Goal: Task Accomplishment & Management: Manage account settings

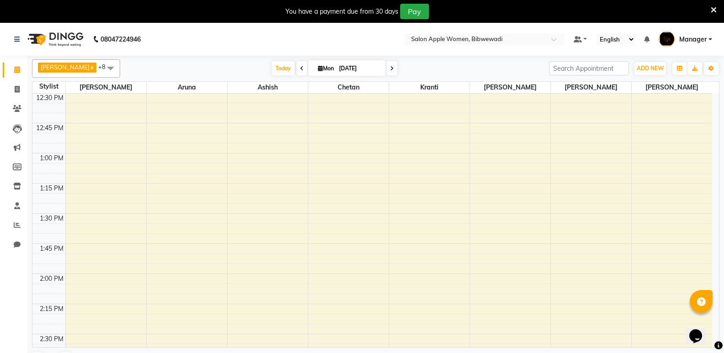
scroll to position [685, 0]
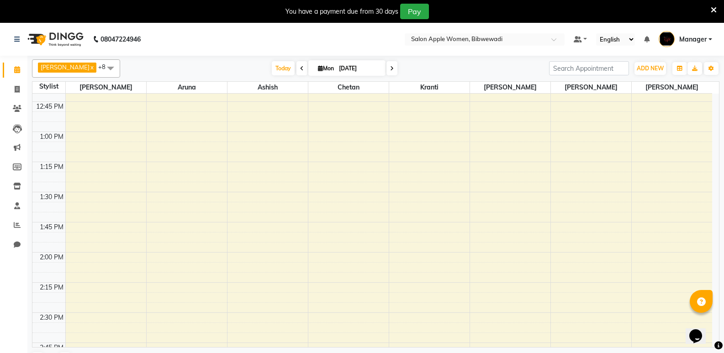
click at [398, 259] on div "7:00 AM 7:15 AM 7:30 AM 7:45 AM 8:00 AM 8:15 AM 8:30 AM 8:45 AM 9:00 AM 9:15 AM…" at bounding box center [372, 312] width 680 height 1809
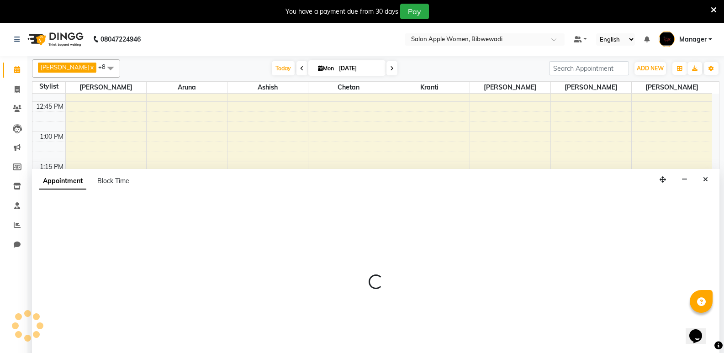
scroll to position [23, 0]
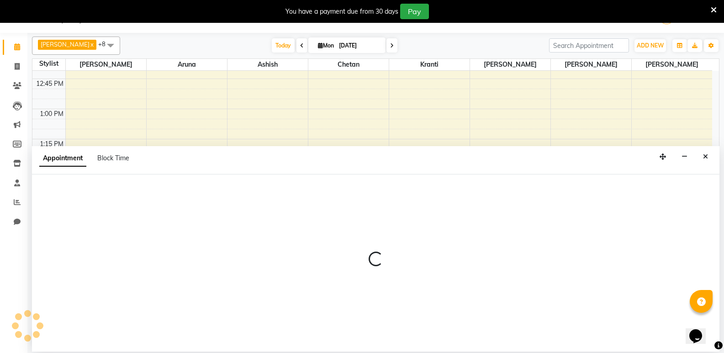
select select "33227"
select select "840"
select select "tentative"
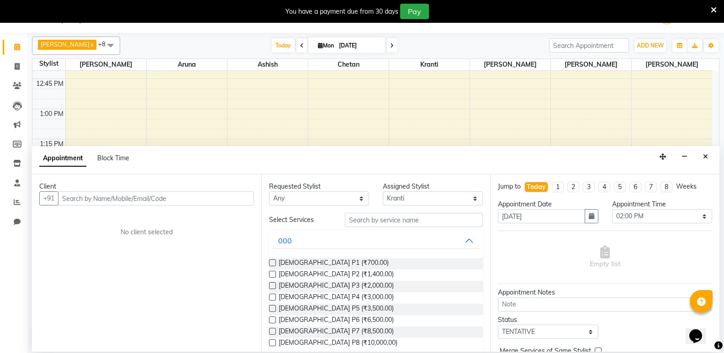
click at [146, 205] on input "text" at bounding box center [156, 198] width 196 height 14
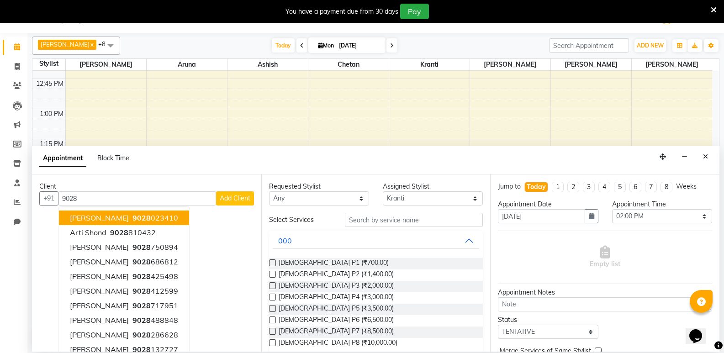
click at [106, 198] on input "9028" at bounding box center [137, 198] width 158 height 14
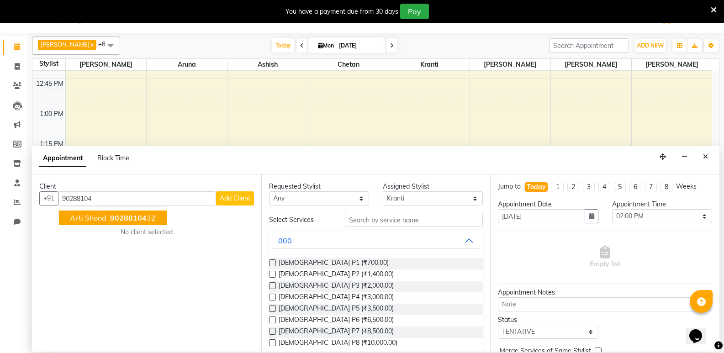
click at [90, 222] on span "Arti Shond" at bounding box center [88, 217] width 37 height 9
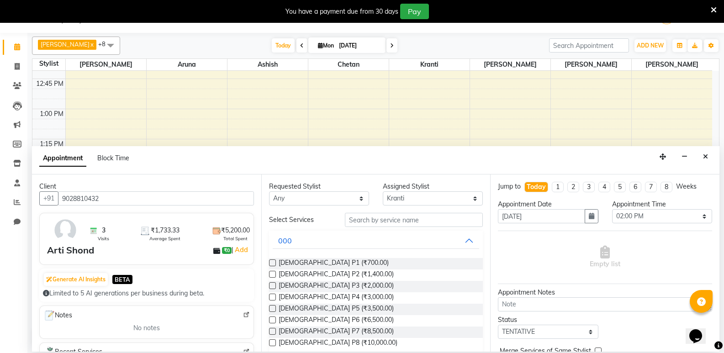
type input "9028810432"
click at [379, 223] on input "text" at bounding box center [414, 220] width 138 height 14
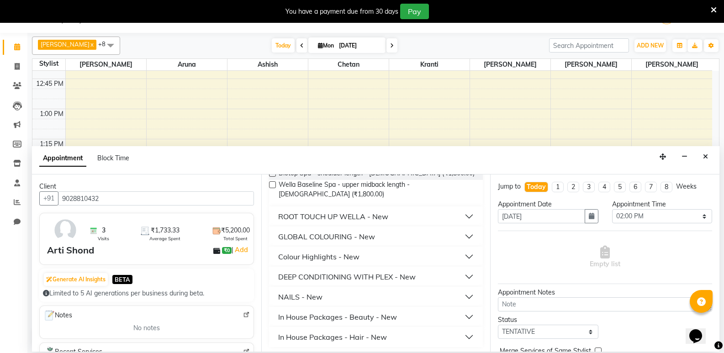
scroll to position [92, 0]
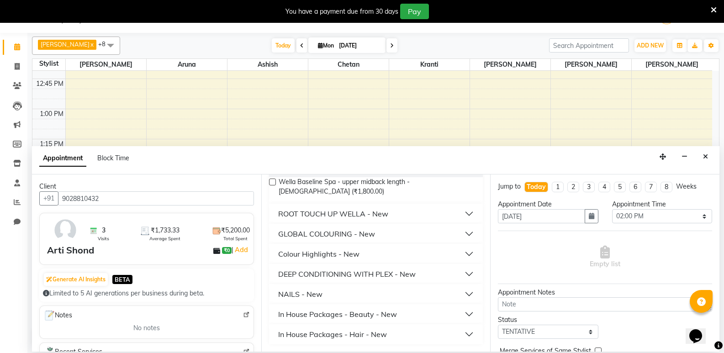
type input "1800"
click at [367, 316] on div "In House Packages - Beauty - New" at bounding box center [337, 314] width 119 height 11
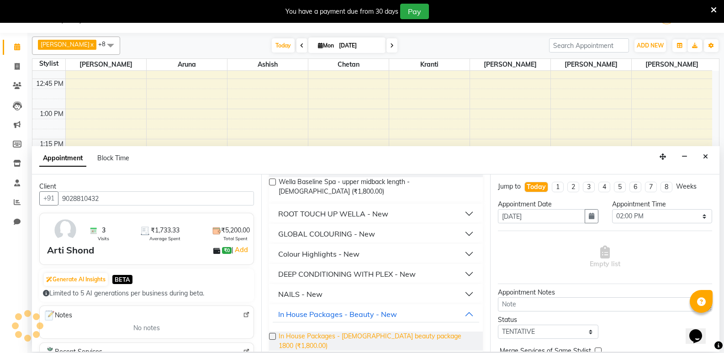
click at [366, 336] on span "In House Packages - Female beauty package 1800 (₹1,800.00)" at bounding box center [377, 341] width 197 height 19
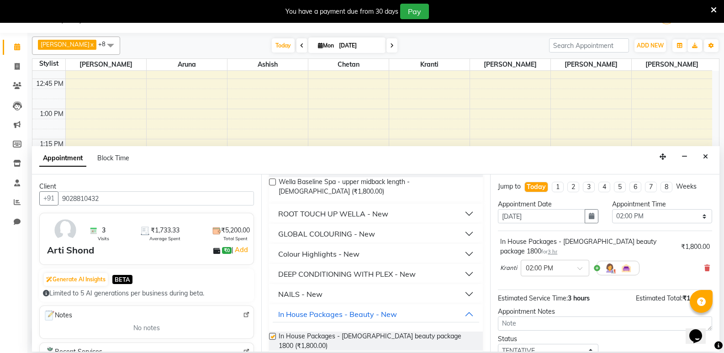
checkbox input "false"
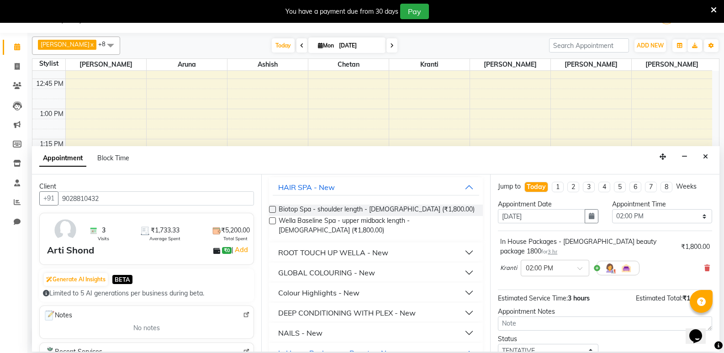
scroll to position [0, 0]
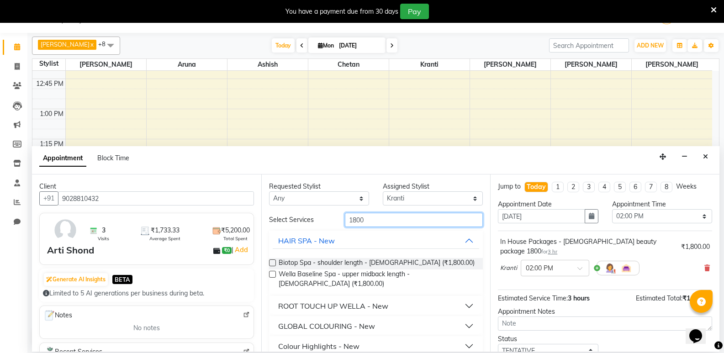
drag, startPoint x: 371, startPoint y: 220, endPoint x: 227, endPoint y: 242, distance: 145.1
click at [227, 242] on div "Client +91 9028810432 3 Visits ₹1,733.33 Average Spent ₹5,200.00 Total Spent Ar…" at bounding box center [376, 263] width 688 height 177
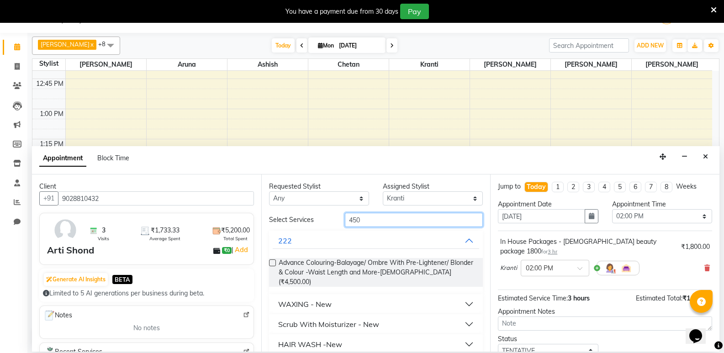
type input "450"
click at [322, 319] on div "Scrub With Moisturizer - New" at bounding box center [328, 324] width 101 height 11
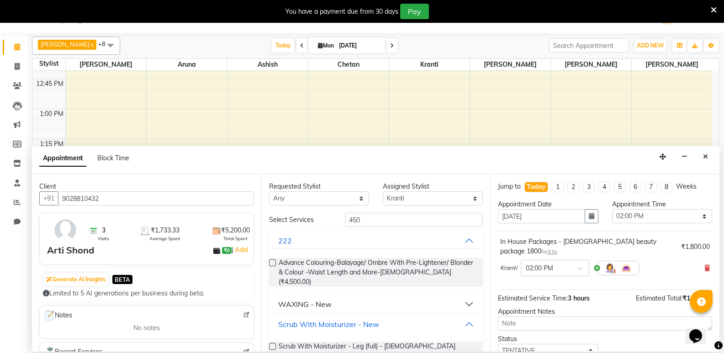
scroll to position [46, 0]
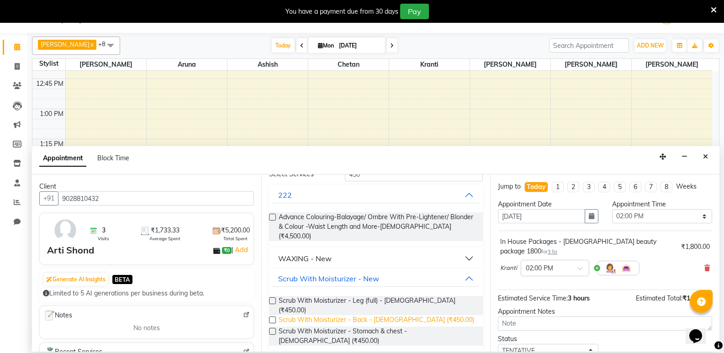
click at [322, 315] on span "Scrub With Moisturizer - Back - Female (₹450.00)" at bounding box center [377, 320] width 196 height 11
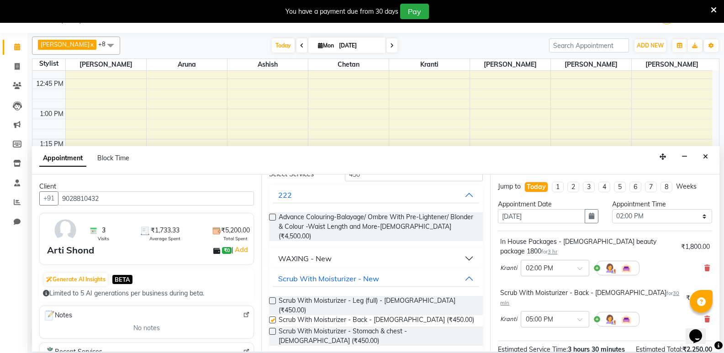
checkbox input "false"
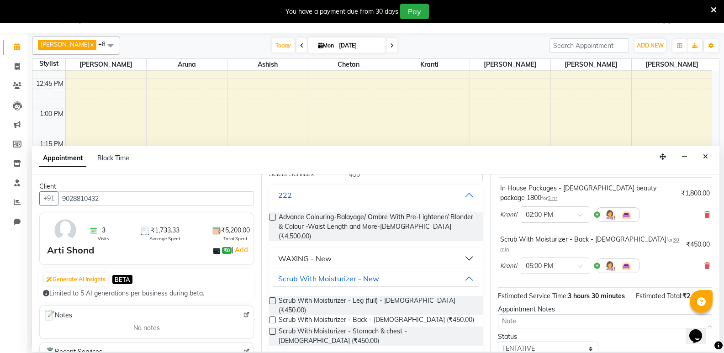
scroll to position [106, 0]
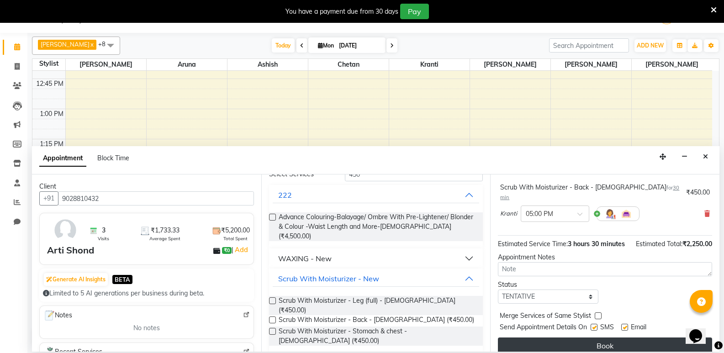
click at [639, 338] on button "Book" at bounding box center [605, 346] width 214 height 16
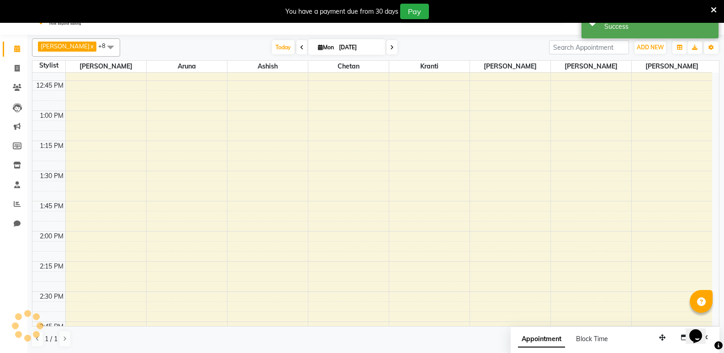
scroll to position [0, 0]
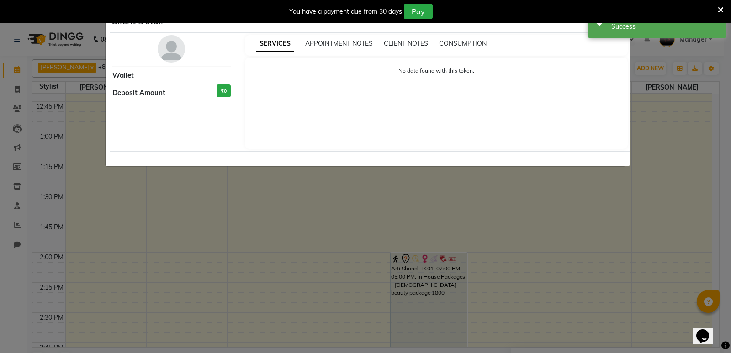
select select "7"
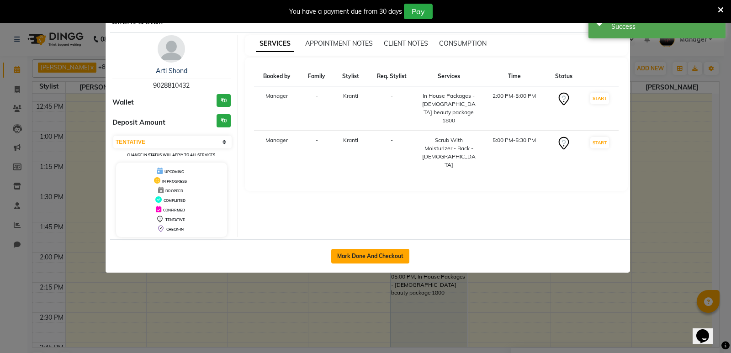
click at [395, 258] on button "Mark Done And Checkout" at bounding box center [370, 256] width 78 height 15
select select "service"
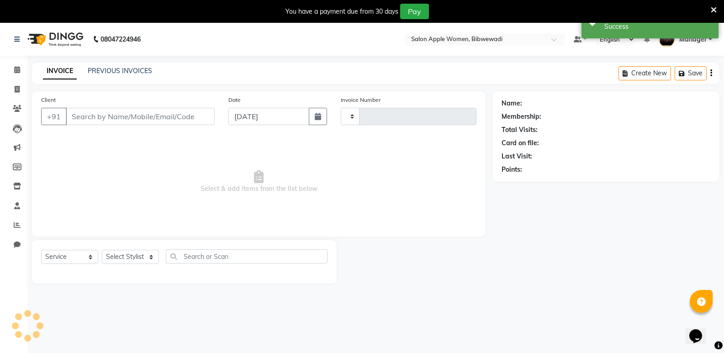
type input "9028810432"
select select "33227"
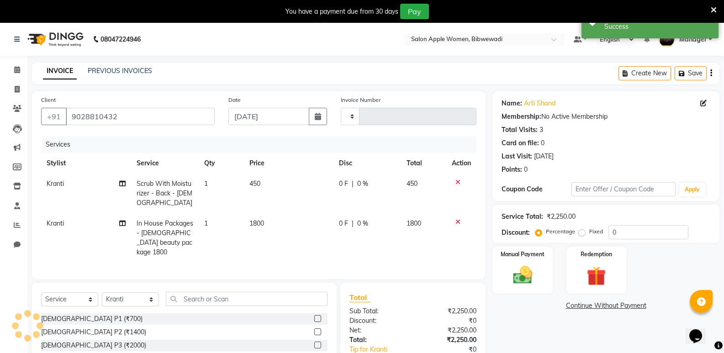
scroll to position [75, 0]
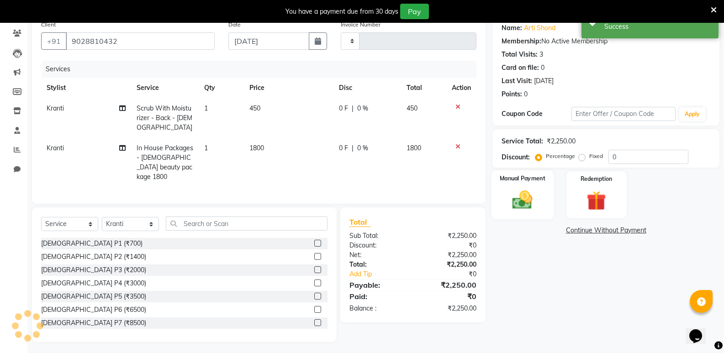
click at [523, 199] on img at bounding box center [522, 199] width 32 height 23
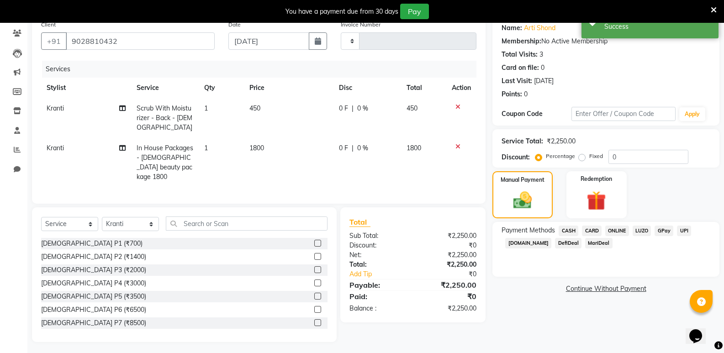
click at [568, 229] on span "CASH" at bounding box center [569, 231] width 20 height 11
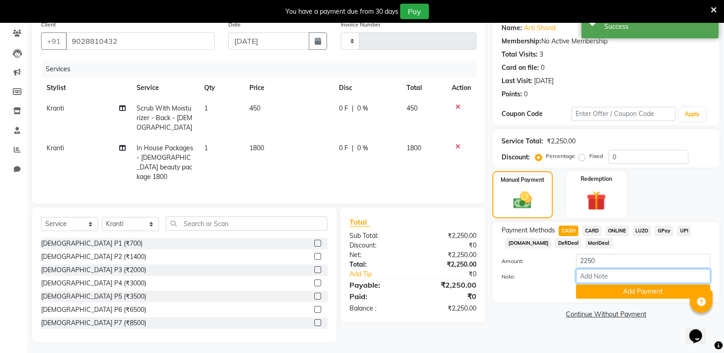
click at [584, 272] on input "Note:" at bounding box center [643, 276] width 134 height 14
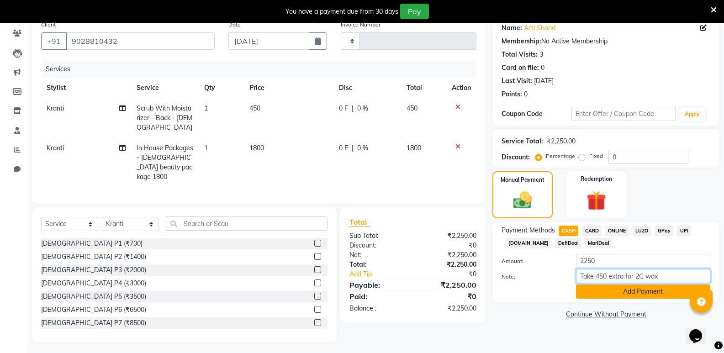
type input "Take 450 extra for 2G wax"
click at [629, 295] on button "Add Payment" at bounding box center [643, 292] width 134 height 14
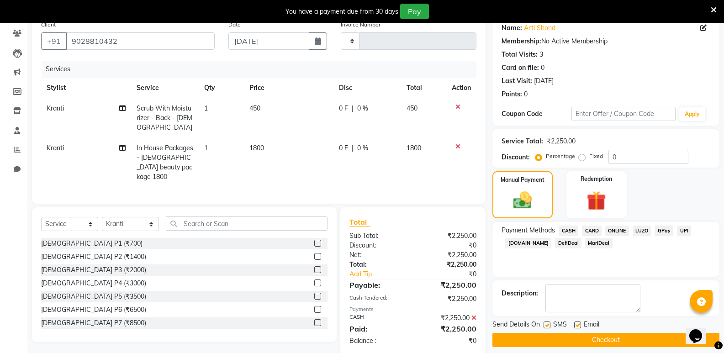
click at [622, 337] on button "Checkout" at bounding box center [606, 340] width 227 height 14
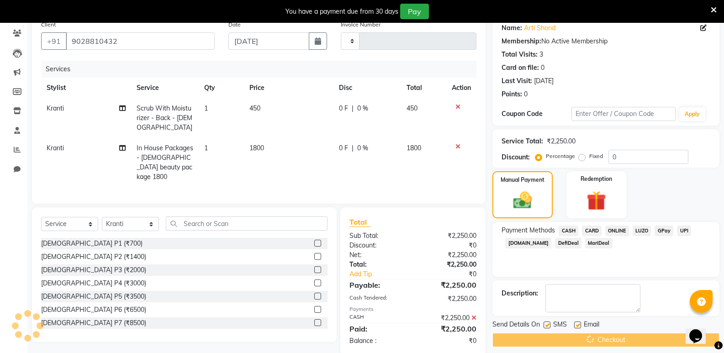
scroll to position [23, 0]
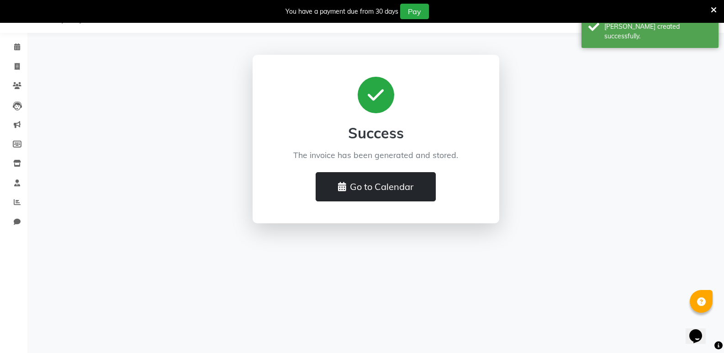
click at [404, 195] on button "Go to Calendar" at bounding box center [376, 186] width 120 height 29
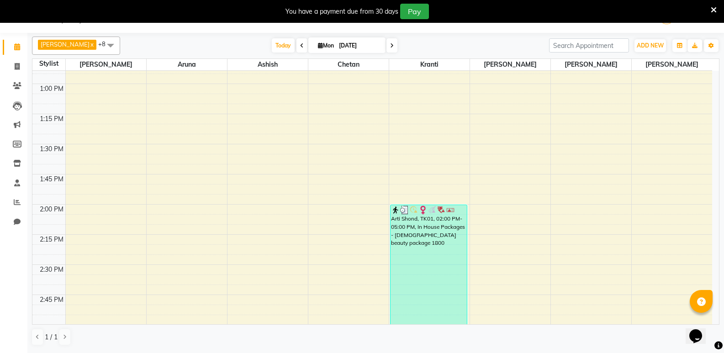
scroll to position [731, 0]
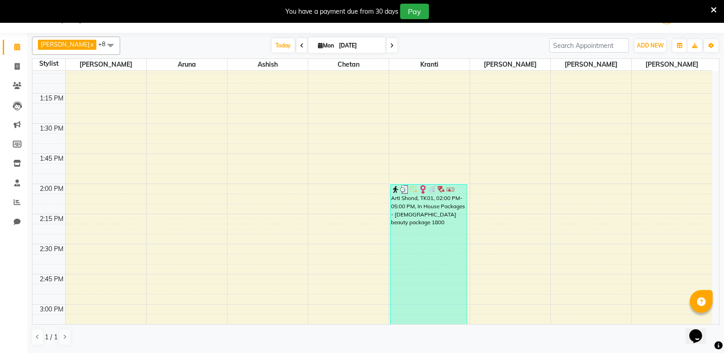
click at [339, 249] on div "7:00 AM 7:15 AM 7:30 AM 7:45 AM 8:00 AM 8:15 AM 8:30 AM 8:45 AM 9:00 AM 9:15 AM…" at bounding box center [372, 244] width 680 height 1809
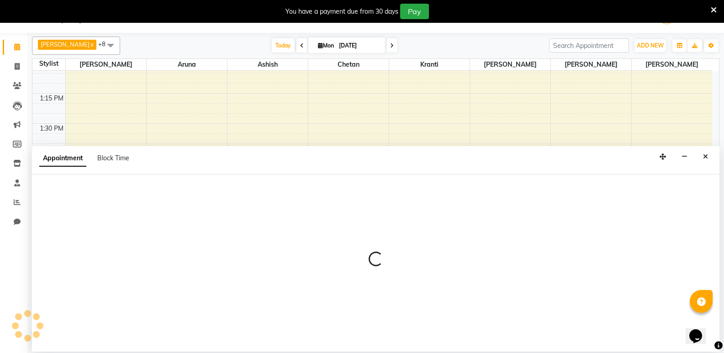
select select "11608"
select select "tentative"
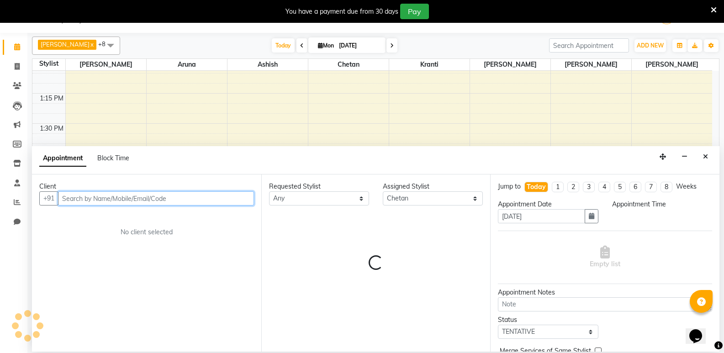
select select "870"
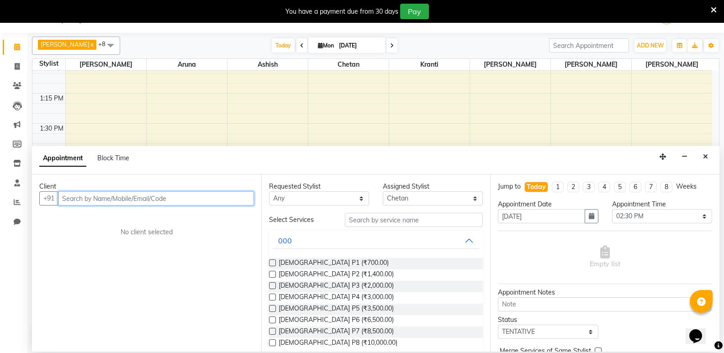
click at [225, 199] on input "text" at bounding box center [156, 198] width 196 height 14
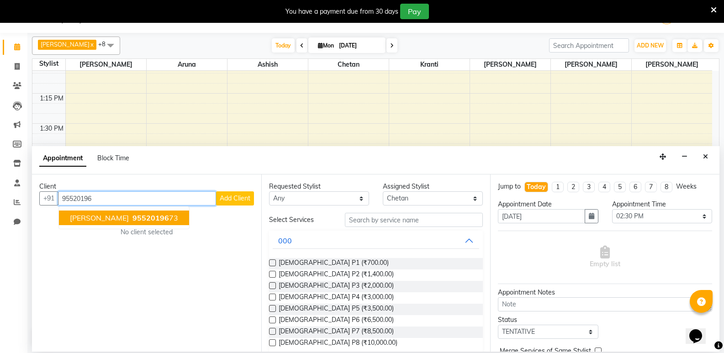
click at [160, 212] on button "Vrushali Kuwar 95520196 73" at bounding box center [124, 218] width 130 height 15
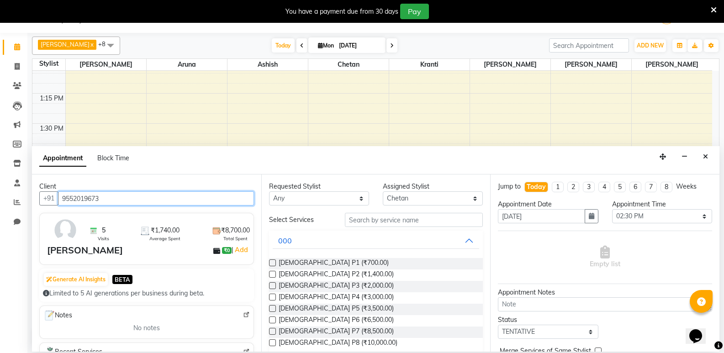
type input "9552019673"
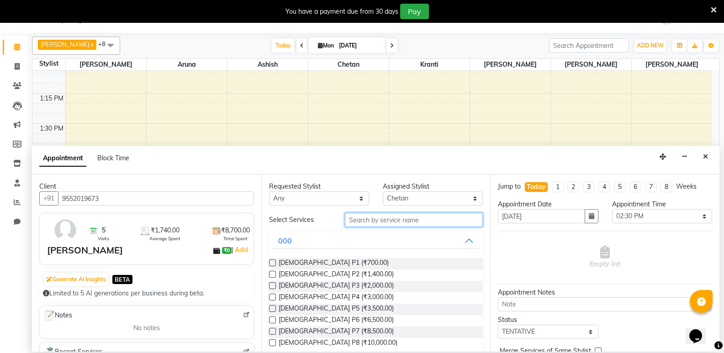
click at [359, 217] on input "text" at bounding box center [414, 220] width 138 height 14
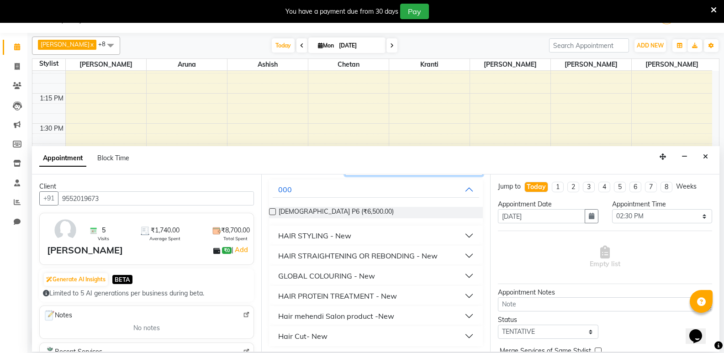
scroll to position [53, 0]
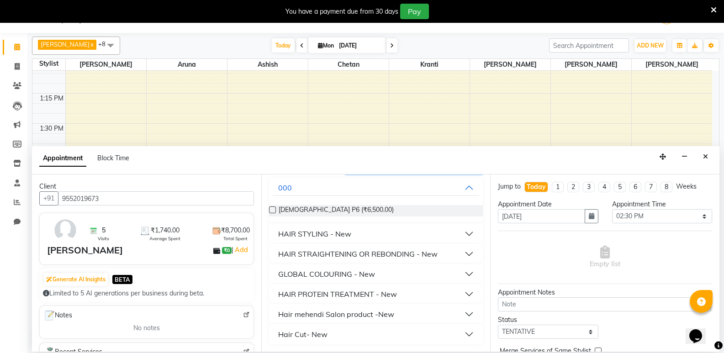
type input "650"
click at [375, 229] on button "HAIR STYLING - New" at bounding box center [376, 234] width 207 height 16
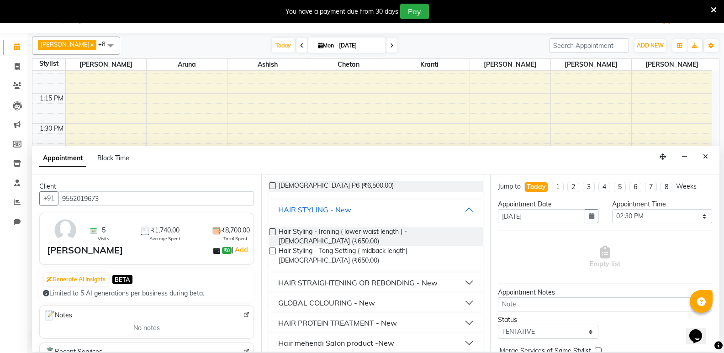
scroll to position [90, 0]
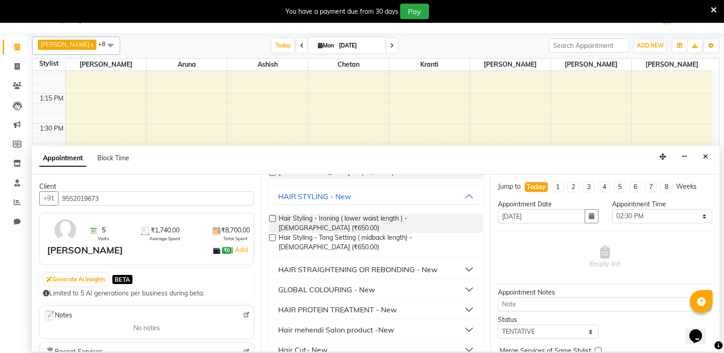
drag, startPoint x: 343, startPoint y: 345, endPoint x: 343, endPoint y: 334, distance: 10.5
click at [343, 341] on div "Requested Stylist Any Ambika Aruna Ashish Chetan Kranti Pratiksha Bhadakwad Sak…" at bounding box center [375, 263] width 229 height 177
drag, startPoint x: 340, startPoint y: 345, endPoint x: 340, endPoint y: 336, distance: 8.3
click at [340, 340] on div "Requested Stylist Any Ambika Aruna Ashish Chetan Kranti Pratiksha Bhadakwad Sak…" at bounding box center [375, 263] width 229 height 177
click at [327, 342] on button "Hair Cut- New" at bounding box center [376, 350] width 207 height 16
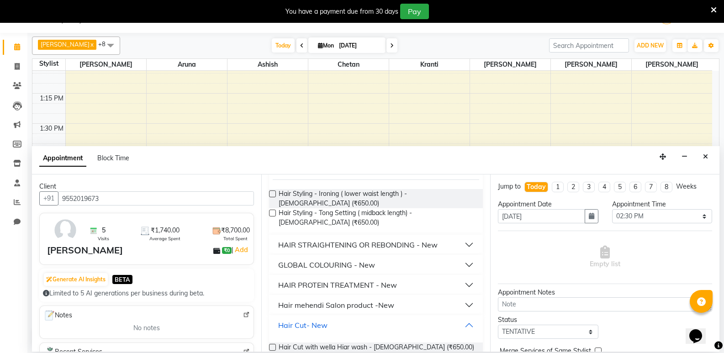
scroll to position [116, 0]
click at [336, 342] on span "Hair Cut with wella Hiar wash - Female (₹650.00)" at bounding box center [377, 347] width 196 height 11
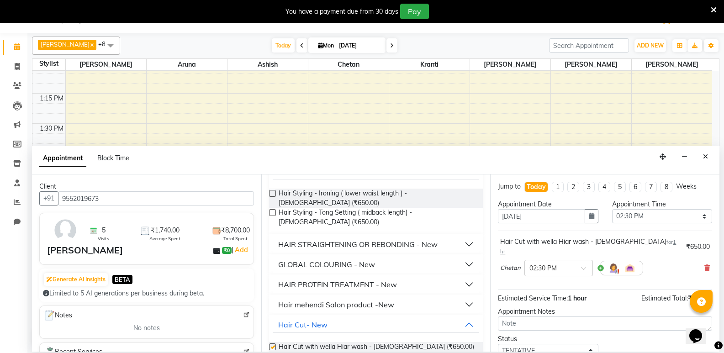
checkbox input "false"
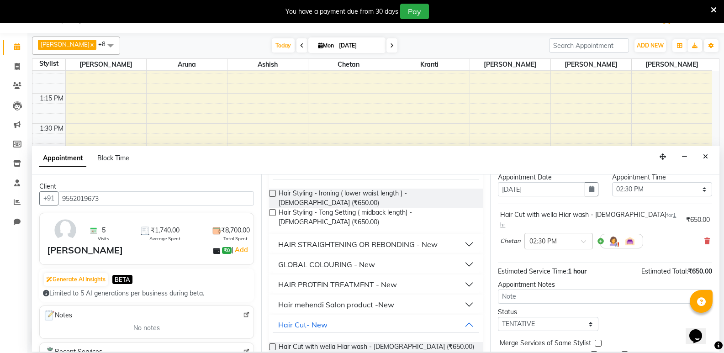
scroll to position [54, 0]
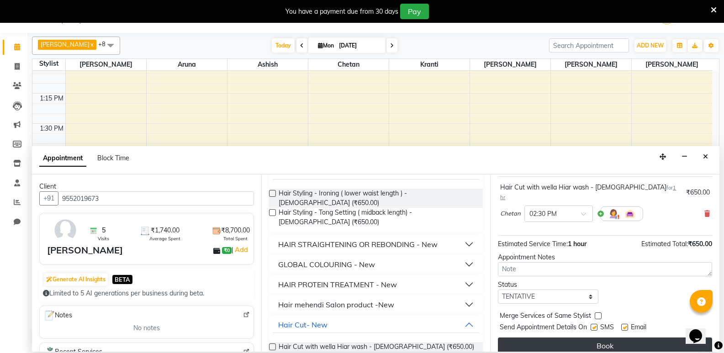
click at [578, 338] on button "Book" at bounding box center [605, 346] width 214 height 16
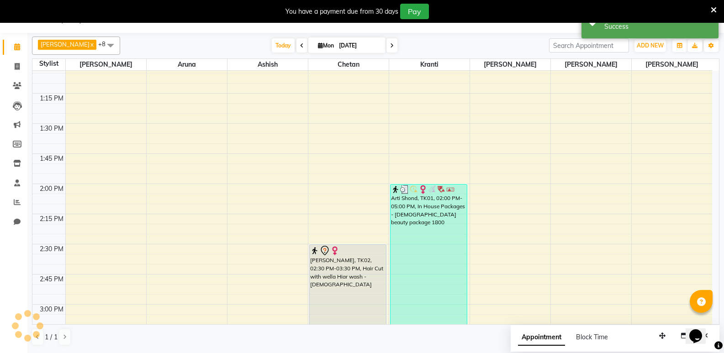
scroll to position [0, 0]
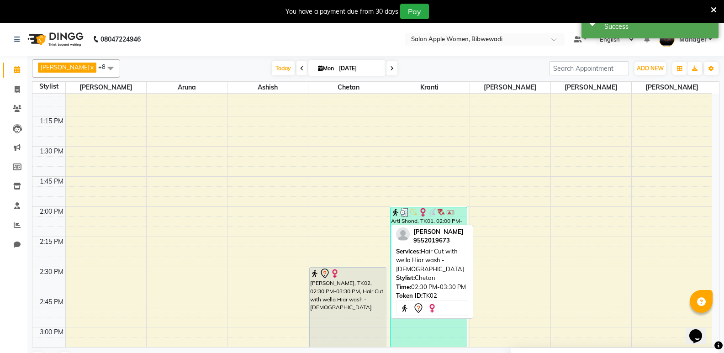
click at [358, 298] on div "[PERSON_NAME], TK02, 02:30 PM-03:30 PM, Hair Cut with wella Hiar wash - [DEMOGR…" at bounding box center [348, 327] width 77 height 119
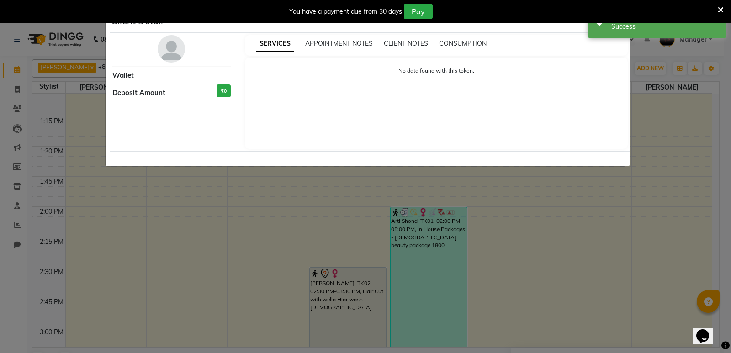
select select "7"
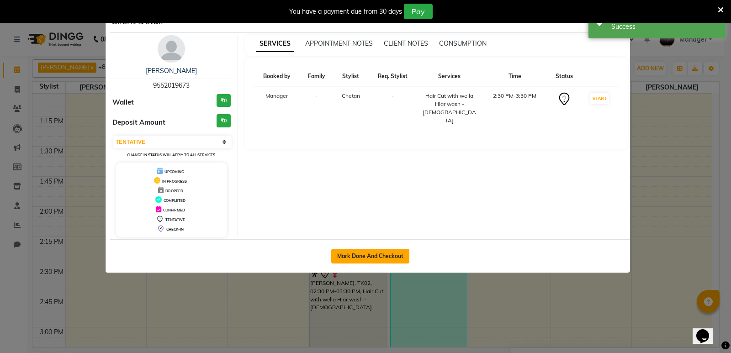
click at [390, 260] on button "Mark Done And Checkout" at bounding box center [370, 256] width 78 height 15
select select "service"
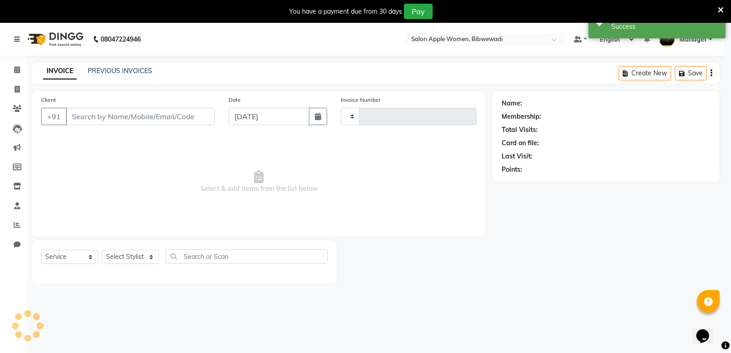
type input "1884"
select select "101"
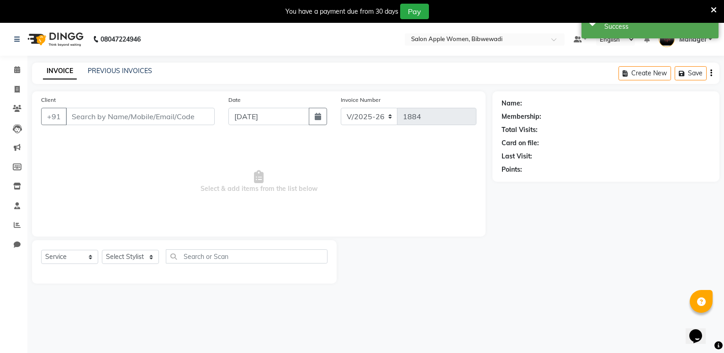
type input "9552019673"
select select "11608"
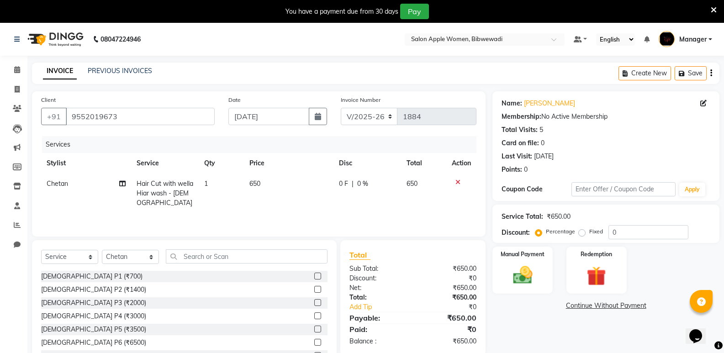
scroll to position [36, 0]
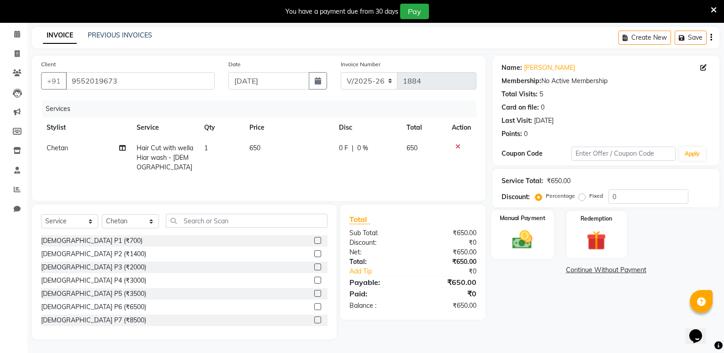
click at [547, 226] on div "Manual Payment" at bounding box center [523, 234] width 63 height 49
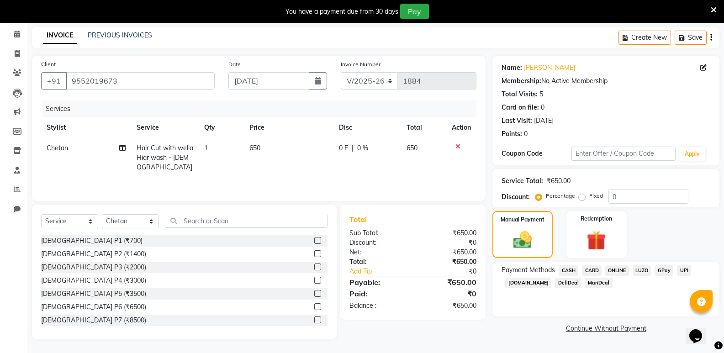
click at [619, 270] on span "ONLINE" at bounding box center [617, 270] width 24 height 11
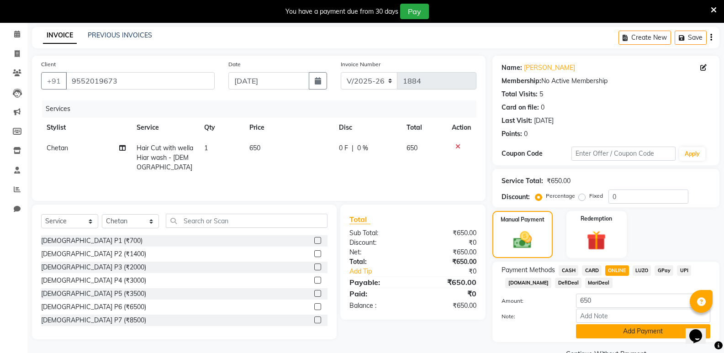
click at [630, 331] on button "Add Payment" at bounding box center [643, 331] width 134 height 14
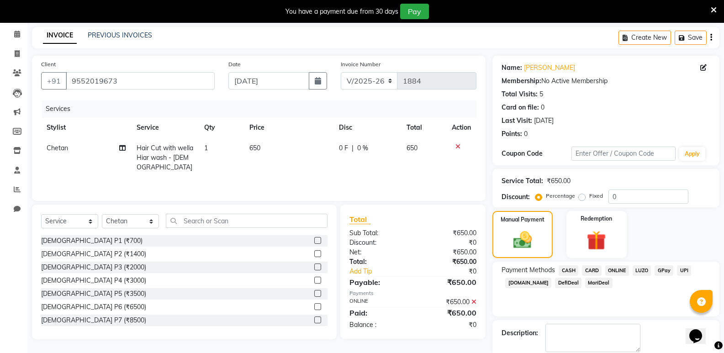
scroll to position [81, 0]
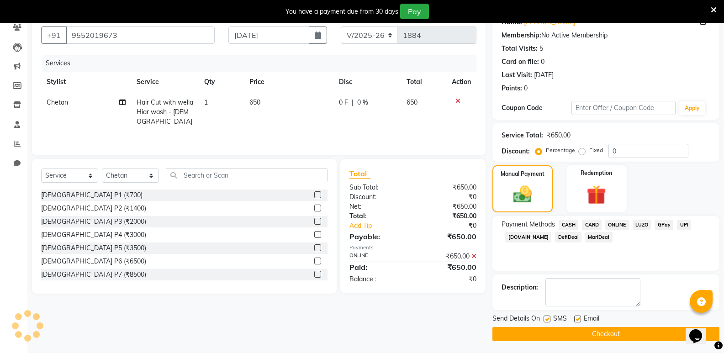
click at [629, 334] on button "Checkout" at bounding box center [606, 334] width 227 height 14
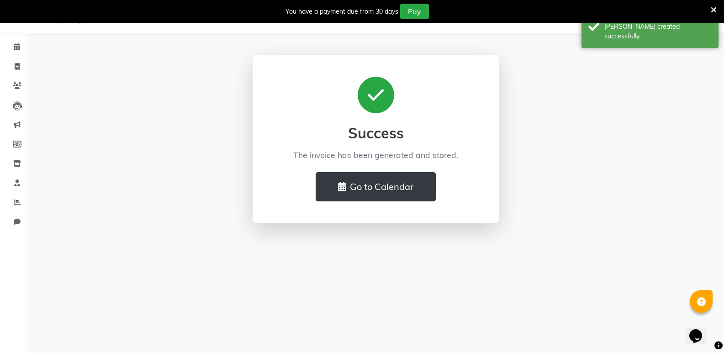
scroll to position [23, 0]
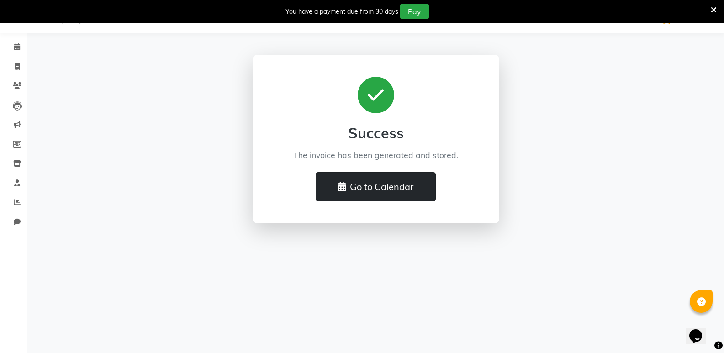
click at [389, 187] on button "Go to Calendar" at bounding box center [376, 186] width 120 height 29
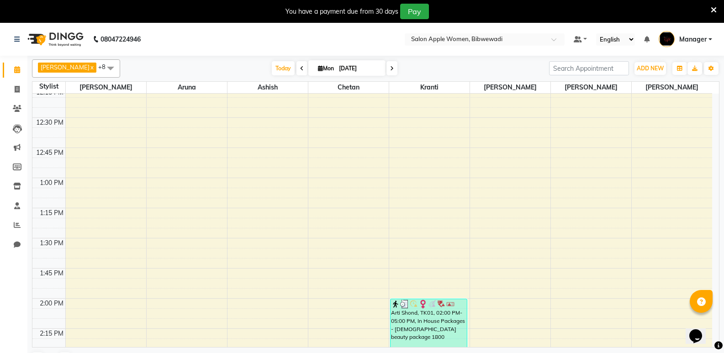
scroll to position [640, 0]
click at [420, 176] on div "7:00 AM 7:15 AM 7:30 AM 7:45 AM 8:00 AM 8:15 AM 8:30 AM 8:45 AM 9:00 AM 9:15 AM…" at bounding box center [372, 358] width 680 height 1809
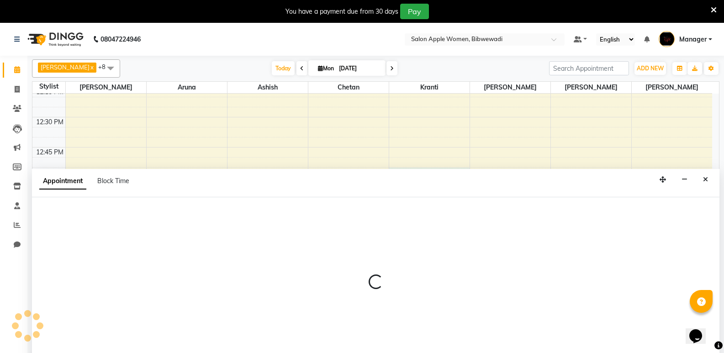
select select "33227"
select select "tentative"
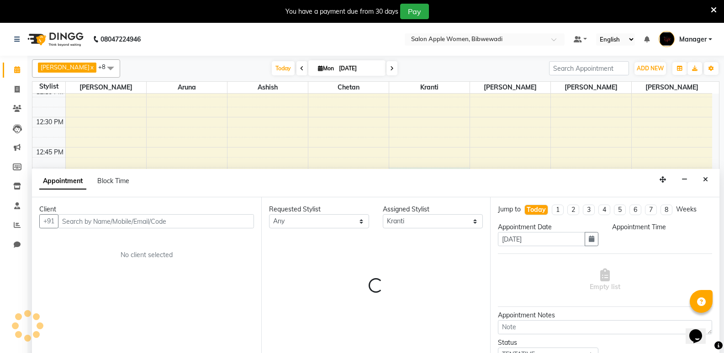
scroll to position [23, 0]
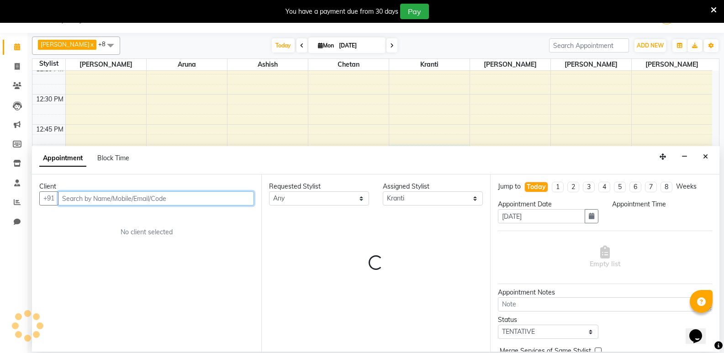
select select "780"
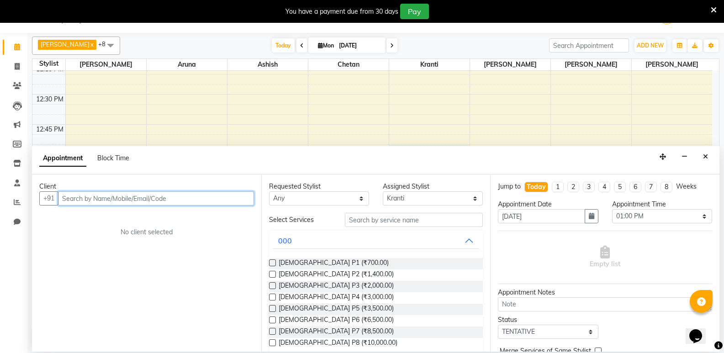
click at [221, 201] on input "text" at bounding box center [156, 198] width 196 height 14
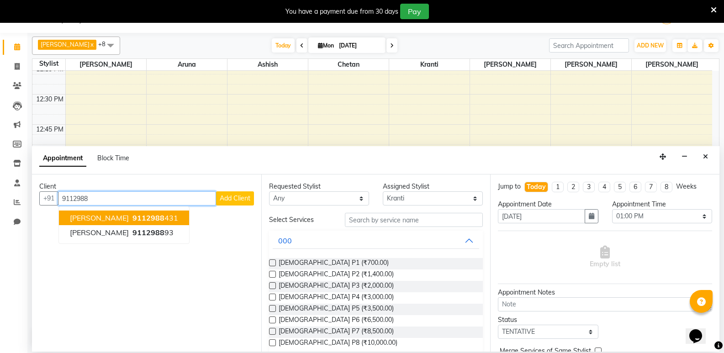
click at [167, 216] on button "Sayali Jain 9112988 431" at bounding box center [124, 218] width 130 height 15
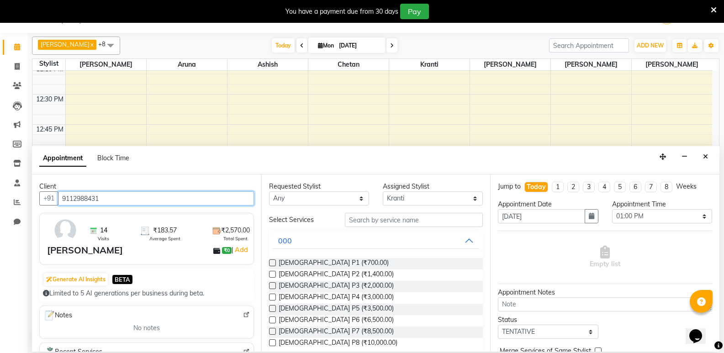
type input "9112988431"
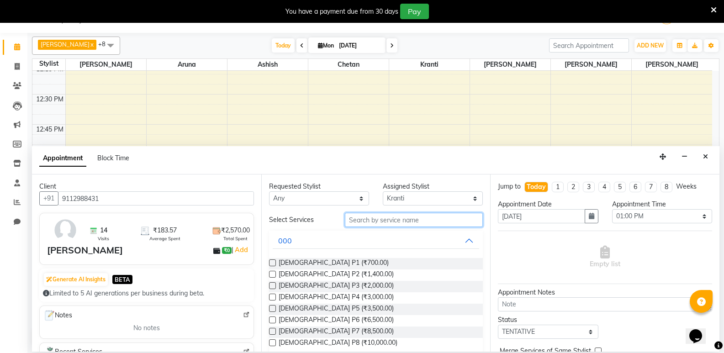
click at [366, 218] on input "text" at bounding box center [414, 220] width 138 height 14
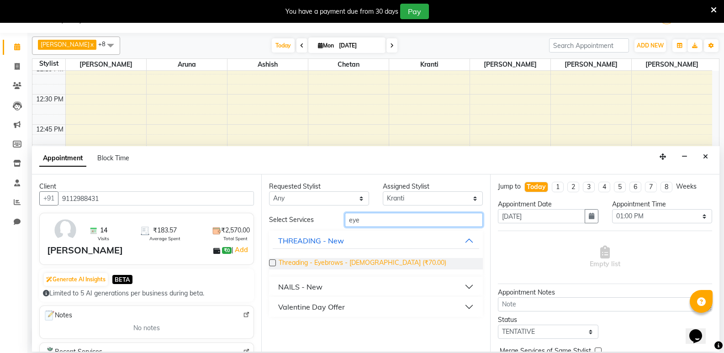
type input "eye"
click at [334, 265] on span "Threading - Eyebrows - [DEMOGRAPHIC_DATA] (₹70.00)" at bounding box center [363, 263] width 168 height 11
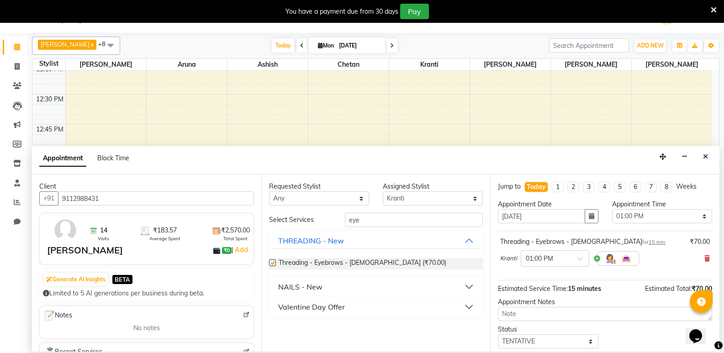
checkbox input "false"
click at [405, 202] on select "Select Ambika Aruna Ashish Chetan Kranti Pratiksha Bhadakwad Sakshi Varsha Maam" at bounding box center [433, 198] width 100 height 14
select select "11608"
click at [383, 191] on select "Select Ambika Aruna Ashish Chetan Kranti Pratiksha Bhadakwad Sakshi Varsha Maam" at bounding box center [433, 198] width 100 height 14
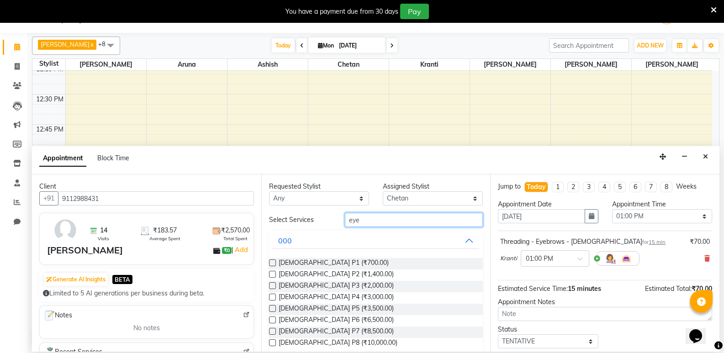
drag, startPoint x: 357, startPoint y: 221, endPoint x: 329, endPoint y: 221, distance: 27.4
click at [329, 221] on div "Select Services eye" at bounding box center [376, 220] width 228 height 14
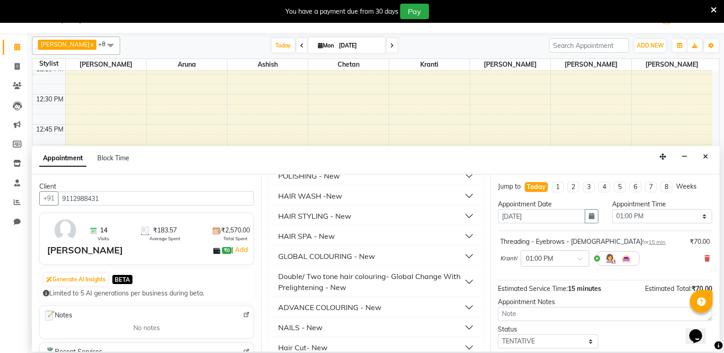
scroll to position [225, 0]
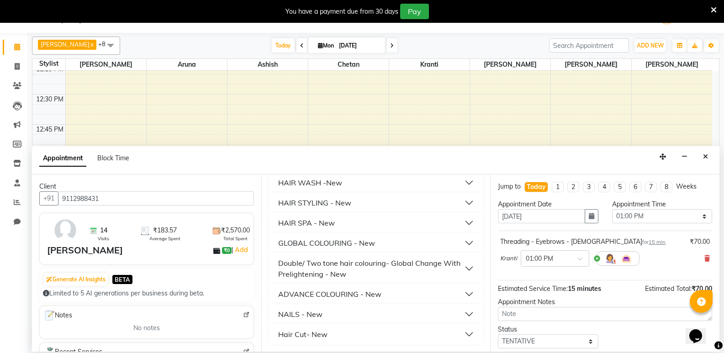
type input "300"
click at [345, 332] on button "Hair Cut- New" at bounding box center [376, 334] width 207 height 16
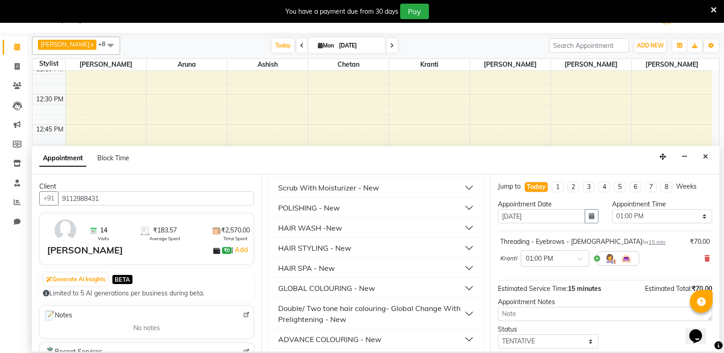
scroll to position [171, 0]
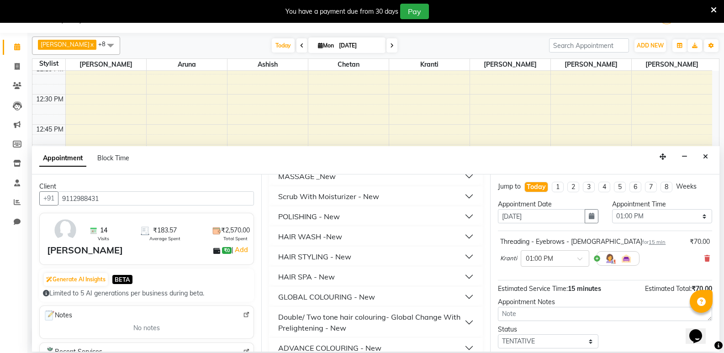
click at [355, 256] on button "HAIR STYLING - New" at bounding box center [376, 257] width 207 height 16
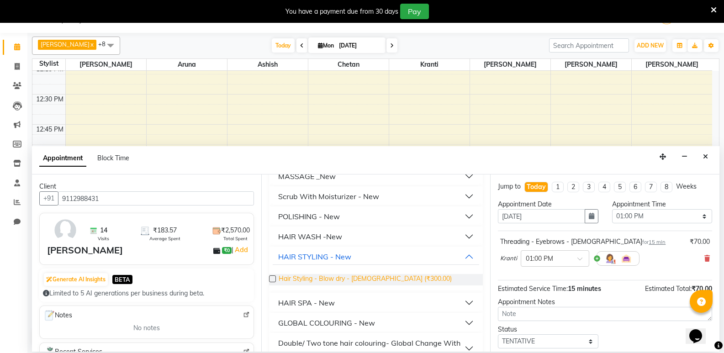
click at [356, 280] on span "Hair Styling - Blow dry - Female (₹300.00)" at bounding box center [365, 279] width 173 height 11
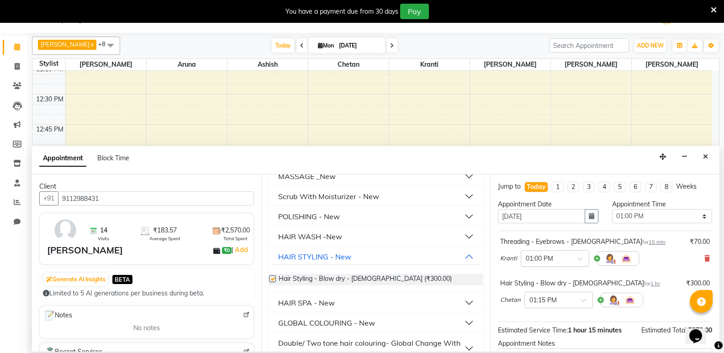
checkbox input "false"
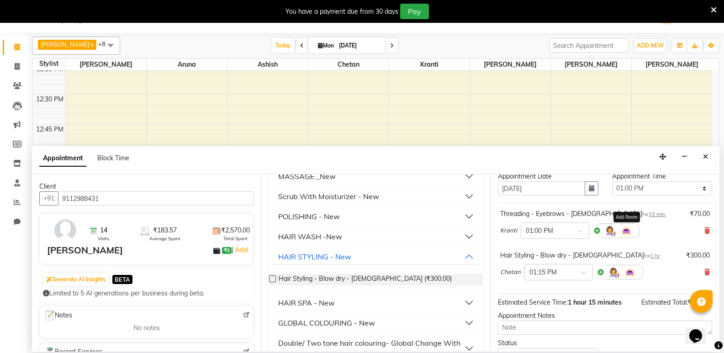
scroll to position [96, 0]
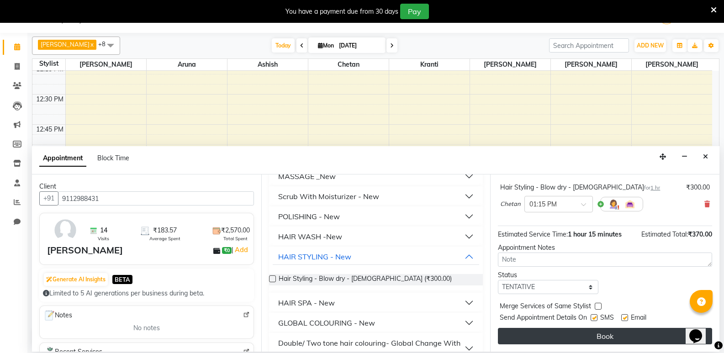
click at [610, 331] on button "Book" at bounding box center [605, 336] width 214 height 16
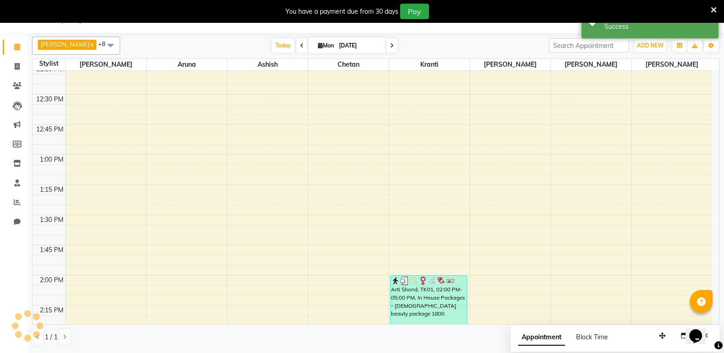
scroll to position [0, 0]
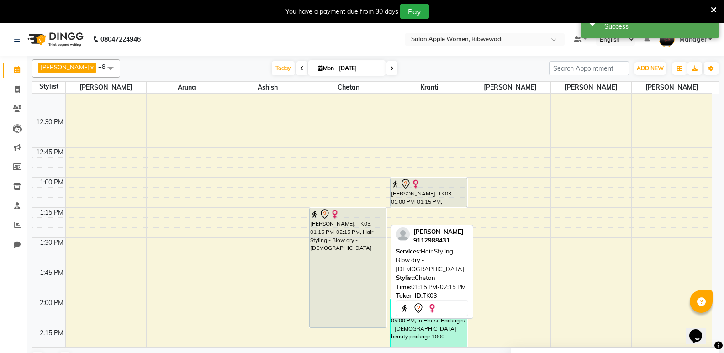
click at [363, 244] on div "[PERSON_NAME], TK03, 01:15 PM-02:15 PM, Hair Styling - Blow dry - [DEMOGRAPHIC_…" at bounding box center [348, 267] width 77 height 119
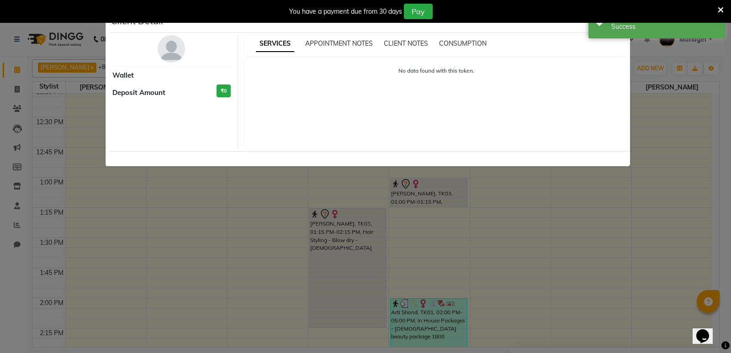
select select "7"
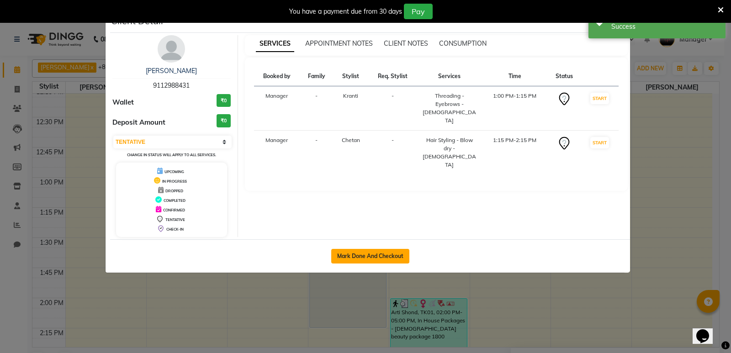
click at [367, 257] on button "Mark Done And Checkout" at bounding box center [370, 256] width 78 height 15
select select "service"
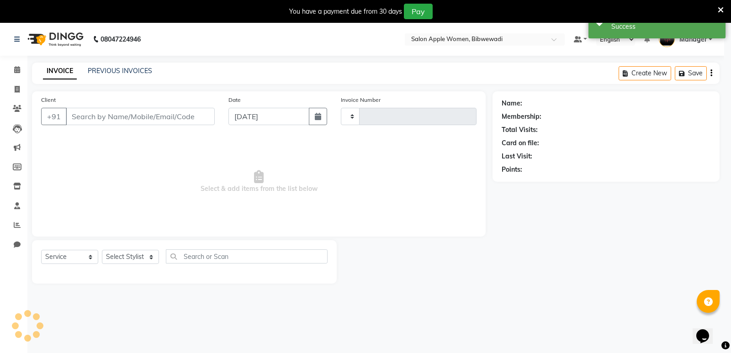
type input "1885"
select select "101"
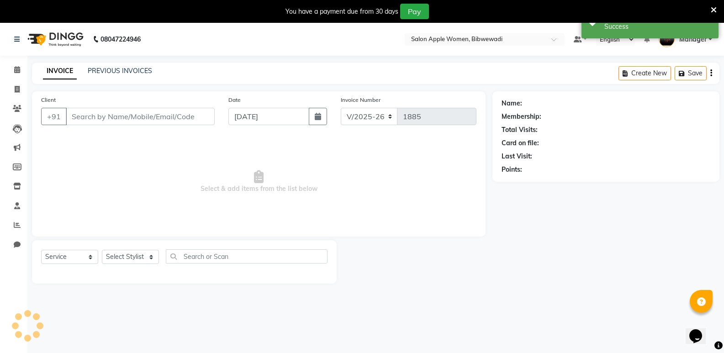
type input "9112988431"
select select "33227"
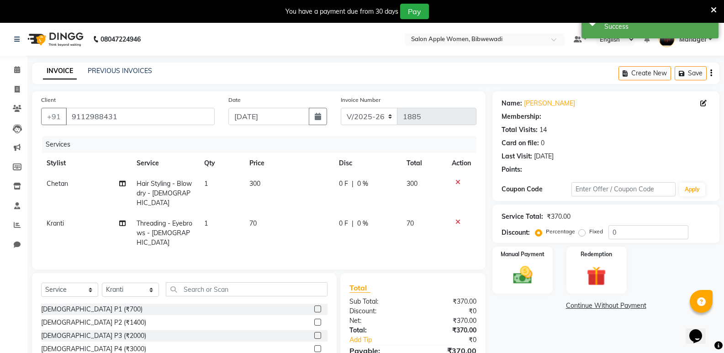
scroll to position [56, 0]
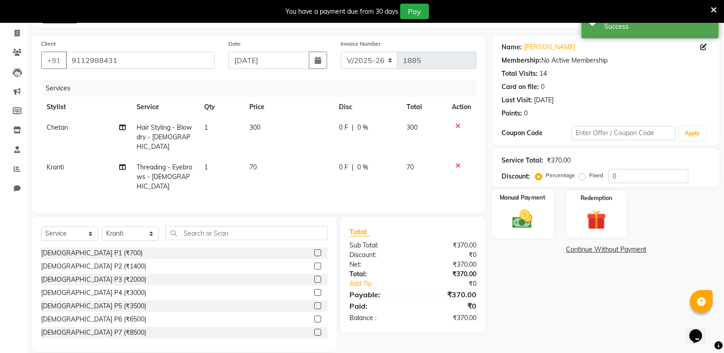
click at [534, 212] on img at bounding box center [522, 218] width 32 height 23
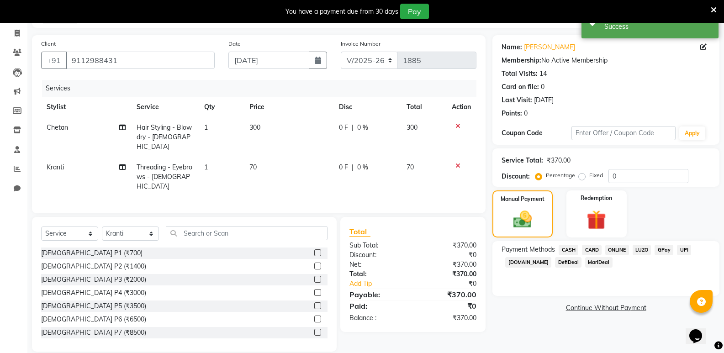
click at [569, 250] on span "CASH" at bounding box center [569, 250] width 20 height 11
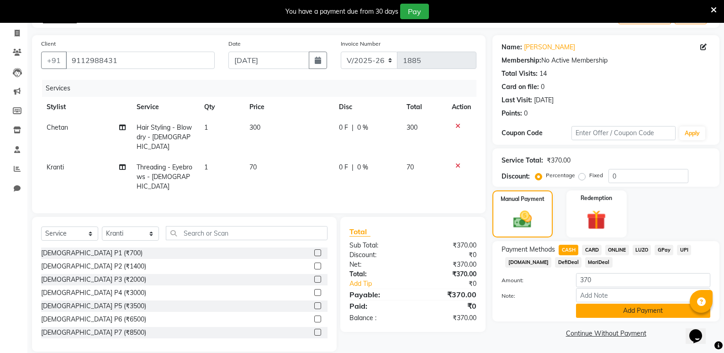
click at [598, 309] on button "Add Payment" at bounding box center [643, 311] width 134 height 14
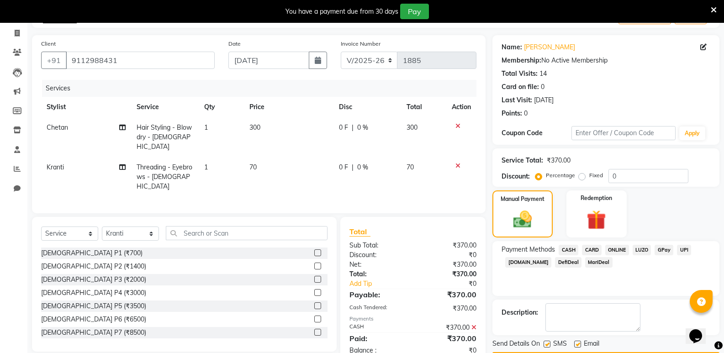
scroll to position [83, 0]
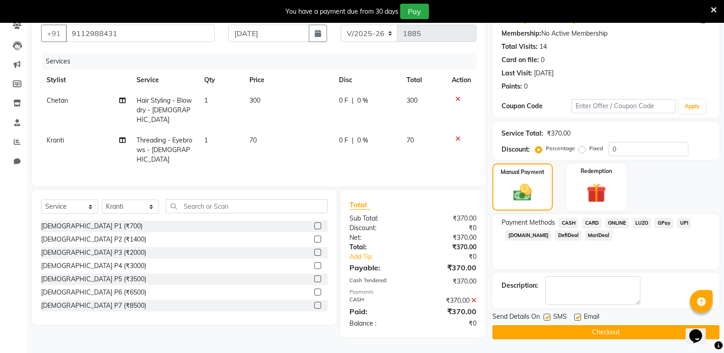
click at [588, 331] on button "Checkout" at bounding box center [606, 332] width 227 height 14
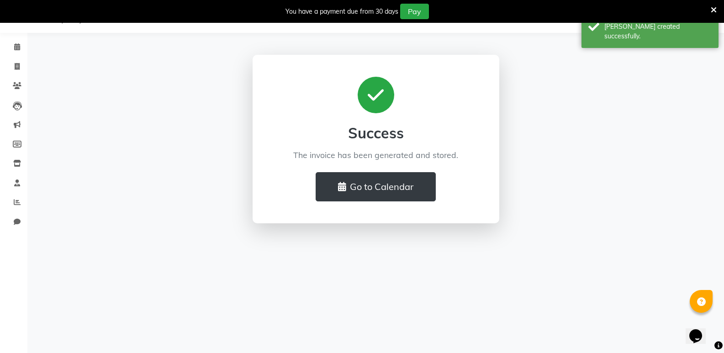
scroll to position [23, 0]
click at [387, 188] on button "Go to Calendar" at bounding box center [376, 186] width 120 height 29
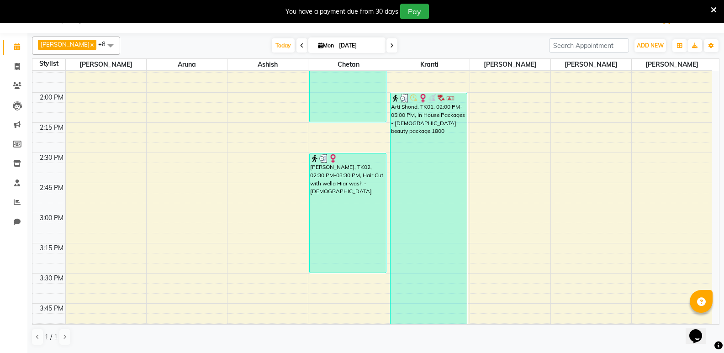
scroll to position [960, 0]
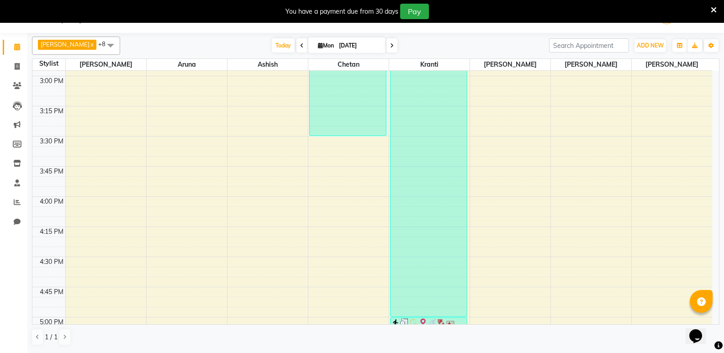
click at [335, 257] on div "7:00 AM 7:15 AM 7:30 AM 7:45 AM 8:00 AM 8:15 AM 8:30 AM 8:45 AM 9:00 AM 9:15 AM…" at bounding box center [372, 15] width 680 height 1809
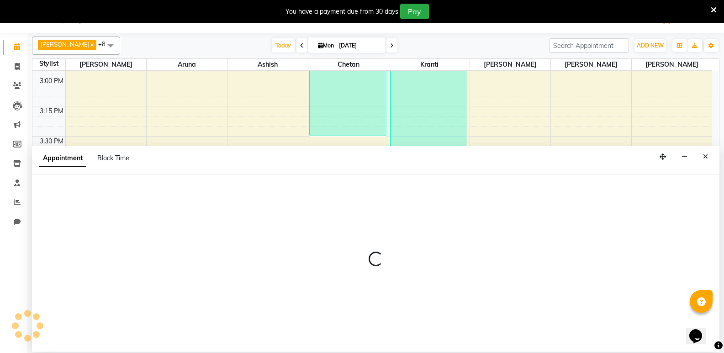
select select "11608"
select select "990"
select select "tentative"
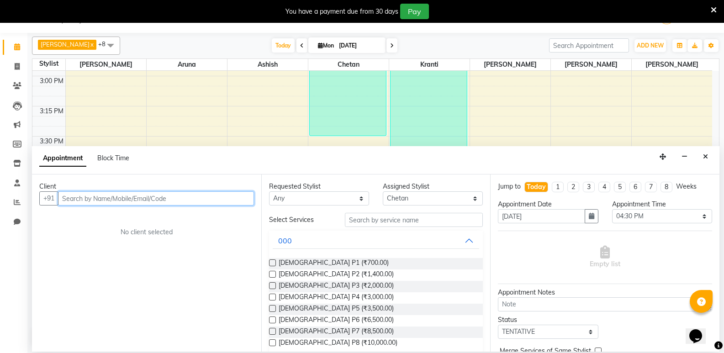
click at [233, 198] on input "text" at bounding box center [156, 198] width 196 height 14
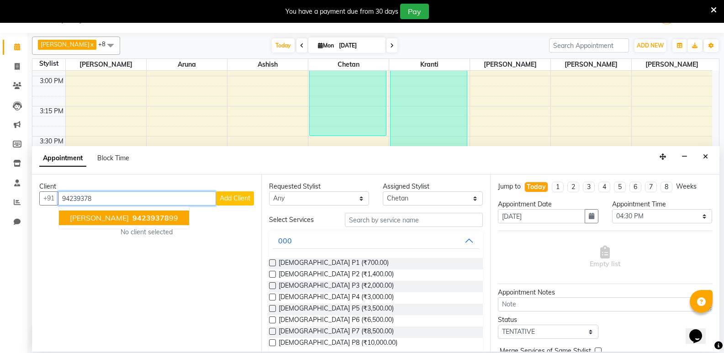
click at [162, 219] on ngb-highlight "94239378 99" at bounding box center [155, 217] width 48 height 9
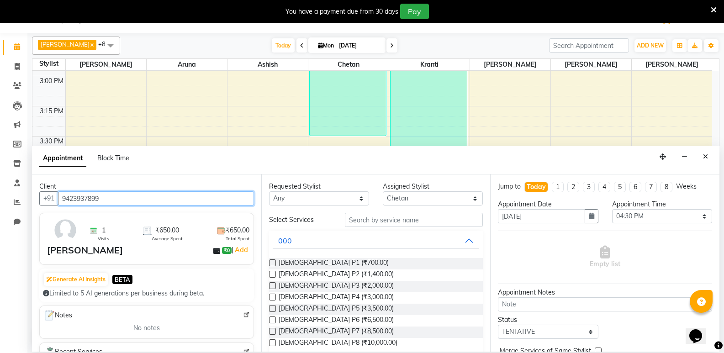
type input "9423937899"
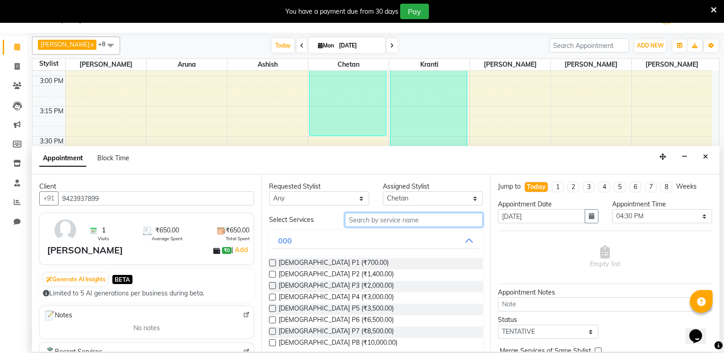
click at [357, 216] on input "text" at bounding box center [414, 220] width 138 height 14
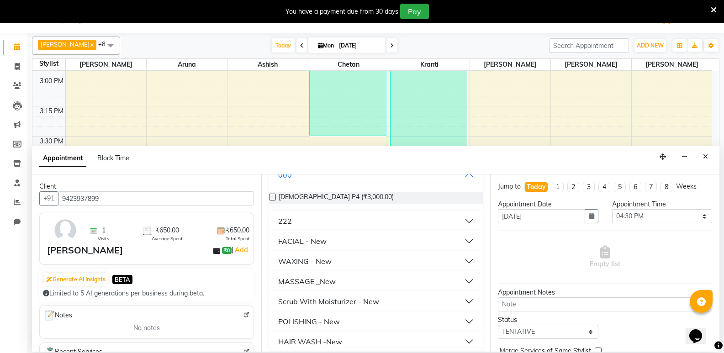
scroll to position [183, 0]
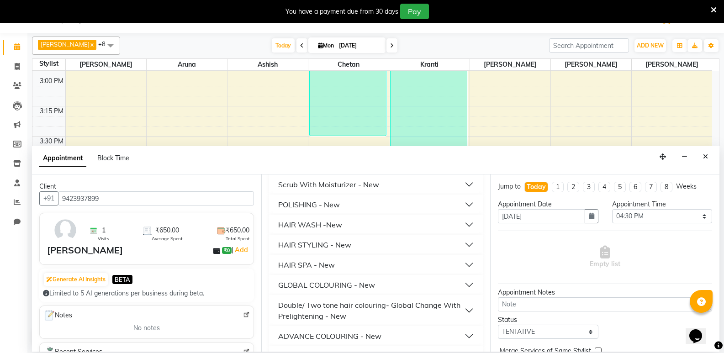
type input "300"
click at [362, 244] on button "HAIR STYLING - New" at bounding box center [376, 245] width 207 height 16
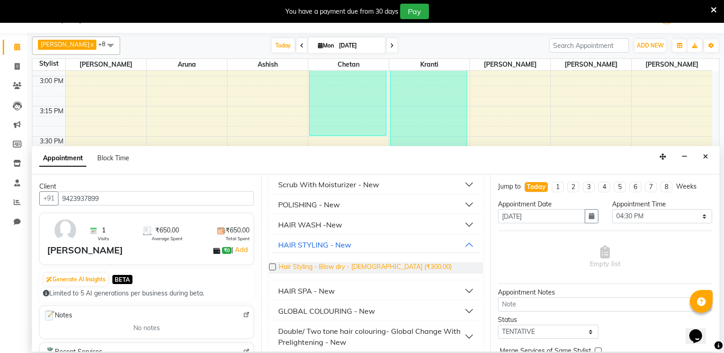
click at [365, 268] on span "Hair Styling - Blow dry - Female (₹300.00)" at bounding box center [365, 267] width 173 height 11
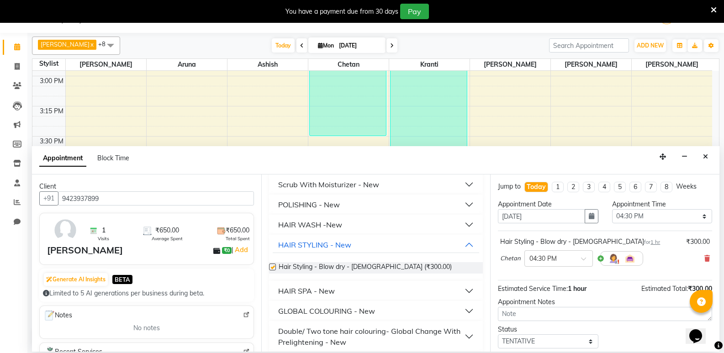
checkbox input "false"
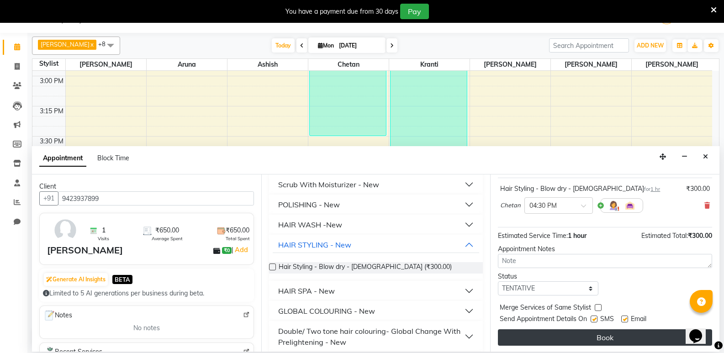
scroll to position [54, 0]
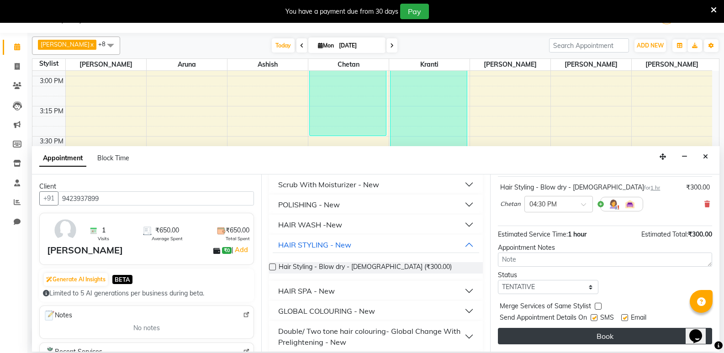
click at [592, 340] on button "Book" at bounding box center [605, 336] width 214 height 16
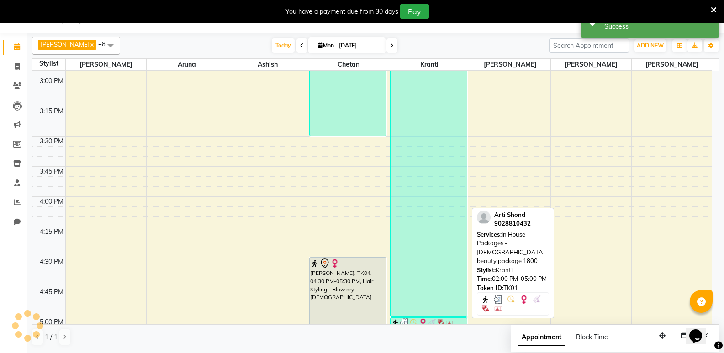
scroll to position [0, 0]
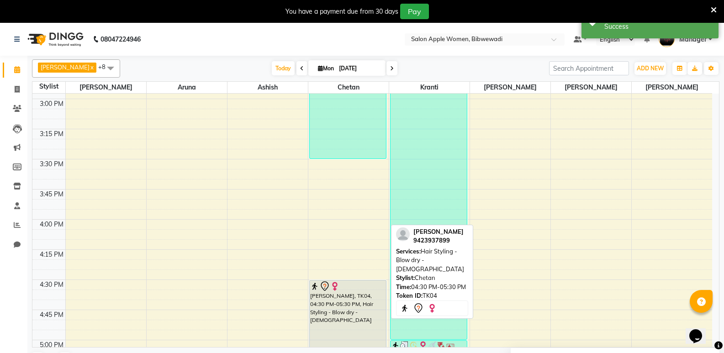
click at [356, 299] on div "[PERSON_NAME], TK04, 04:30 PM-05:30 PM, Hair Styling - Blow dry - [DEMOGRAPHIC_…" at bounding box center [348, 340] width 77 height 119
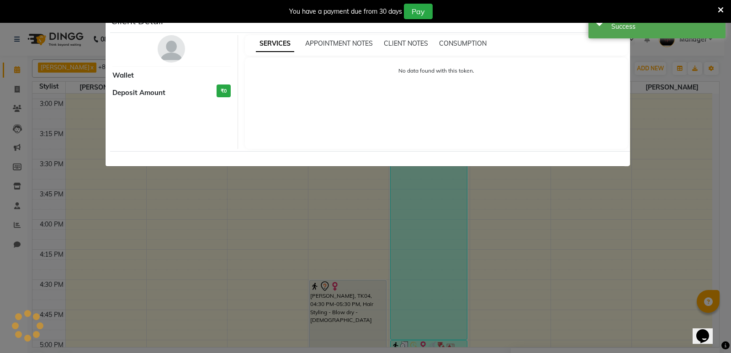
select select "7"
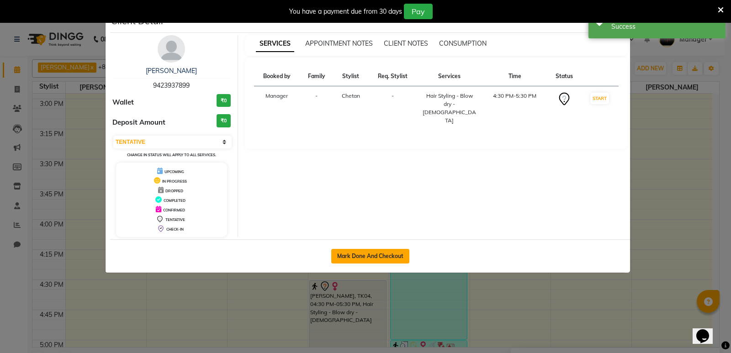
click at [365, 260] on button "Mark Done And Checkout" at bounding box center [370, 256] width 78 height 15
select select "service"
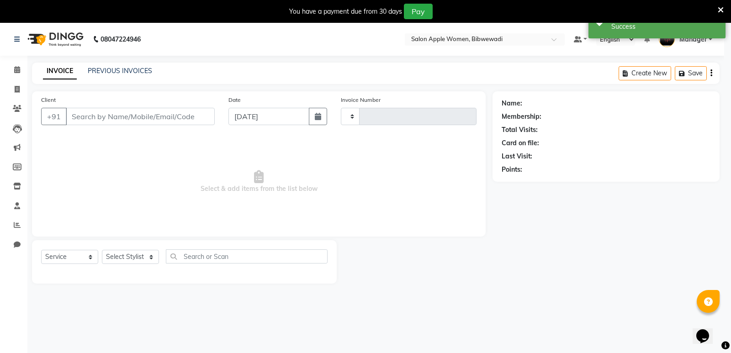
type input "1886"
select select "101"
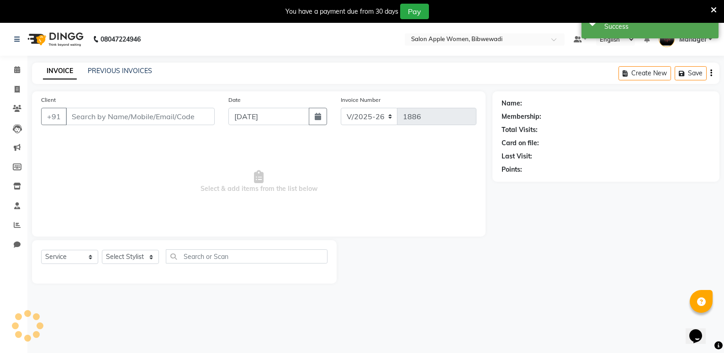
type input "9423937899"
select select "11608"
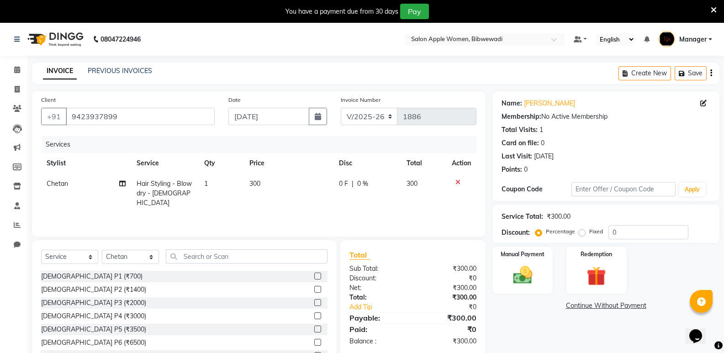
scroll to position [36, 0]
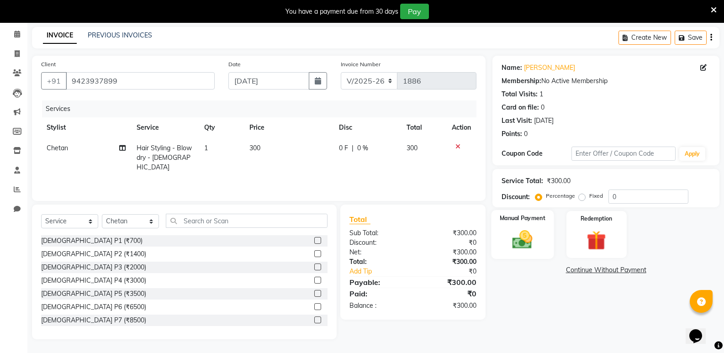
click at [529, 239] on img at bounding box center [522, 239] width 32 height 23
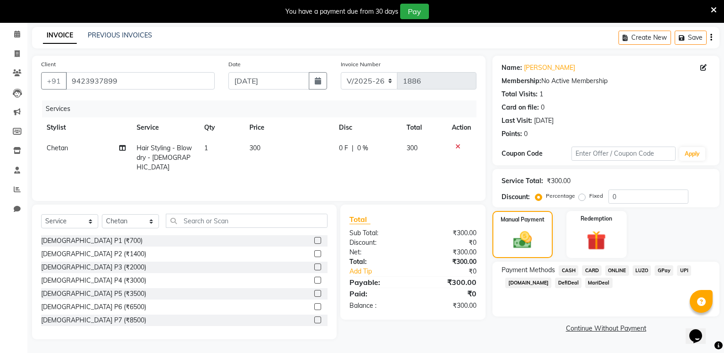
click at [572, 267] on span "CASH" at bounding box center [569, 270] width 20 height 11
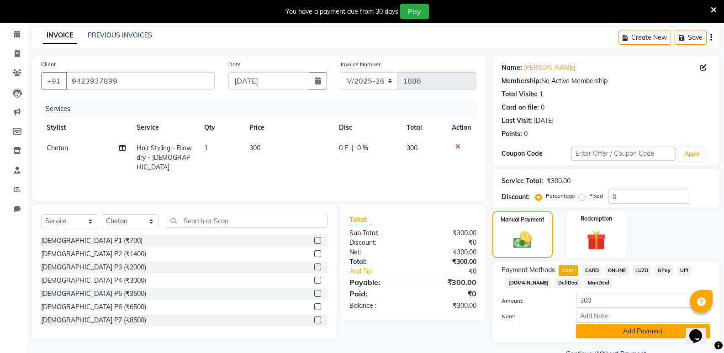
click at [600, 332] on button "Add Payment" at bounding box center [643, 331] width 134 height 14
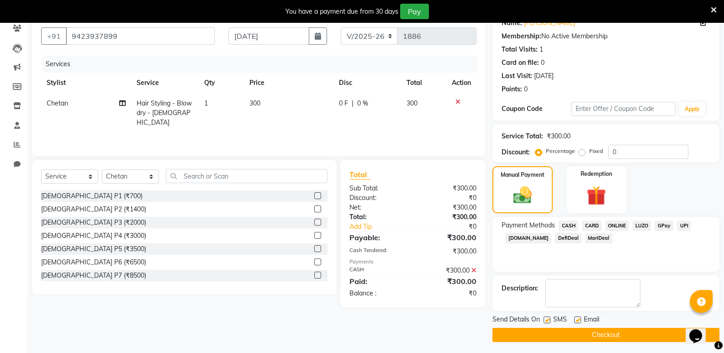
scroll to position [83, 0]
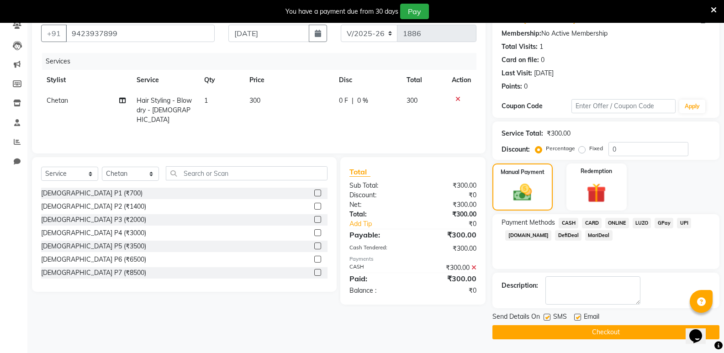
click at [600, 334] on button "Checkout" at bounding box center [606, 332] width 227 height 14
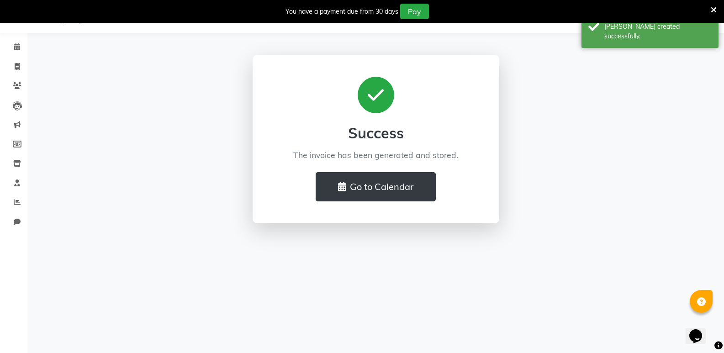
scroll to position [23, 0]
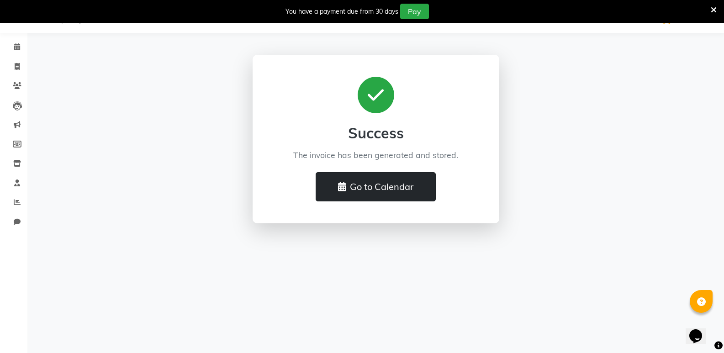
click at [393, 191] on button "Go to Calendar" at bounding box center [376, 186] width 120 height 29
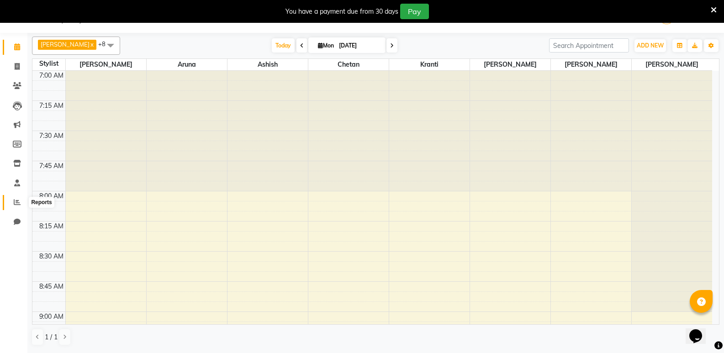
click at [17, 200] on icon at bounding box center [17, 202] width 7 height 7
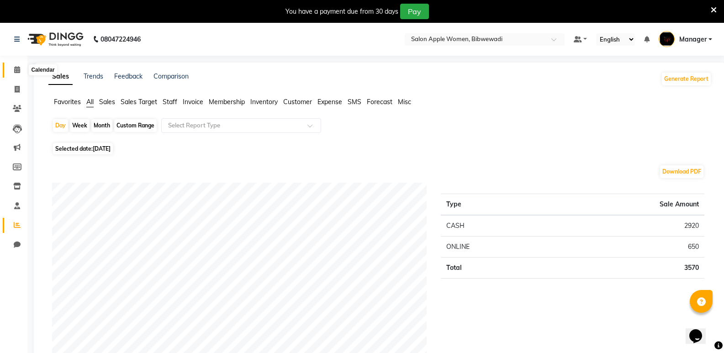
click at [14, 68] on icon at bounding box center [17, 69] width 6 height 7
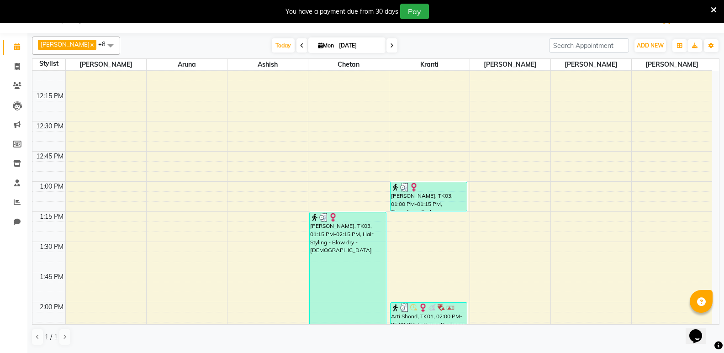
scroll to position [640, 0]
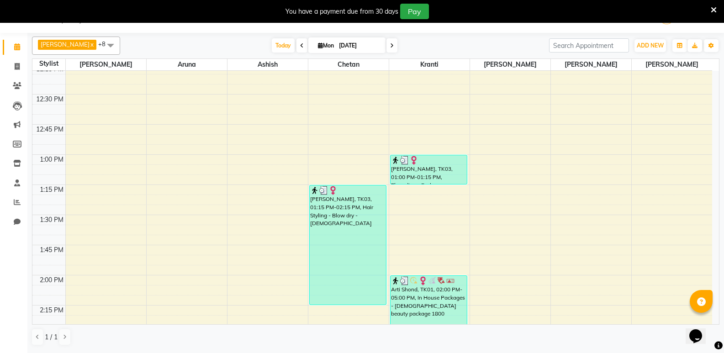
click at [416, 136] on div "7:00 AM 7:15 AM 7:30 AM 7:45 AM 8:00 AM 8:15 AM 8:30 AM 8:45 AM 9:00 AM 9:15 AM…" at bounding box center [372, 335] width 680 height 1809
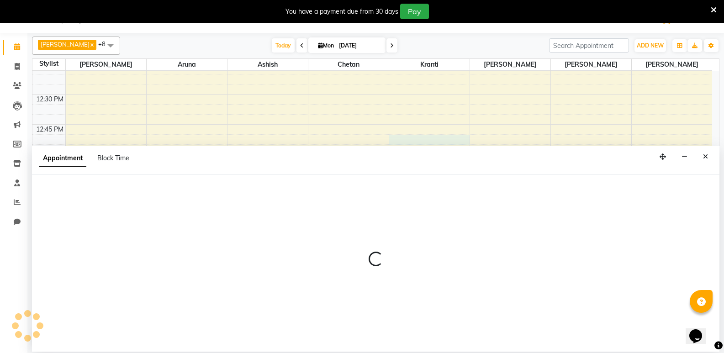
select select "33227"
select select "tentative"
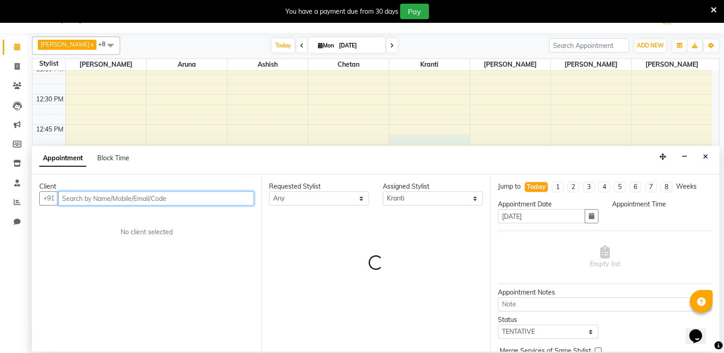
select select "765"
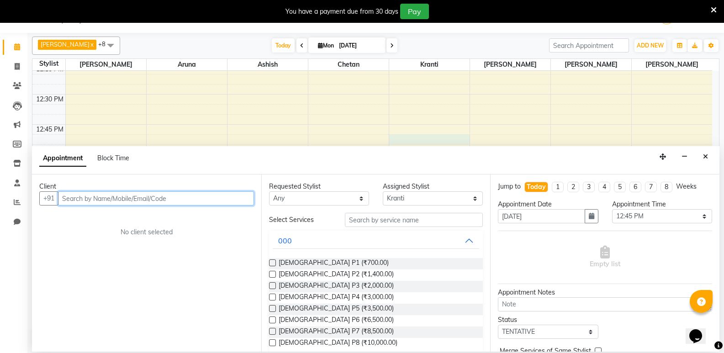
click at [209, 197] on input "text" at bounding box center [156, 198] width 196 height 14
click at [70, 198] on input "94641130" at bounding box center [137, 198] width 158 height 14
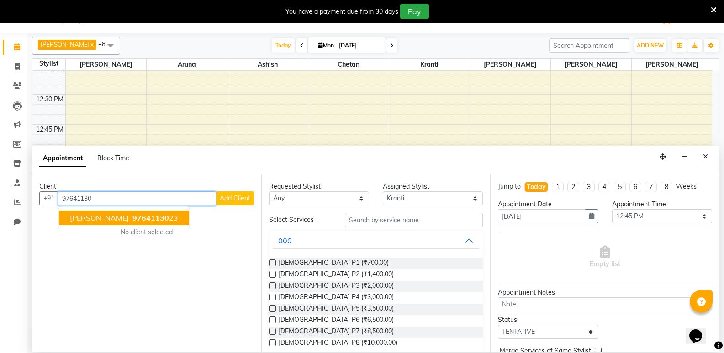
click at [83, 217] on span "Vedanshi Doshi" at bounding box center [99, 217] width 59 height 9
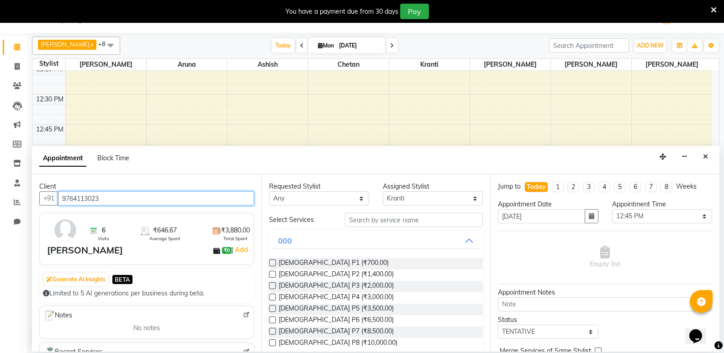
type input "9764113023"
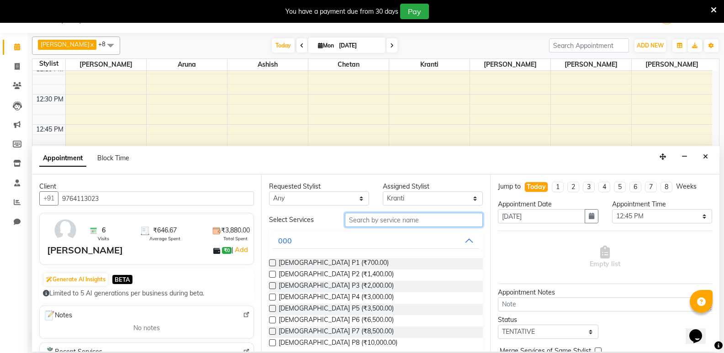
click at [381, 223] on input "text" at bounding box center [414, 220] width 138 height 14
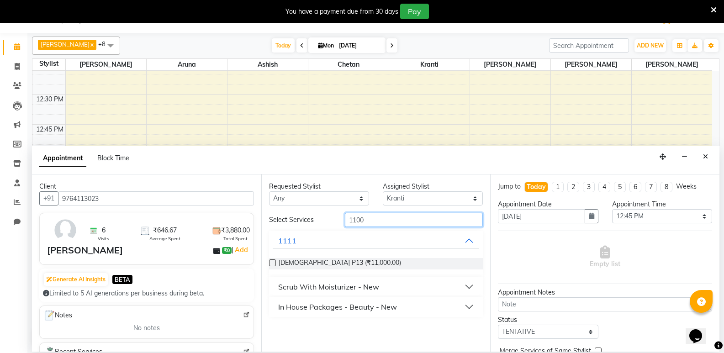
type input "1100"
click at [376, 309] on div "In House Packages - Beauty - New" at bounding box center [337, 307] width 119 height 11
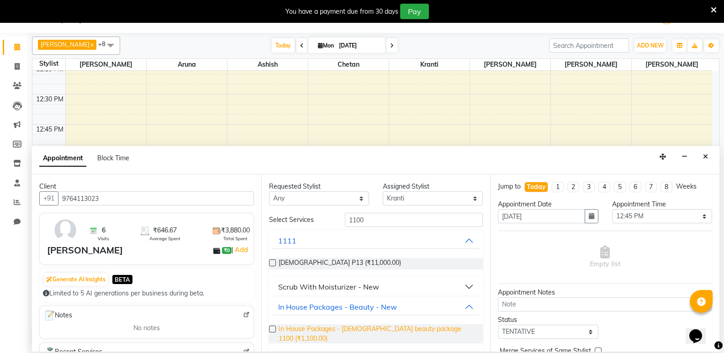
click at [376, 326] on span "In House Packages - Female beauty package 1100 (₹1,100.00)" at bounding box center [377, 333] width 197 height 19
checkbox input "false"
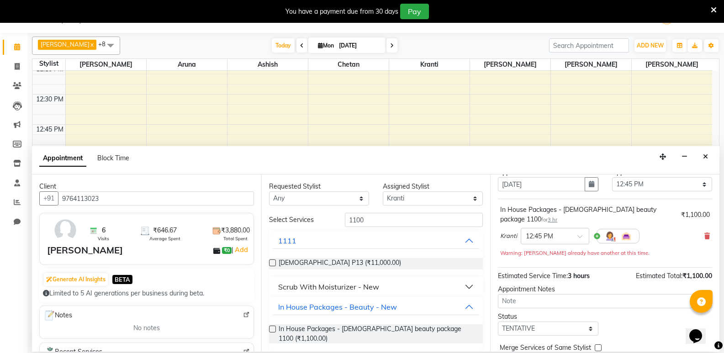
scroll to position [64, 0]
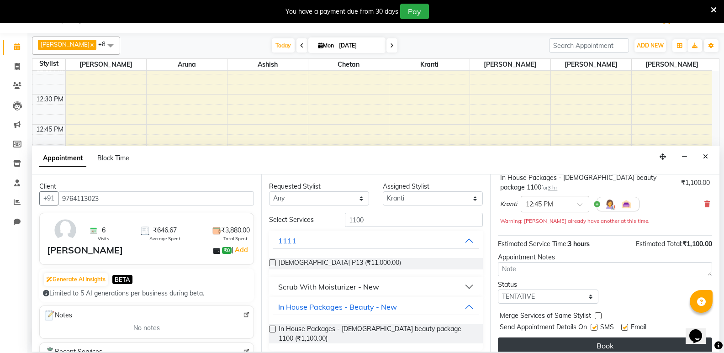
click at [637, 338] on button "Book" at bounding box center [605, 346] width 214 height 16
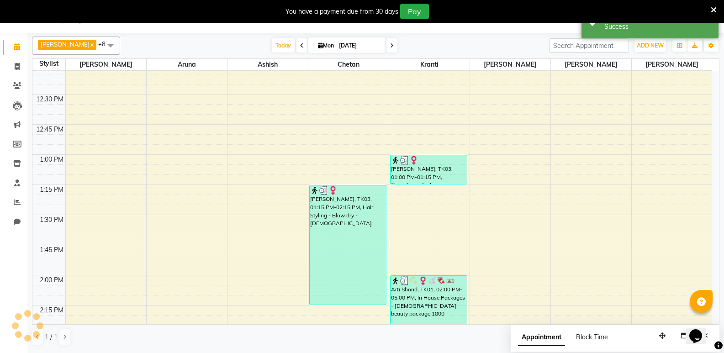
scroll to position [0, 0]
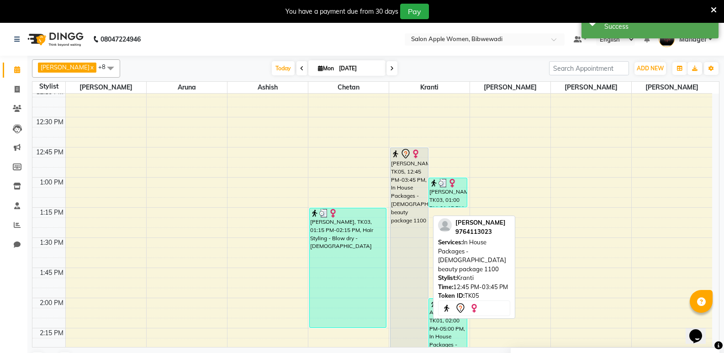
click at [422, 261] on div "[PERSON_NAME], TK05, 12:45 PM-03:45 PM, In House Packages - [DEMOGRAPHIC_DATA] …" at bounding box center [410, 328] width 38 height 361
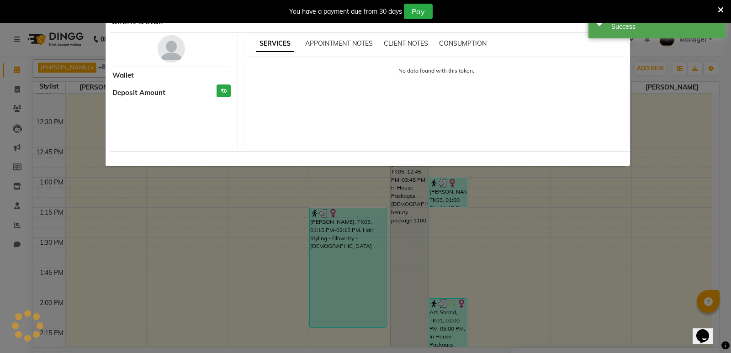
select select "7"
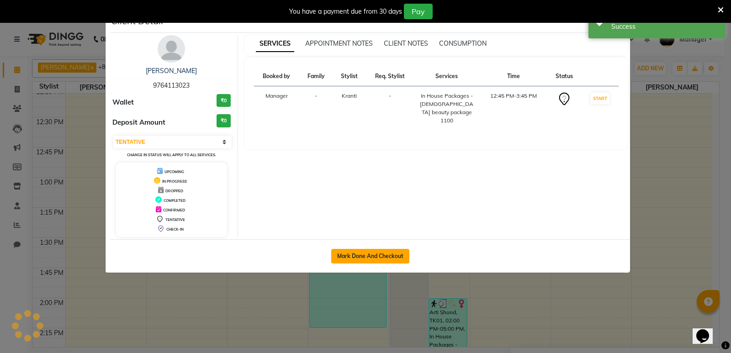
click at [387, 255] on button "Mark Done And Checkout" at bounding box center [370, 256] width 78 height 15
select select "service"
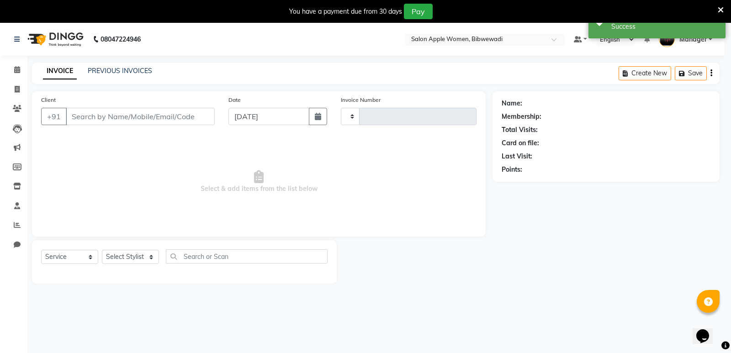
type input "1887"
select select "101"
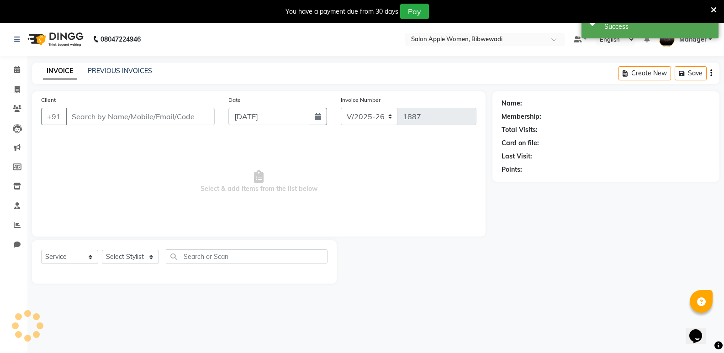
type input "9764113023"
select select "33227"
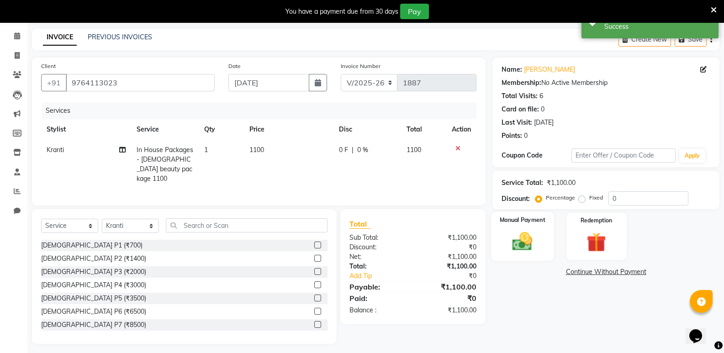
scroll to position [36, 0]
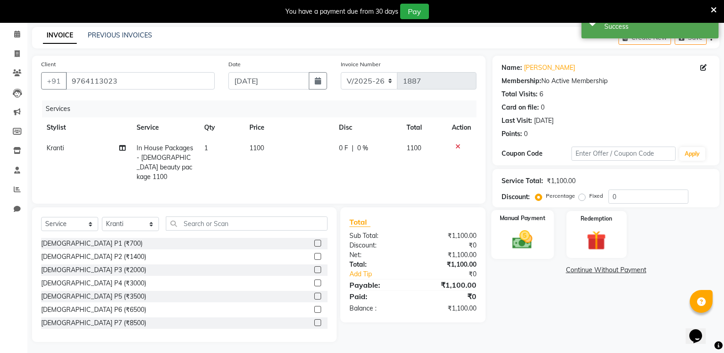
click at [544, 240] on div "Manual Payment" at bounding box center [523, 234] width 63 height 49
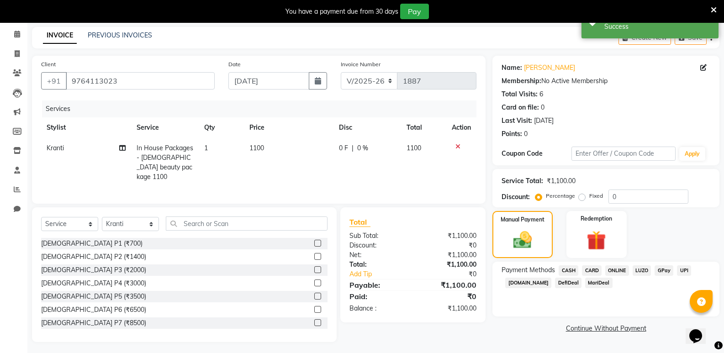
click at [620, 270] on span "ONLINE" at bounding box center [617, 270] width 24 height 11
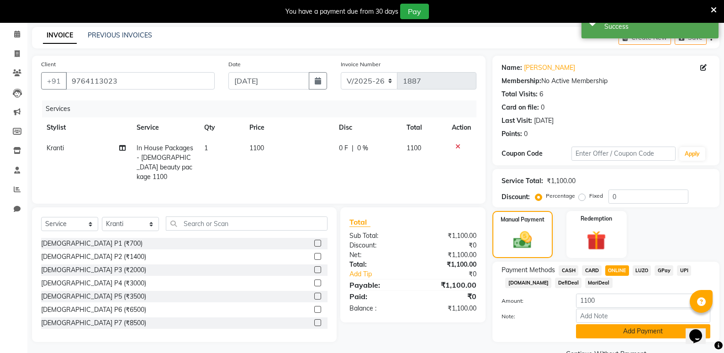
click at [617, 333] on button "Add Payment" at bounding box center [643, 331] width 134 height 14
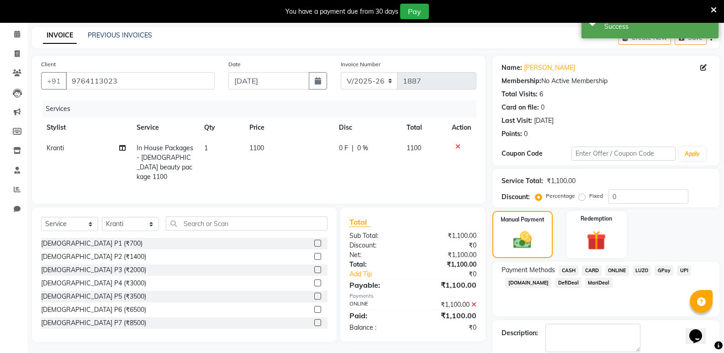
scroll to position [81, 0]
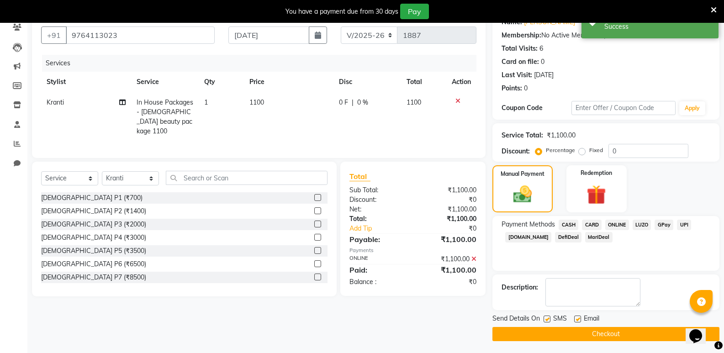
click at [617, 333] on button "Checkout" at bounding box center [606, 334] width 227 height 14
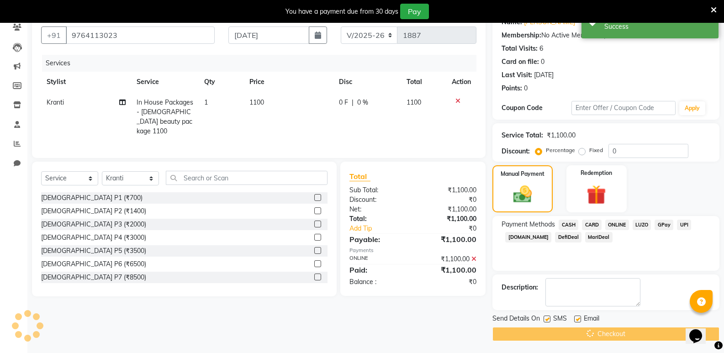
scroll to position [23, 0]
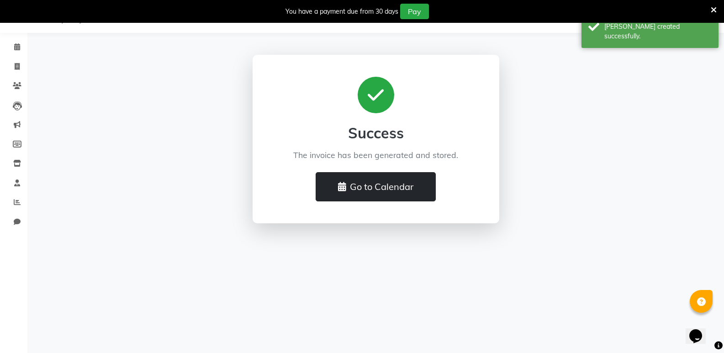
click at [424, 177] on button "Go to Calendar" at bounding box center [376, 186] width 120 height 29
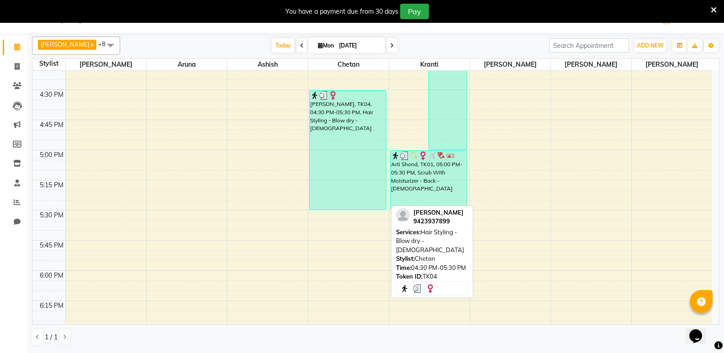
scroll to position [990, 0]
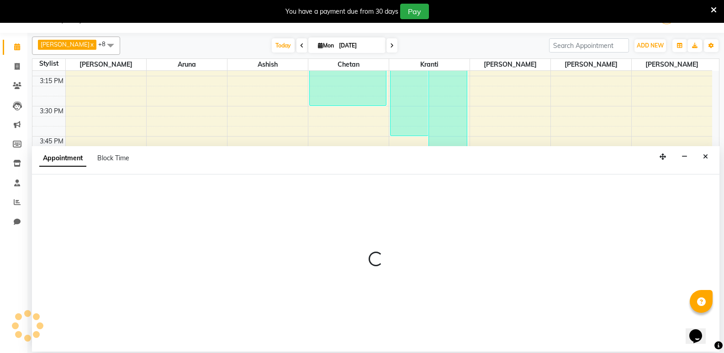
select select "11608"
select select "960"
select select "tentative"
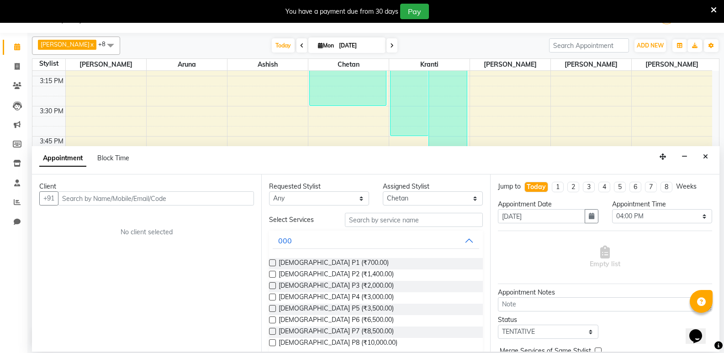
click at [223, 199] on input "text" at bounding box center [156, 198] width 196 height 14
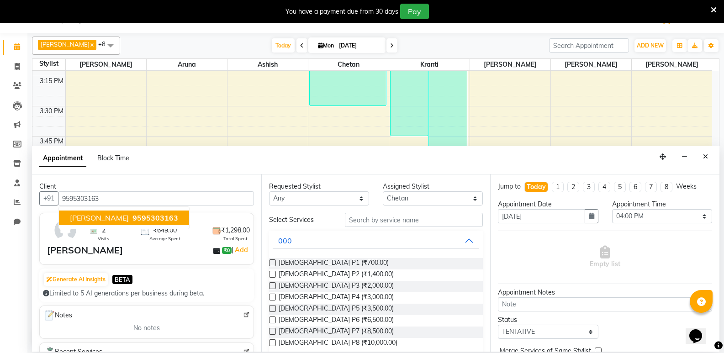
click at [168, 218] on span "9595303163" at bounding box center [156, 217] width 46 height 9
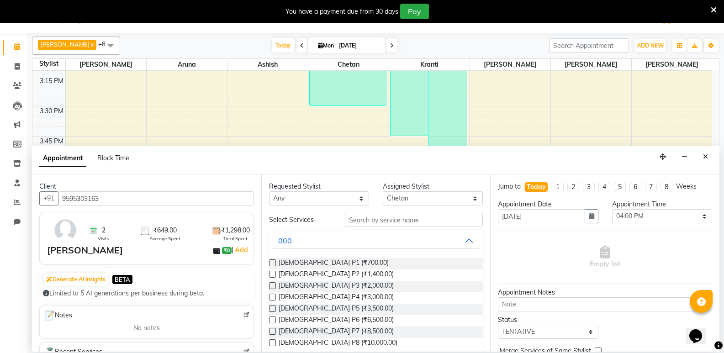
type input "9595303163"
click at [388, 221] on input "text" at bounding box center [414, 220] width 138 height 14
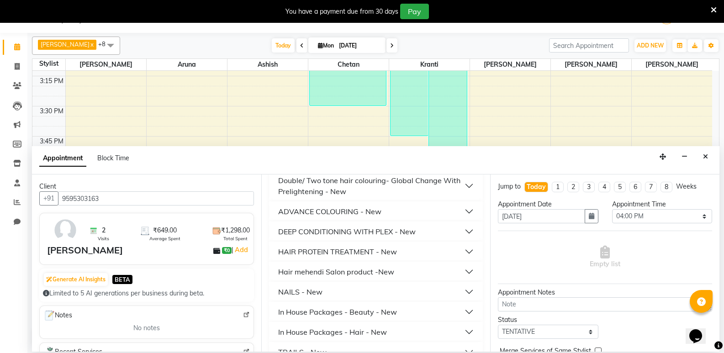
scroll to position [529, 0]
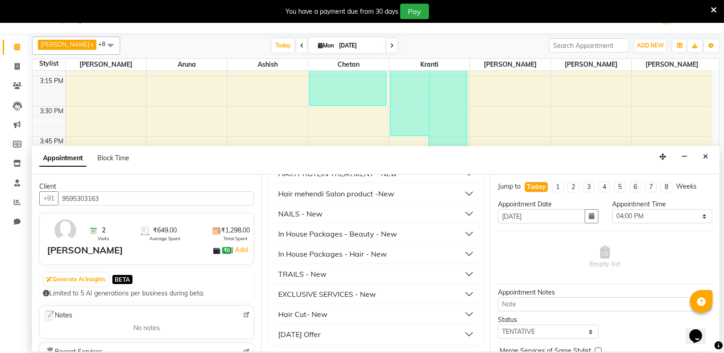
type input "500"
click at [342, 321] on button "Hair Cut- New" at bounding box center [376, 314] width 207 height 16
click at [348, 333] on span "Hair Cut - Female (₹500.00)" at bounding box center [345, 337] width 132 height 11
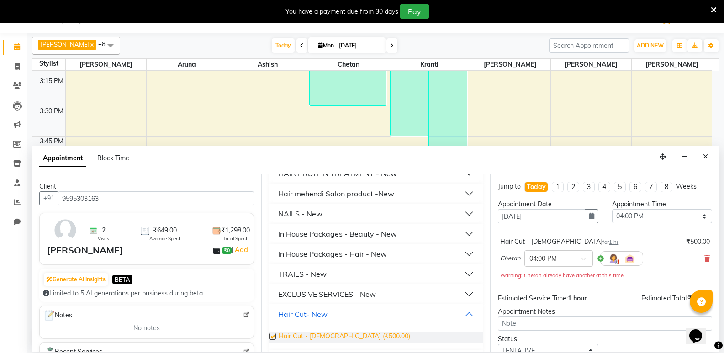
checkbox input "false"
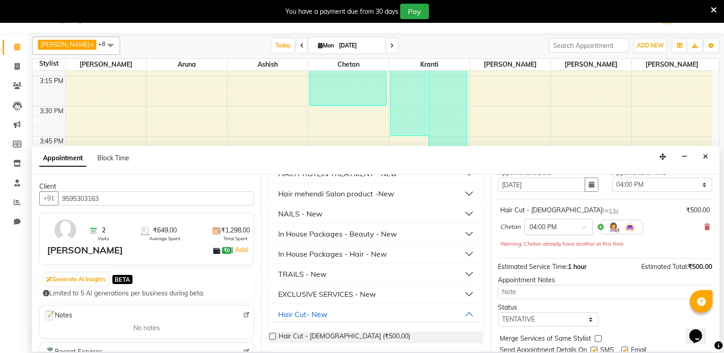
scroll to position [64, 0]
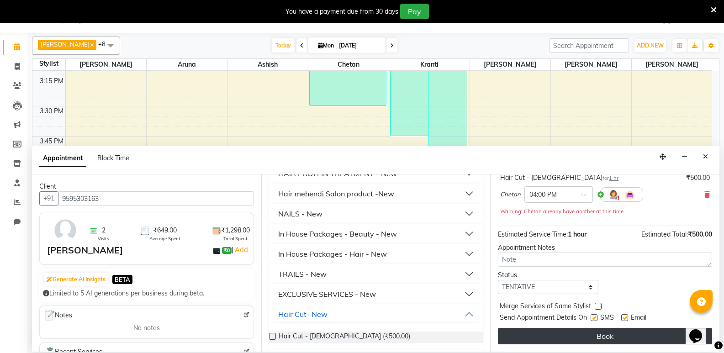
click at [571, 331] on button "Book" at bounding box center [605, 336] width 214 height 16
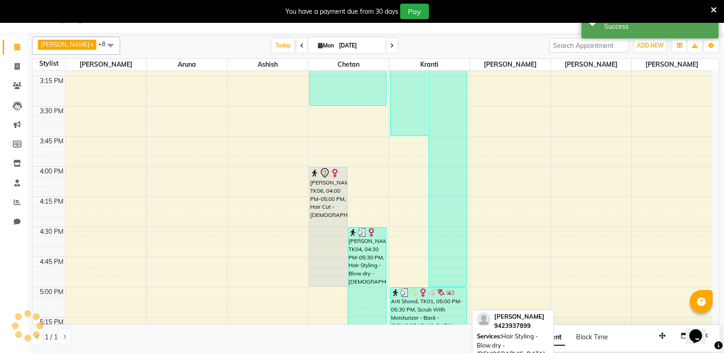
scroll to position [0, 0]
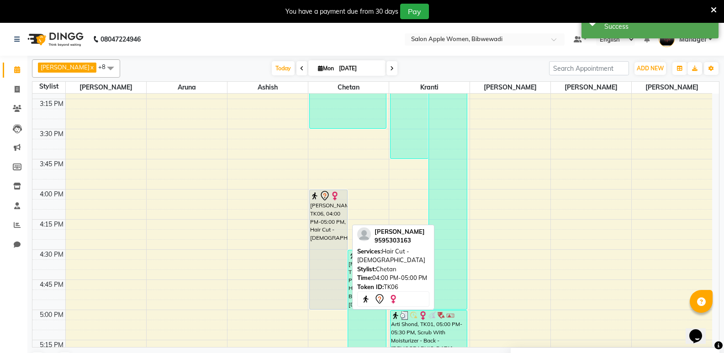
click at [320, 238] on div "[PERSON_NAME], TK06, 04:00 PM-05:00 PM, Hair Cut - [DEMOGRAPHIC_DATA]" at bounding box center [329, 249] width 38 height 119
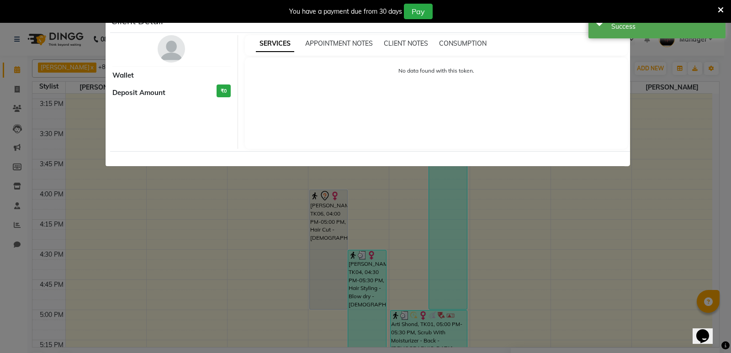
select select "7"
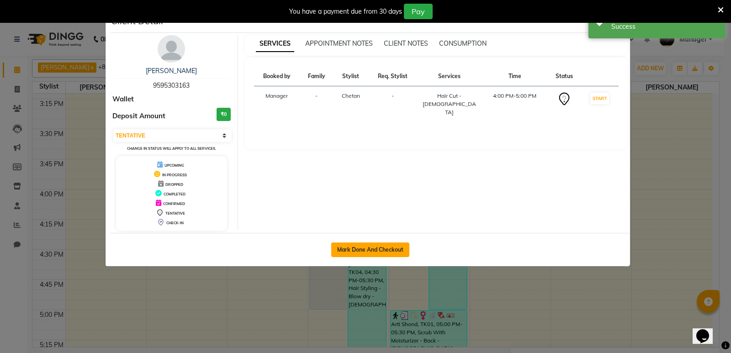
click at [401, 254] on button "Mark Done And Checkout" at bounding box center [370, 250] width 78 height 15
select select "service"
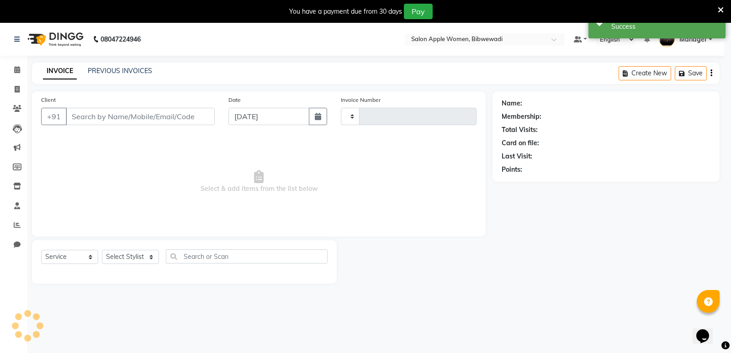
type input "1888"
select select "101"
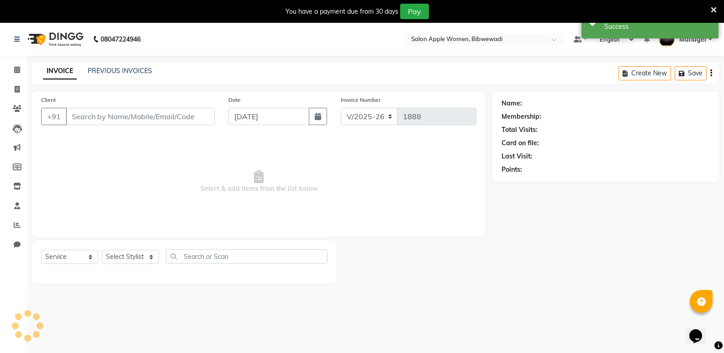
type input "9595303163"
select select "11608"
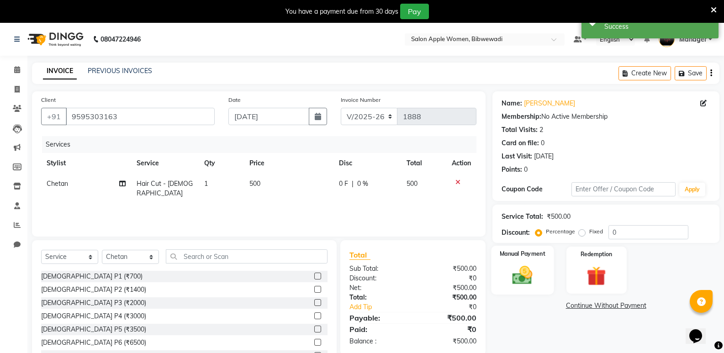
scroll to position [36, 0]
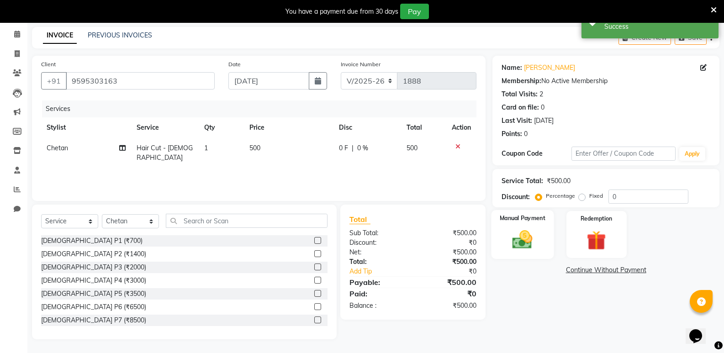
click at [533, 218] on label "Manual Payment" at bounding box center [523, 218] width 46 height 9
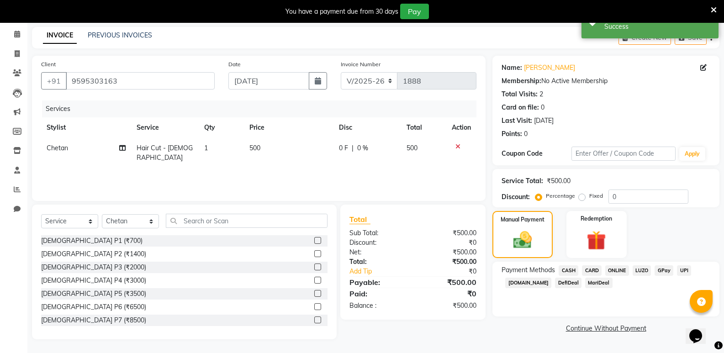
drag, startPoint x: 572, startPoint y: 270, endPoint x: 582, endPoint y: 291, distance: 23.9
click at [572, 270] on span "CASH" at bounding box center [569, 270] width 20 height 11
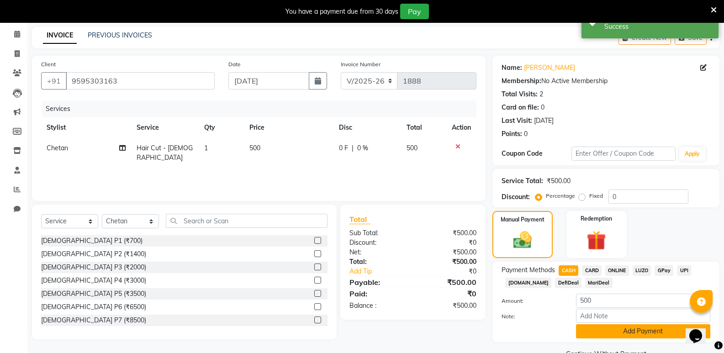
click at [594, 329] on button "Add Payment" at bounding box center [643, 331] width 134 height 14
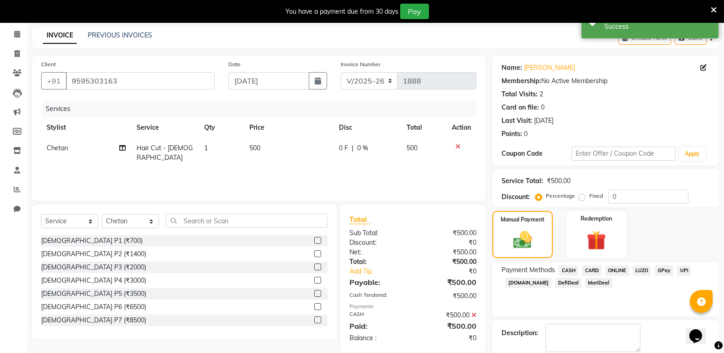
scroll to position [83, 0]
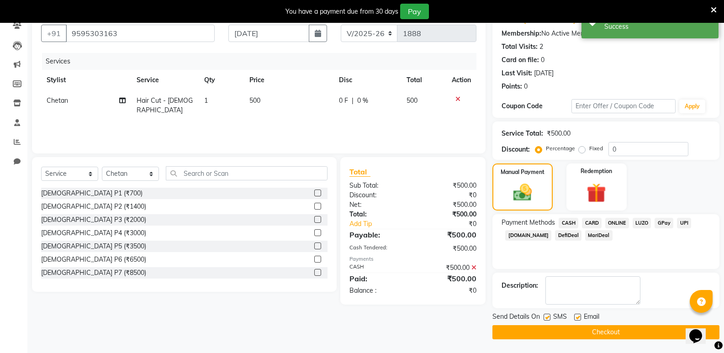
click at [595, 335] on button "Checkout" at bounding box center [606, 332] width 227 height 14
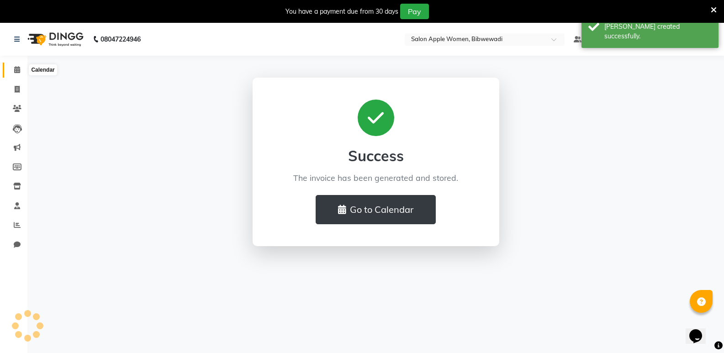
click at [15, 67] on icon at bounding box center [17, 69] width 6 height 7
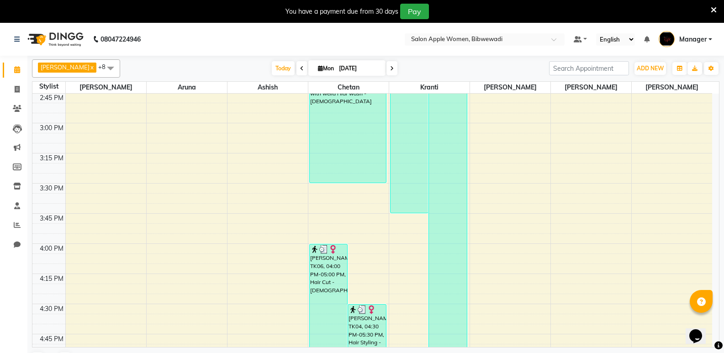
scroll to position [914, 0]
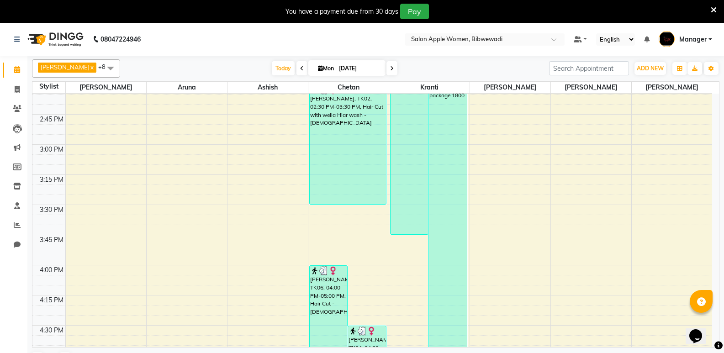
click at [185, 173] on div "7:00 AM 7:15 AM 7:30 AM 7:45 AM 8:00 AM 8:15 AM 8:30 AM 8:45 AM 9:00 AM 9:15 AM…" at bounding box center [372, 84] width 680 height 1809
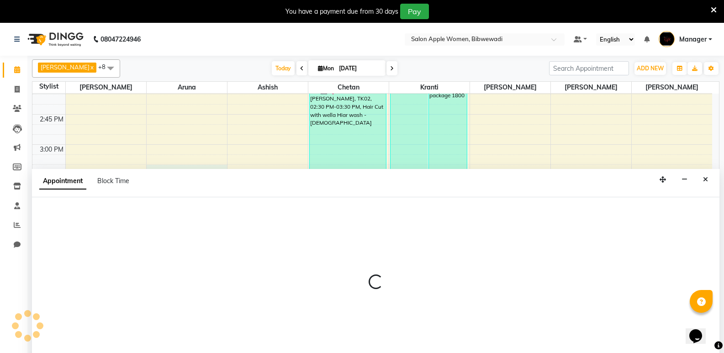
scroll to position [23, 0]
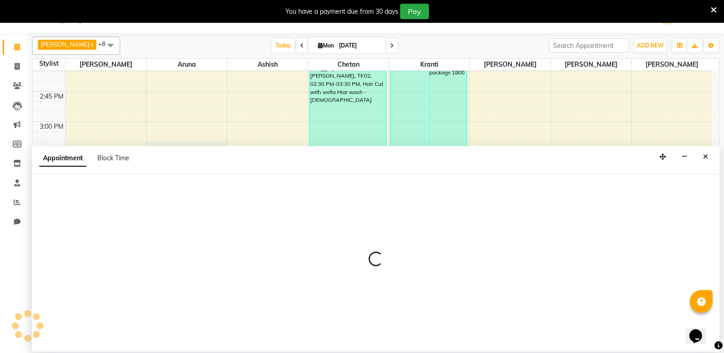
select select "43466"
select select "915"
select select "tentative"
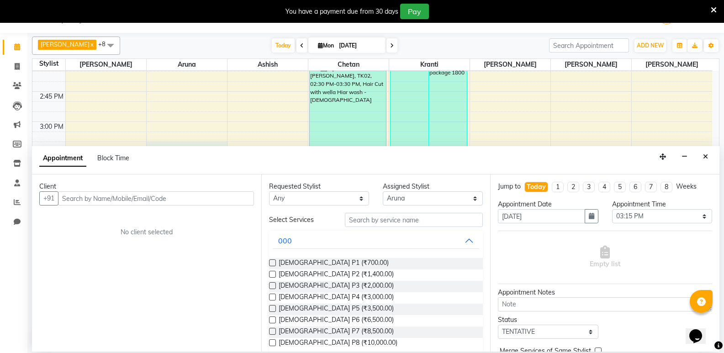
click at [153, 198] on input "text" at bounding box center [156, 198] width 196 height 14
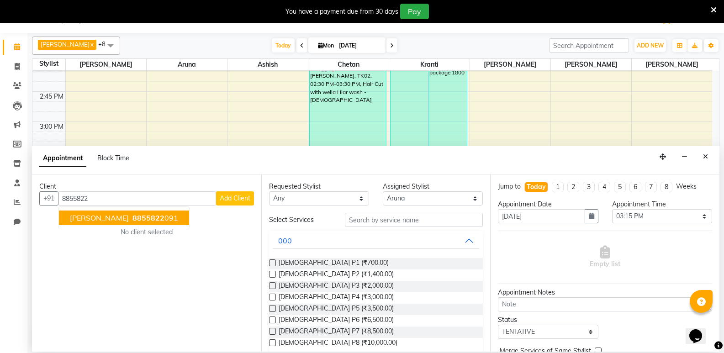
click at [162, 212] on button "afreen magdum 8855822 091" at bounding box center [124, 218] width 130 height 15
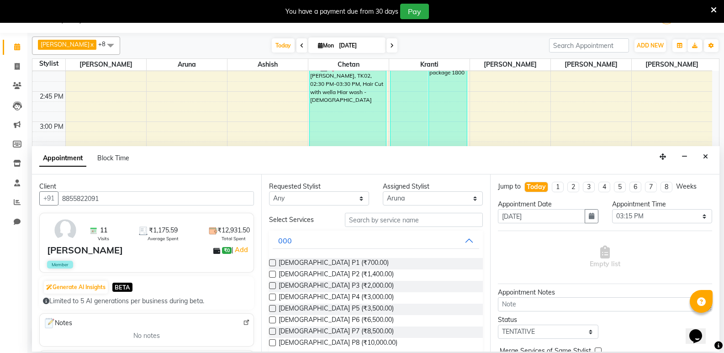
type input "8855822091"
click at [399, 221] on input "text" at bounding box center [414, 220] width 138 height 14
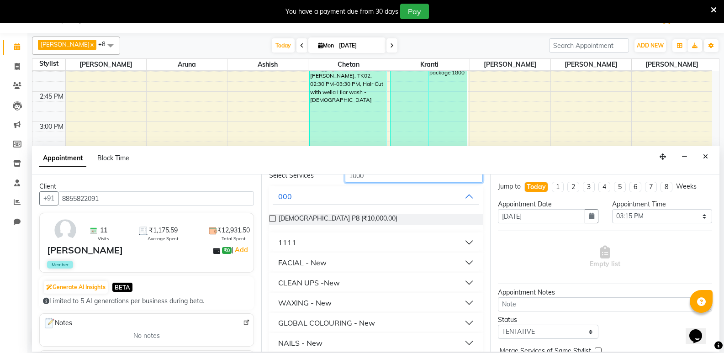
scroll to position [135, 0]
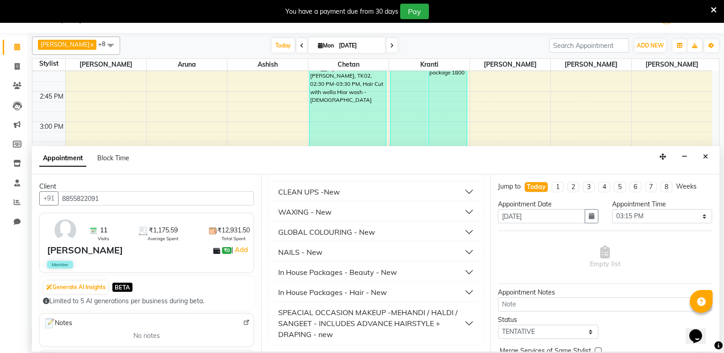
type input "1000"
click at [372, 273] on div "In House Packages - Beauty - New" at bounding box center [337, 272] width 119 height 11
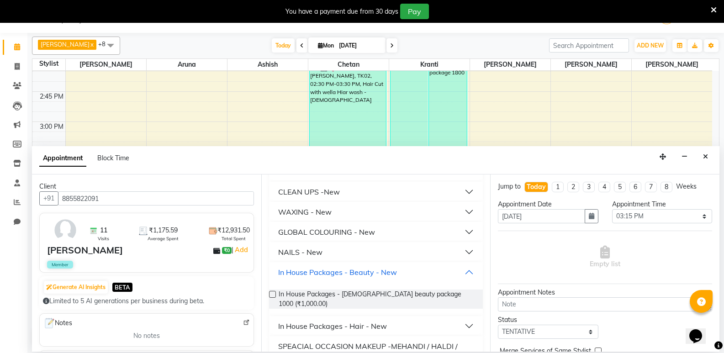
scroll to position [161, 0]
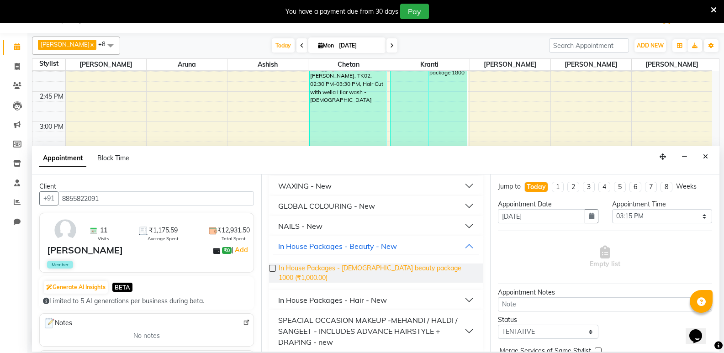
click at [371, 267] on span "In House Packages - Female beauty package 1000 (₹1,000.00)" at bounding box center [377, 273] width 197 height 19
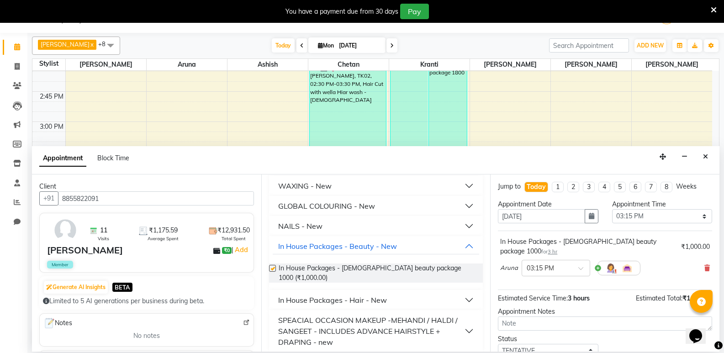
checkbox input "false"
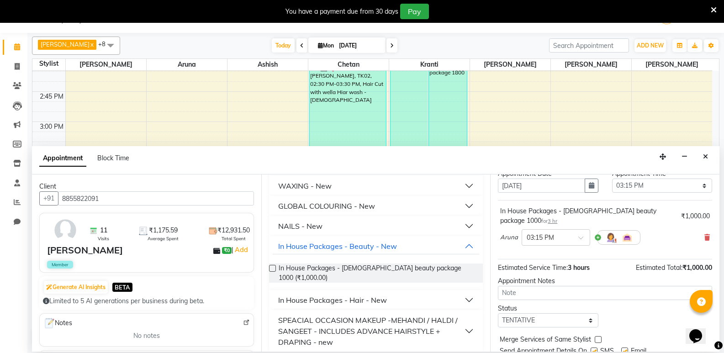
scroll to position [54, 0]
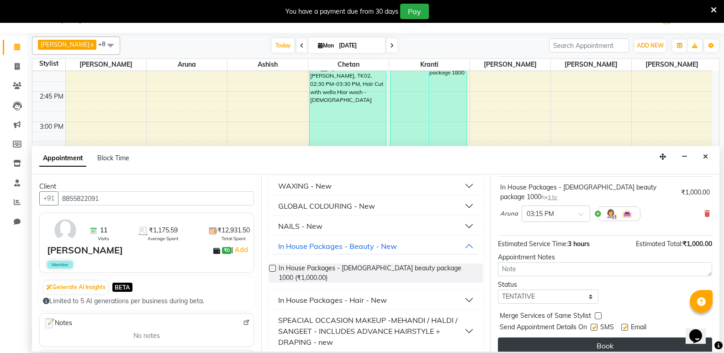
click at [611, 340] on button "Book" at bounding box center [605, 346] width 214 height 16
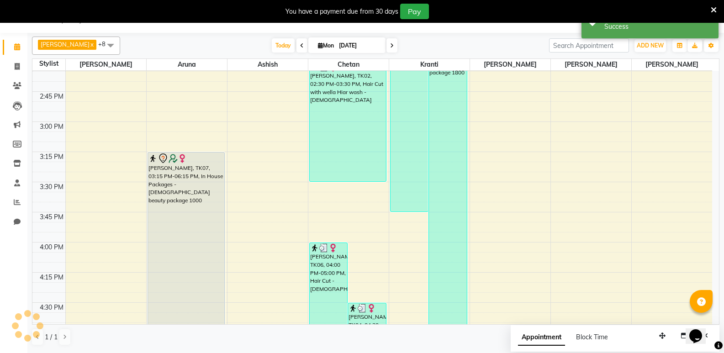
scroll to position [0, 0]
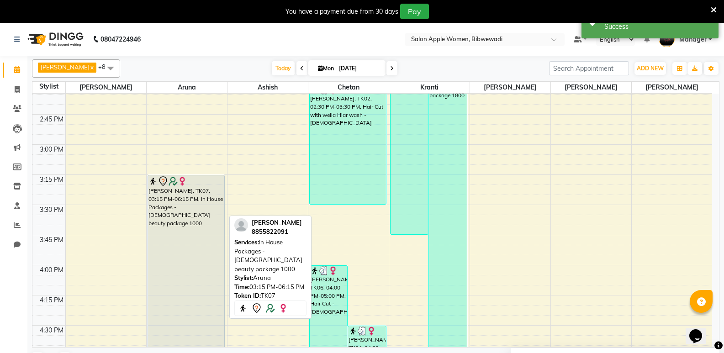
click at [193, 233] on div "[PERSON_NAME], TK07, 03:15 PM-06:15 PM, In House Packages - [DEMOGRAPHIC_DATA] …" at bounding box center [186, 355] width 77 height 361
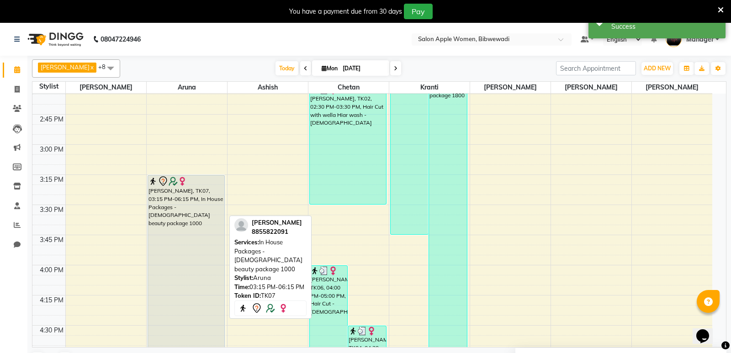
select select "7"
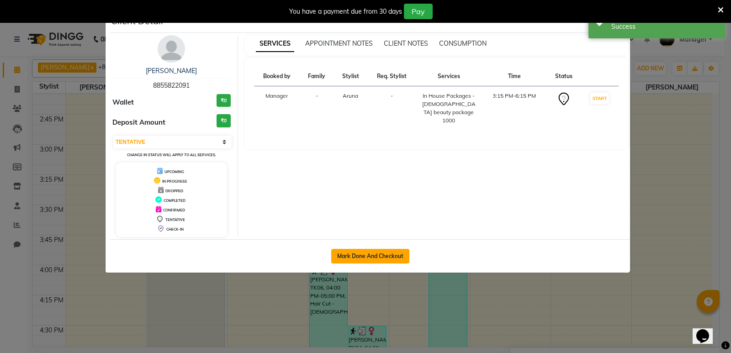
click at [377, 250] on button "Mark Done And Checkout" at bounding box center [370, 256] width 78 height 15
select select "service"
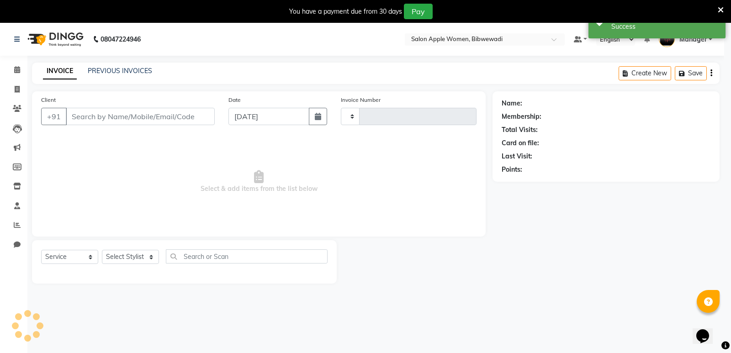
type input "1889"
select select "101"
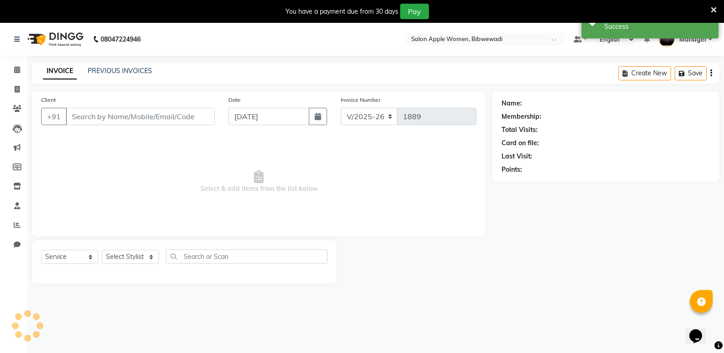
type input "8855822091"
select select "43466"
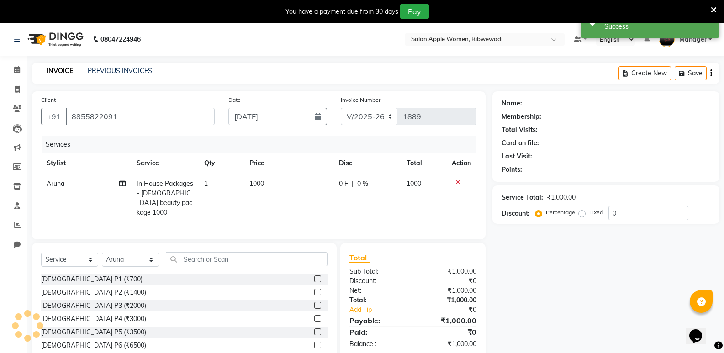
select select "1: Object"
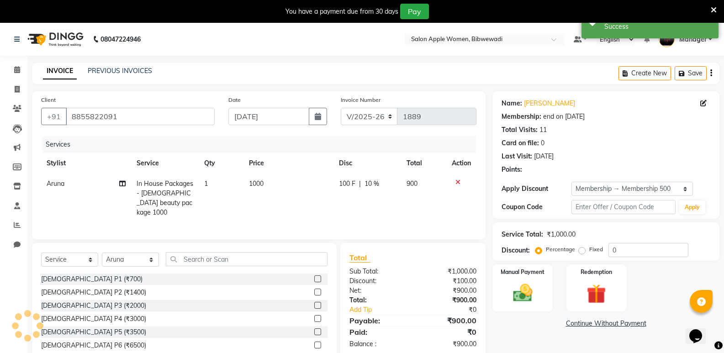
type input "10"
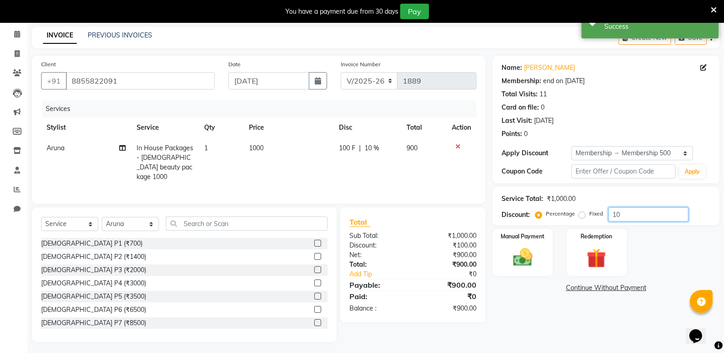
drag, startPoint x: 627, startPoint y: 211, endPoint x: 598, endPoint y: 217, distance: 28.9
click at [598, 217] on div "Percentage Fixed 10" at bounding box center [612, 214] width 151 height 14
click at [674, 253] on div "Manual Payment Redemption" at bounding box center [606, 252] width 241 height 47
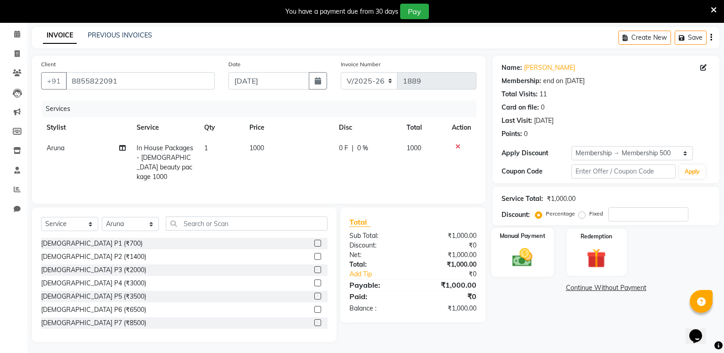
click at [534, 254] on img at bounding box center [522, 257] width 32 height 23
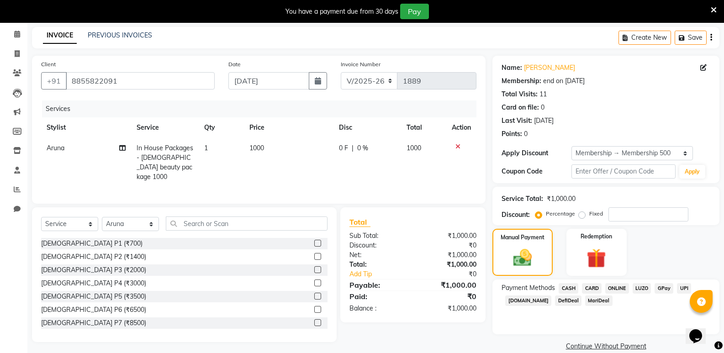
click at [616, 287] on span "ONLINE" at bounding box center [617, 288] width 24 height 11
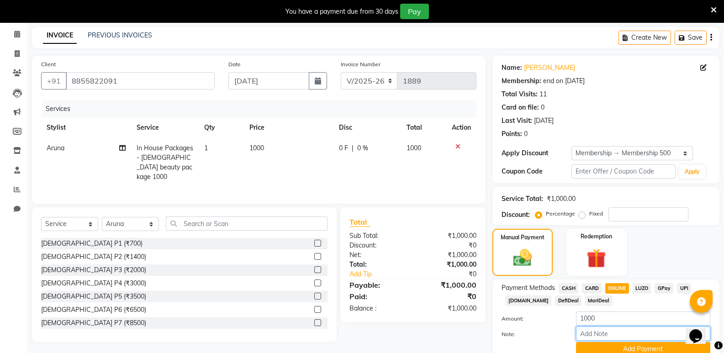
click at [601, 337] on input "Note:" at bounding box center [643, 334] width 134 height 14
click at [604, 335] on input "Take minday offer body massage" at bounding box center [643, 334] width 134 height 14
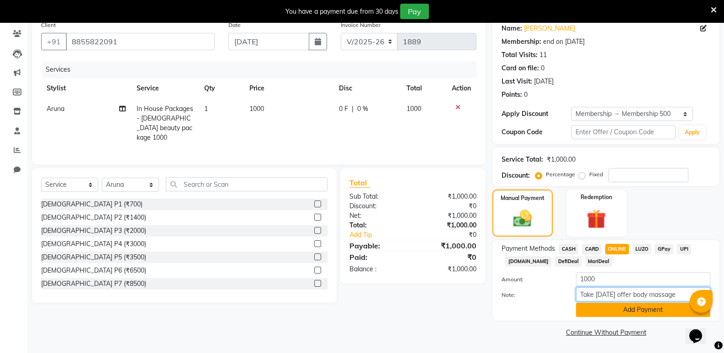
type input "Take monday offer body massage"
click at [618, 310] on button "Add Payment" at bounding box center [643, 310] width 134 height 14
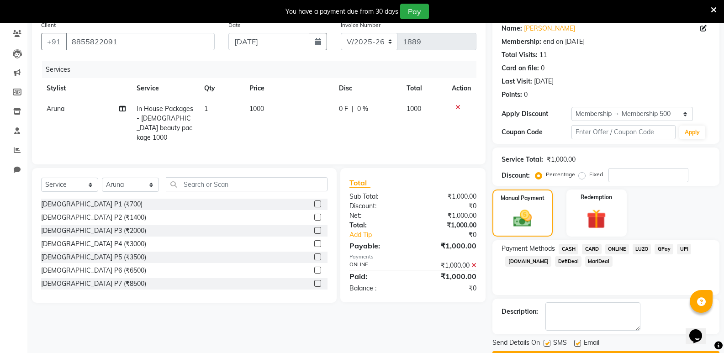
scroll to position [101, 0]
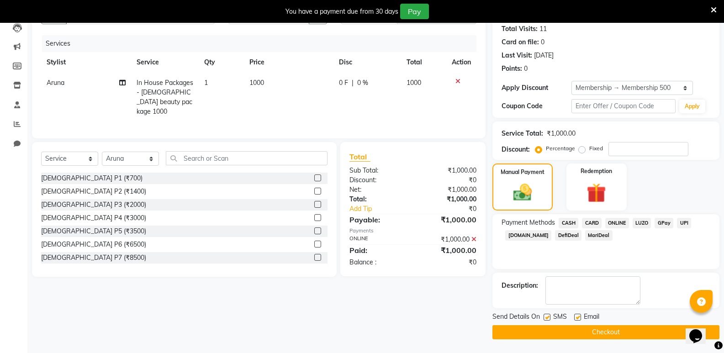
click at [613, 327] on button "Checkout" at bounding box center [606, 332] width 227 height 14
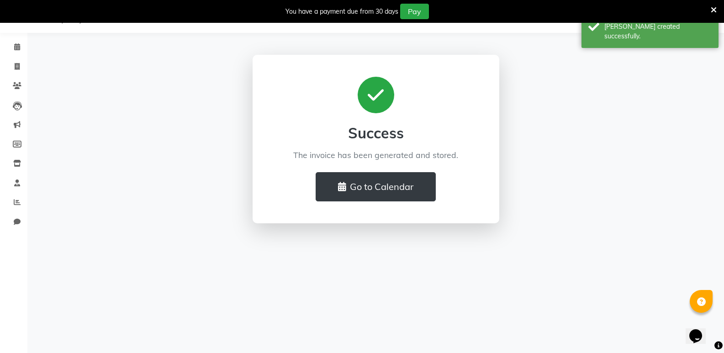
scroll to position [23, 0]
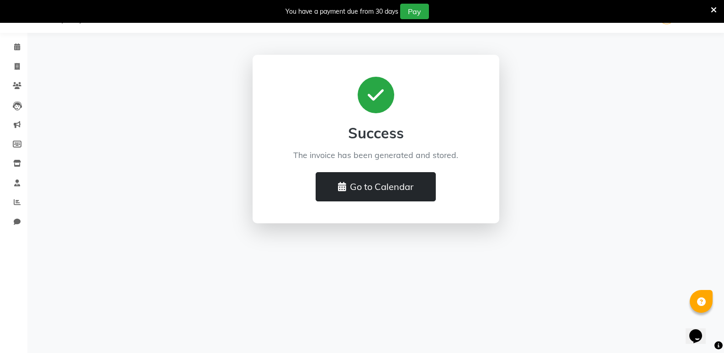
click at [356, 190] on button "Go to Calendar" at bounding box center [376, 186] width 120 height 29
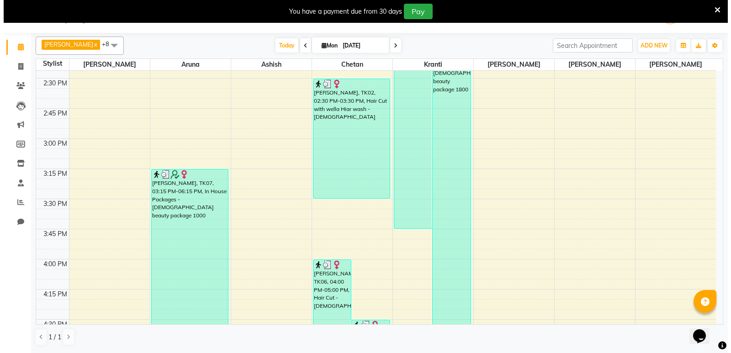
scroll to position [1005, 0]
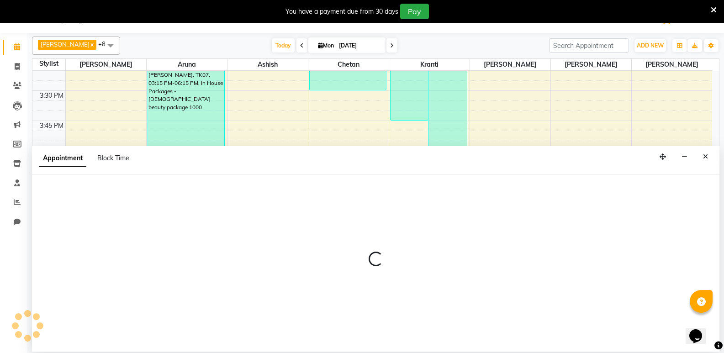
select select "75743"
select select "975"
select select "tentative"
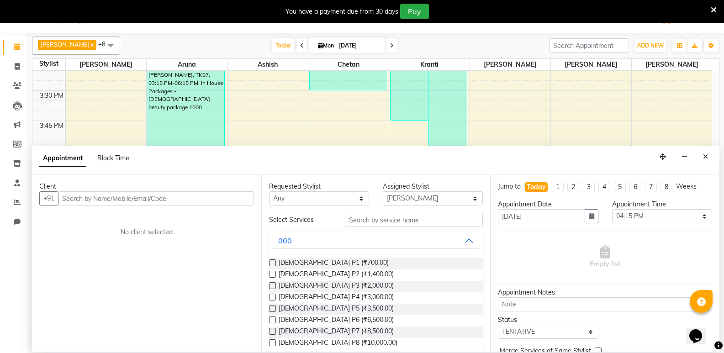
click at [118, 191] on div "Client" at bounding box center [146, 187] width 215 height 10
click at [120, 196] on input "text" at bounding box center [156, 198] width 196 height 14
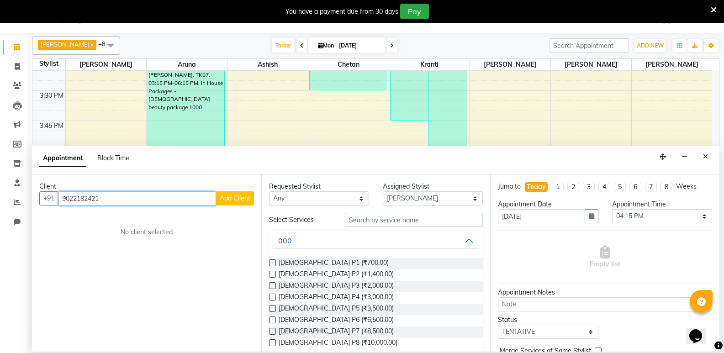
type input "9022182421"
click at [228, 199] on span "Add Client" at bounding box center [235, 198] width 31 height 8
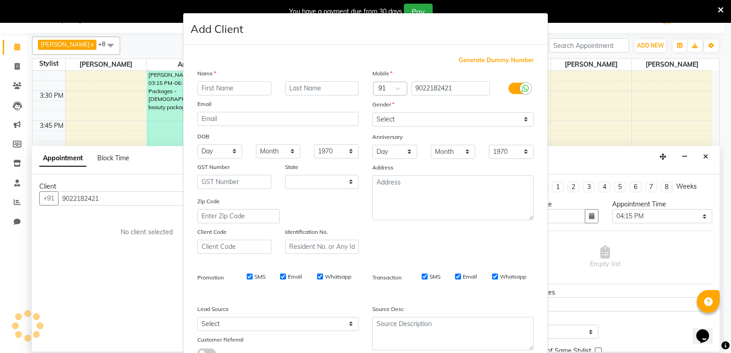
select select "22"
type input "[DEMOGRAPHIC_DATA]"
click at [346, 85] on input "text" at bounding box center [322, 88] width 74 height 14
type input "Naregavi"
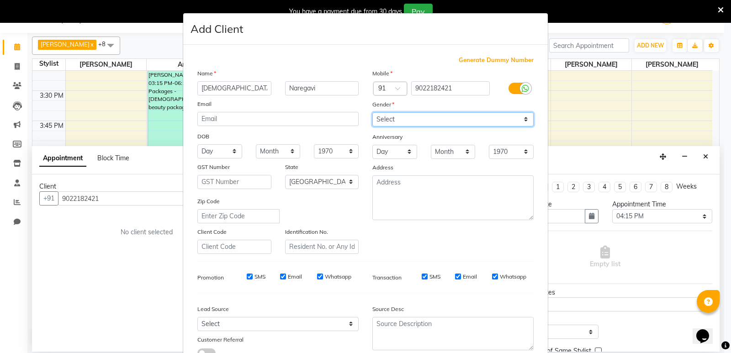
click at [444, 126] on select "Select Male Female Other Prefer Not To Say" at bounding box center [452, 119] width 161 height 14
select select "[DEMOGRAPHIC_DATA]"
click at [372, 112] on select "Select Male Female Other Prefer Not To Say" at bounding box center [452, 119] width 161 height 14
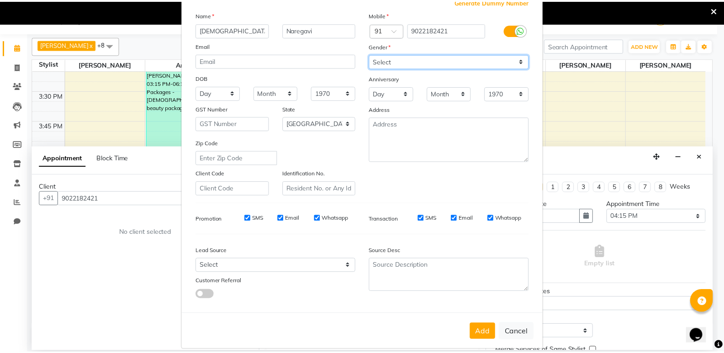
scroll to position [69, 0]
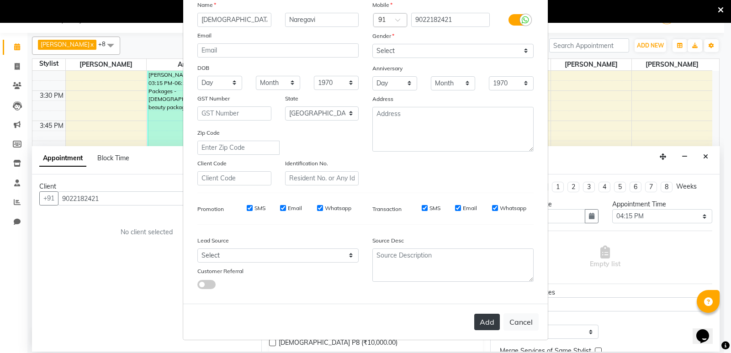
click at [479, 317] on button "Add" at bounding box center [487, 322] width 26 height 16
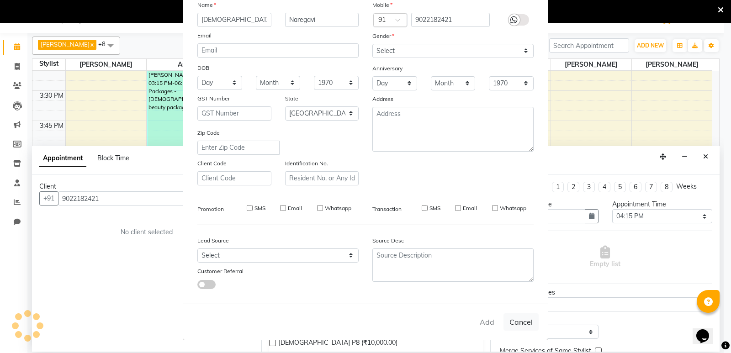
select select
select select "null"
select select
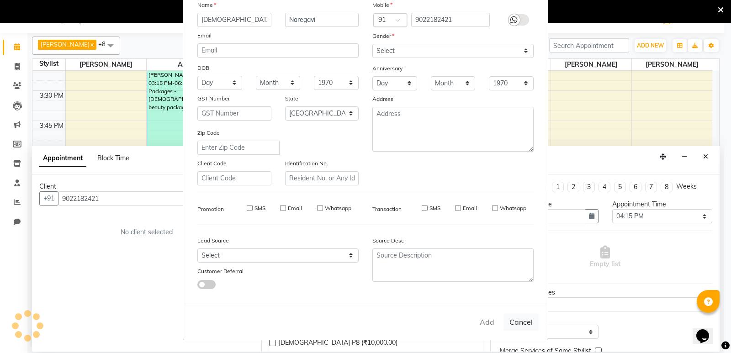
select select
checkbox input "false"
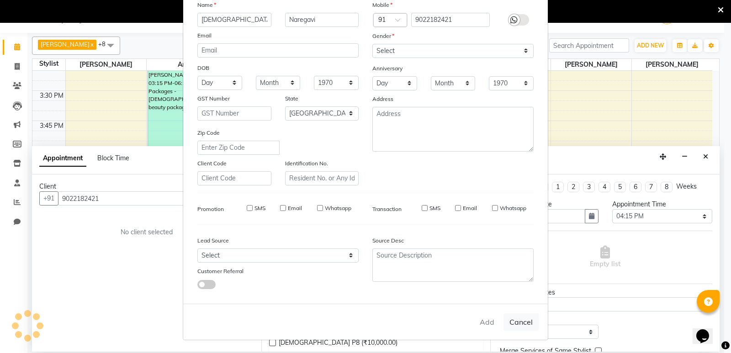
checkbox input "false"
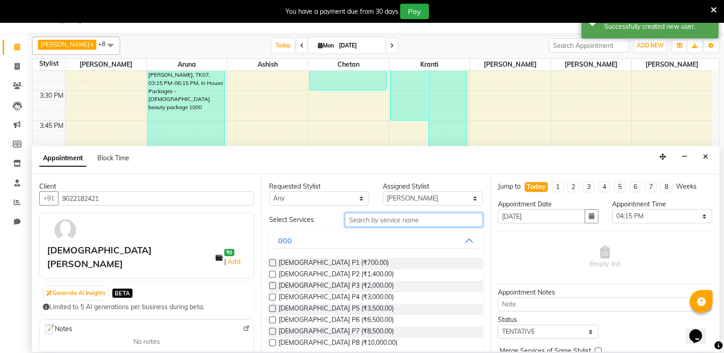
click at [380, 223] on input "text" at bounding box center [414, 220] width 138 height 14
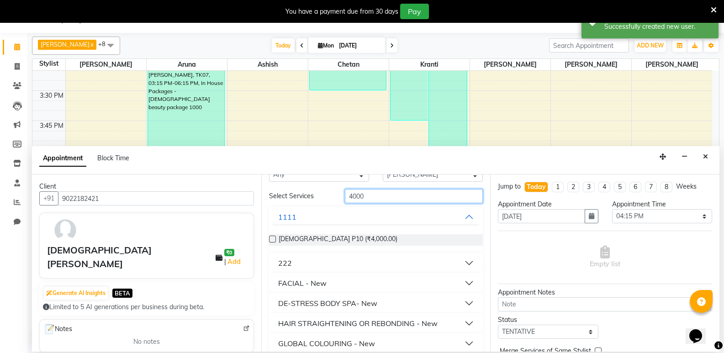
scroll to position [84, 0]
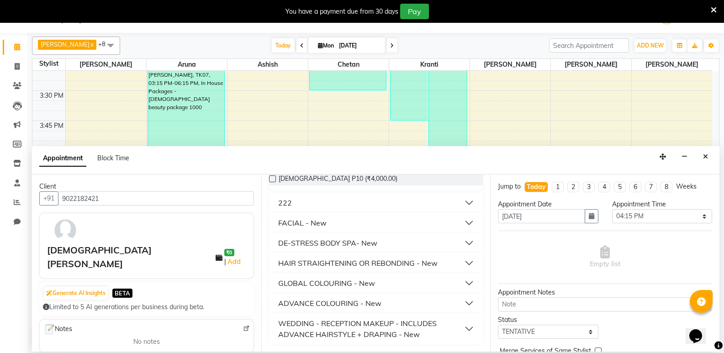
type input "4000"
click at [326, 225] on button "FACIAL - New" at bounding box center [376, 223] width 207 height 16
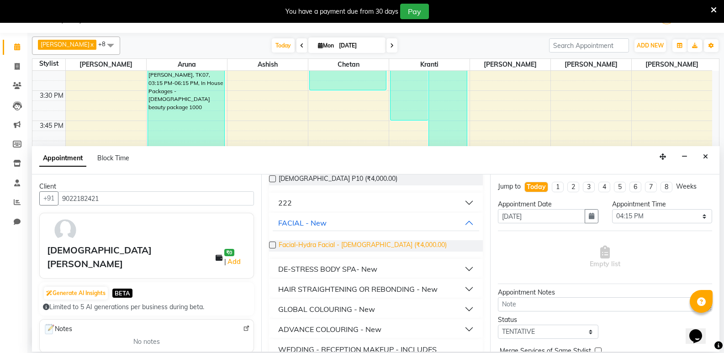
click at [329, 246] on span "Facial-Hydra Facial - Female (₹4,000.00)" at bounding box center [363, 245] width 168 height 11
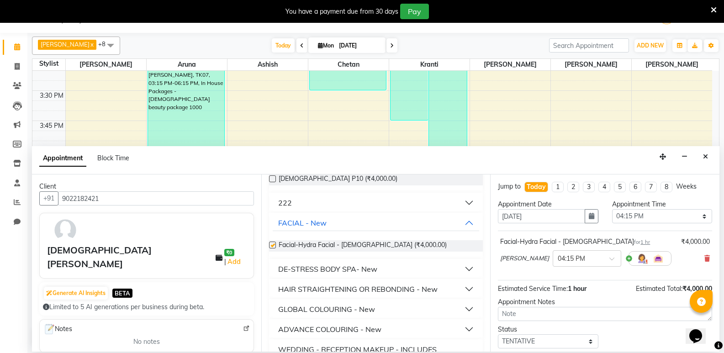
checkbox input "false"
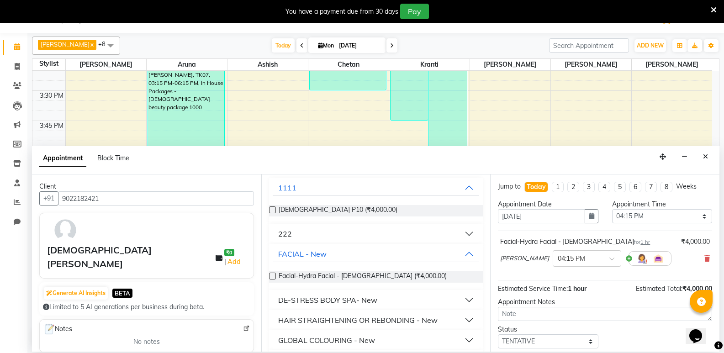
scroll to position [0, 0]
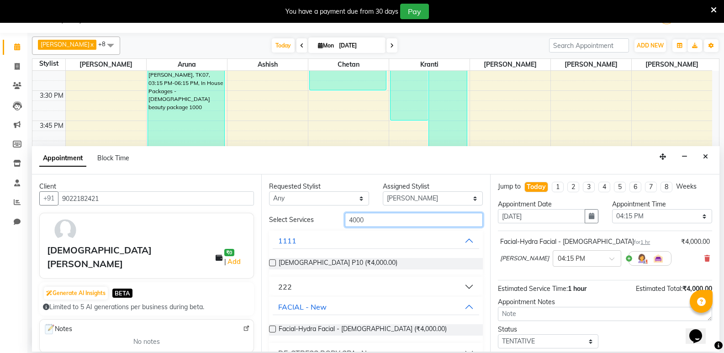
drag, startPoint x: 339, startPoint y: 227, endPoint x: 322, endPoint y: 228, distance: 17.5
click at [322, 228] on div "Select Services 4000 1111 Female P10 (₹4,000.00) 222 FACIAL - New Facial-Hydra …" at bounding box center [376, 334] width 214 height 242
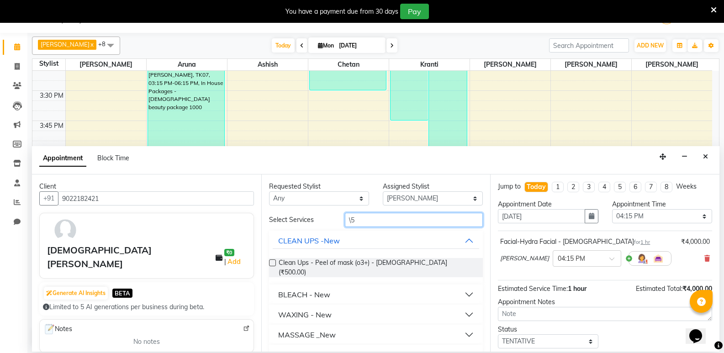
type input "\"
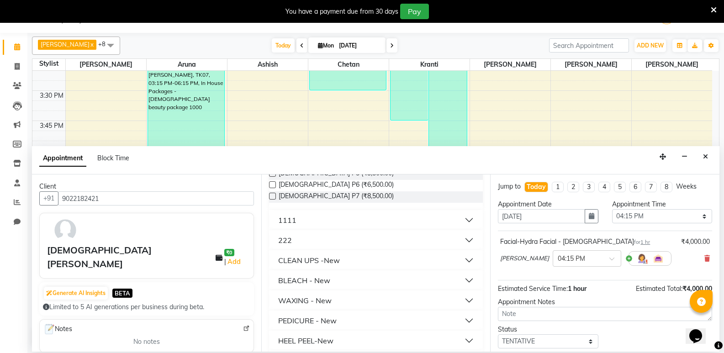
scroll to position [91, 0]
type input "500"
click at [341, 264] on button "CLEAN UPS -New" at bounding box center [376, 258] width 207 height 16
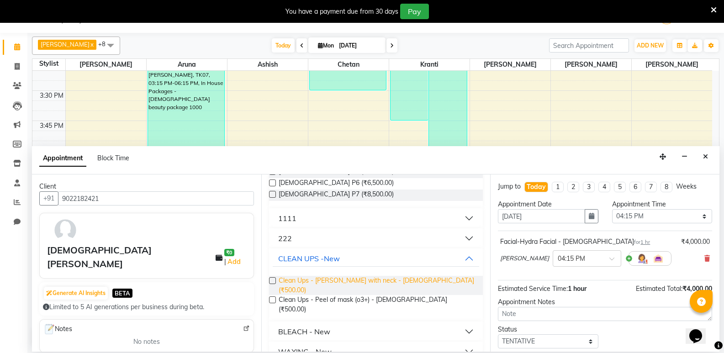
click at [341, 278] on span "Clean Ups - De-tan with neck - Female (₹500.00)" at bounding box center [377, 285] width 197 height 19
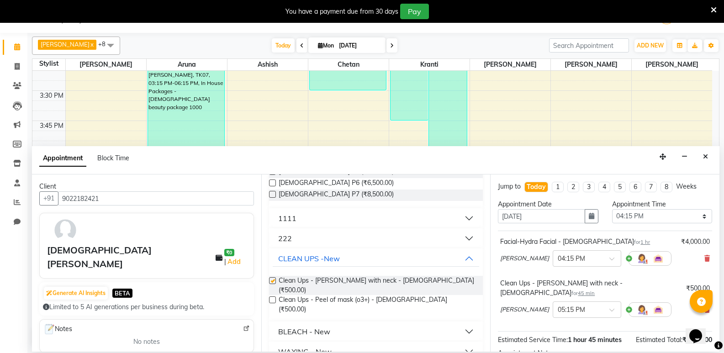
checkbox input "false"
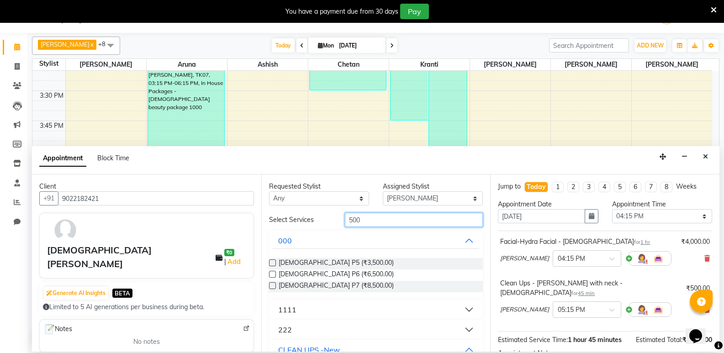
drag, startPoint x: 387, startPoint y: 217, endPoint x: 222, endPoint y: 235, distance: 166.4
click at [225, 234] on div "Client +91 9022182421 Vaishnavi Naregavi ₹0 | Add Generate AI Insights BETA Lim…" at bounding box center [376, 263] width 688 height 177
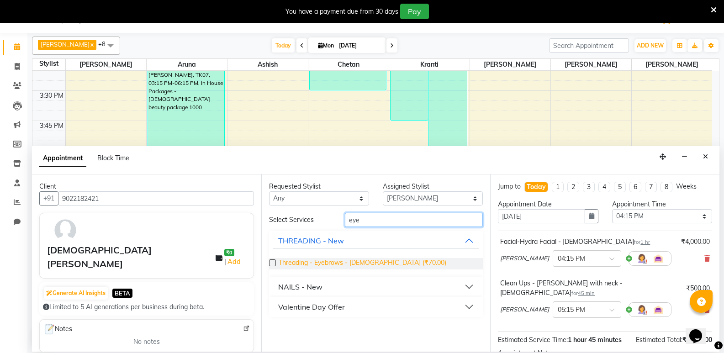
type input "eye"
click at [330, 261] on span "Threading - Eyebrows - [DEMOGRAPHIC_DATA] (₹70.00)" at bounding box center [363, 263] width 168 height 11
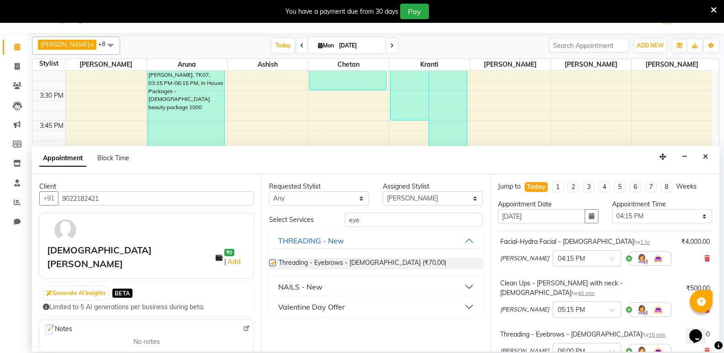
checkbox input "false"
drag, startPoint x: 380, startPoint y: 224, endPoint x: 330, endPoint y: 224, distance: 50.3
click at [330, 224] on div "Select Services eye" at bounding box center [376, 220] width 228 height 14
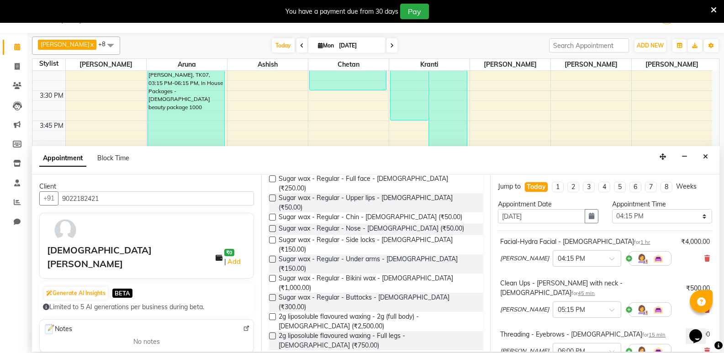
scroll to position [274, 0]
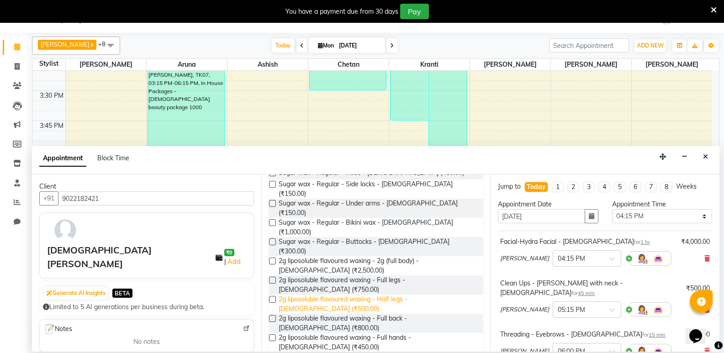
type input "wax"
click at [388, 295] on span "2g liposoluble flavoured waxing - Half legs - Female (₹500.00)" at bounding box center [377, 304] width 197 height 19
checkbox input "false"
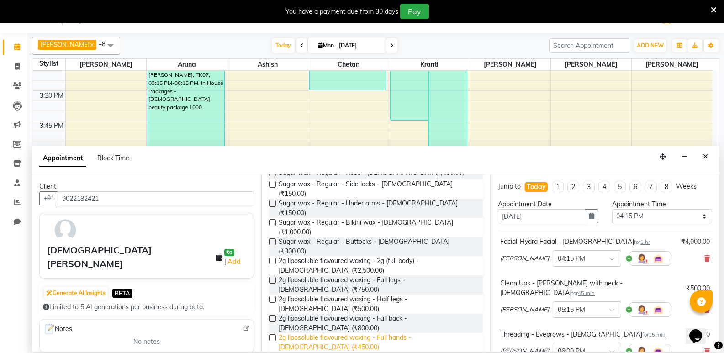
click at [390, 333] on span "2g liposoluble flavoured waxing - Full hands - Female (₹450.00)" at bounding box center [377, 342] width 197 height 19
checkbox input "false"
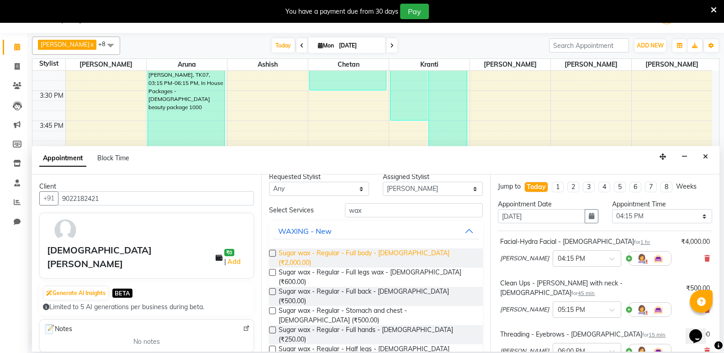
scroll to position [0, 0]
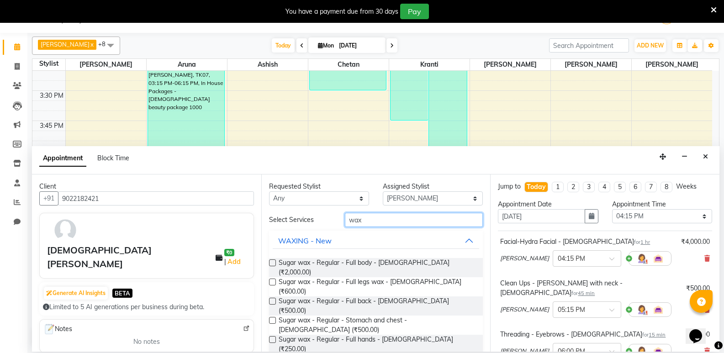
click at [340, 219] on div "wax" at bounding box center [414, 220] width 152 height 14
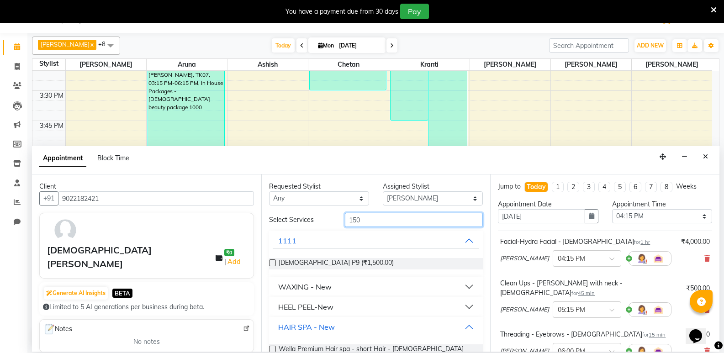
type input "150"
click at [334, 281] on button "WAXING - New" at bounding box center [376, 287] width 207 height 16
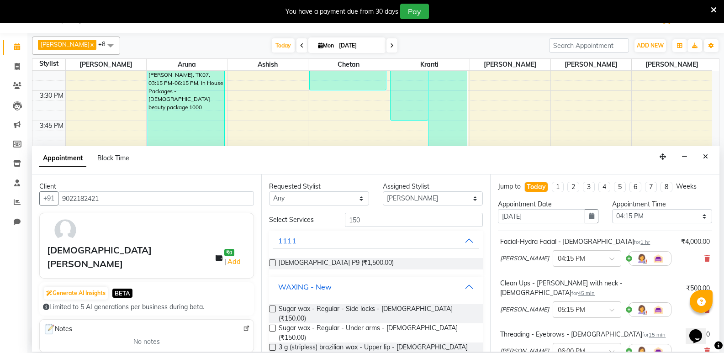
scroll to position [46, 0]
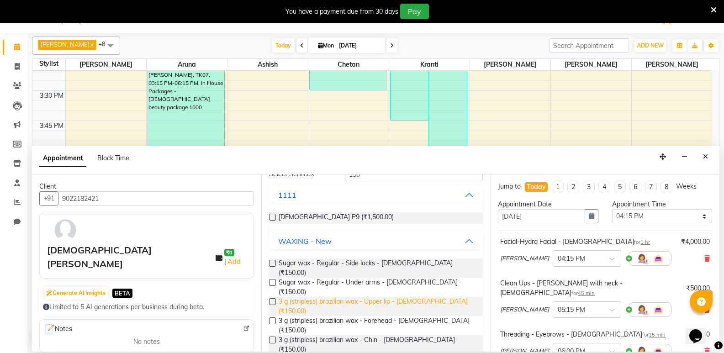
click at [407, 297] on span "3 g (stripless) brazilian wax - Upper lip - Female (₹150.00)" at bounding box center [377, 306] width 197 height 19
checkbox input "false"
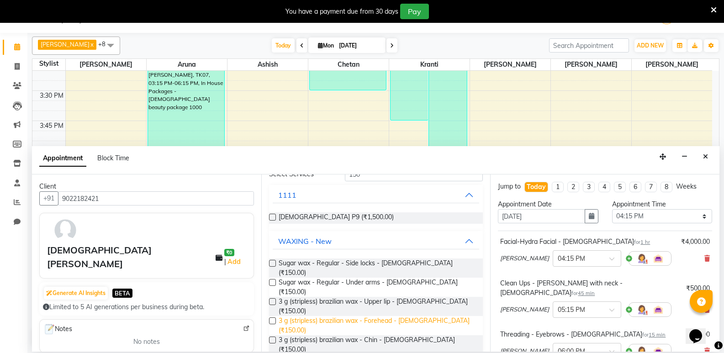
click at [402, 316] on span "3 g (stripless) brazilian wax - Forehead - Female (₹150.00)" at bounding box center [377, 325] width 197 height 19
checkbox input "false"
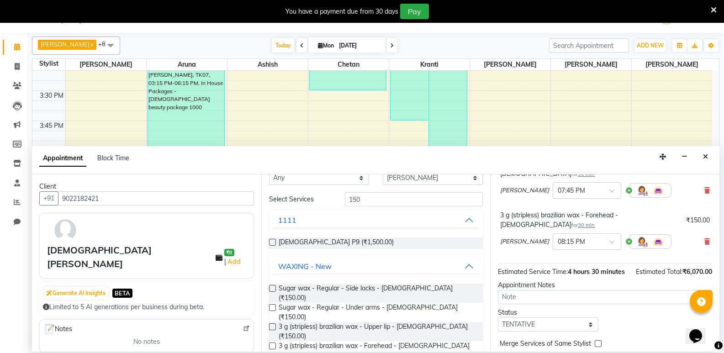
scroll to position [0, 0]
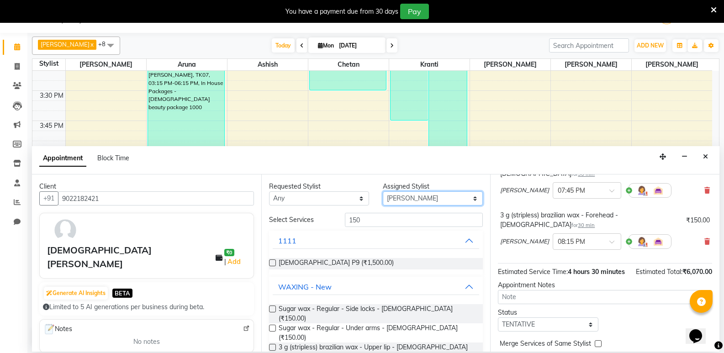
click at [411, 202] on select "Select Ambika Aruna Ashish Chetan Kranti Pratiksha Bhadakwad Sakshi Varsha Maam" at bounding box center [433, 198] width 100 height 14
select select "11608"
click at [383, 191] on select "Select Ambika Aruna Ashish Chetan Kranti Pratiksha Bhadakwad Sakshi Varsha Maam" at bounding box center [433, 198] width 100 height 14
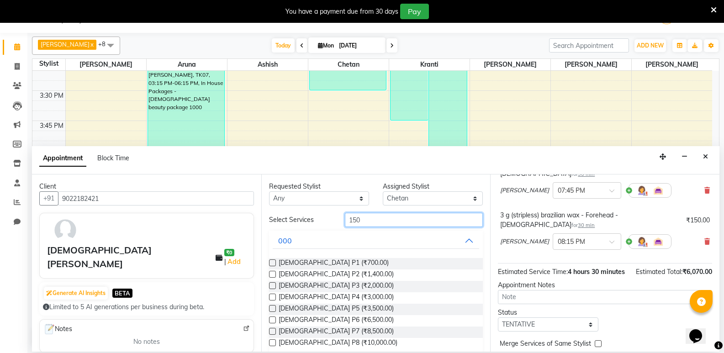
drag, startPoint x: 369, startPoint y: 221, endPoint x: 363, endPoint y: 223, distance: 6.5
click at [368, 221] on input "150" at bounding box center [414, 220] width 138 height 14
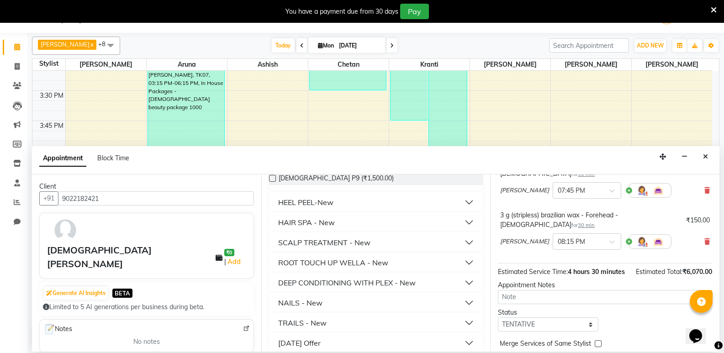
scroll to position [93, 0]
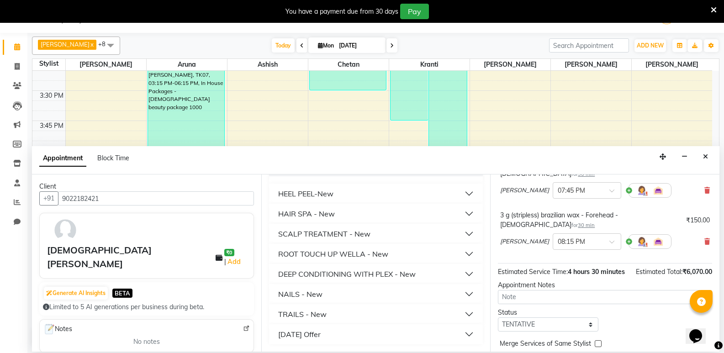
type input "1500"
click at [350, 229] on div "SCALP TREATMENT - New" at bounding box center [324, 233] width 92 height 11
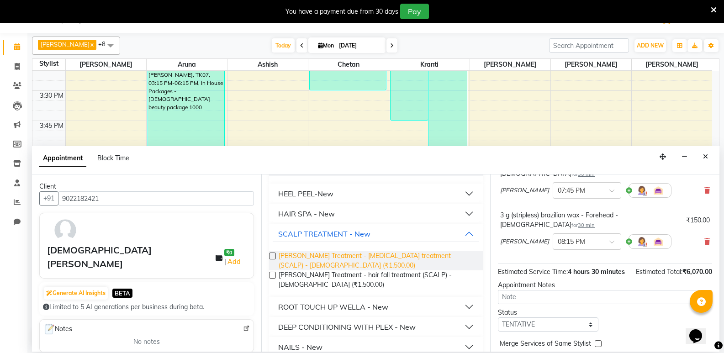
click at [354, 252] on span "Scalf Treatment - dandruff treatment (SCALP) - Female (₹1,500.00)" at bounding box center [377, 260] width 197 height 19
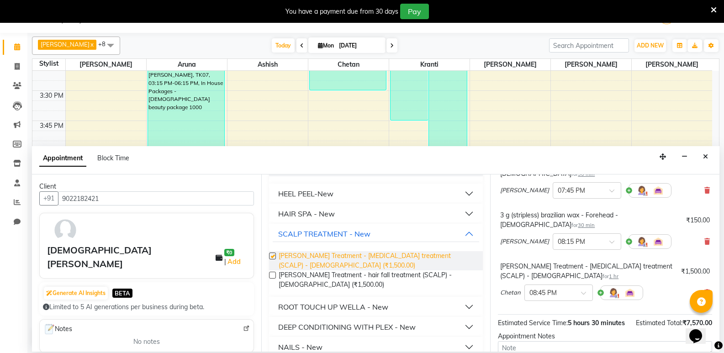
checkbox input "false"
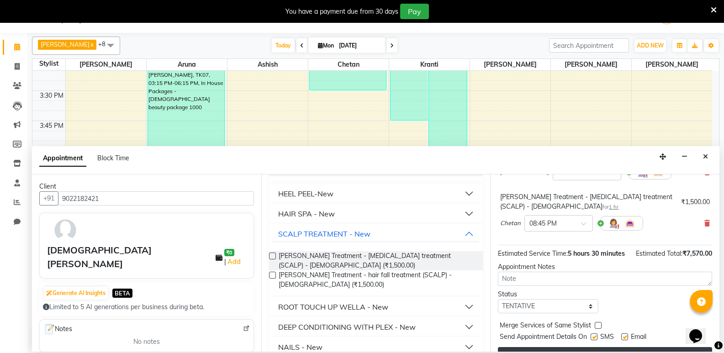
click at [540, 347] on button "Book" at bounding box center [605, 355] width 214 height 16
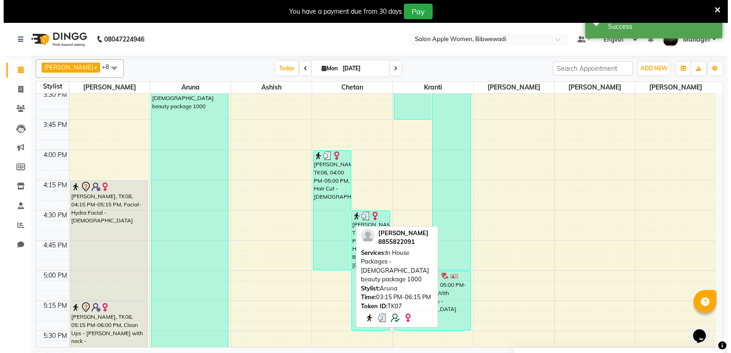
scroll to position [1051, 0]
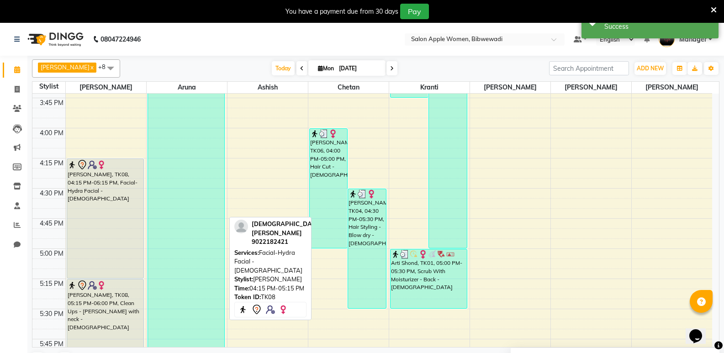
click at [128, 265] on div "[PERSON_NAME], TK08, 04:15 PM-05:15 PM, Facial-Hydra Facial - [DEMOGRAPHIC_DATA]" at bounding box center [105, 218] width 77 height 119
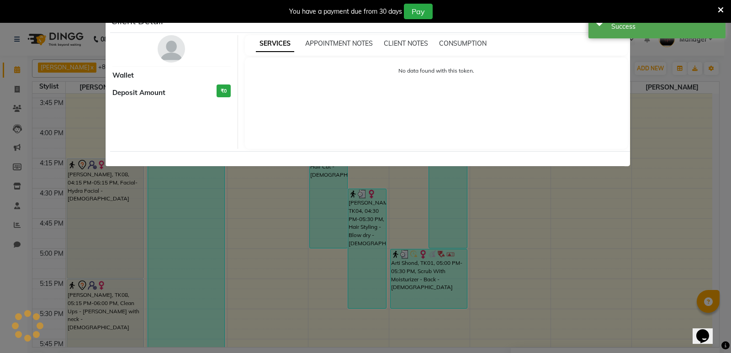
select select "7"
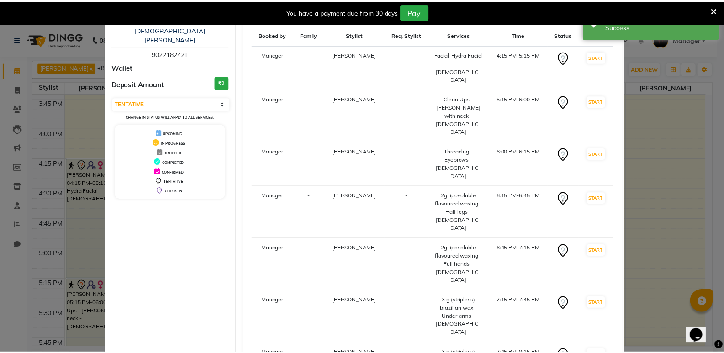
scroll to position [98, 0]
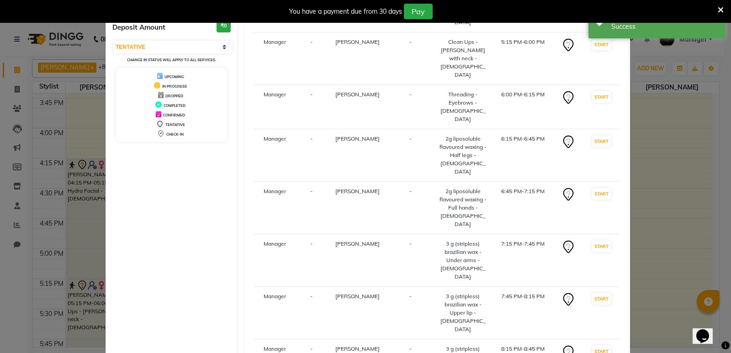
select select "service"
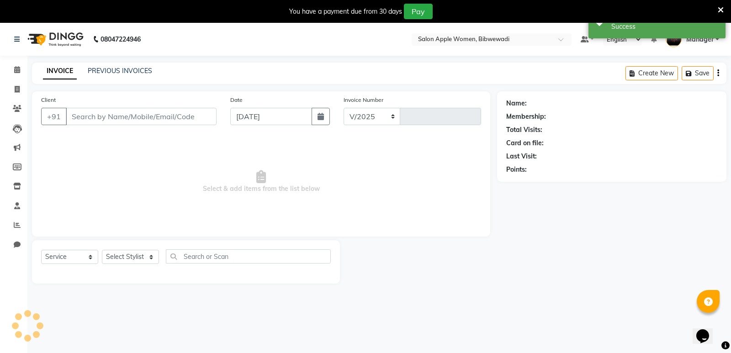
select select "101"
type input "1890"
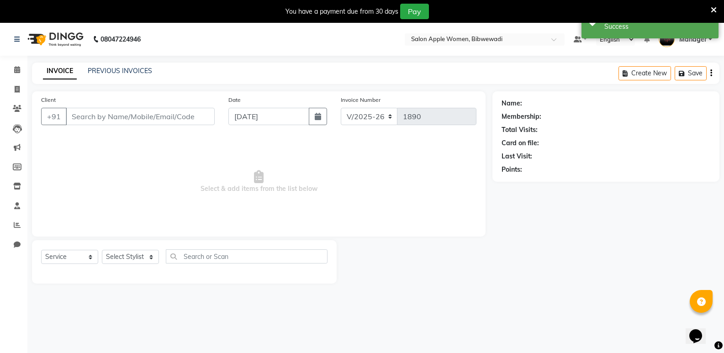
type input "9022182421"
select select "75743"
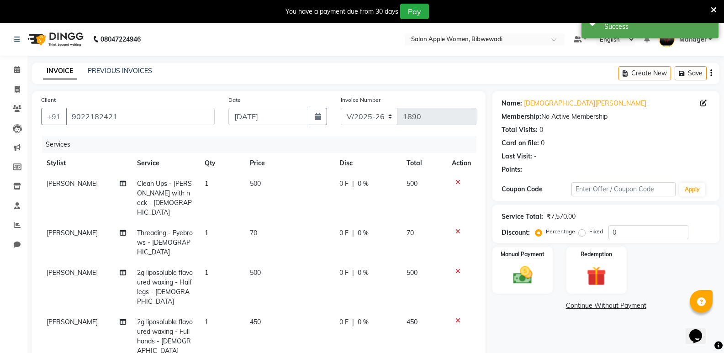
scroll to position [114, 0]
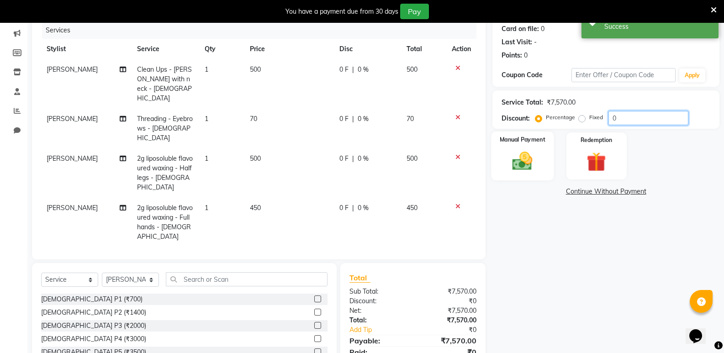
drag, startPoint x: 633, startPoint y: 122, endPoint x: 537, endPoint y: 136, distance: 97.5
click at [537, 136] on div "Name: Vaishnavi Naregavi Membership: No Active Membership Total Visits: 0 Card …" at bounding box center [610, 187] width 234 height 421
type input "10"
click at [518, 161] on img at bounding box center [522, 160] width 32 height 23
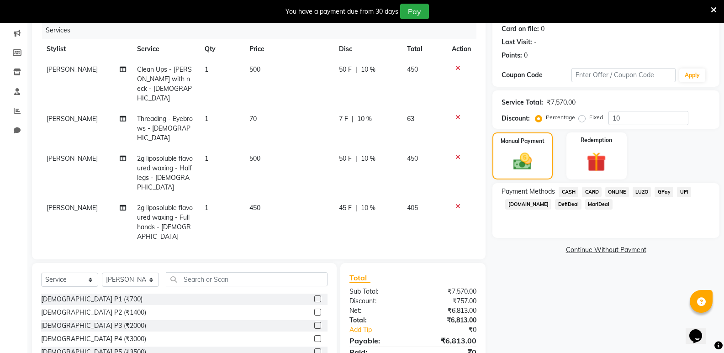
click at [619, 192] on span "ONLINE" at bounding box center [617, 192] width 24 height 11
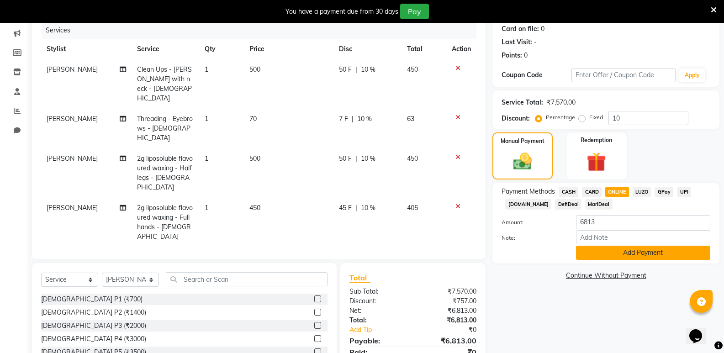
click at [611, 251] on button "Add Payment" at bounding box center [643, 253] width 134 height 14
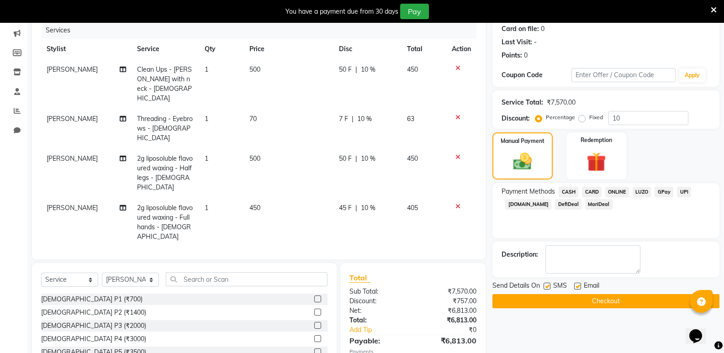
click at [600, 296] on button "Checkout" at bounding box center [606, 301] width 227 height 14
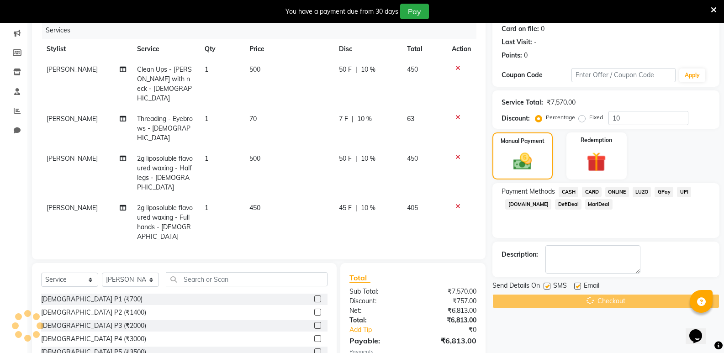
scroll to position [23, 0]
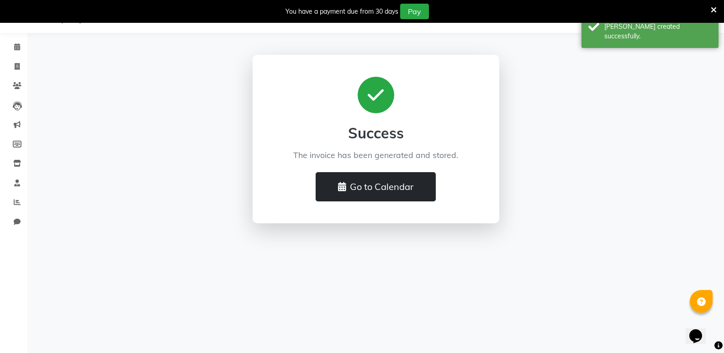
click at [391, 195] on button "Go to Calendar" at bounding box center [376, 186] width 120 height 29
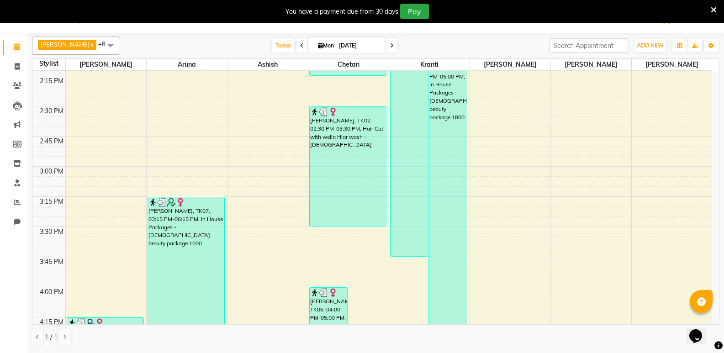
scroll to position [960, 0]
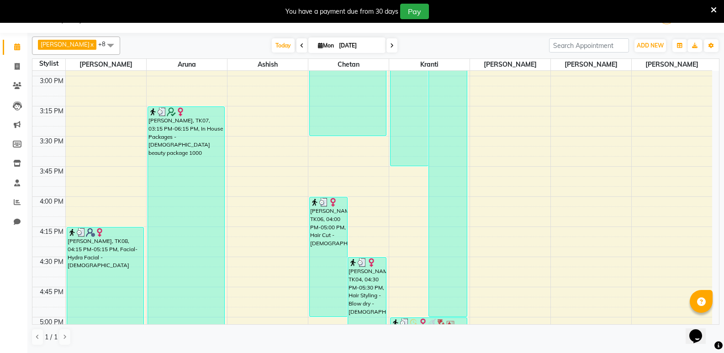
click at [105, 118] on div "7:00 AM 7:15 AM 7:30 AM 7:45 AM 8:00 AM 8:15 AM 8:30 AM 8:45 AM 9:00 AM 9:15 AM…" at bounding box center [372, 15] width 680 height 1809
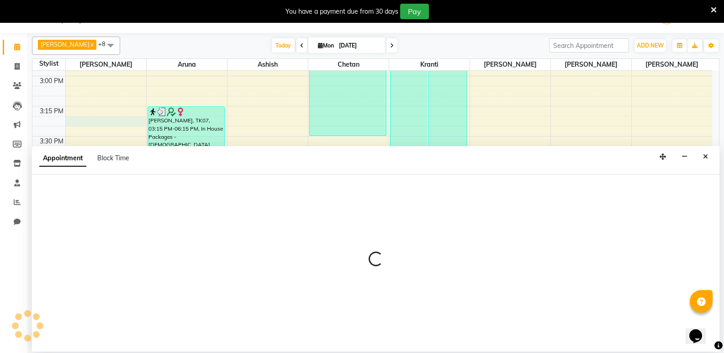
select select "75743"
select select "tentative"
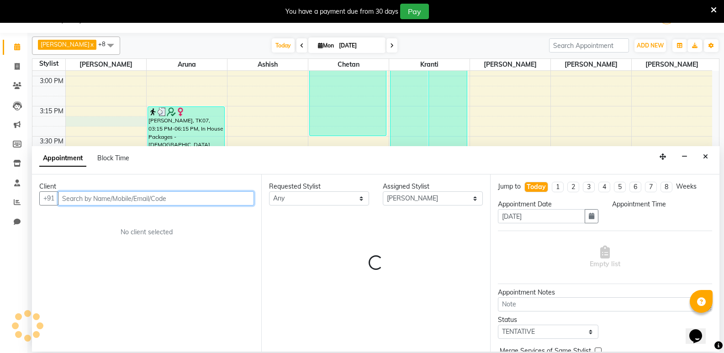
select select "915"
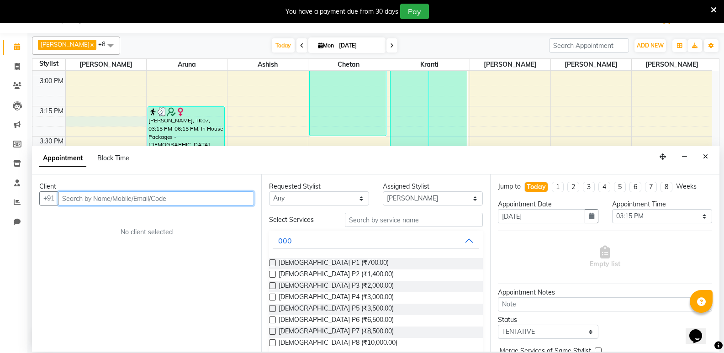
click at [115, 204] on input "text" at bounding box center [156, 198] width 196 height 14
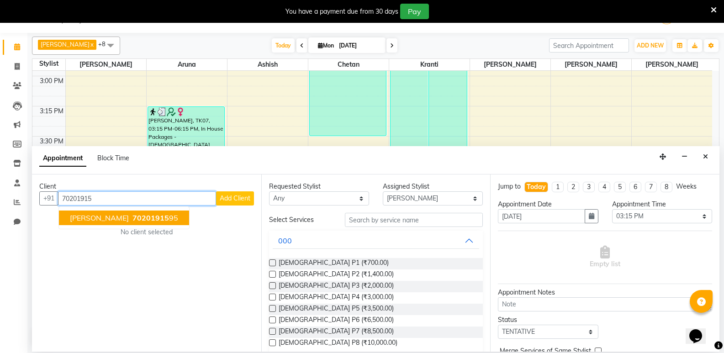
click at [131, 222] on ngb-highlight "70201915 95" at bounding box center [155, 217] width 48 height 9
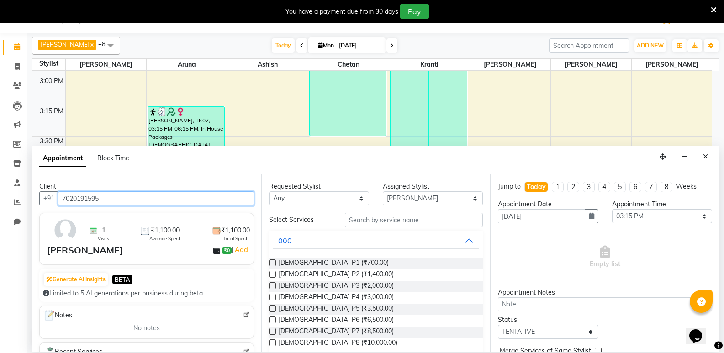
type input "7020191595"
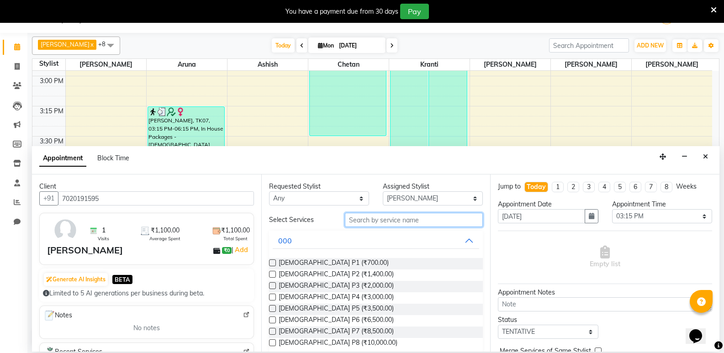
click at [405, 223] on input "text" at bounding box center [414, 220] width 138 height 14
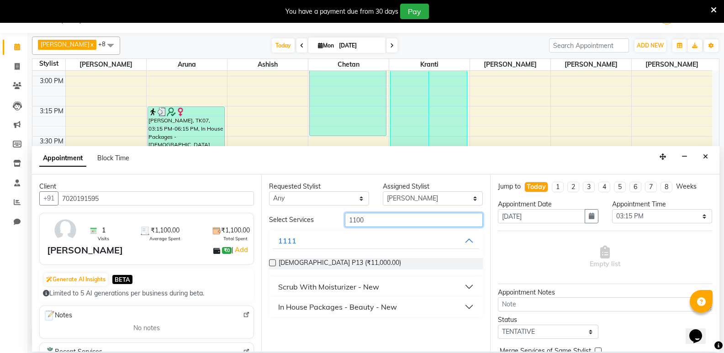
type input "1100"
click at [404, 288] on button "Scrub With Moisturizer - New" at bounding box center [376, 287] width 207 height 16
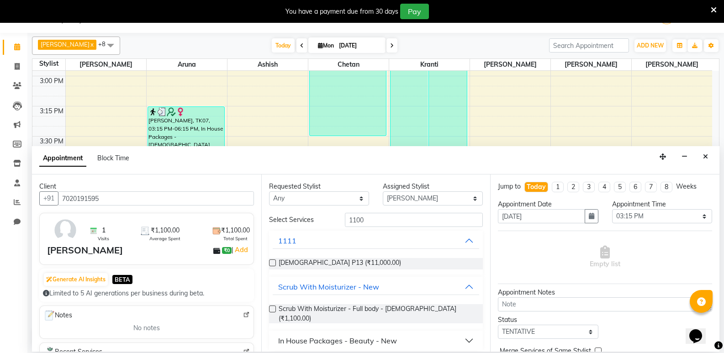
click at [393, 340] on button "In House Packages - Beauty - New" at bounding box center [376, 341] width 207 height 16
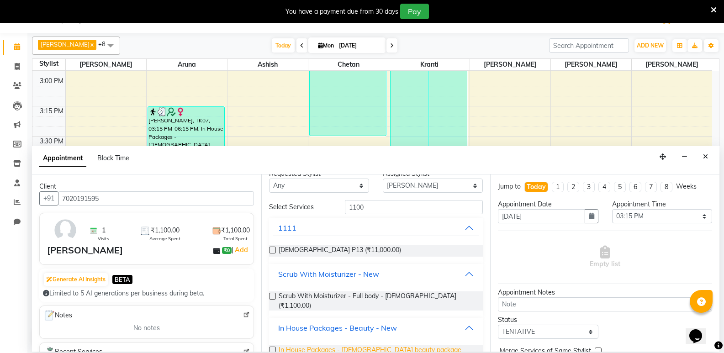
scroll to position [25, 0]
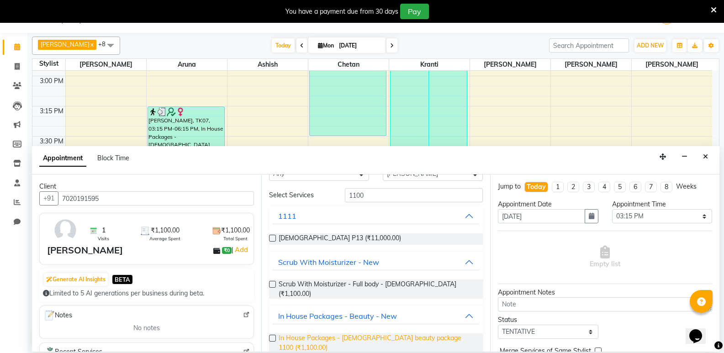
click at [392, 334] on span "In House Packages - Female beauty package 1100 (₹1,100.00)" at bounding box center [377, 343] width 197 height 19
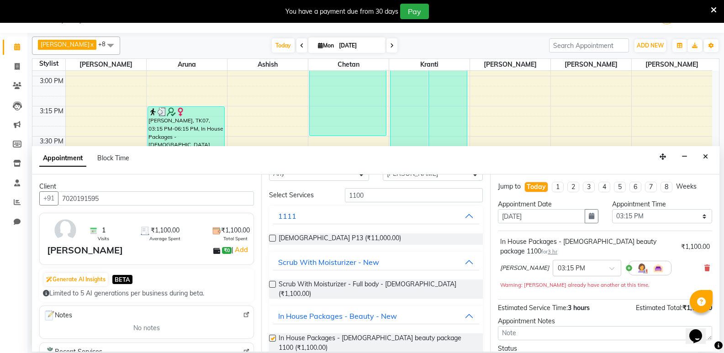
checkbox input "false"
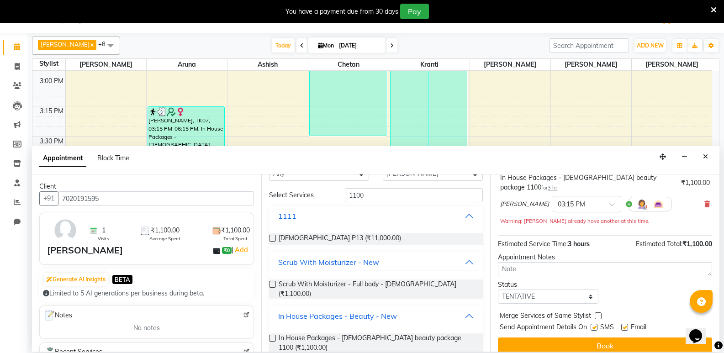
click at [605, 328] on div "Jump to Today 1 2 3 4 5 6 7 8 Weeks Appointment Date 01-09-2025 Appointment Tim…" at bounding box center [604, 263] width 229 height 177
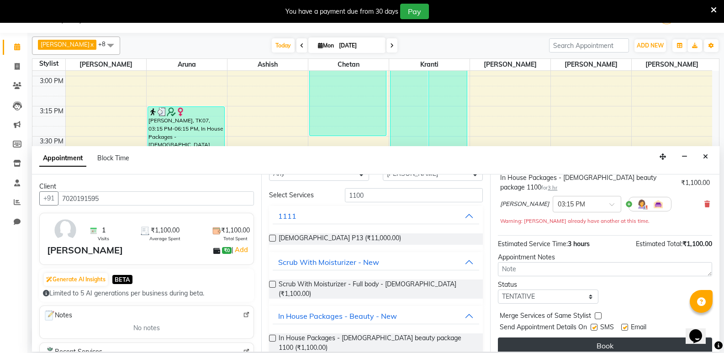
click at [605, 338] on button "Book" at bounding box center [605, 346] width 214 height 16
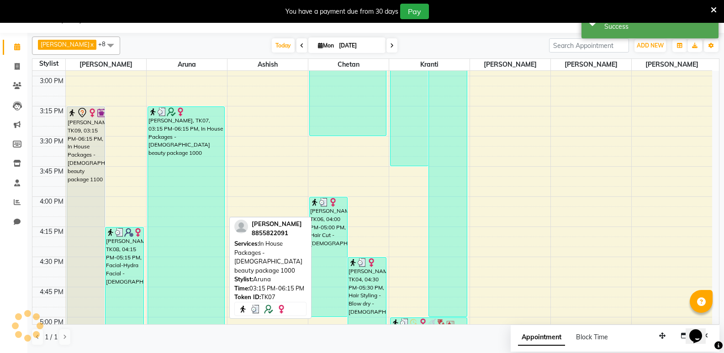
scroll to position [0, 0]
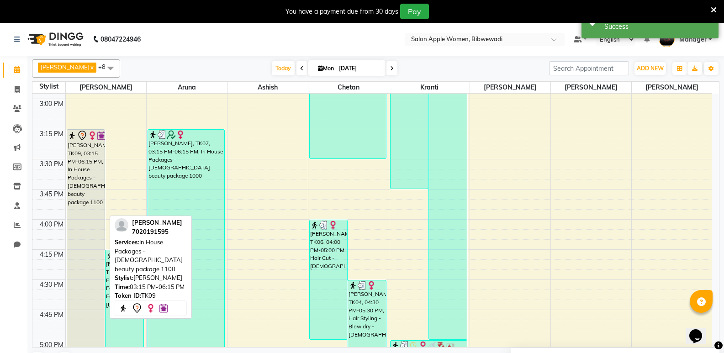
click at [99, 202] on div "[PERSON_NAME], TK09, 03:15 PM-06:15 PM, In House Packages - [DEMOGRAPHIC_DATA] …" at bounding box center [86, 310] width 38 height 361
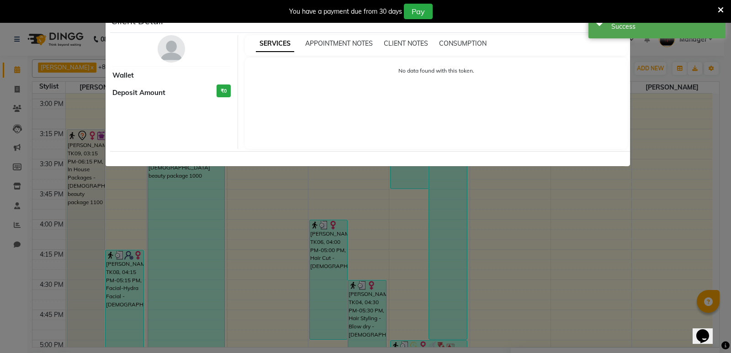
select select "7"
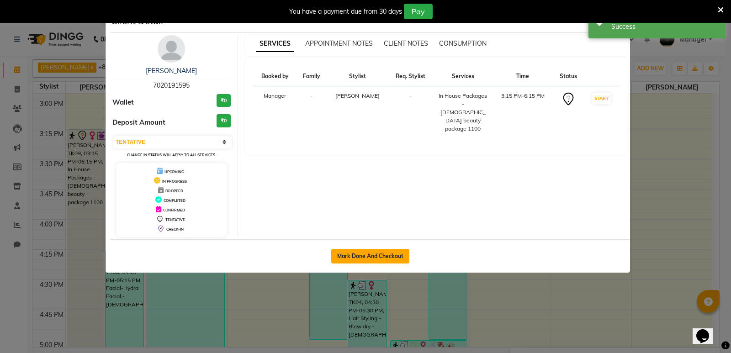
click at [367, 263] on button "Mark Done And Checkout" at bounding box center [370, 256] width 78 height 15
select select "service"
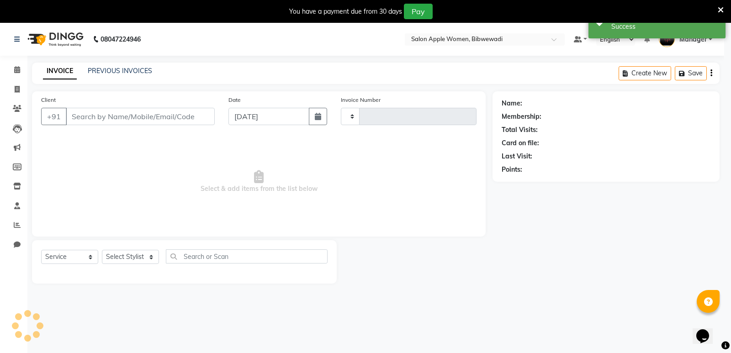
type input "1891"
select select "101"
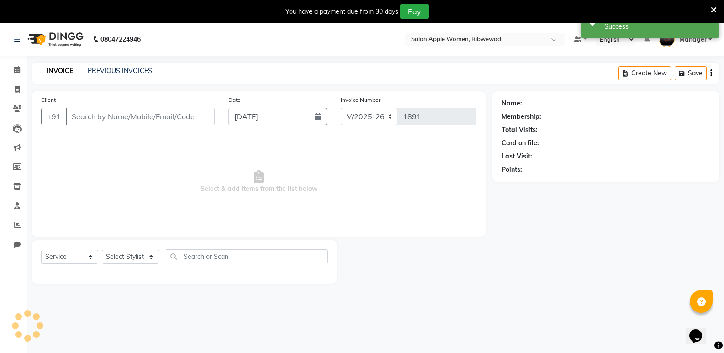
type input "7020191595"
select select "75743"
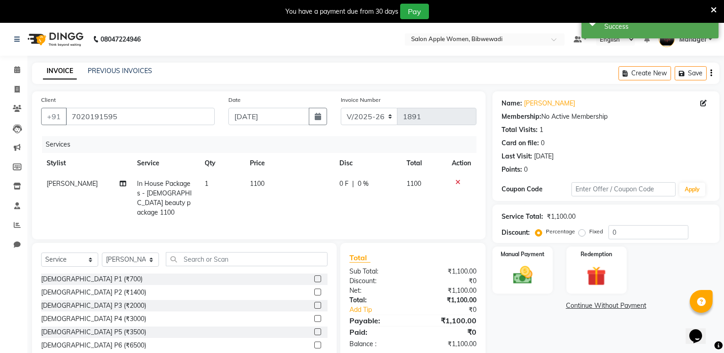
scroll to position [36, 0]
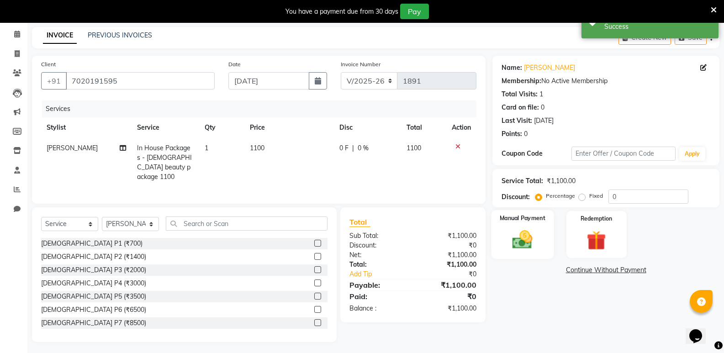
click at [529, 235] on img at bounding box center [522, 239] width 32 height 23
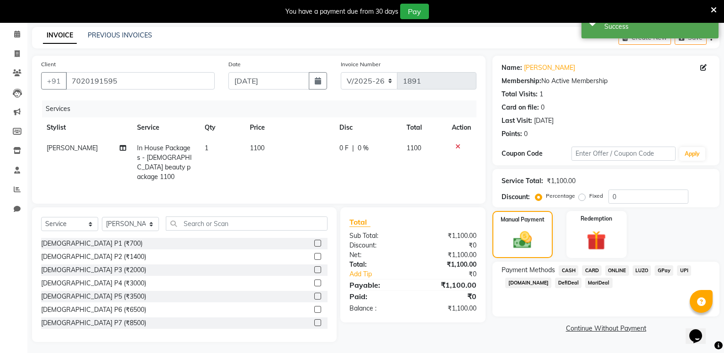
click at [614, 267] on span "ONLINE" at bounding box center [617, 270] width 24 height 11
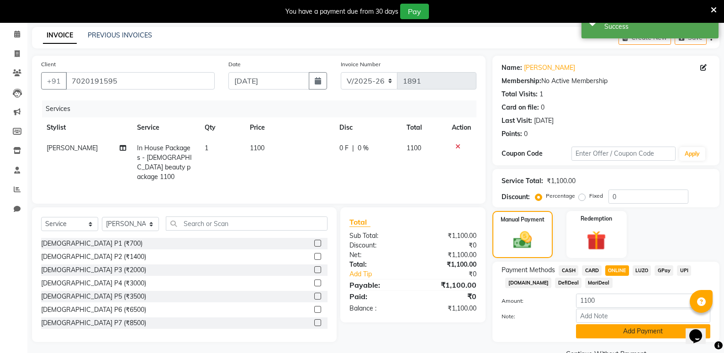
click at [608, 330] on button "Add Payment" at bounding box center [643, 331] width 134 height 14
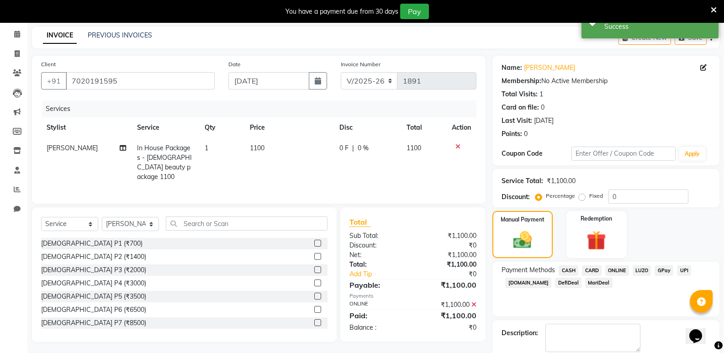
scroll to position [83, 0]
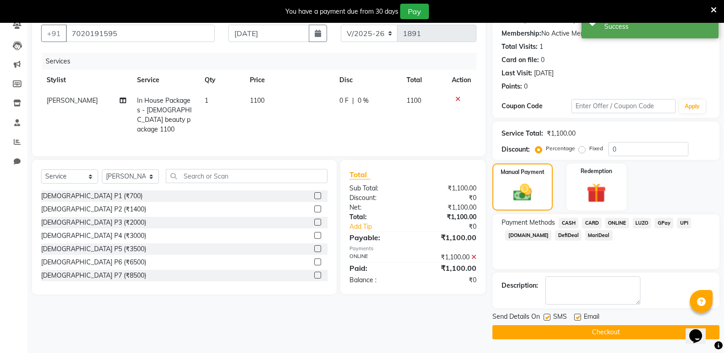
click at [604, 329] on button "Checkout" at bounding box center [606, 332] width 227 height 14
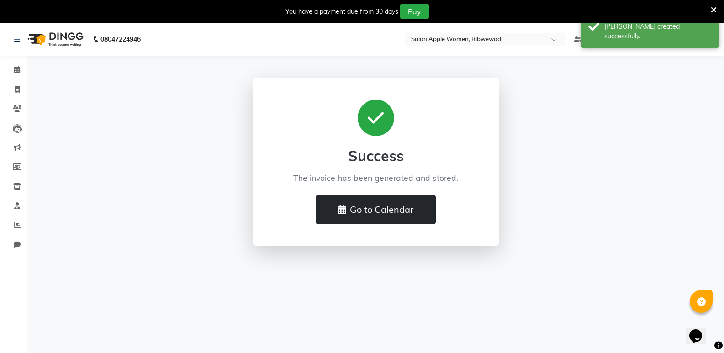
drag, startPoint x: 393, startPoint y: 206, endPoint x: 388, endPoint y: 205, distance: 4.8
click at [388, 205] on button "Go to Calendar" at bounding box center [376, 209] width 120 height 29
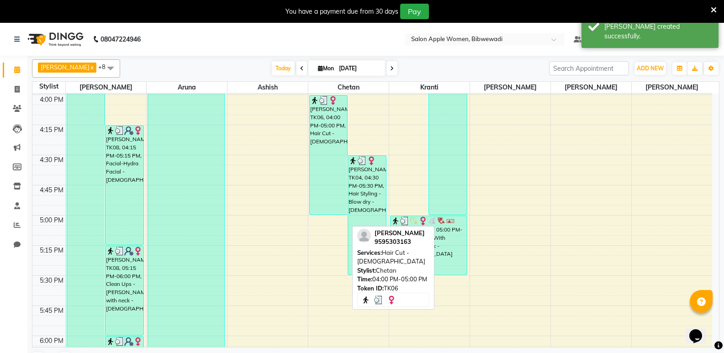
scroll to position [1234, 0]
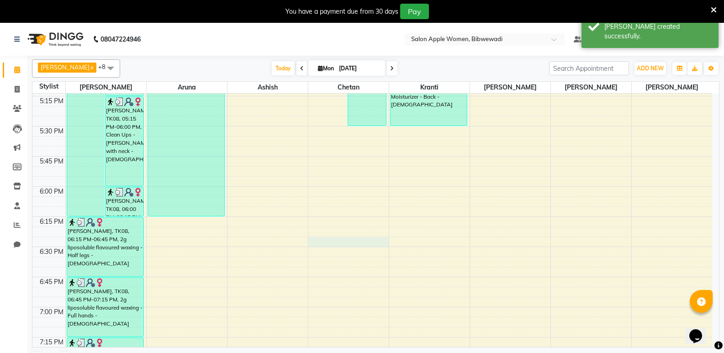
select select "11608"
select select "1110"
select select "tentative"
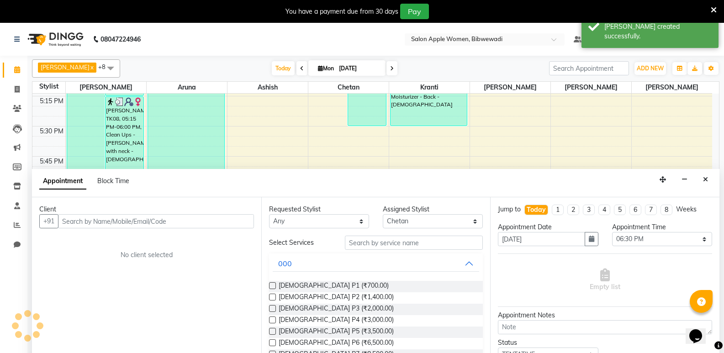
scroll to position [23, 0]
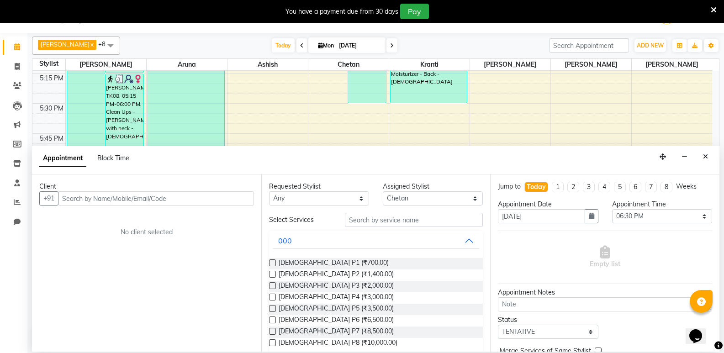
click at [214, 196] on input "text" at bounding box center [156, 198] width 196 height 14
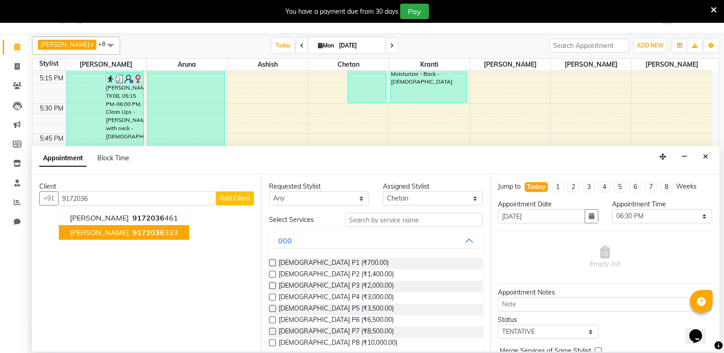
click at [123, 240] on ngb-typeahead-window "SHEETAL CHOUDHARI 9172036 461 Atharv Paygude 9172036 333" at bounding box center [123, 225] width 131 height 37
click at [366, 223] on input "text" at bounding box center [414, 220] width 138 height 14
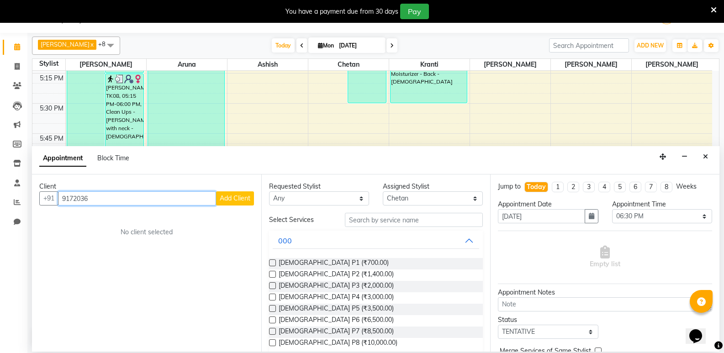
click at [118, 196] on input "9172036" at bounding box center [137, 198] width 158 height 14
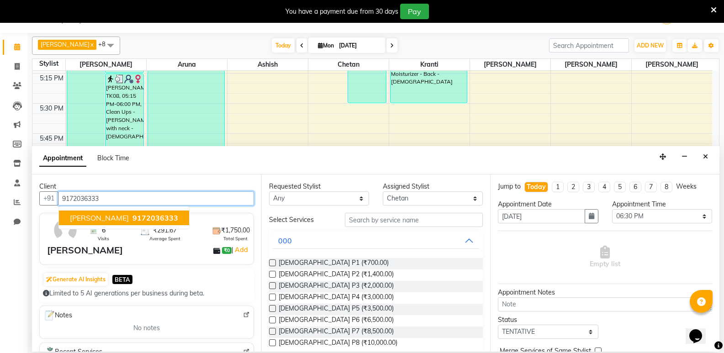
click at [133, 218] on span "9172036333" at bounding box center [156, 217] width 46 height 9
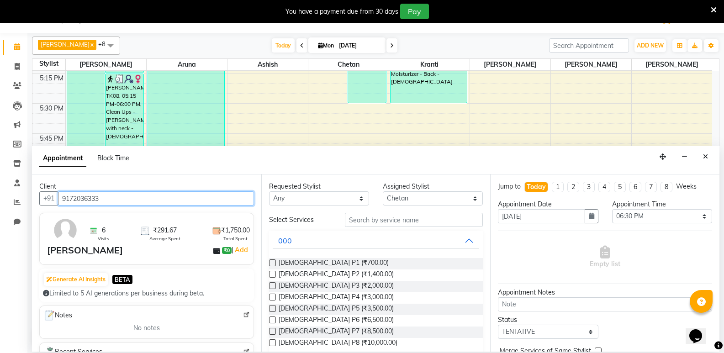
type input "9172036333"
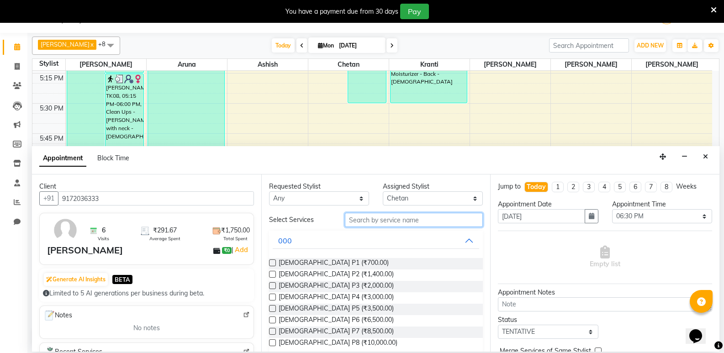
click at [361, 222] on input "text" at bounding box center [414, 220] width 138 height 14
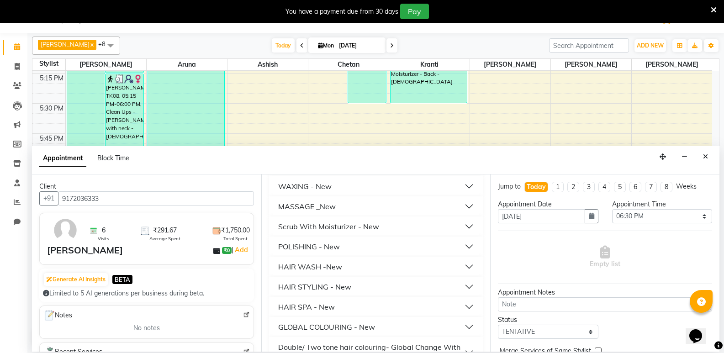
scroll to position [225, 0]
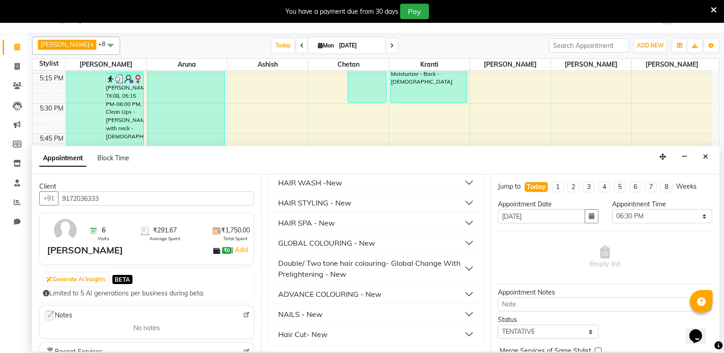
type input "300"
click at [336, 328] on button "Hair Cut- New" at bounding box center [376, 334] width 207 height 16
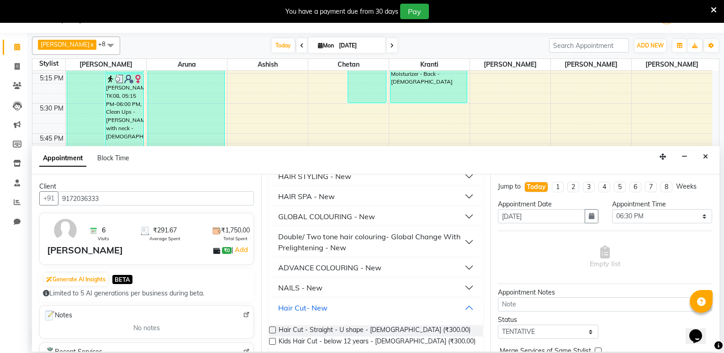
scroll to position [252, 0]
click at [336, 328] on span "Hair Cut - Straight - U shape - Female (₹300.00)" at bounding box center [375, 330] width 192 height 11
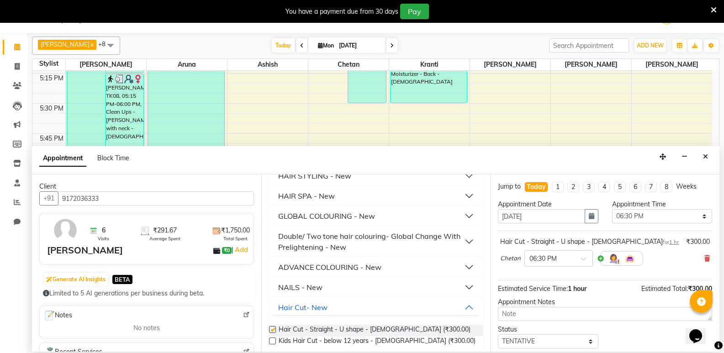
checkbox input "false"
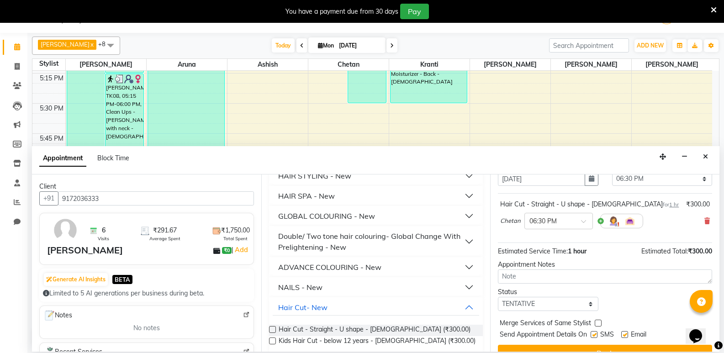
scroll to position [54, 0]
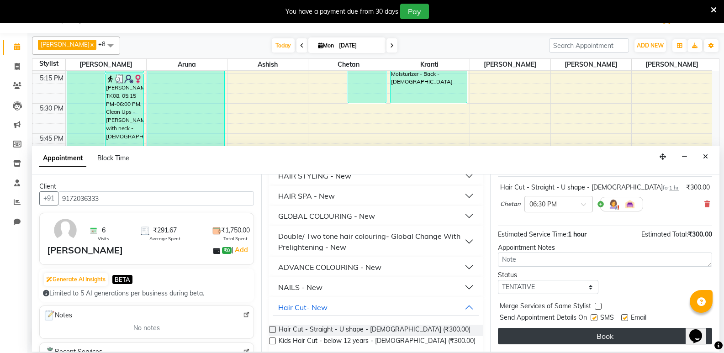
click at [657, 330] on button "Book" at bounding box center [605, 336] width 214 height 16
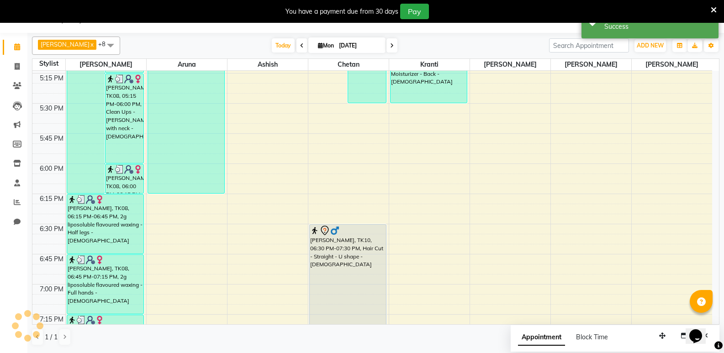
scroll to position [0, 0]
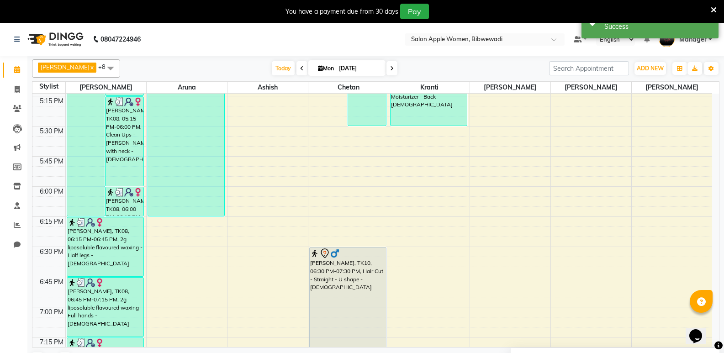
click at [341, 263] on div "[PERSON_NAME], TK10, 06:30 PM-07:30 PM, Hair Cut - Straight - U shape - [DEMOGR…" at bounding box center [348, 307] width 77 height 119
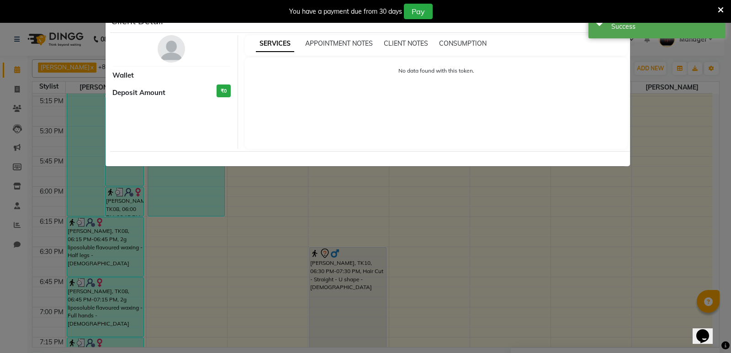
select select "7"
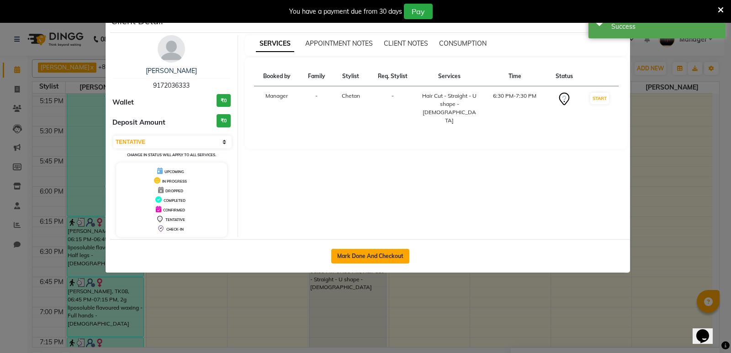
click at [355, 262] on button "Mark Done And Checkout" at bounding box center [370, 256] width 78 height 15
select select "service"
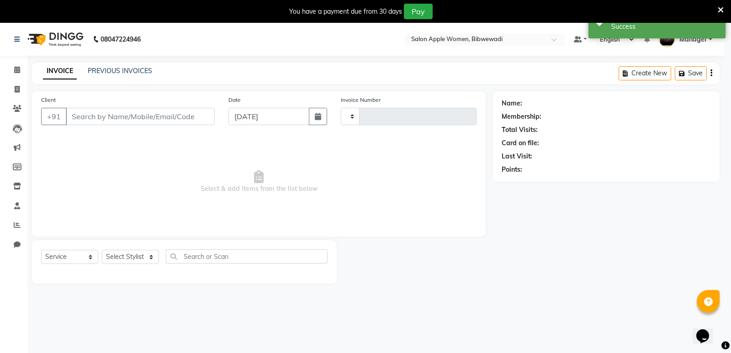
select select "3"
type input "1892"
select select "101"
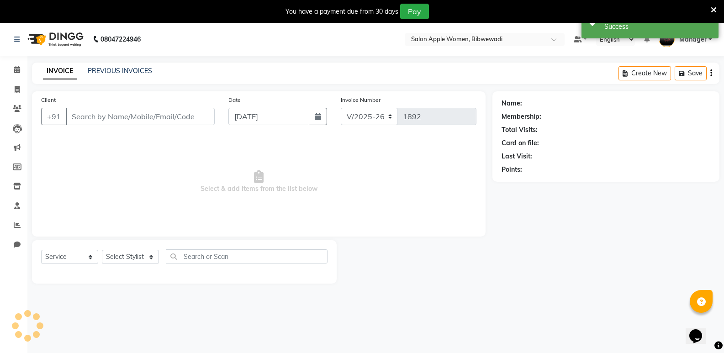
type input "9172036333"
select select "11608"
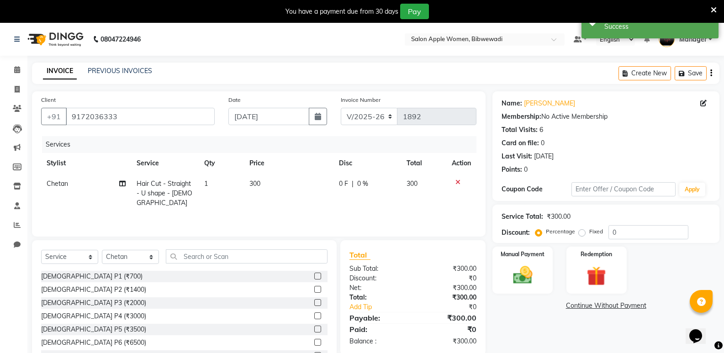
scroll to position [36, 0]
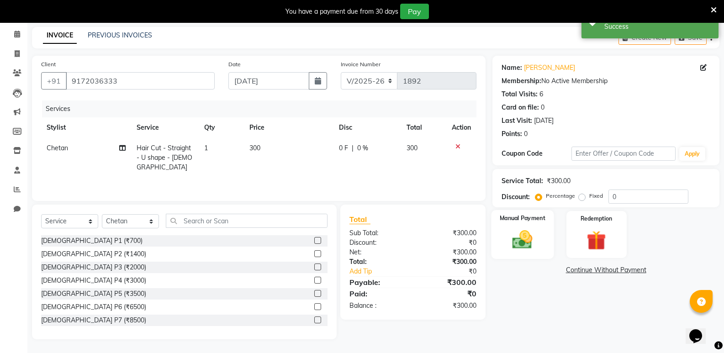
click at [547, 232] on div "Manual Payment" at bounding box center [523, 234] width 63 height 49
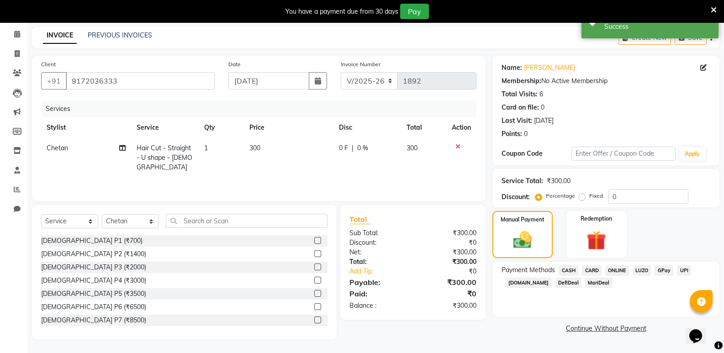
click at [571, 269] on span "CASH" at bounding box center [569, 270] width 20 height 11
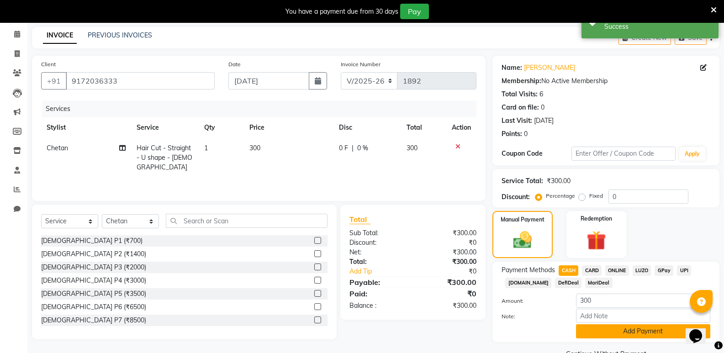
click at [589, 329] on button "Add Payment" at bounding box center [643, 331] width 134 height 14
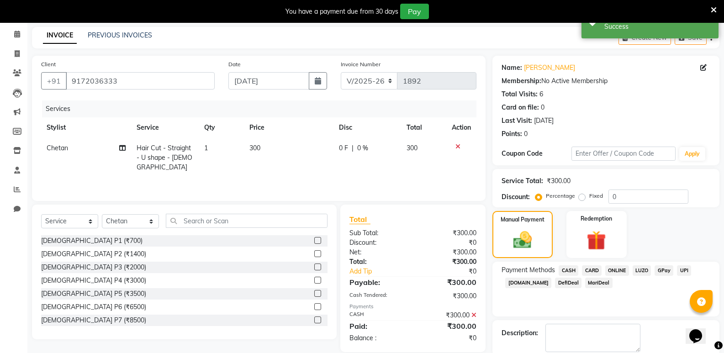
scroll to position [83, 0]
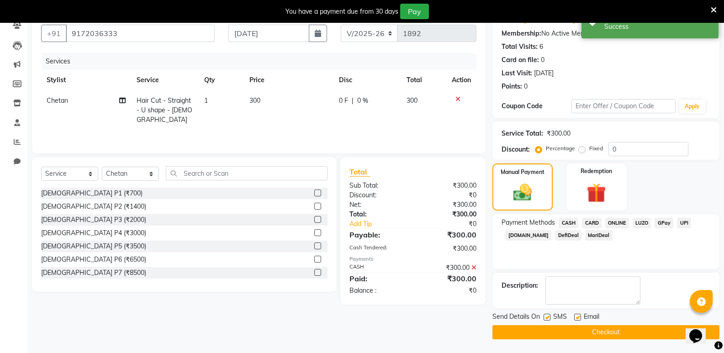
click at [586, 334] on button "Checkout" at bounding box center [606, 332] width 227 height 14
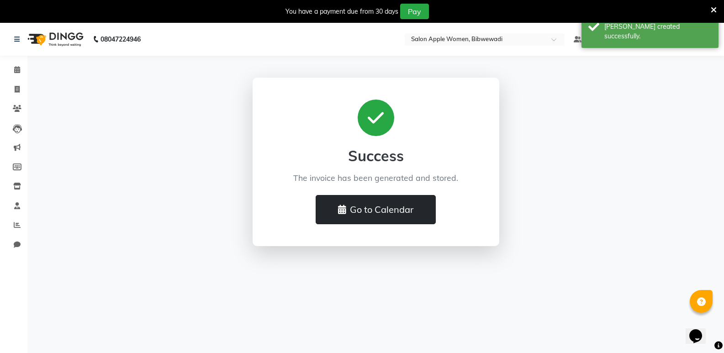
click at [417, 213] on button "Go to Calendar" at bounding box center [376, 209] width 120 height 29
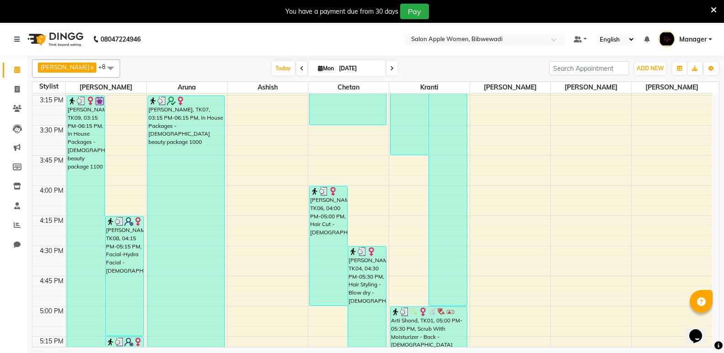
scroll to position [1097, 0]
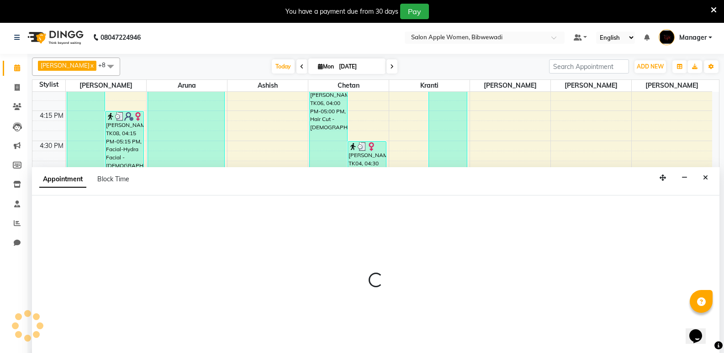
select select "11608"
select select "1065"
select select "tentative"
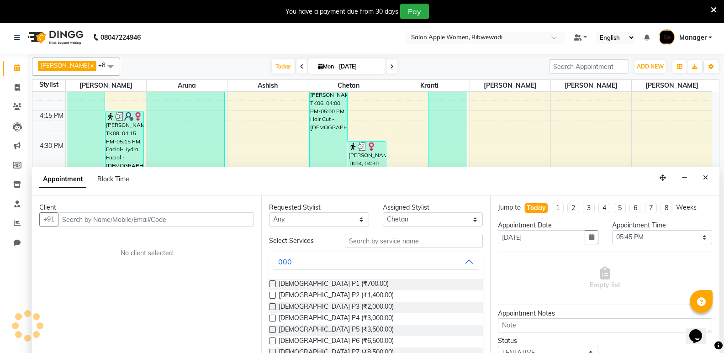
scroll to position [23, 0]
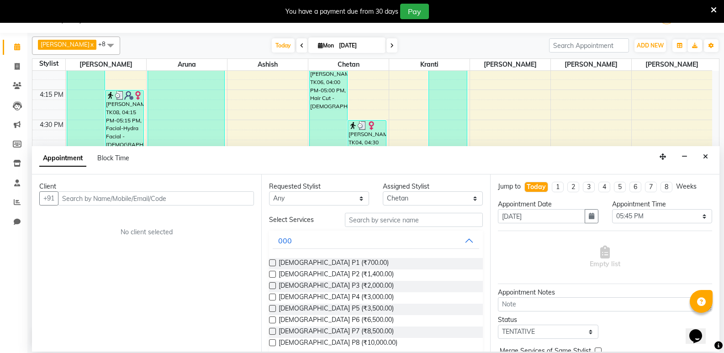
click at [172, 202] on input "text" at bounding box center [156, 198] width 196 height 14
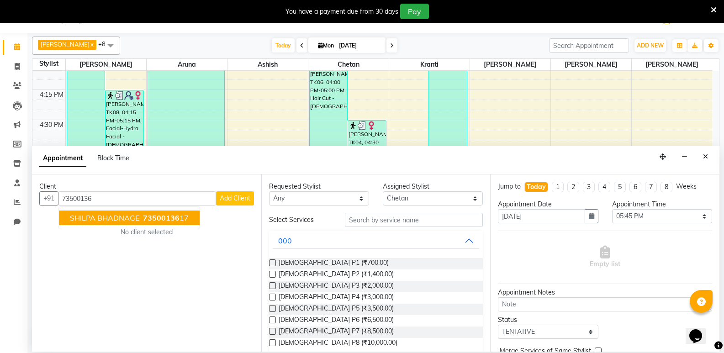
click at [178, 220] on ngb-highlight "73500136 17" at bounding box center [165, 217] width 48 height 9
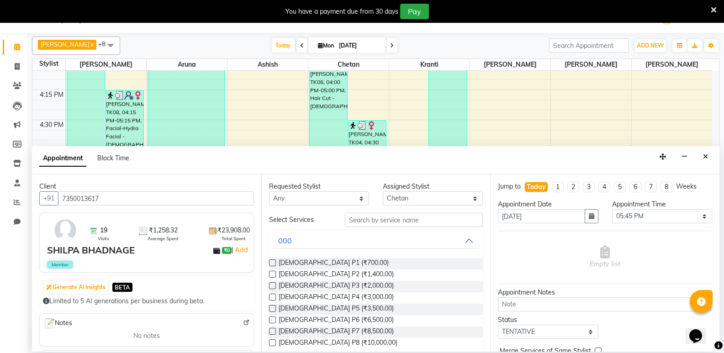
type input "7350013617"
click at [389, 224] on input "text" at bounding box center [414, 220] width 138 height 14
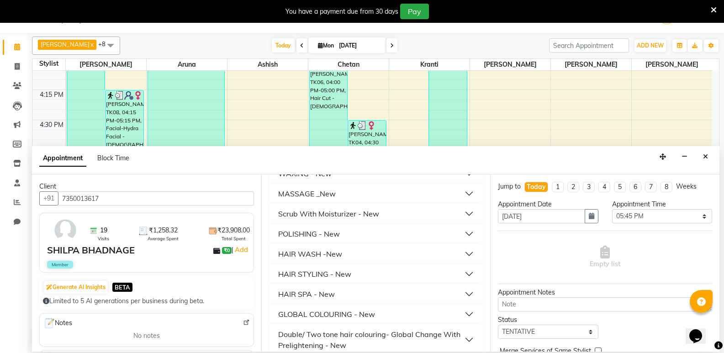
scroll to position [183, 0]
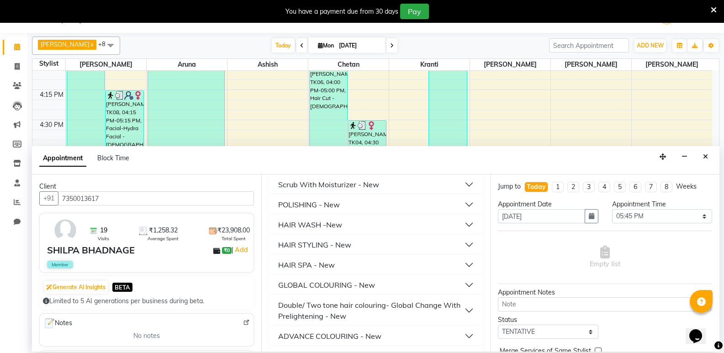
type input "300"
click at [379, 241] on button "HAIR STYLING - New" at bounding box center [376, 245] width 207 height 16
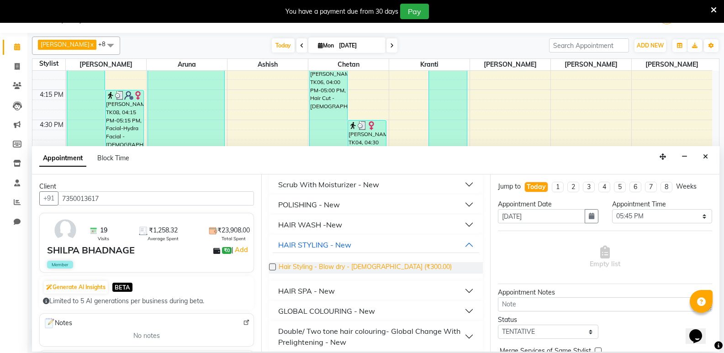
click at [381, 265] on span "Hair Styling - Blow dry - Female (₹300.00)" at bounding box center [365, 267] width 173 height 11
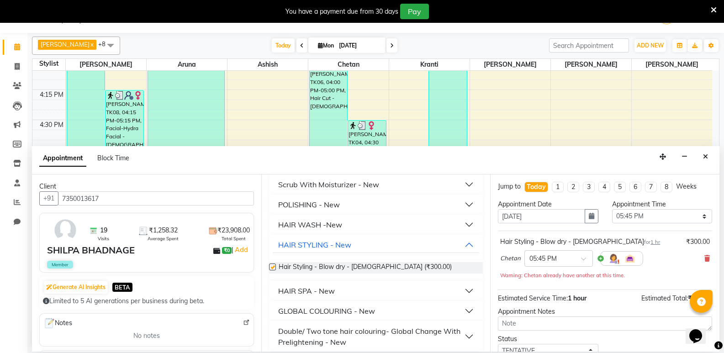
checkbox input "false"
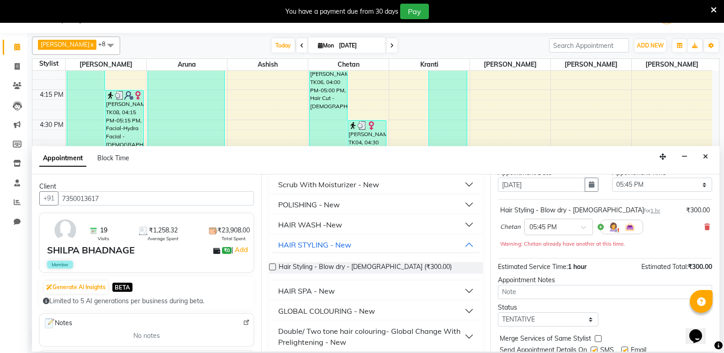
scroll to position [64, 0]
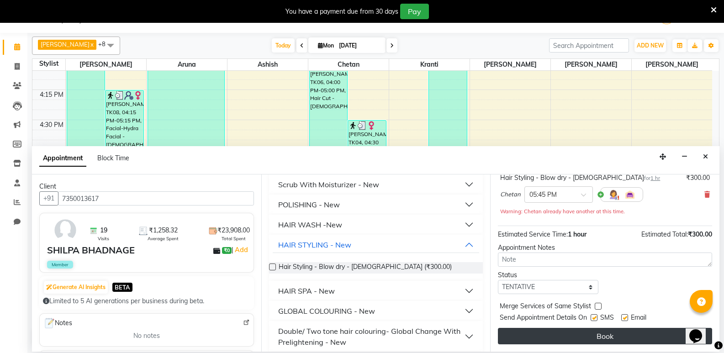
click at [572, 335] on button "Book" at bounding box center [605, 336] width 214 height 16
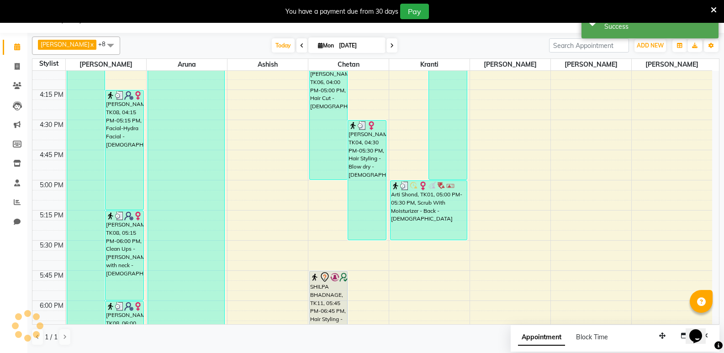
scroll to position [0, 0]
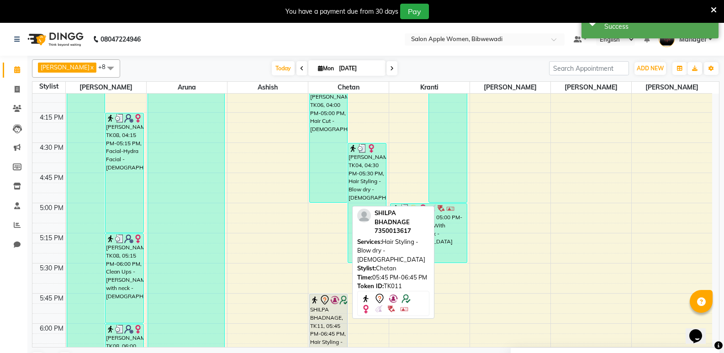
click at [322, 304] on icon at bounding box center [324, 300] width 11 height 11
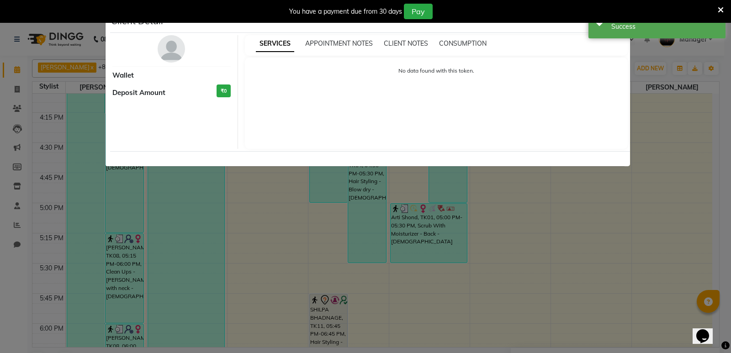
select select "7"
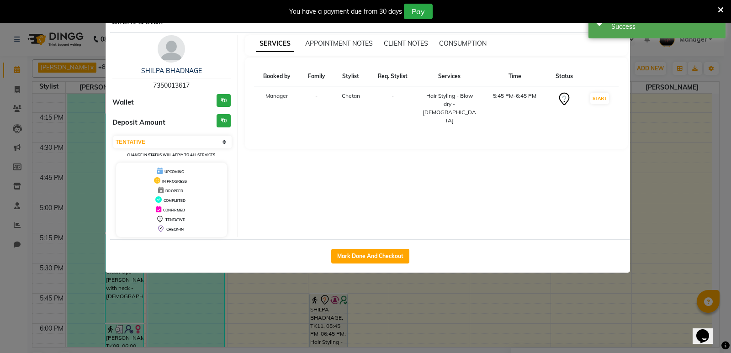
click at [366, 244] on div "Mark Done And Checkout" at bounding box center [370, 255] width 520 height 33
click at [366, 250] on button "Mark Done And Checkout" at bounding box center [370, 256] width 78 height 15
select select "service"
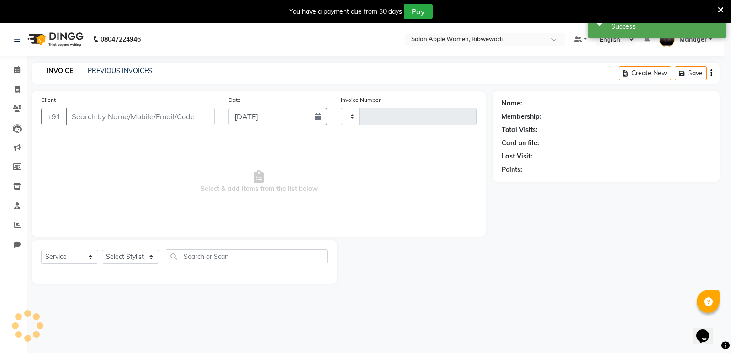
type input "1893"
select select "101"
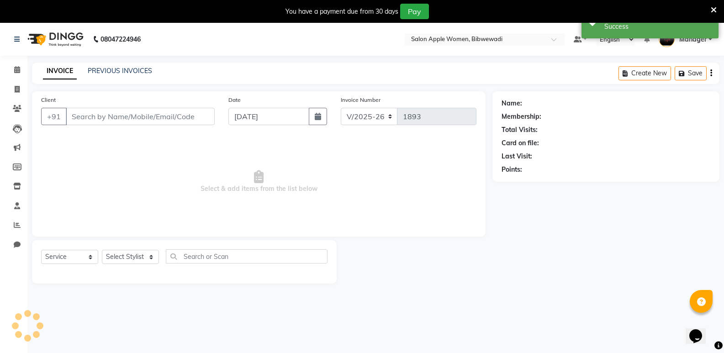
type input "7350013617"
select select "11608"
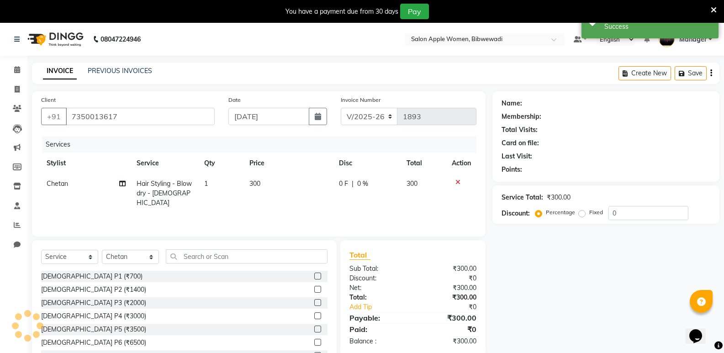
select select "1: Object"
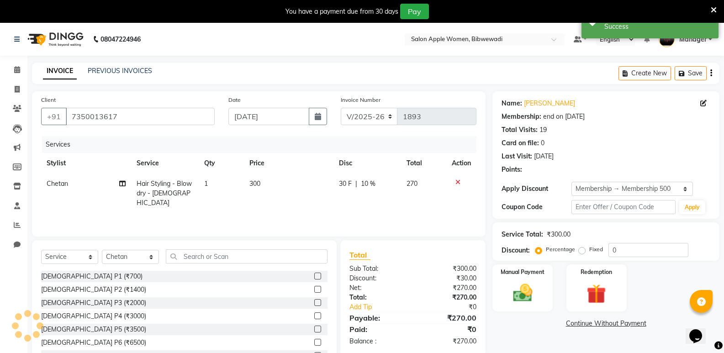
type input "10"
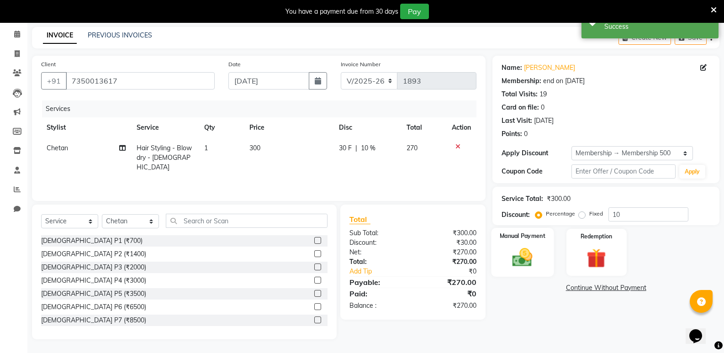
click at [521, 253] on img at bounding box center [522, 257] width 32 height 23
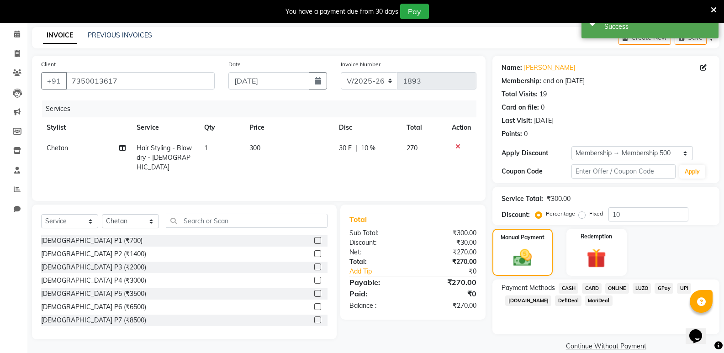
click at [623, 287] on span "ONLINE" at bounding box center [617, 288] width 24 height 11
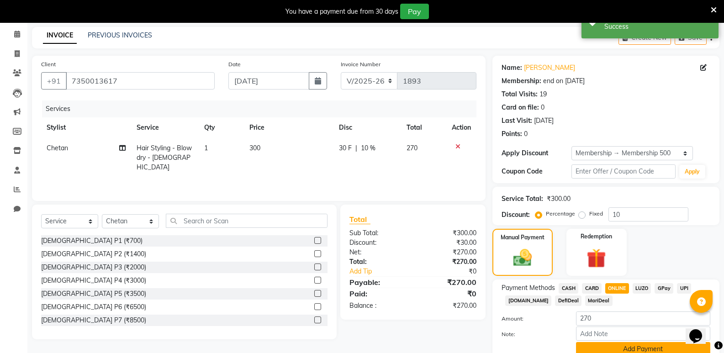
click at [614, 349] on button "Add Payment" at bounding box center [643, 349] width 134 height 14
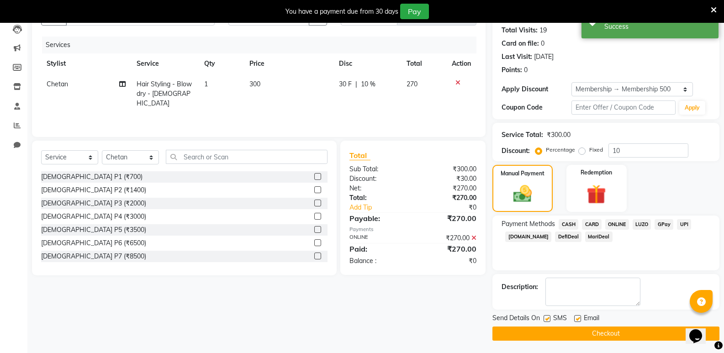
scroll to position [101, 0]
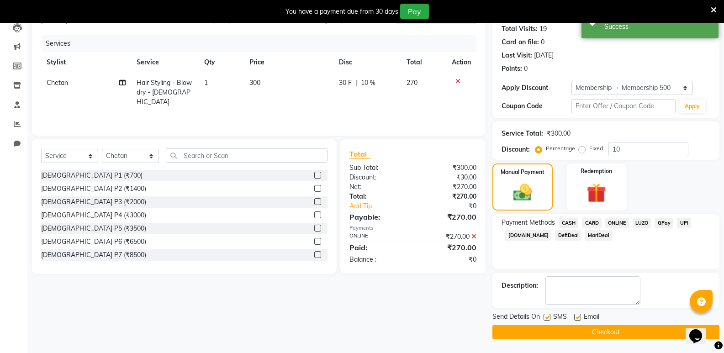
click at [615, 345] on main "INVOICE PREVIOUS INVOICES Create New Save Client +91 7350013617 Date 01-09-2025…" at bounding box center [375, 158] width 697 height 392
click at [612, 332] on button "Checkout" at bounding box center [606, 332] width 227 height 14
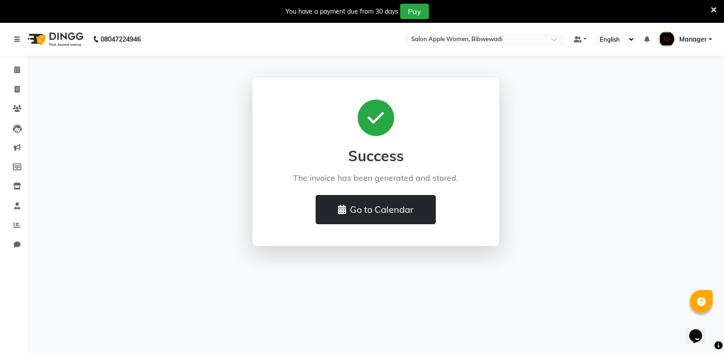
click at [425, 207] on button "Go to Calendar" at bounding box center [376, 209] width 120 height 29
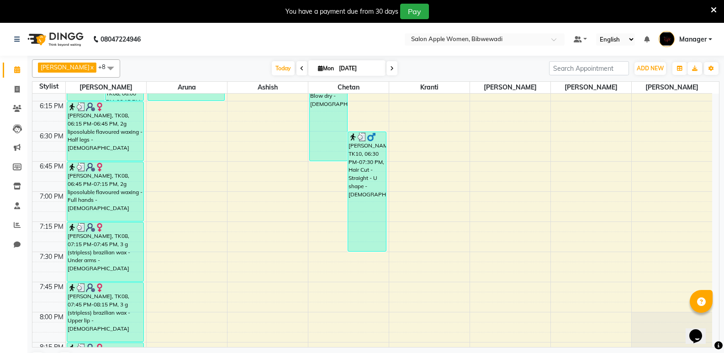
scroll to position [1417, 0]
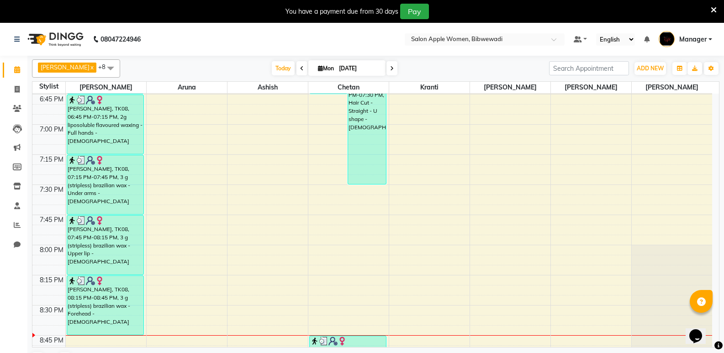
select select "11608"
select select "tentative"
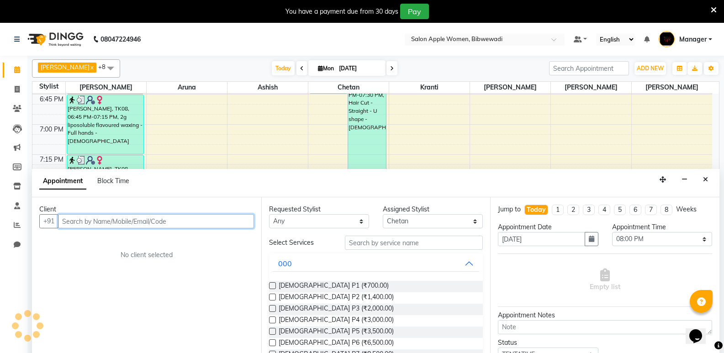
scroll to position [23, 0]
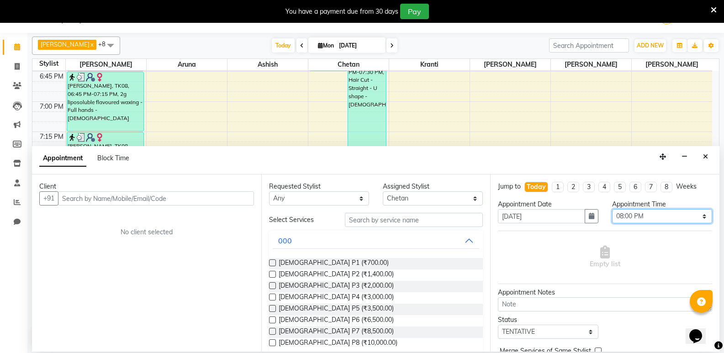
click at [631, 216] on select "Select 08:00 AM 08:15 AM 08:30 AM 08:45 AM 09:00 AM 09:15 AM 09:30 AM 09:45 AM …" at bounding box center [662, 216] width 100 height 14
select select "990"
click at [612, 209] on select "Select 08:00 AM 08:15 AM 08:30 AM 08:45 AM 09:00 AM 09:15 AM 09:30 AM 09:45 AM …" at bounding box center [662, 216] width 100 height 14
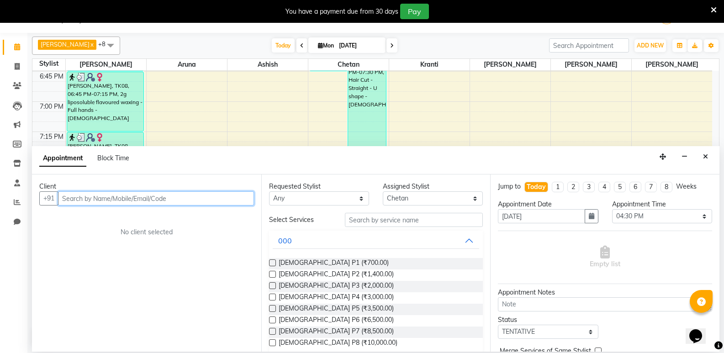
click at [226, 200] on input "text" at bounding box center [156, 198] width 196 height 14
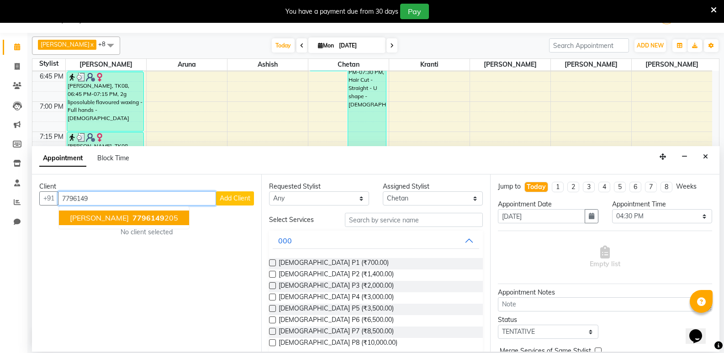
click at [134, 216] on span "7796149" at bounding box center [149, 217] width 32 height 9
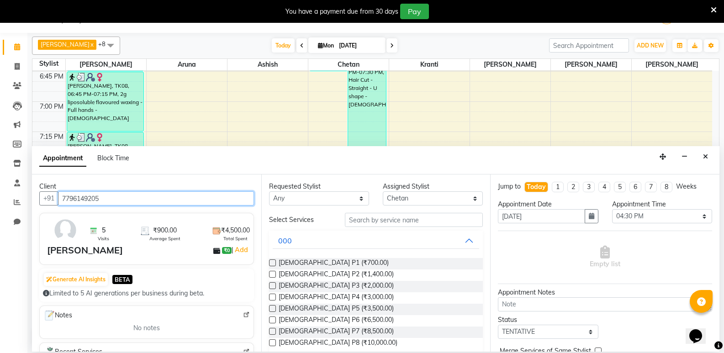
type input "7796149205"
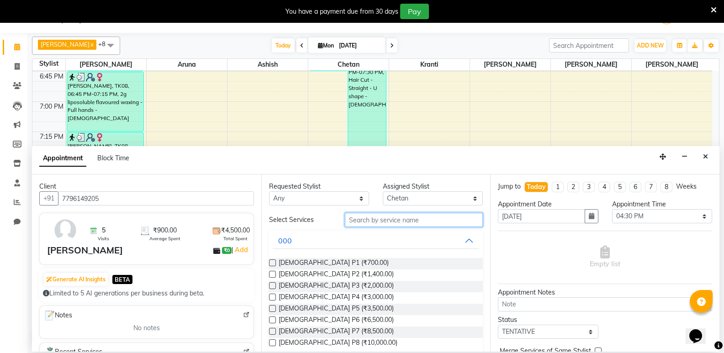
click at [430, 216] on input "text" at bounding box center [414, 220] width 138 height 14
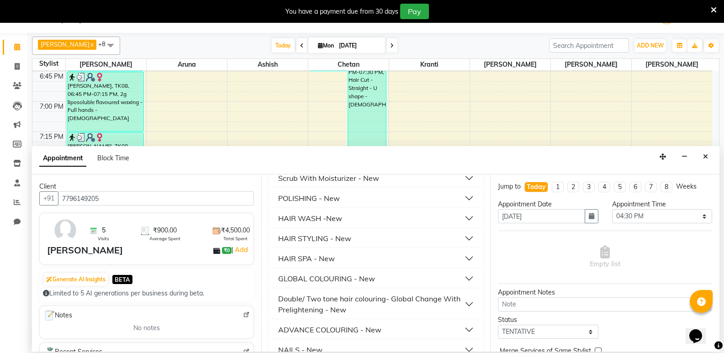
scroll to position [225, 0]
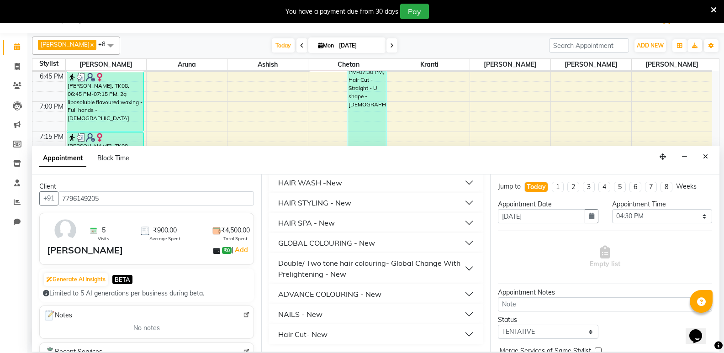
type input "300"
click at [346, 200] on div "HAIR STYLING - New" at bounding box center [314, 202] width 73 height 11
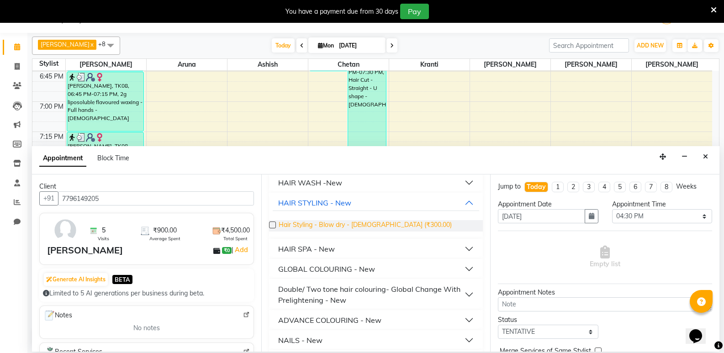
click at [347, 223] on span "Hair Styling - Blow dry - Female (₹300.00)" at bounding box center [365, 225] width 173 height 11
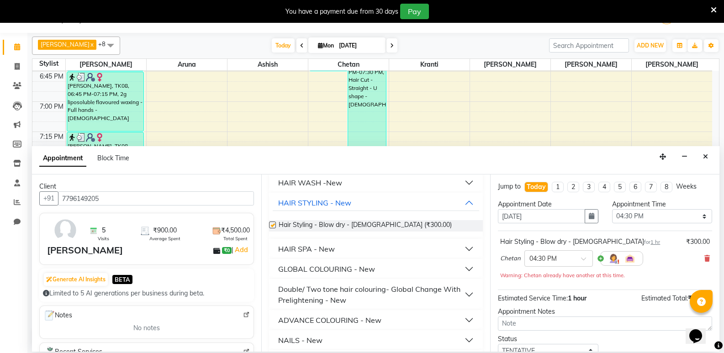
checkbox input "false"
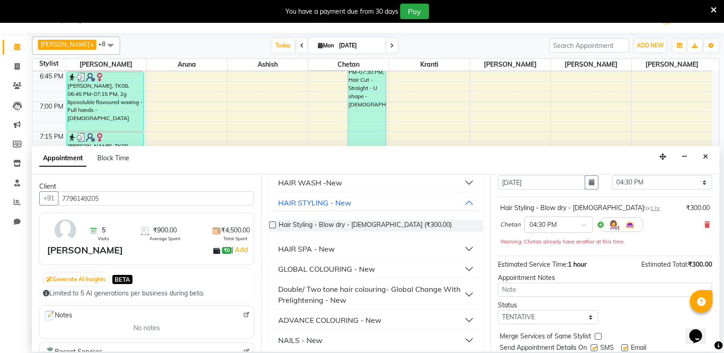
scroll to position [64, 0]
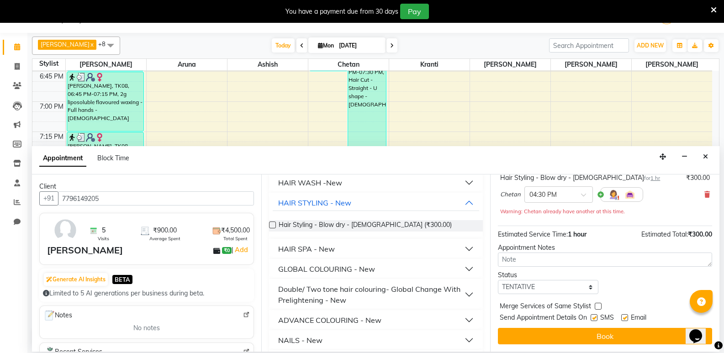
click at [627, 340] on button "Book" at bounding box center [605, 336] width 214 height 16
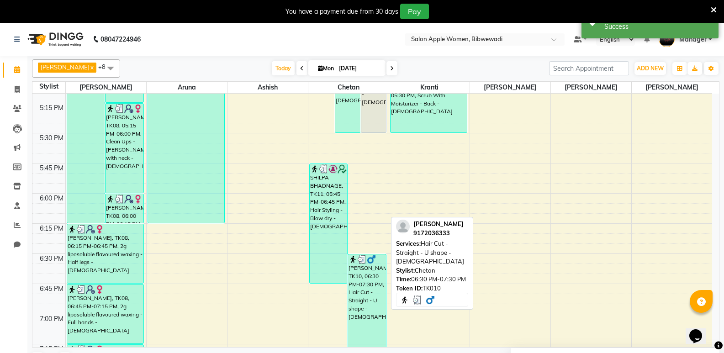
scroll to position [1188, 0]
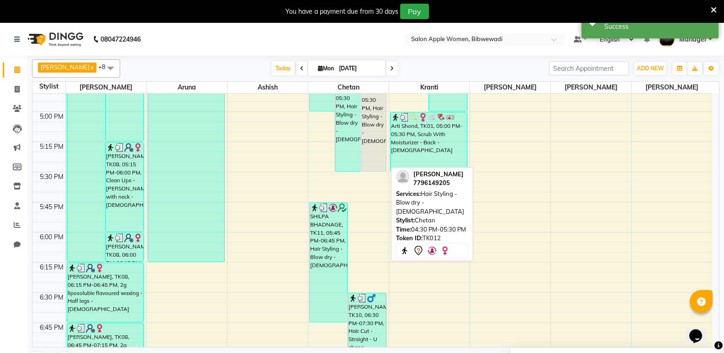
click at [373, 146] on div "[PERSON_NAME], TK12, 04:30 PM-05:30 PM, Hair Styling - Blow dry - [DEMOGRAPHIC_…" at bounding box center [373, 111] width 25 height 119
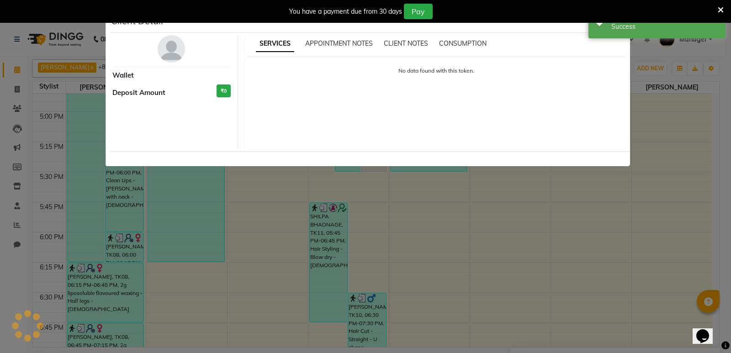
select select "7"
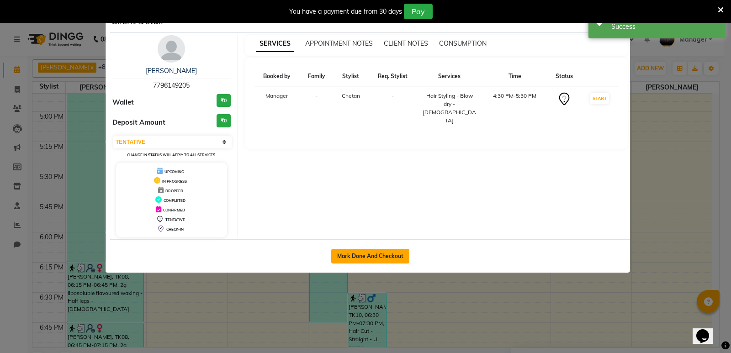
click at [361, 253] on button "Mark Done And Checkout" at bounding box center [370, 256] width 78 height 15
select select "service"
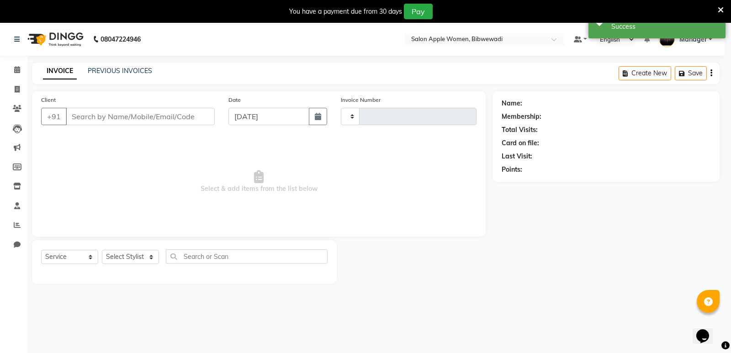
type input "1894"
select select "101"
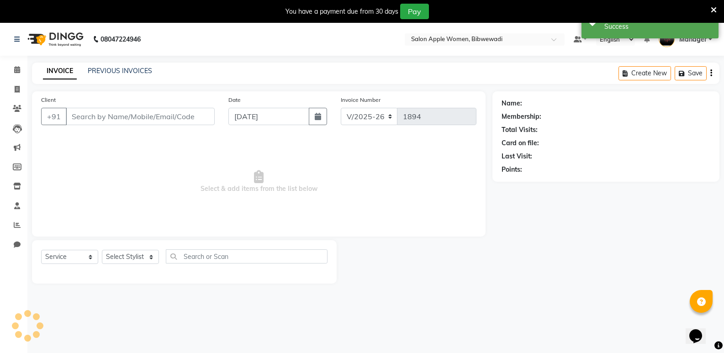
type input "7796149205"
select select "11608"
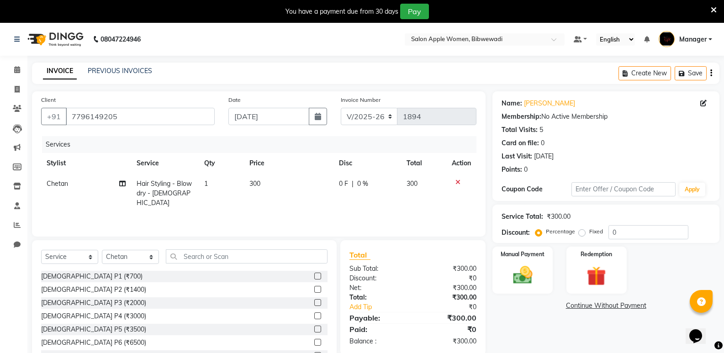
scroll to position [36, 0]
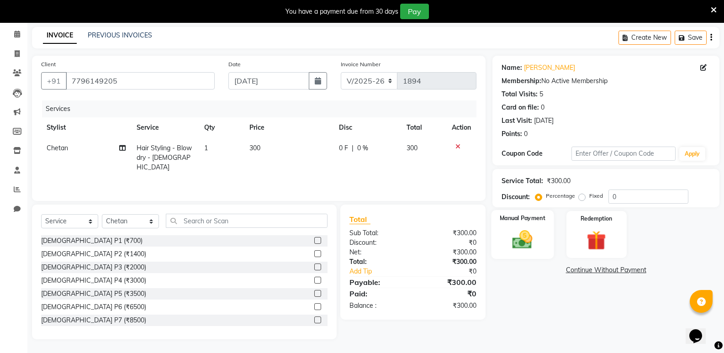
click at [525, 233] on img at bounding box center [522, 239] width 32 height 23
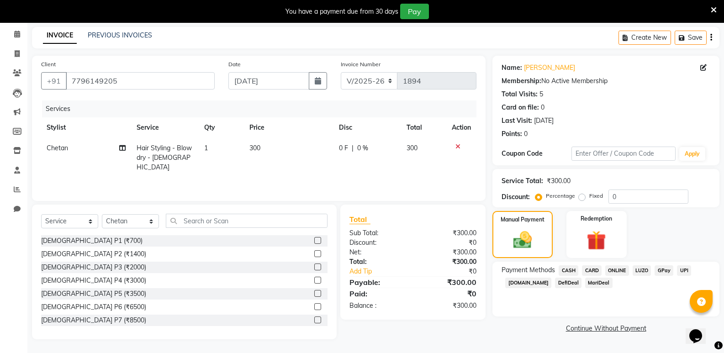
click at [573, 270] on span "CASH" at bounding box center [569, 270] width 20 height 11
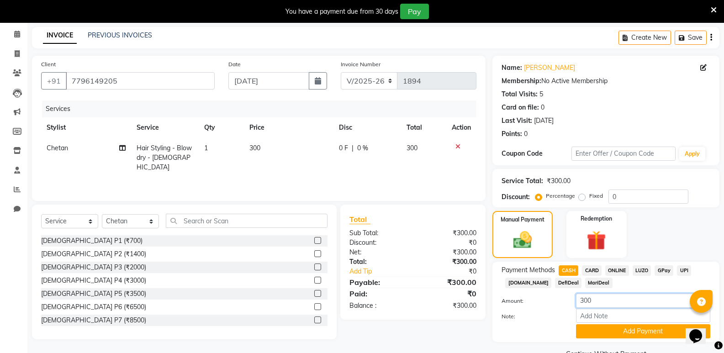
drag, startPoint x: 621, startPoint y: 306, endPoint x: 553, endPoint y: 304, distance: 68.1
click at [572, 310] on div "Amount: 300 Note: Add Payment" at bounding box center [606, 316] width 209 height 45
type input "100"
click at [600, 329] on button "Add Payment" at bounding box center [643, 331] width 134 height 14
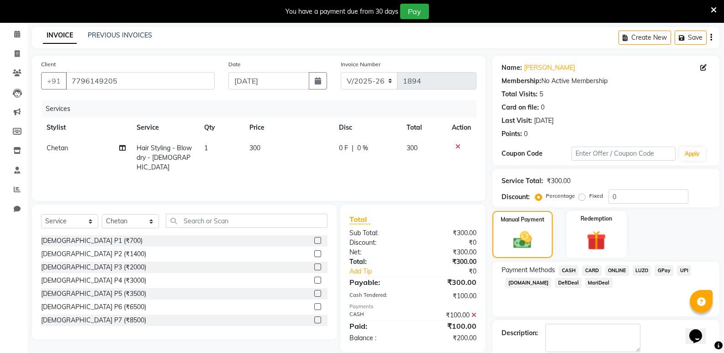
click at [614, 269] on span "ONLINE" at bounding box center [617, 270] width 24 height 11
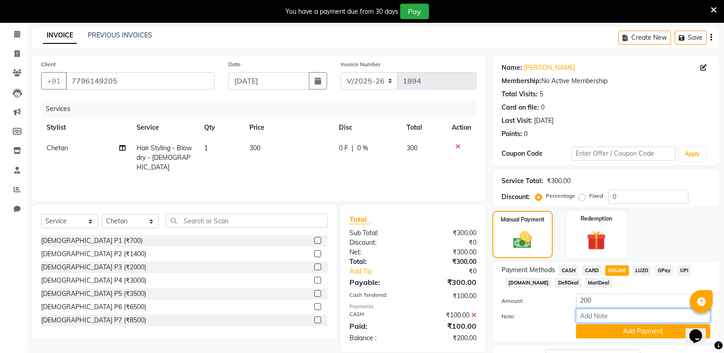
click at [620, 319] on input "Note:" at bounding box center [643, 316] width 134 height 14
click at [617, 329] on button "Add Payment" at bounding box center [643, 331] width 134 height 14
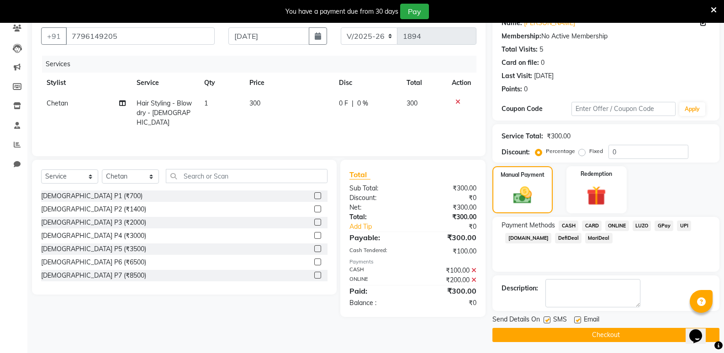
scroll to position [83, 0]
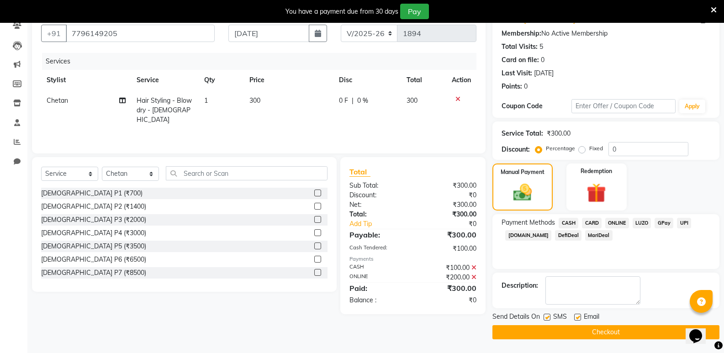
click at [621, 338] on button "Checkout" at bounding box center [606, 332] width 227 height 14
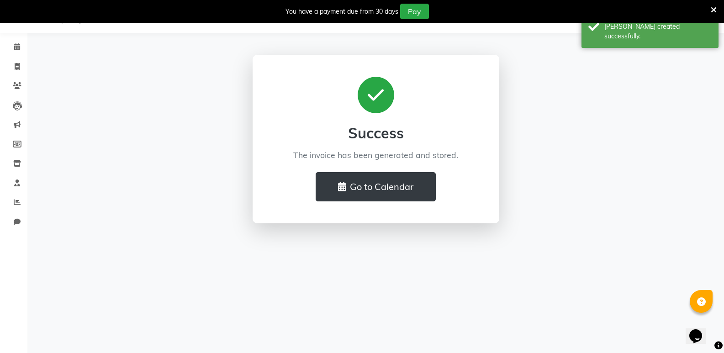
scroll to position [23, 0]
click at [390, 184] on button "Go to Calendar" at bounding box center [376, 186] width 120 height 29
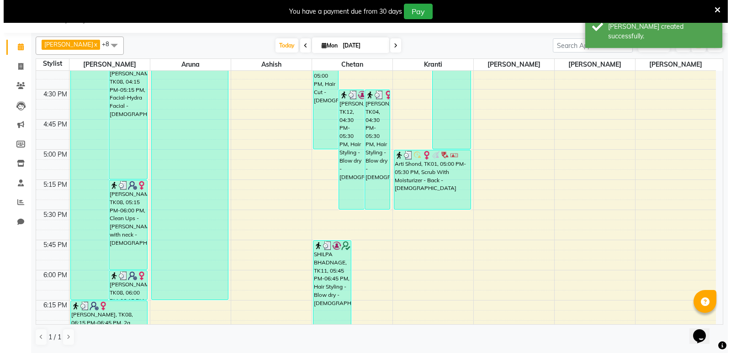
scroll to position [1127, 0]
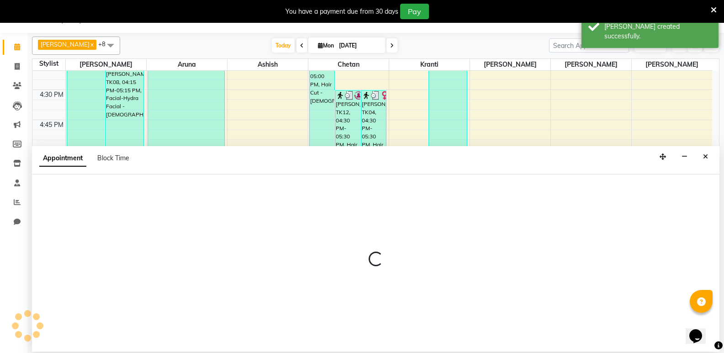
select select "11608"
select select "1020"
select select "tentative"
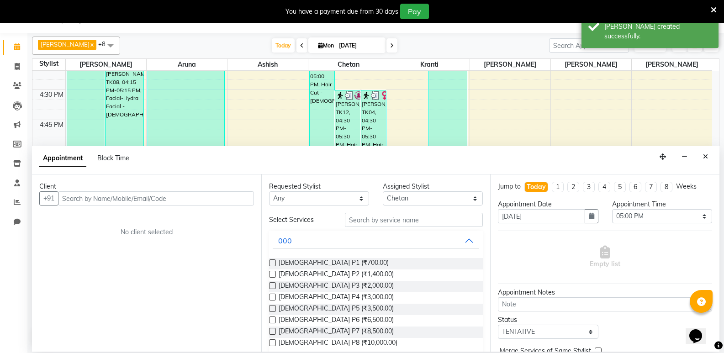
drag, startPoint x: 228, startPoint y: 202, endPoint x: 277, endPoint y: 191, distance: 50.9
click at [228, 202] on input "text" at bounding box center [156, 198] width 196 height 14
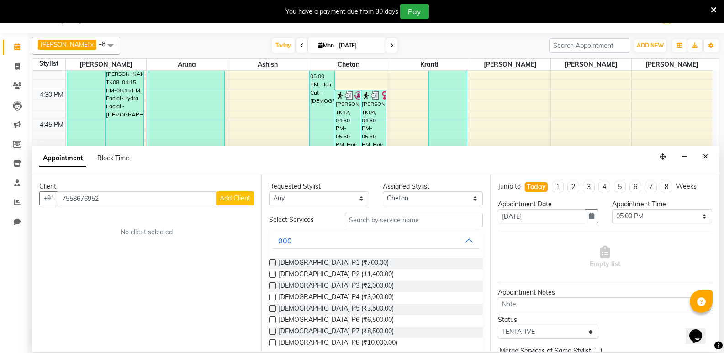
drag, startPoint x: 122, startPoint y: 202, endPoint x: 102, endPoint y: 196, distance: 20.7
click at [71, 207] on div "Client +91 7558676952 Add Client No client selected" at bounding box center [146, 263] width 229 height 177
type input "7"
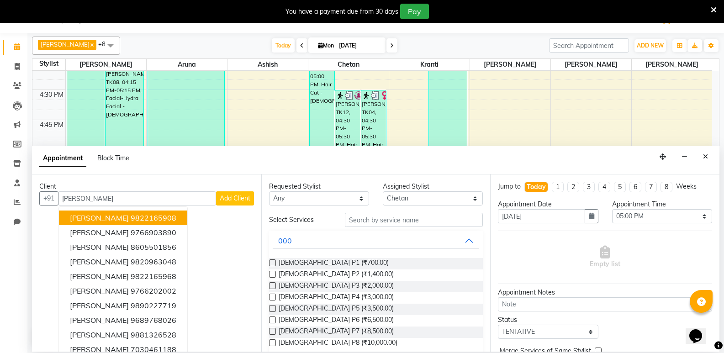
type input "trupti"
drag, startPoint x: 40, startPoint y: 206, endPoint x: 17, endPoint y: 205, distance: 22.4
click at [17, 205] on app-home "08047224946 Select Location × Salon Apple Women, Bibwewadi Default Panel My Pan…" at bounding box center [362, 176] width 724 height 352
type input "9"
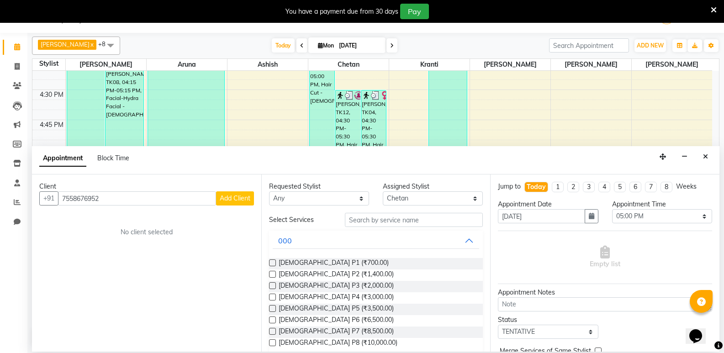
type input "7558676952"
click at [246, 199] on span "Add Client" at bounding box center [235, 198] width 31 height 8
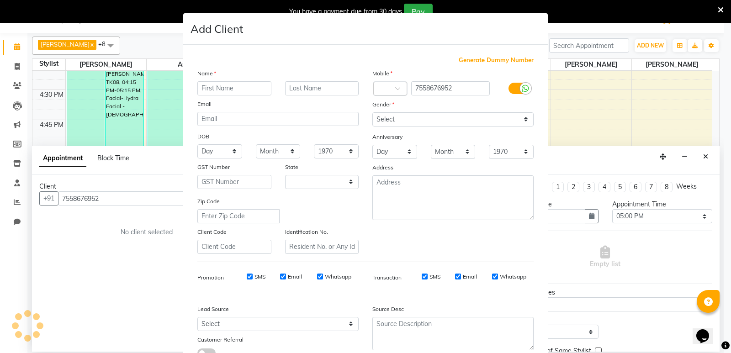
select select "22"
type input "[PERSON_NAME]"
click at [325, 100] on div "Email" at bounding box center [278, 105] width 175 height 13
click at [320, 88] on input "text" at bounding box center [322, 88] width 74 height 14
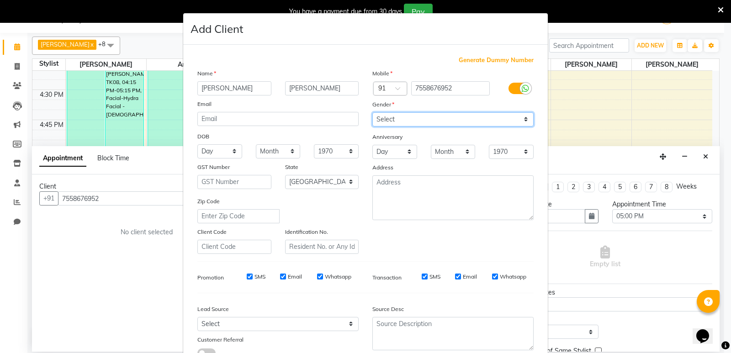
click at [447, 121] on select "Select Male Female Other Prefer Not To Say" at bounding box center [452, 119] width 161 height 14
click at [372, 112] on select "Select Male Female Other Prefer Not To Say" at bounding box center [452, 119] width 161 height 14
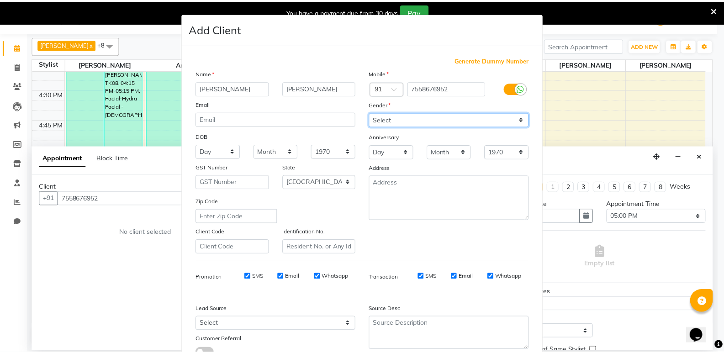
scroll to position [69, 0]
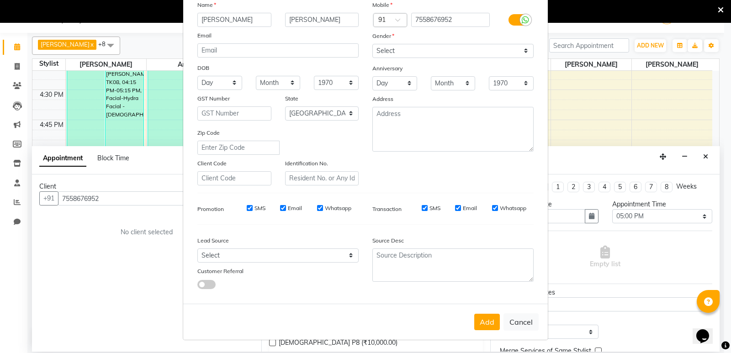
click at [493, 318] on button "Add" at bounding box center [487, 322] width 26 height 16
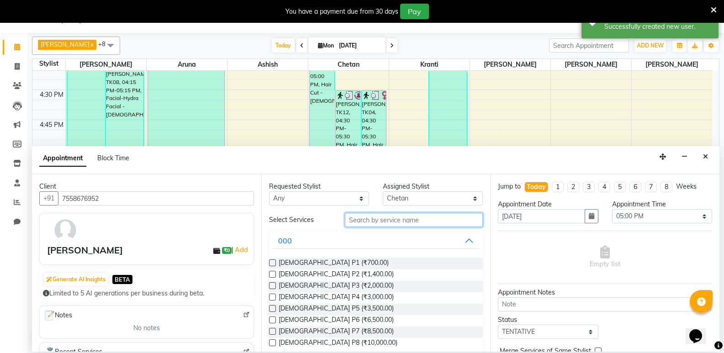
click at [415, 223] on input "text" at bounding box center [414, 220] width 138 height 14
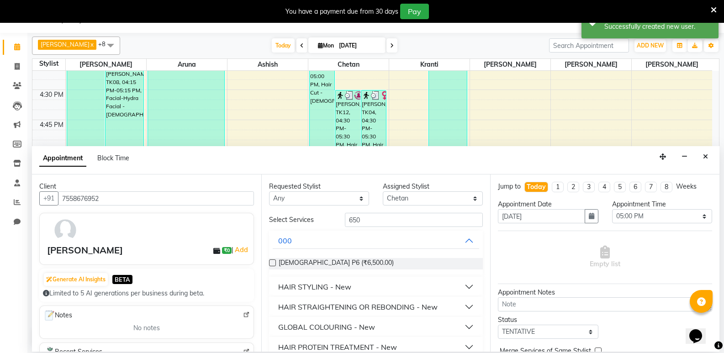
click at [336, 292] on button "HAIR STYLING - New" at bounding box center [376, 287] width 207 height 16
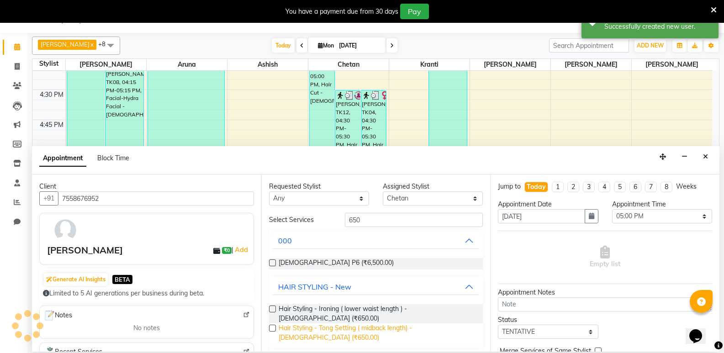
click at [340, 324] on span "Hair Styling - Tong Setting ( midback length) - Female (₹650.00)" at bounding box center [377, 333] width 197 height 19
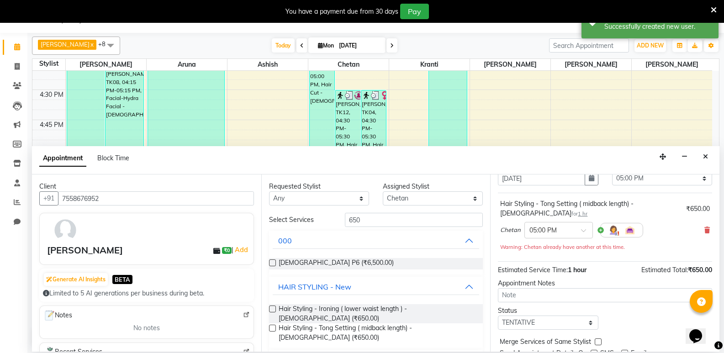
scroll to position [74, 0]
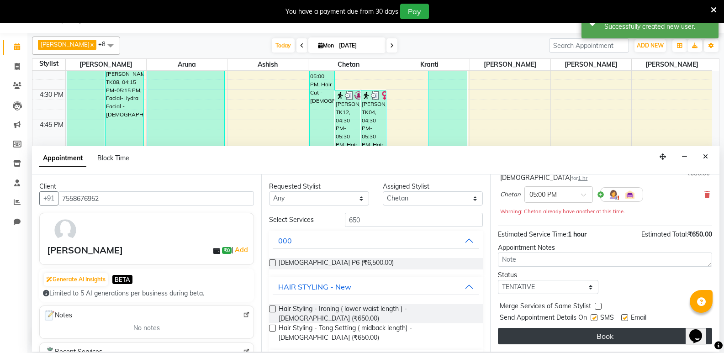
click at [559, 332] on button "Book" at bounding box center [605, 336] width 214 height 16
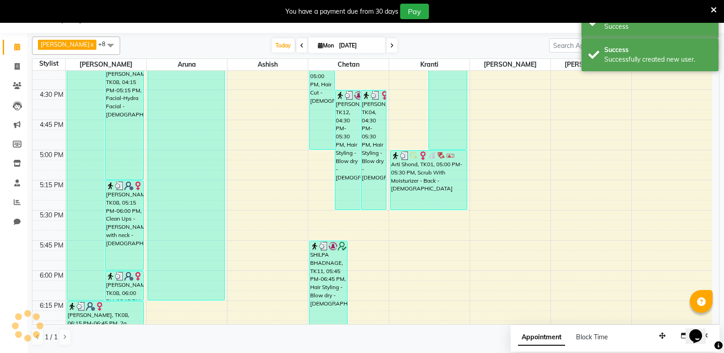
scroll to position [0, 0]
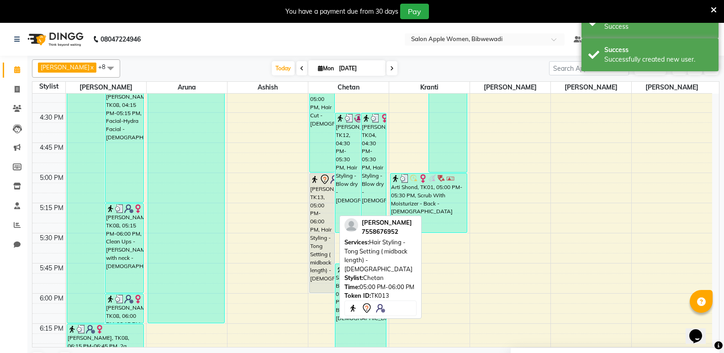
click at [317, 253] on div "[PERSON_NAME], TK13, 05:00 PM-06:00 PM, Hair Styling - Tong Setting ( midback l…" at bounding box center [322, 233] width 25 height 119
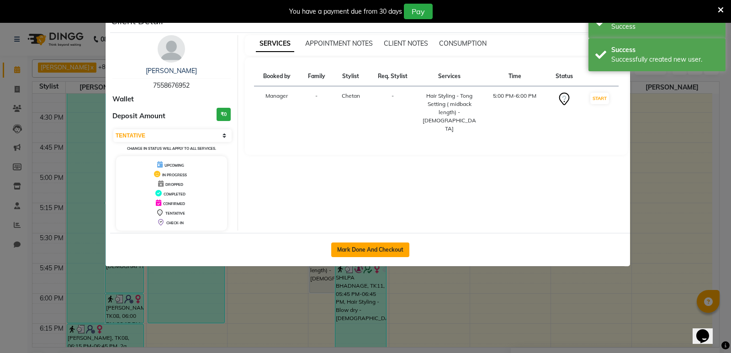
click at [352, 255] on button "Mark Done And Checkout" at bounding box center [370, 250] width 78 height 15
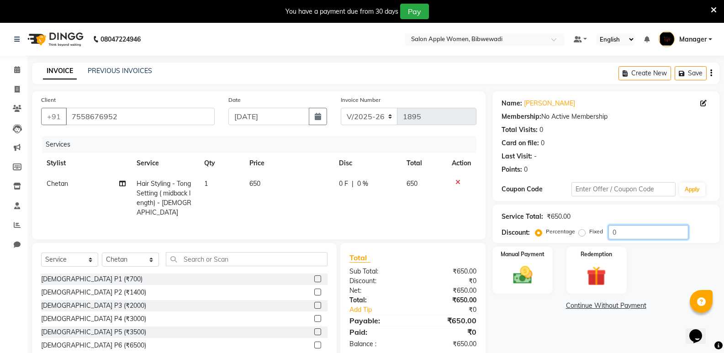
drag, startPoint x: 628, startPoint y: 238, endPoint x: 554, endPoint y: 244, distance: 73.8
click at [575, 246] on div "Name: Trupti Gire Membership: No Active Membership Total Visits: 0 Card on file…" at bounding box center [610, 234] width 234 height 287
click at [513, 276] on img at bounding box center [522, 275] width 32 height 23
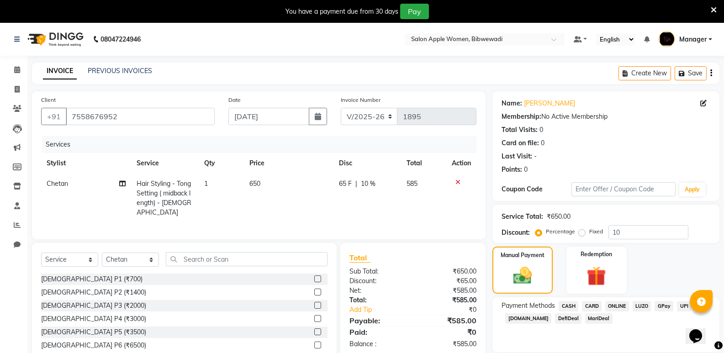
click at [625, 308] on span "ONLINE" at bounding box center [617, 306] width 24 height 11
click at [620, 305] on span "ONLINE" at bounding box center [617, 306] width 24 height 11
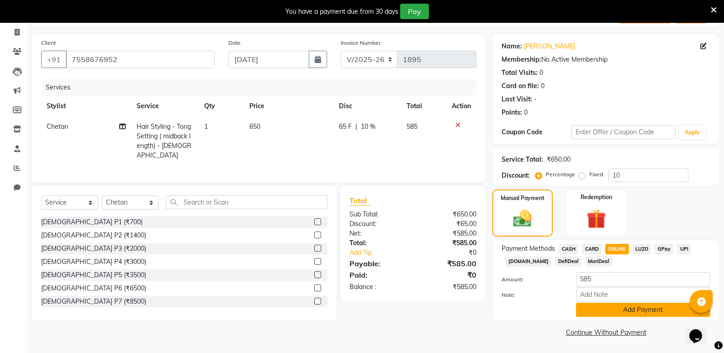
click at [620, 312] on button "Add Payment" at bounding box center [643, 310] width 134 height 14
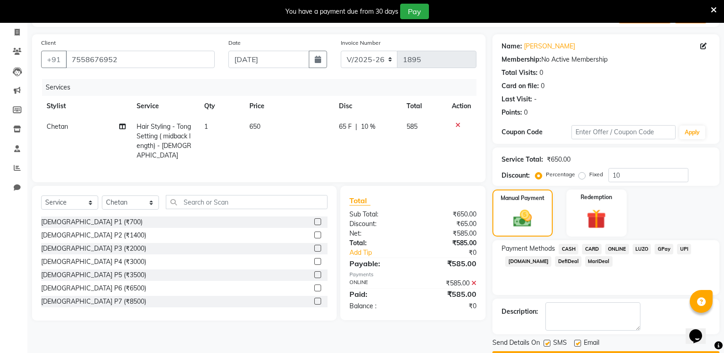
scroll to position [83, 0]
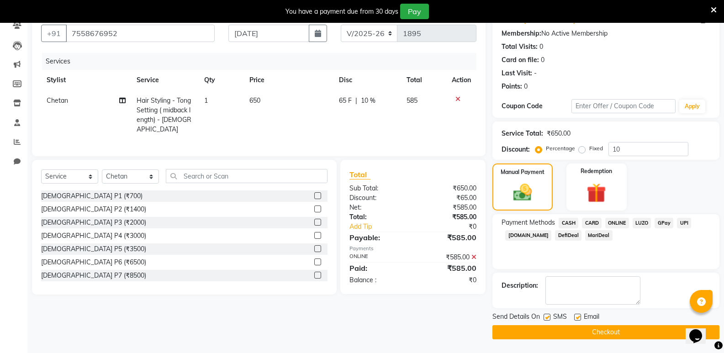
click at [621, 331] on button "Checkout" at bounding box center [606, 332] width 227 height 14
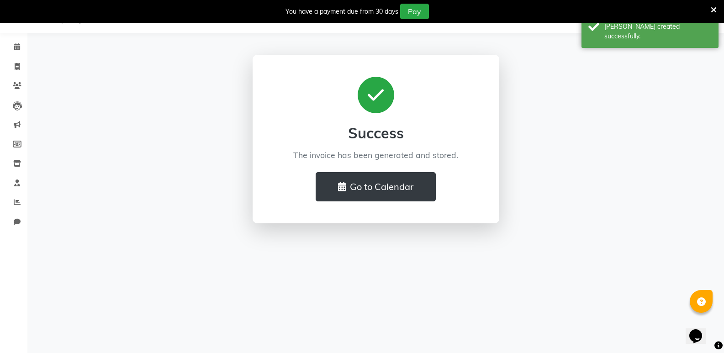
scroll to position [23, 0]
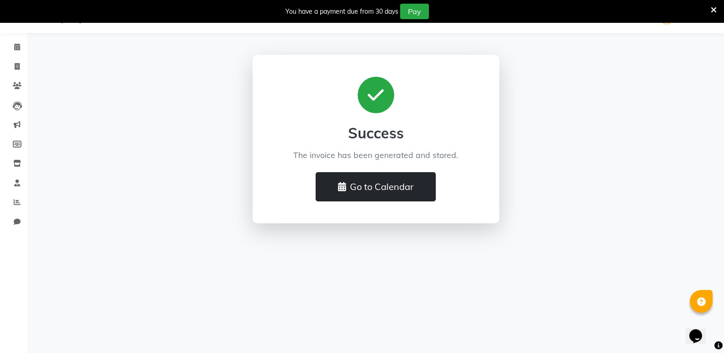
click at [356, 186] on button "Go to Calendar" at bounding box center [376, 186] width 120 height 29
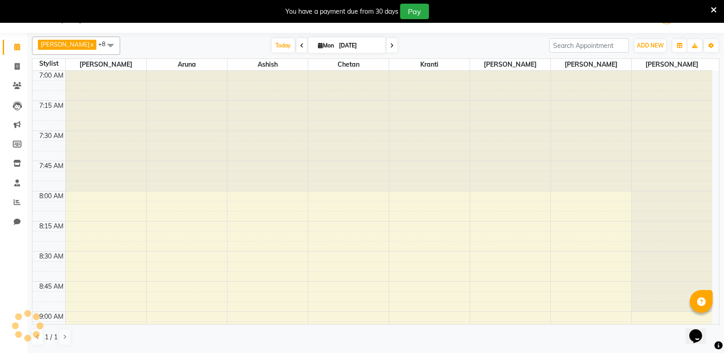
scroll to position [1538, 0]
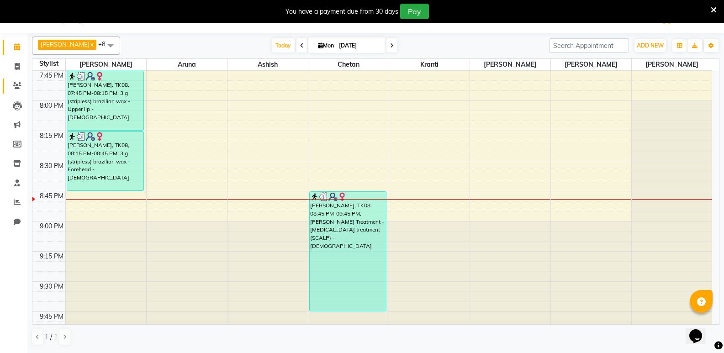
click at [21, 82] on li "Clients" at bounding box center [13, 86] width 27 height 20
click at [21, 84] on span at bounding box center [17, 86] width 16 height 11
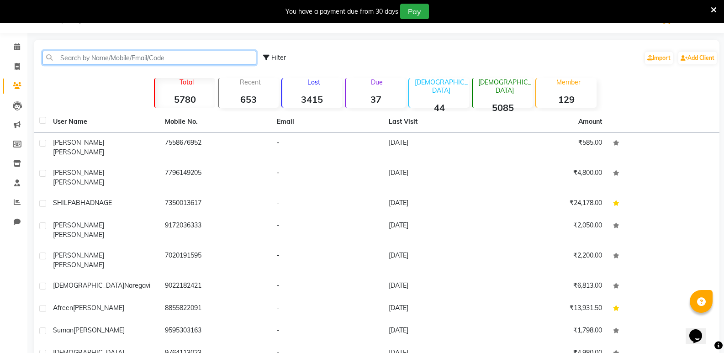
click at [88, 61] on input "text" at bounding box center [149, 58] width 214 height 14
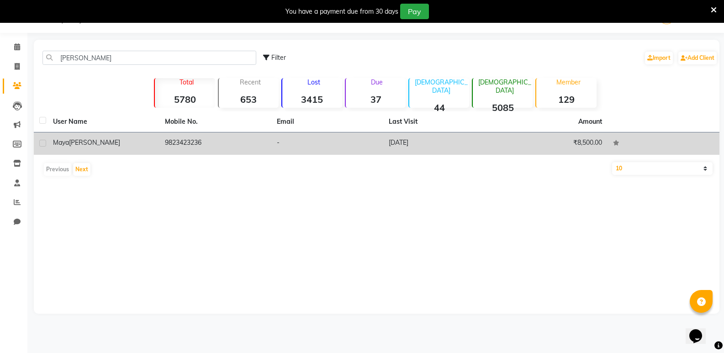
click at [346, 136] on td "-" at bounding box center [327, 144] width 112 height 22
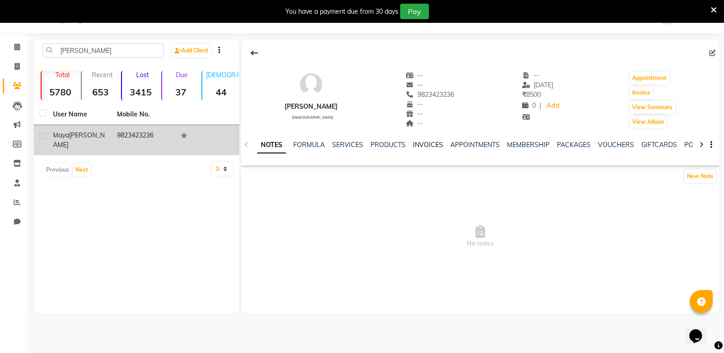
click at [417, 147] on link "INVOICES" at bounding box center [428, 145] width 30 height 8
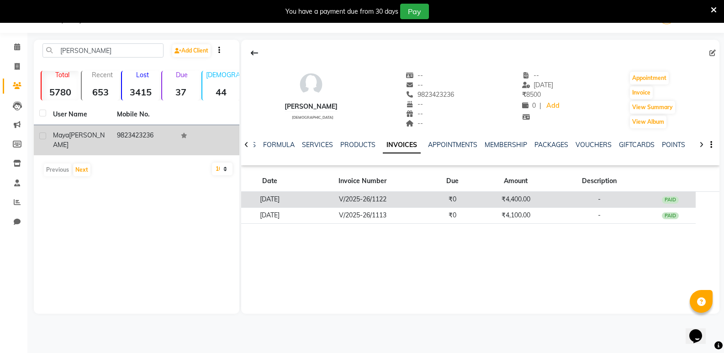
click at [427, 195] on td "V/2025-26/1122" at bounding box center [362, 200] width 129 height 16
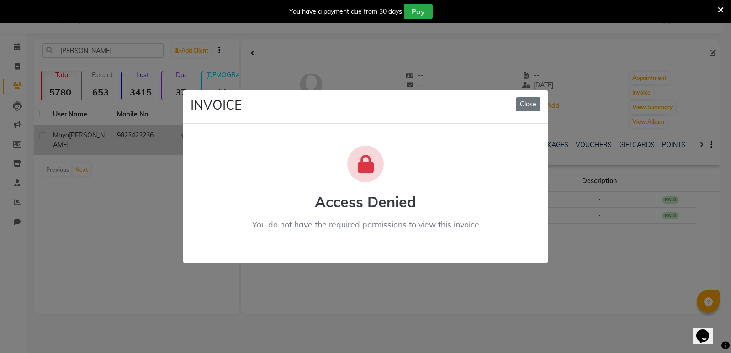
click at [370, 178] on div at bounding box center [365, 164] width 37 height 37
click at [526, 102] on button "Close" at bounding box center [528, 104] width 25 height 14
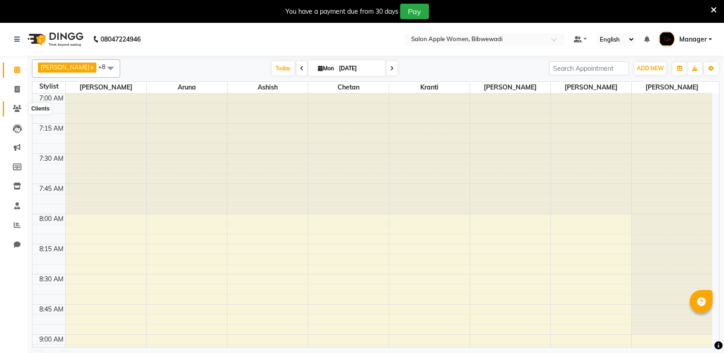
click at [20, 106] on icon at bounding box center [17, 108] width 9 height 7
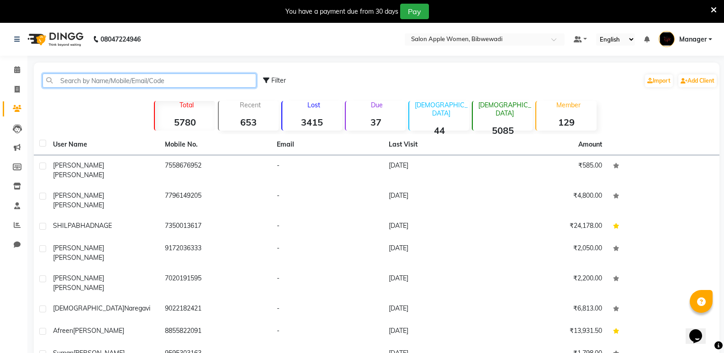
click at [141, 80] on input "text" at bounding box center [149, 81] width 214 height 14
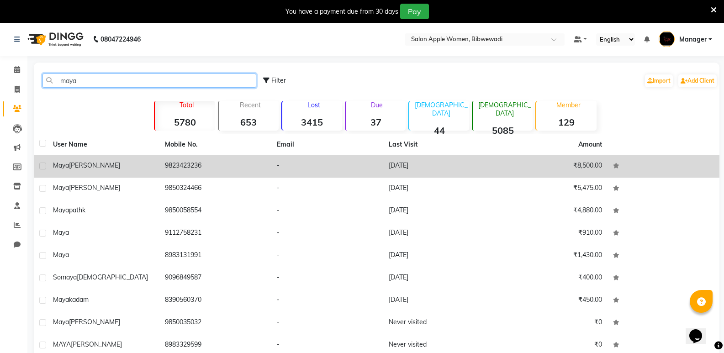
type input "maya"
click at [196, 170] on td "9823423236" at bounding box center [215, 166] width 112 height 22
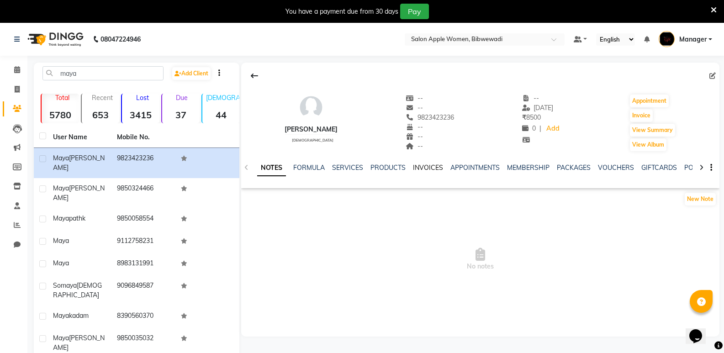
click at [432, 164] on link "INVOICES" at bounding box center [428, 168] width 30 height 8
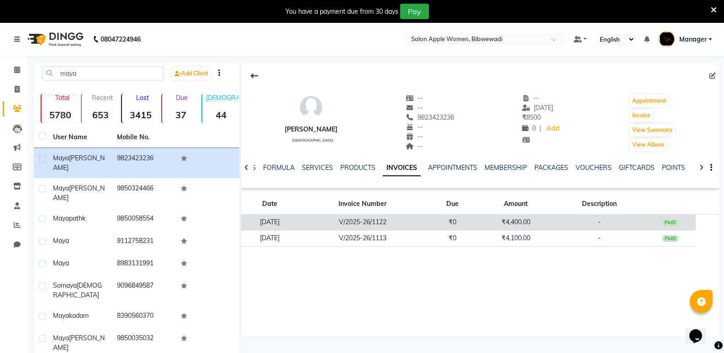
click at [457, 222] on td "₹0" at bounding box center [452, 223] width 51 height 16
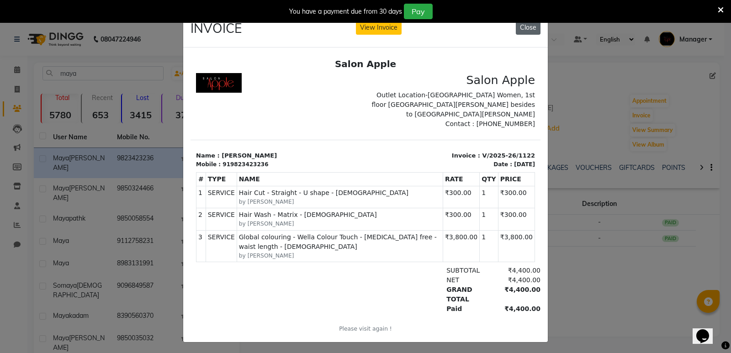
click at [520, 27] on button "Close" at bounding box center [528, 28] width 25 height 14
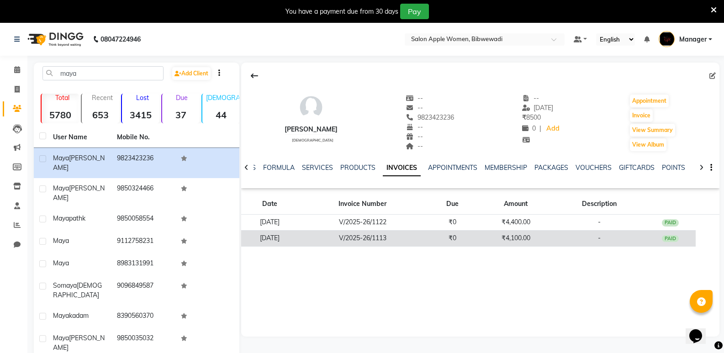
click at [504, 239] on td "₹4,100.00" at bounding box center [516, 238] width 76 height 16
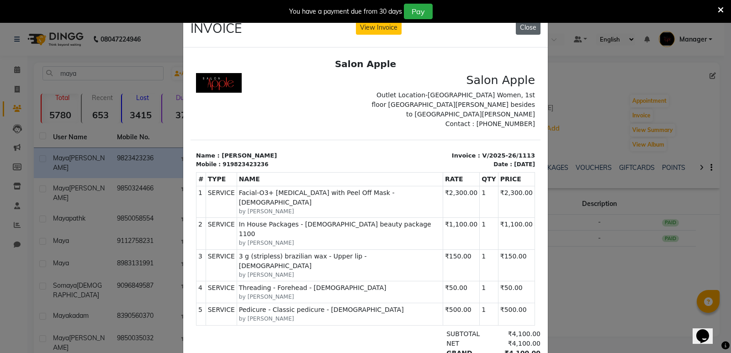
click at [525, 26] on button "Close" at bounding box center [528, 28] width 25 height 14
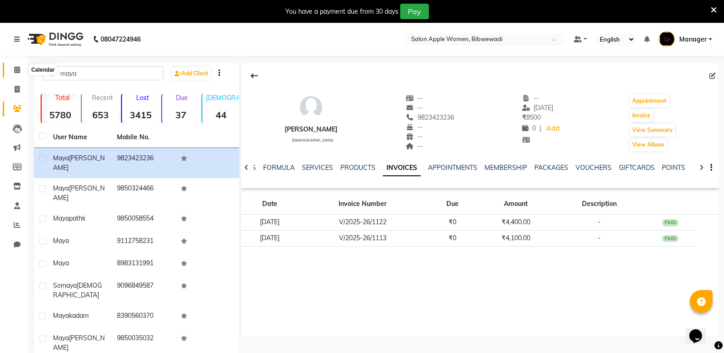
click at [11, 67] on span at bounding box center [17, 70] width 16 height 11
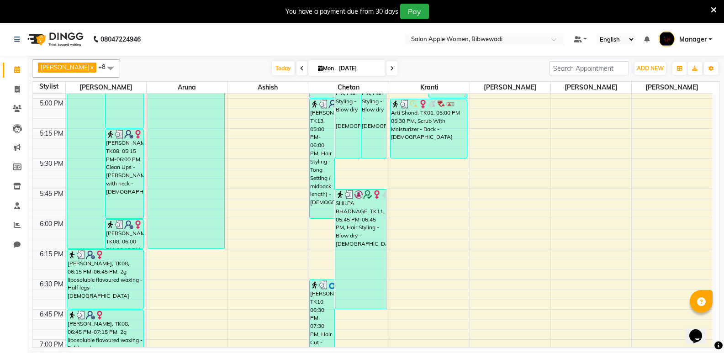
scroll to position [1188, 0]
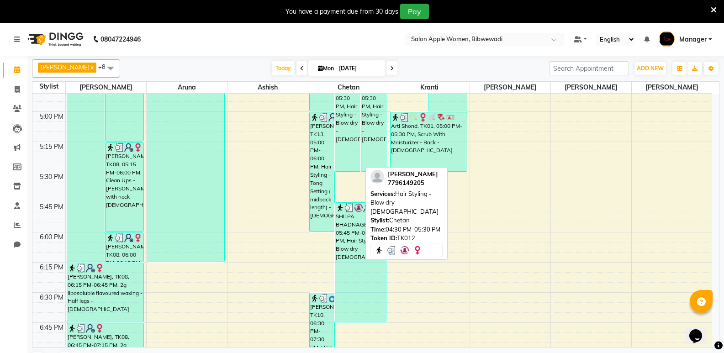
click at [350, 170] on div "[PERSON_NAME], TK12, 04:30 PM-05:30 PM, Hair Styling - Blow dry - [DEMOGRAPHIC_…" at bounding box center [347, 111] width 25 height 119
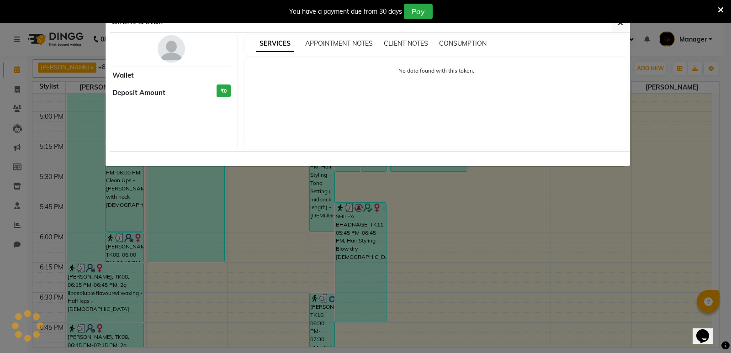
select select "3"
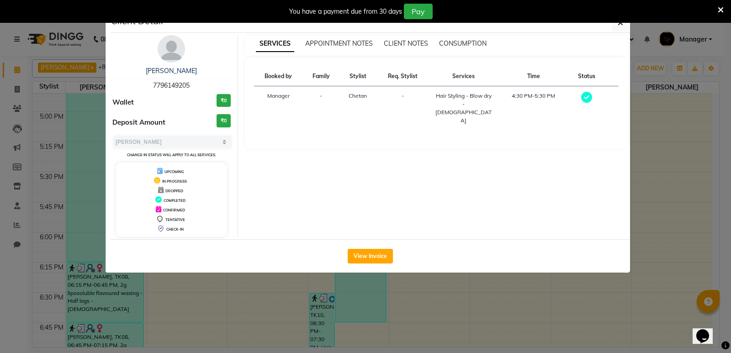
drag, startPoint x: 249, startPoint y: 341, endPoint x: 260, endPoint y: 325, distance: 19.7
click at [255, 338] on ngb-modal-window "Client Detail [PERSON_NAME] 7796149205 Wallet ₹0 Deposit Amount ₹0 Select MARK …" at bounding box center [365, 176] width 731 height 353
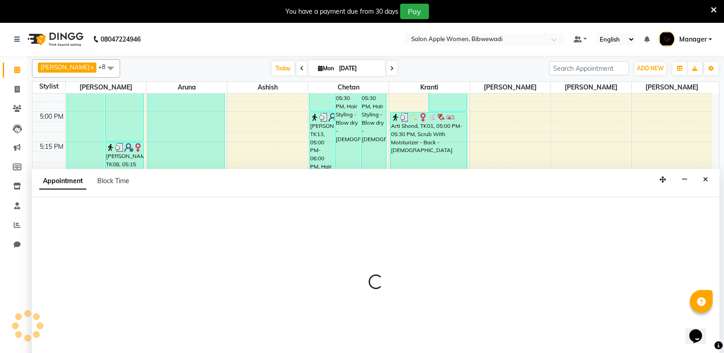
scroll to position [23, 0]
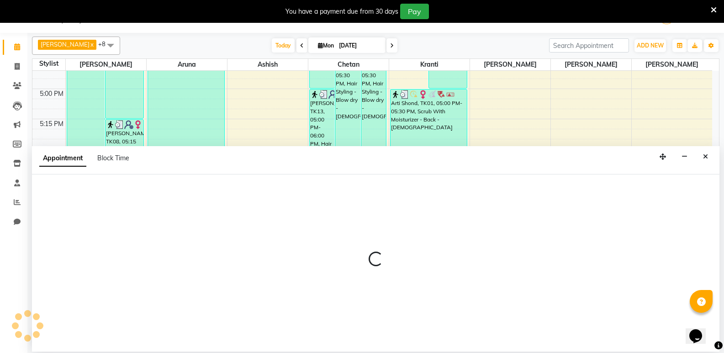
select select "11608"
select select "1050"
select select "tentative"
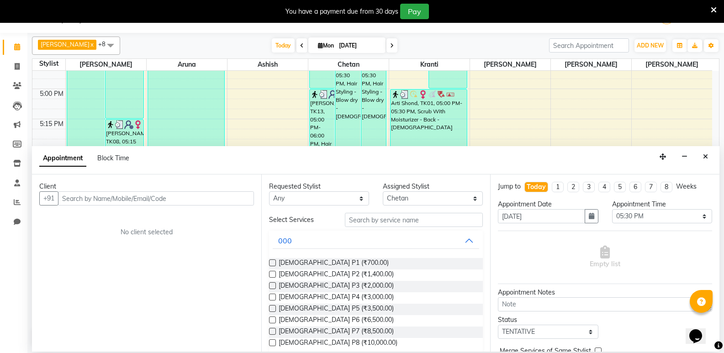
click at [208, 195] on input "text" at bounding box center [156, 198] width 196 height 14
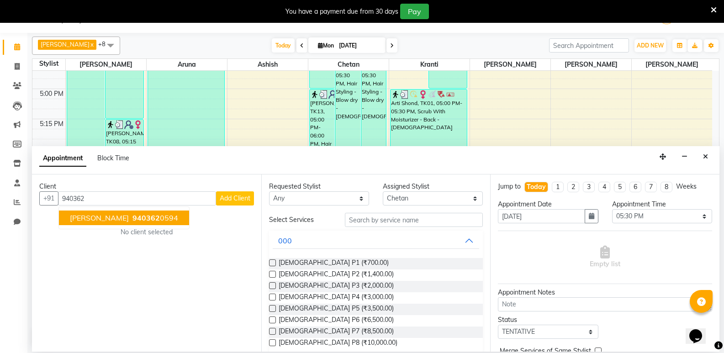
click at [143, 214] on span "940362" at bounding box center [146, 217] width 27 height 9
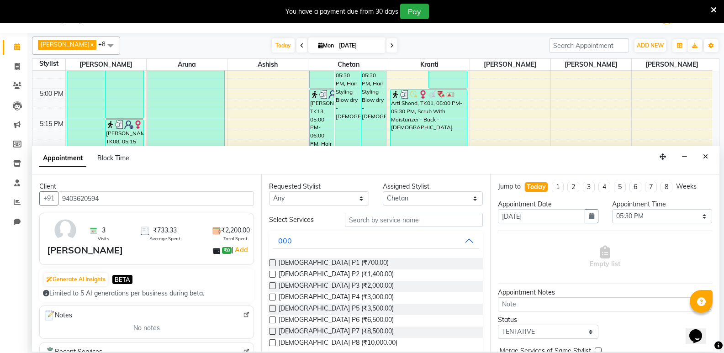
type input "9403620594"
click at [346, 216] on input "text" at bounding box center [414, 220] width 138 height 14
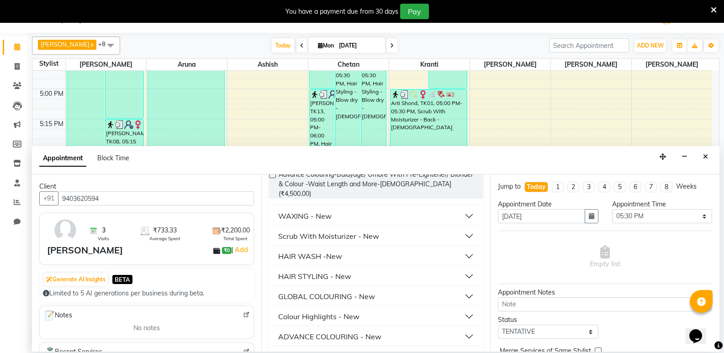
scroll to position [91, 0]
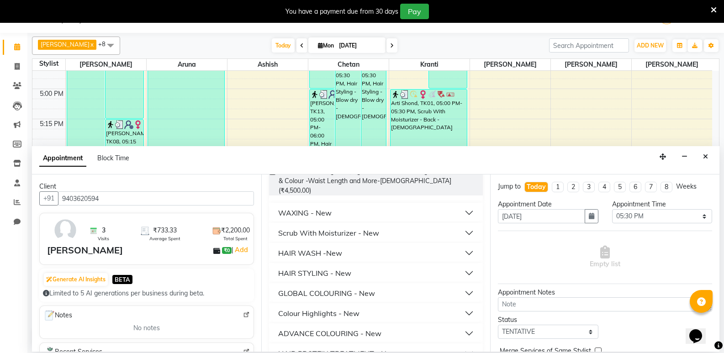
type input "450"
click at [387, 265] on button "HAIR STYLING - New" at bounding box center [376, 273] width 207 height 16
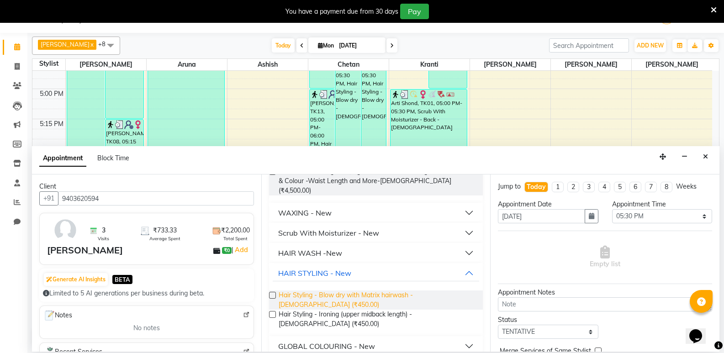
click at [388, 291] on span "Hair Styling - Blow dry with Matrix hairwash - [DEMOGRAPHIC_DATA] (₹450.00)" at bounding box center [377, 300] width 197 height 19
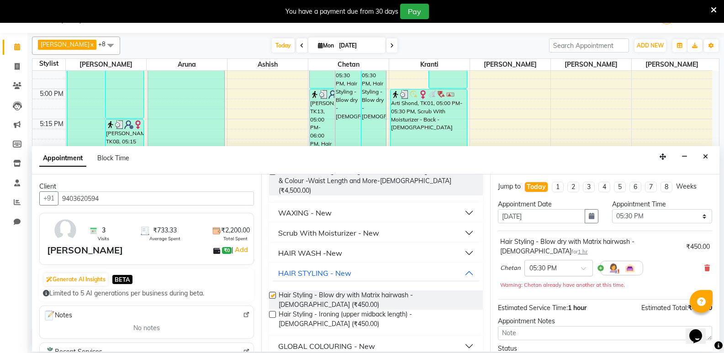
checkbox input "false"
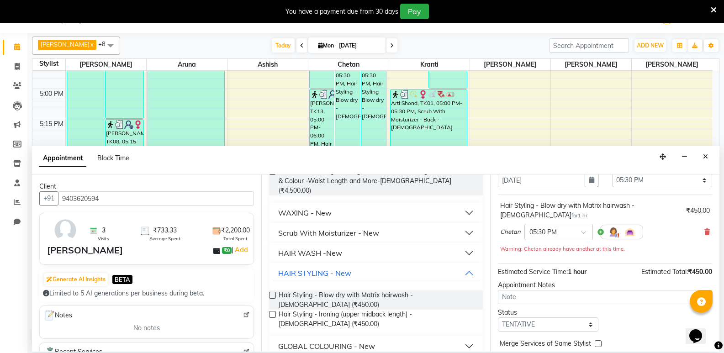
scroll to position [74, 0]
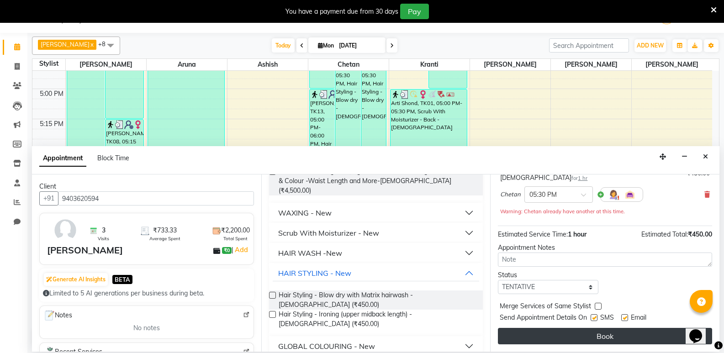
click at [587, 340] on button "Book" at bounding box center [605, 336] width 214 height 16
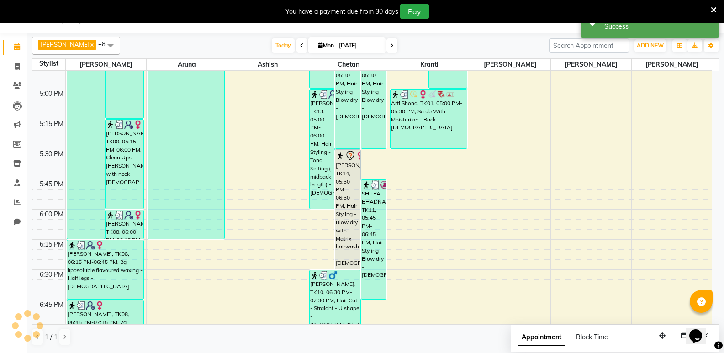
scroll to position [0, 0]
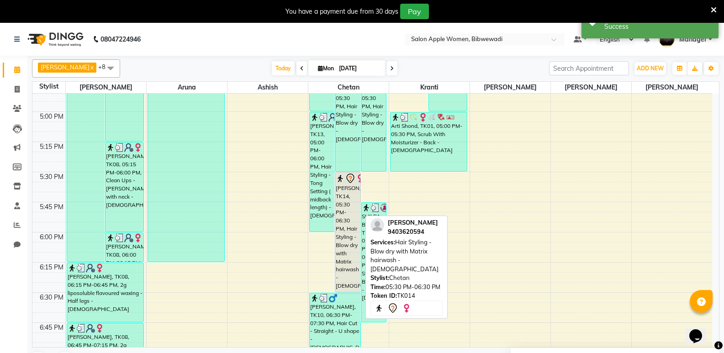
click at [341, 251] on div "[PERSON_NAME], TK14, 05:30 PM-06:30 PM, Hair Styling - Blow dry with Matrix hai…" at bounding box center [347, 232] width 25 height 119
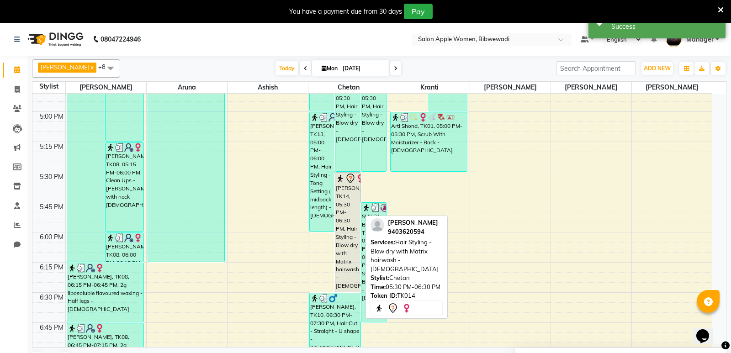
select select "7"
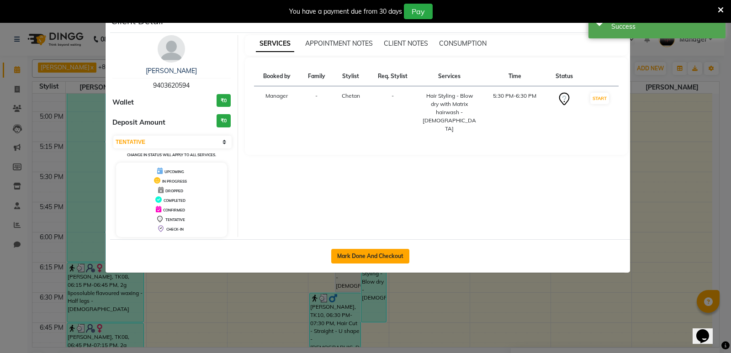
click at [382, 255] on button "Mark Done And Checkout" at bounding box center [370, 256] width 78 height 15
select select "101"
select select "service"
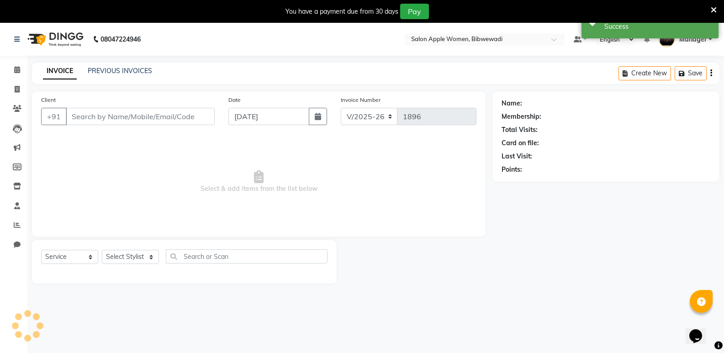
type input "9403620594"
select select "11608"
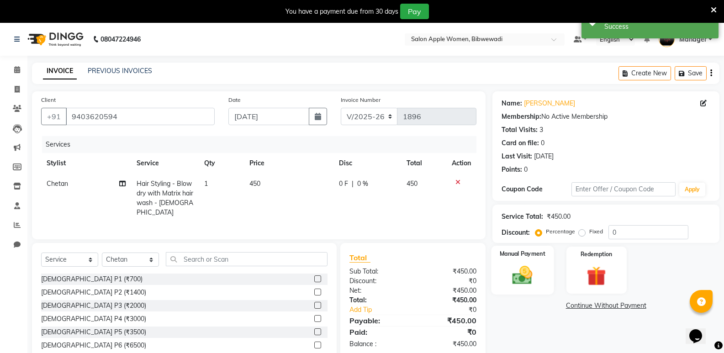
click at [539, 278] on img at bounding box center [522, 275] width 32 height 23
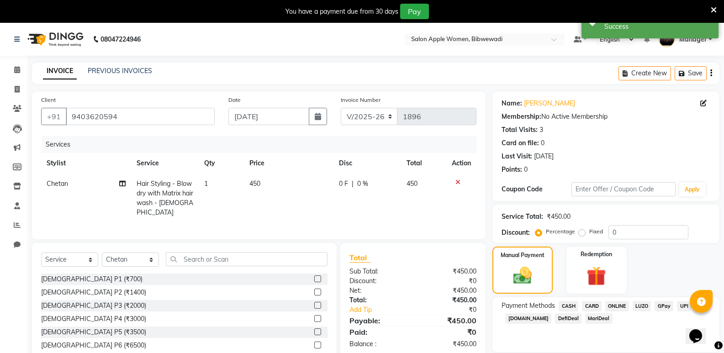
click at [573, 305] on span "CASH" at bounding box center [569, 306] width 20 height 11
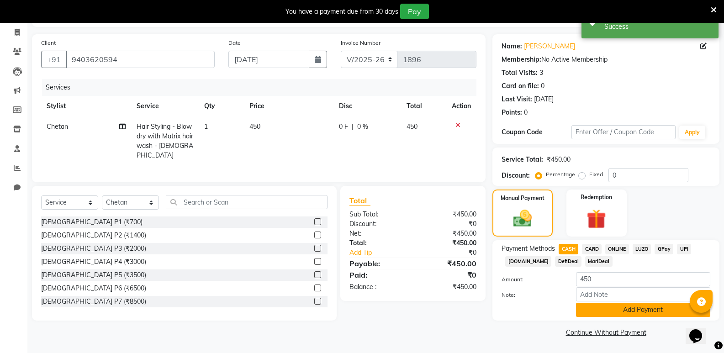
click at [600, 306] on button "Add Payment" at bounding box center [643, 310] width 134 height 14
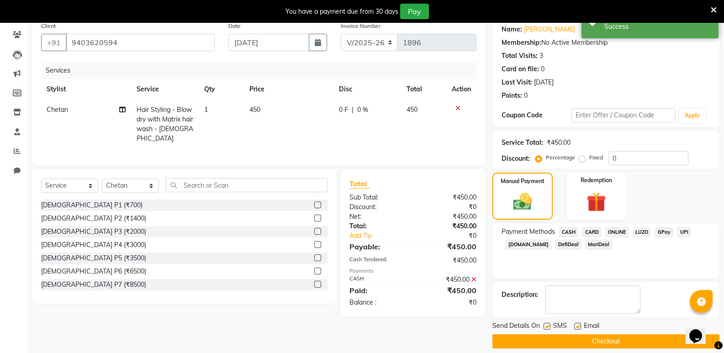
scroll to position [83, 0]
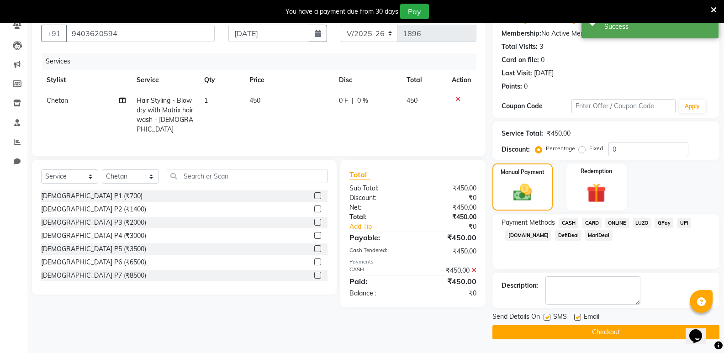
click at [604, 332] on button "Checkout" at bounding box center [606, 332] width 227 height 14
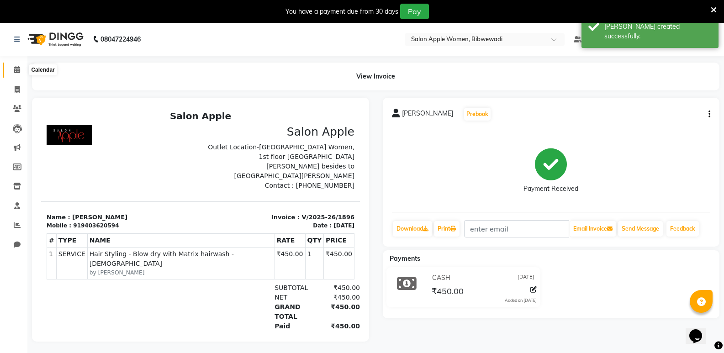
click at [16, 67] on icon at bounding box center [17, 69] width 6 height 7
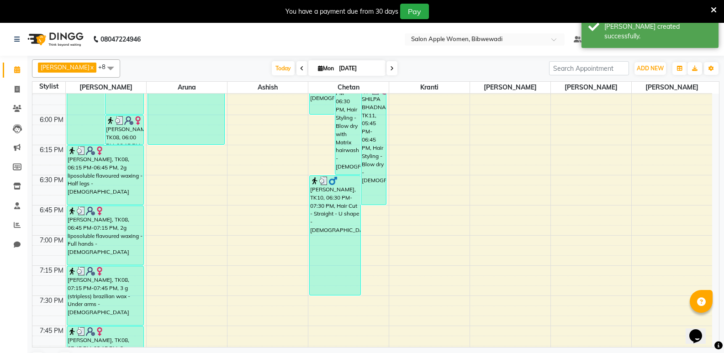
scroll to position [1325, 0]
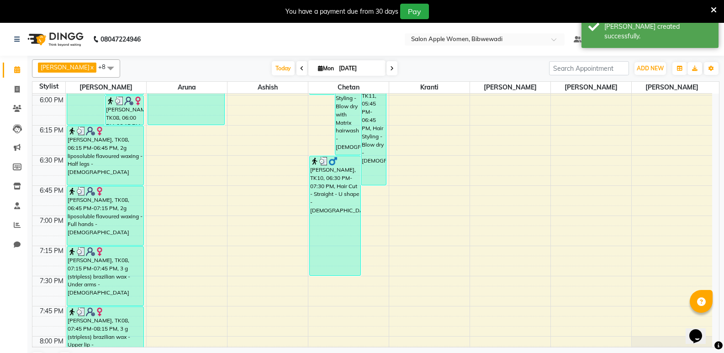
select select "43466"
select select "1155"
select select "tentative"
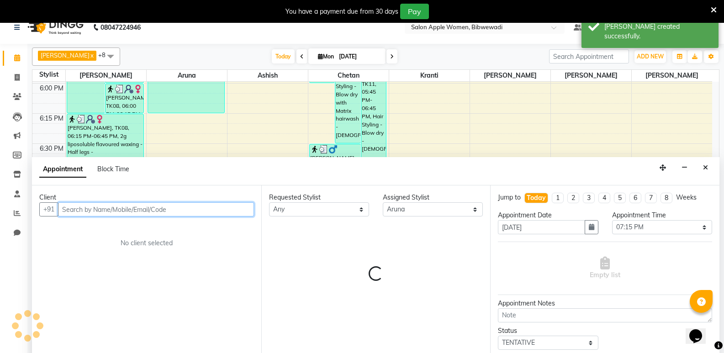
scroll to position [23, 0]
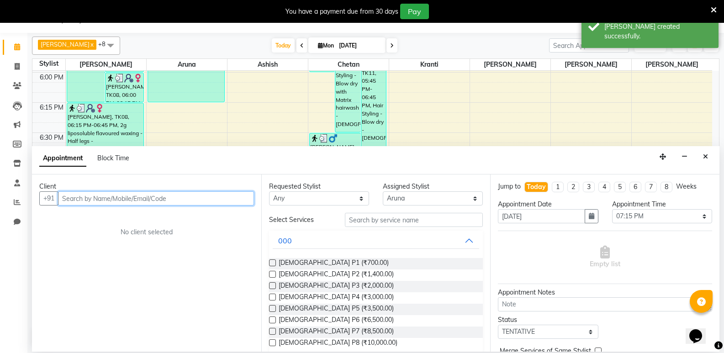
click at [165, 196] on input "text" at bounding box center [156, 198] width 196 height 14
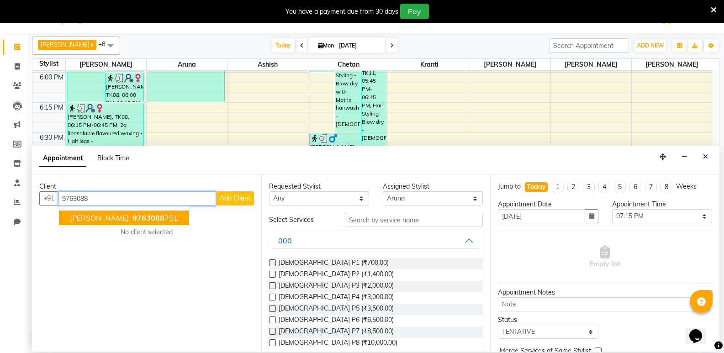
drag, startPoint x: 153, startPoint y: 223, endPoint x: 168, endPoint y: 221, distance: 15.2
click at [154, 222] on button "[PERSON_NAME] 9763088 751" at bounding box center [124, 218] width 130 height 15
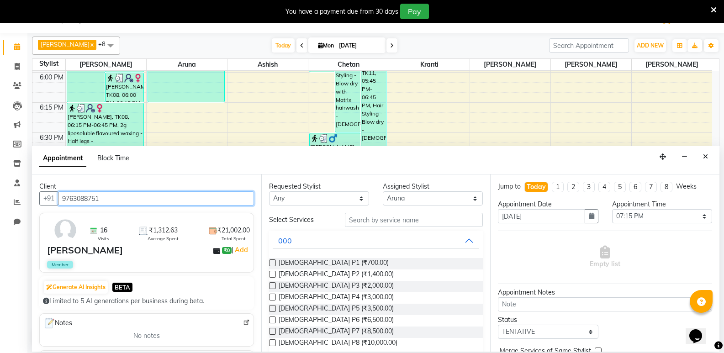
type input "9763088751"
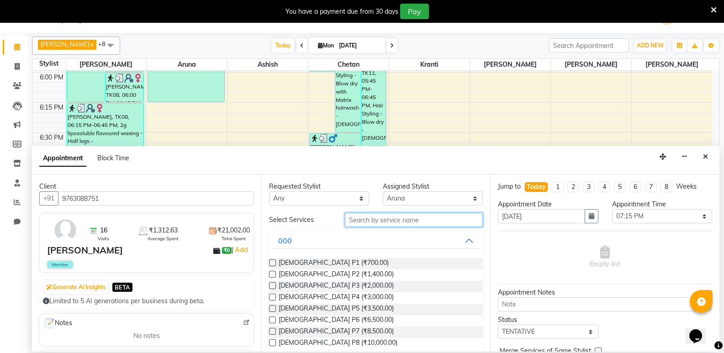
click at [389, 222] on input "text" at bounding box center [414, 220] width 138 height 14
type input "r"
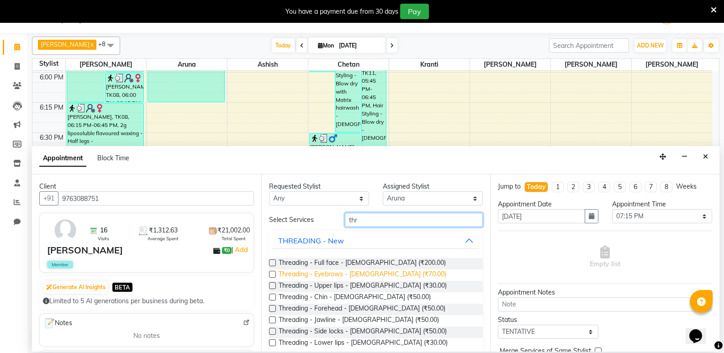
type input "thr"
click at [371, 273] on span "Threading - Eyebrows - [DEMOGRAPHIC_DATA] (₹70.00)" at bounding box center [363, 275] width 168 height 11
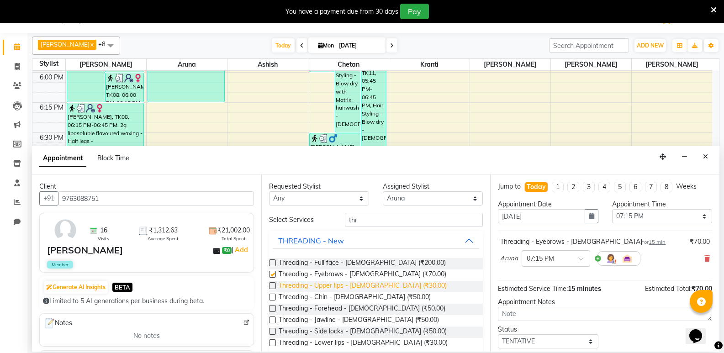
checkbox input "false"
click at [371, 287] on span "Threading - Upper lips - [DEMOGRAPHIC_DATA] (₹30.00)" at bounding box center [363, 286] width 168 height 11
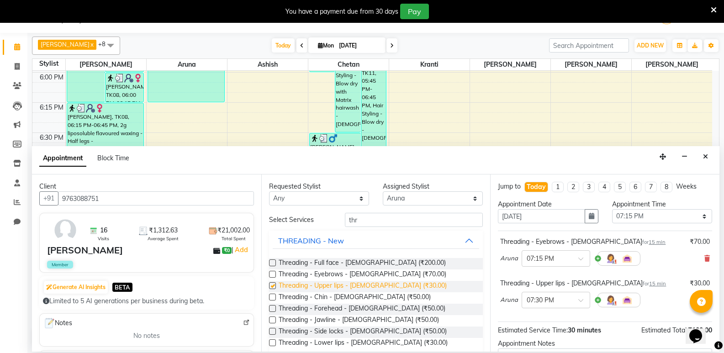
checkbox input "false"
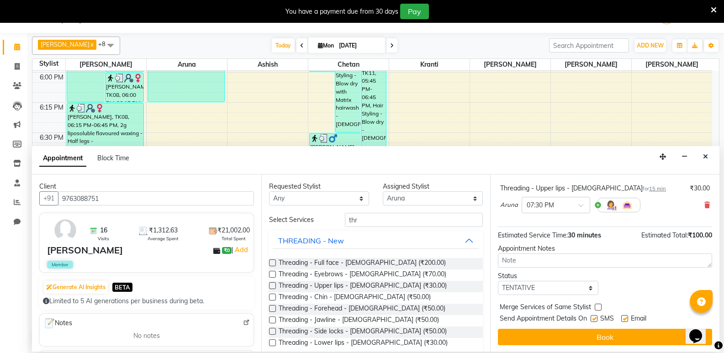
scroll to position [96, 0]
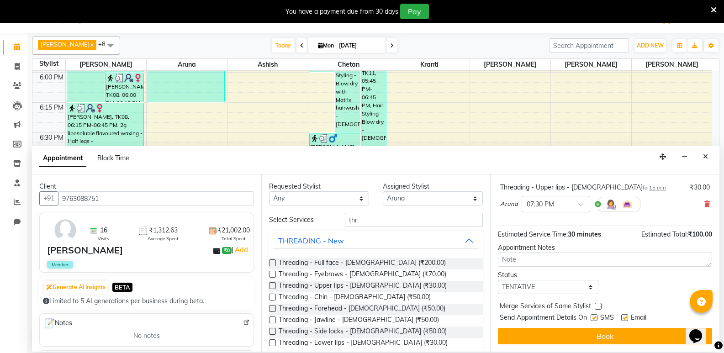
click at [641, 346] on div "Jump to [DATE] 1 2 3 4 5 6 7 8 Weeks Appointment Date [DATE] Appointment Time S…" at bounding box center [604, 263] width 229 height 177
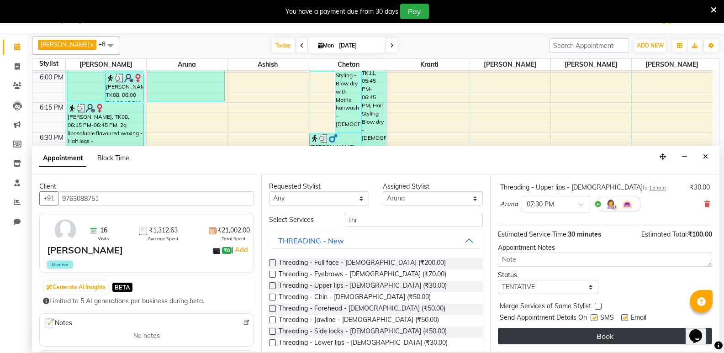
click at [632, 332] on button "Book" at bounding box center [605, 336] width 214 height 16
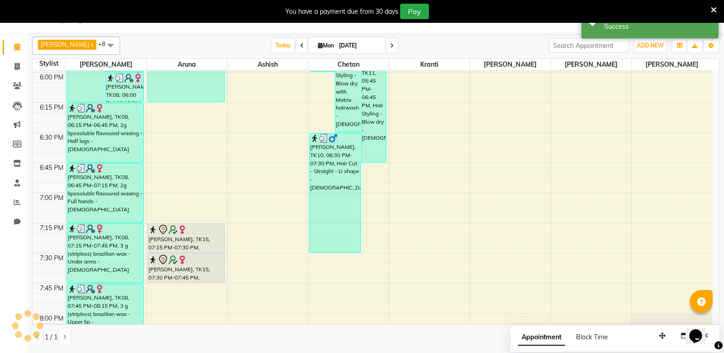
scroll to position [0, 0]
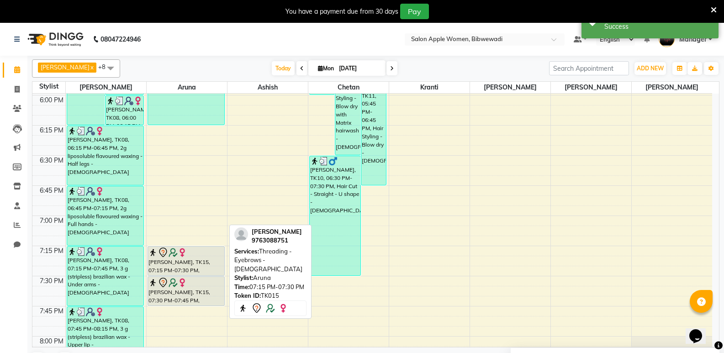
click at [212, 274] on div at bounding box center [186, 276] width 77 height 4
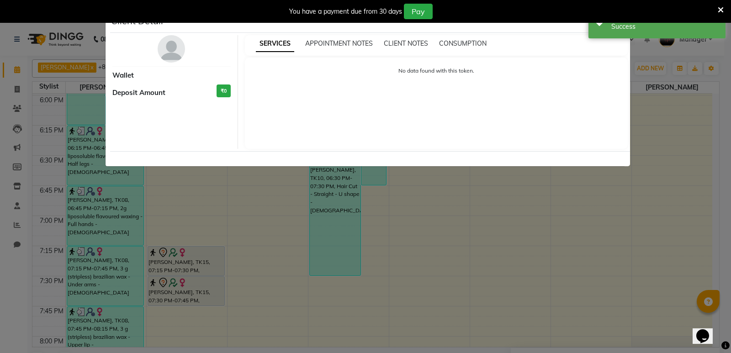
select select "7"
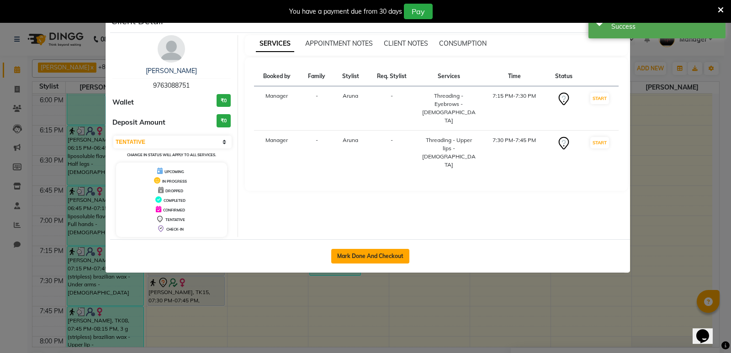
click at [369, 254] on button "Mark Done And Checkout" at bounding box center [370, 256] width 78 height 15
select select "101"
select select "service"
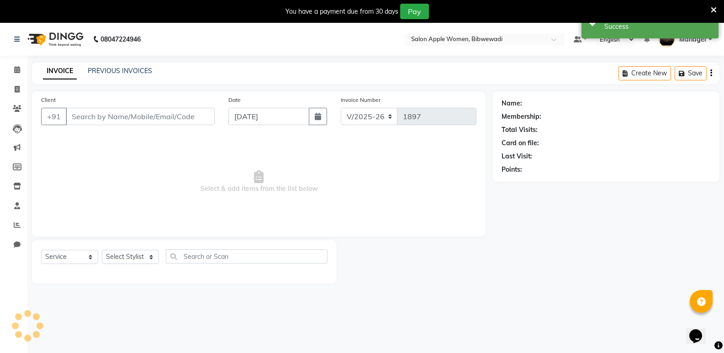
type input "9763088751"
select select "43466"
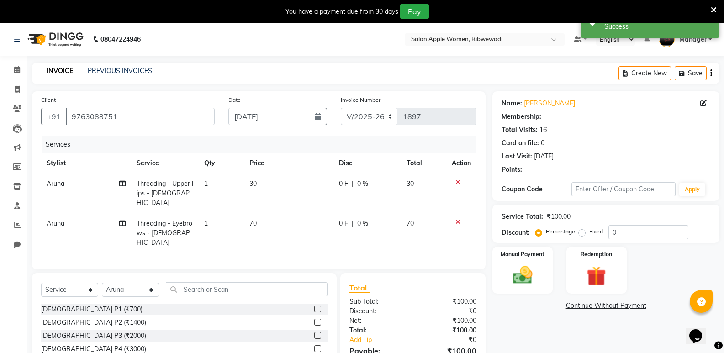
select select "1: Object"
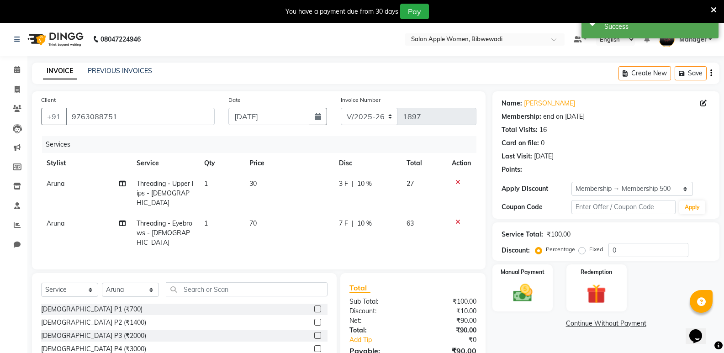
type input "10"
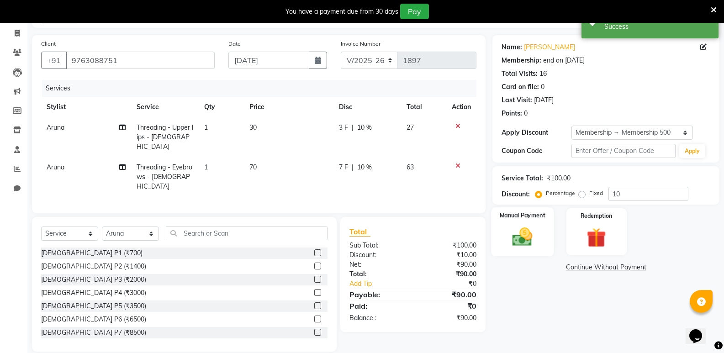
click at [530, 234] on img at bounding box center [522, 236] width 32 height 23
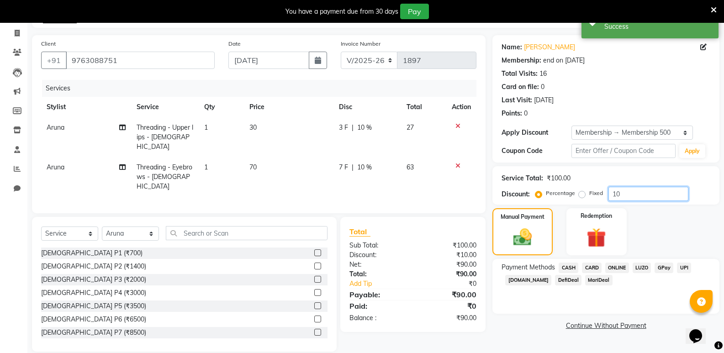
drag, startPoint x: 632, startPoint y: 198, endPoint x: 590, endPoint y: 200, distance: 41.6
click at [590, 200] on div "Percentage Fixed 10" at bounding box center [612, 194] width 151 height 14
drag, startPoint x: 570, startPoint y: 267, endPoint x: 591, endPoint y: 288, distance: 29.7
click at [571, 267] on span "CASH" at bounding box center [569, 268] width 20 height 11
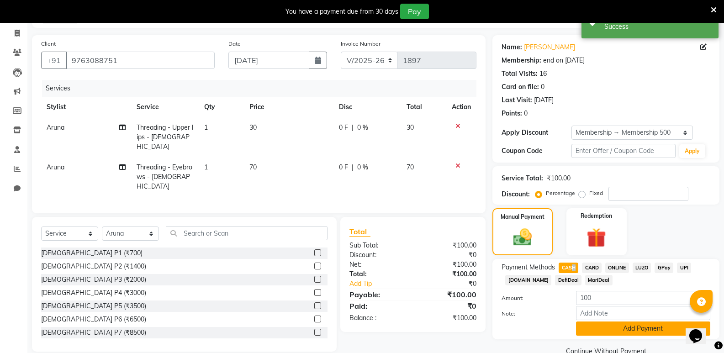
click at [605, 329] on button "Add Payment" at bounding box center [643, 329] width 134 height 14
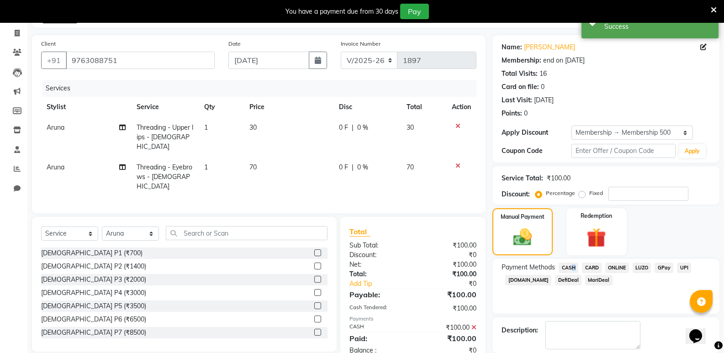
scroll to position [101, 0]
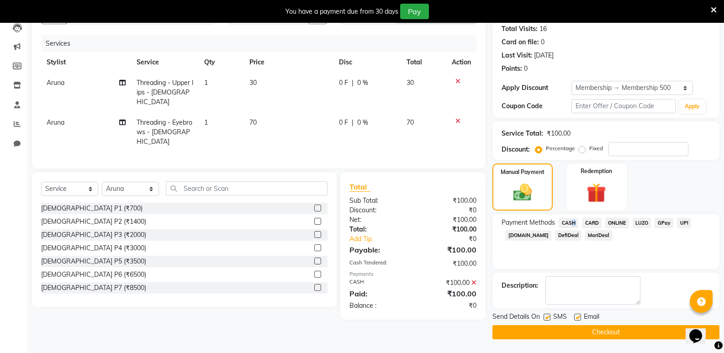
click at [605, 330] on button "Checkout" at bounding box center [606, 332] width 227 height 14
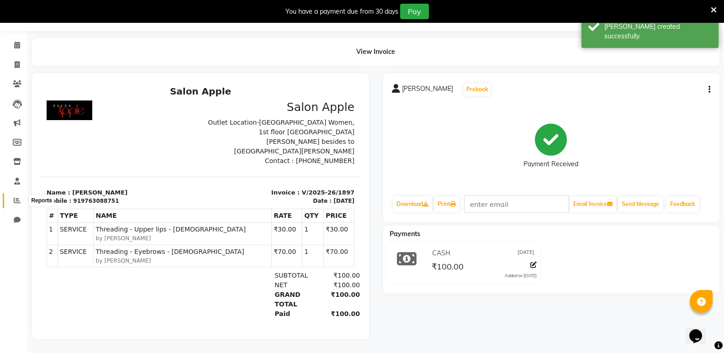
click at [19, 197] on icon at bounding box center [17, 200] width 7 height 7
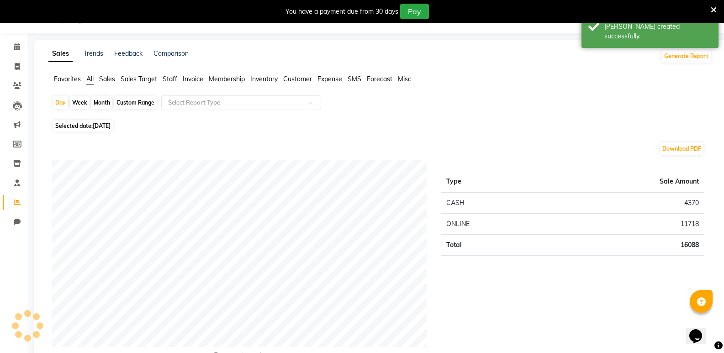
scroll to position [32, 0]
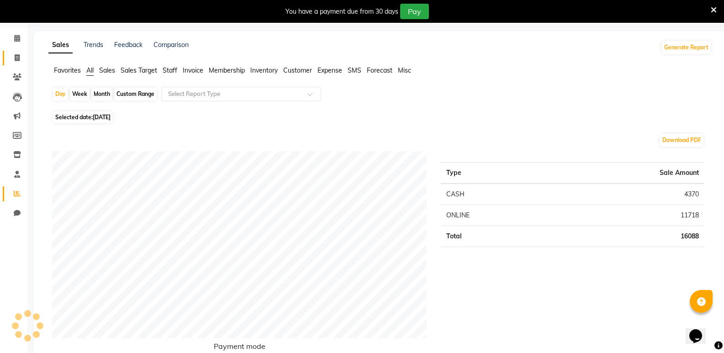
click at [21, 58] on span at bounding box center [17, 58] width 16 height 11
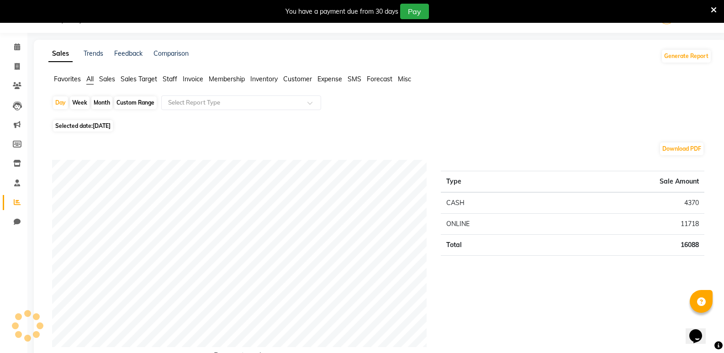
select select "101"
select select "service"
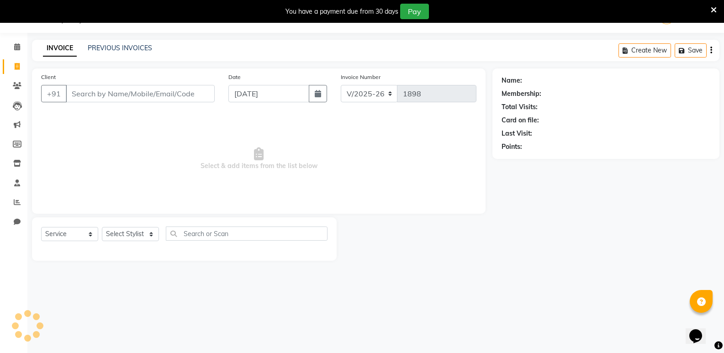
click at [129, 42] on div "INVOICE PREVIOUS INVOICES Create New Save" at bounding box center [376, 50] width 688 height 21
click at [130, 49] on link "PREVIOUS INVOICES" at bounding box center [120, 48] width 64 height 8
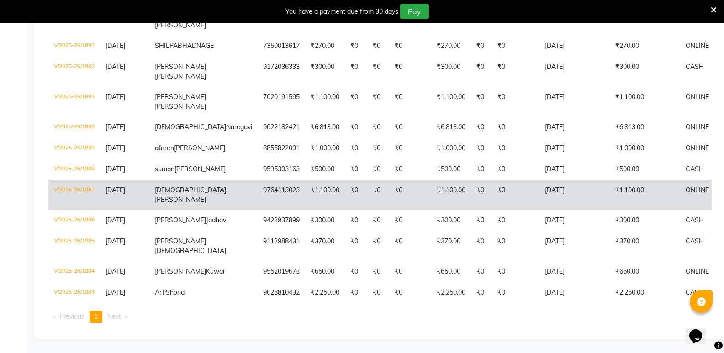
scroll to position [297, 0]
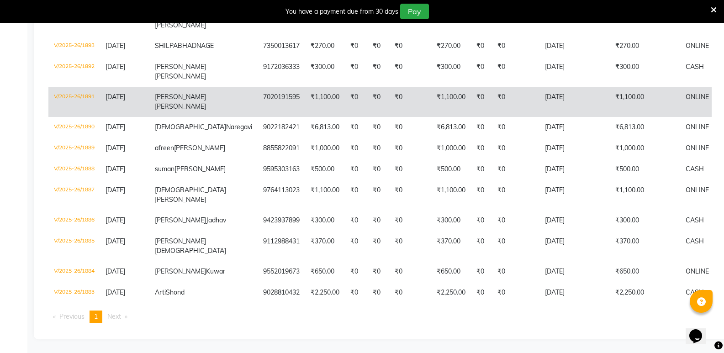
drag, startPoint x: 56, startPoint y: 43, endPoint x: 61, endPoint y: 58, distance: 14.9
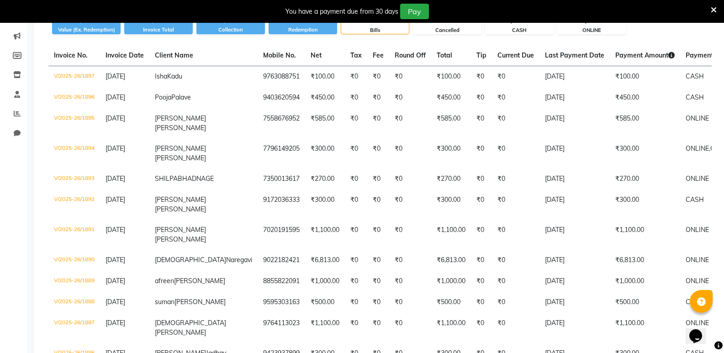
scroll to position [0, 0]
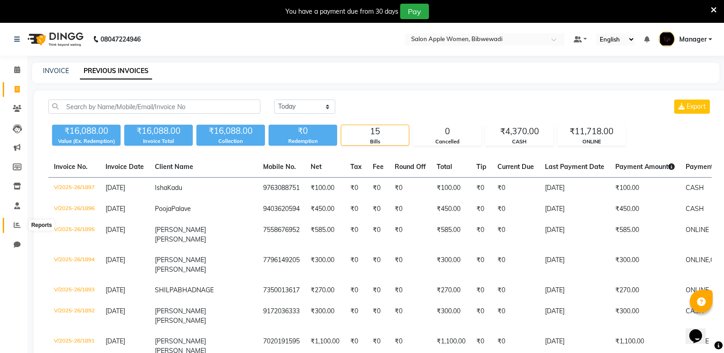
click at [18, 228] on icon at bounding box center [17, 225] width 7 height 7
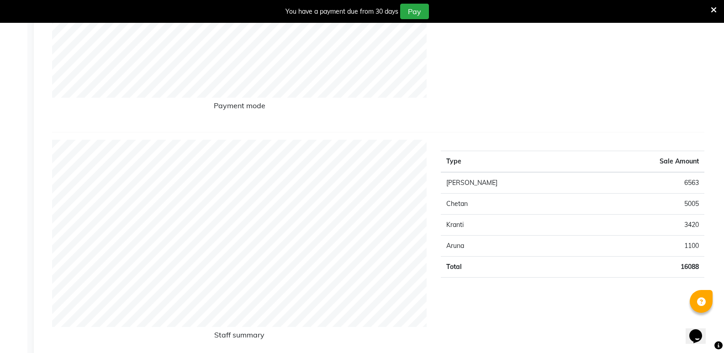
scroll to position [343, 0]
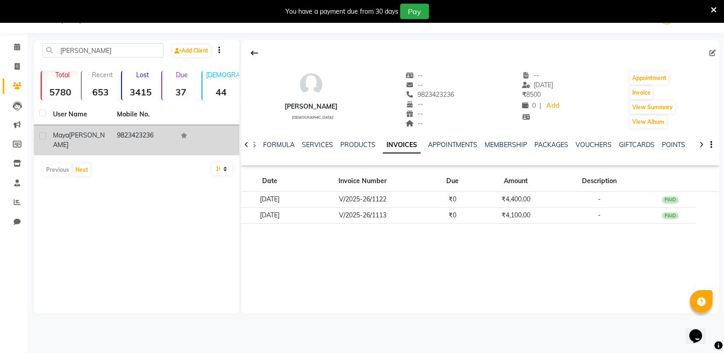
scroll to position [23, 0]
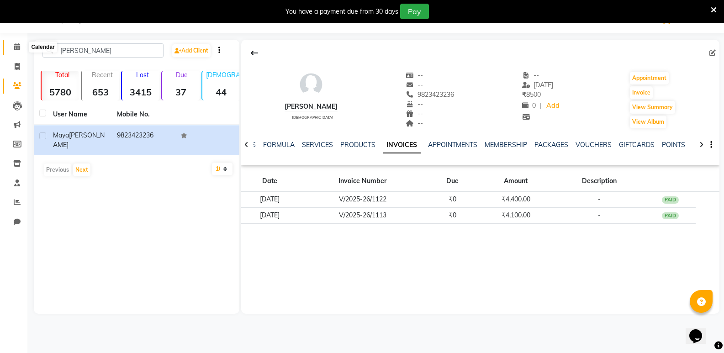
click at [17, 48] on icon at bounding box center [17, 46] width 6 height 7
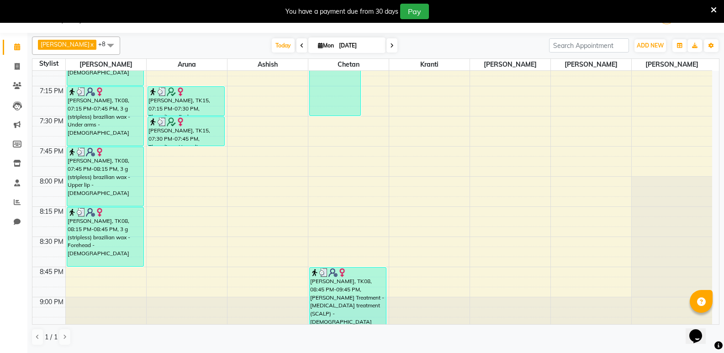
scroll to position [1556, 0]
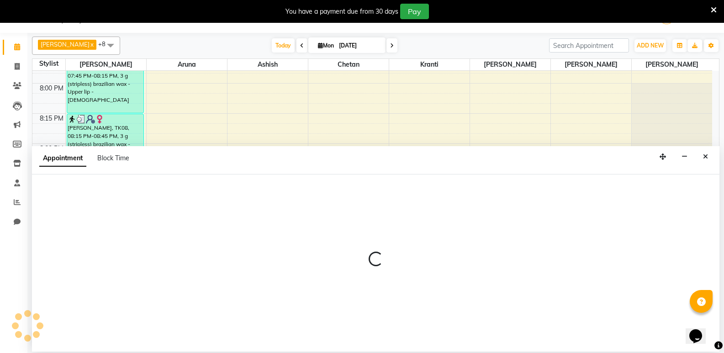
select select "43466"
select select "tentative"
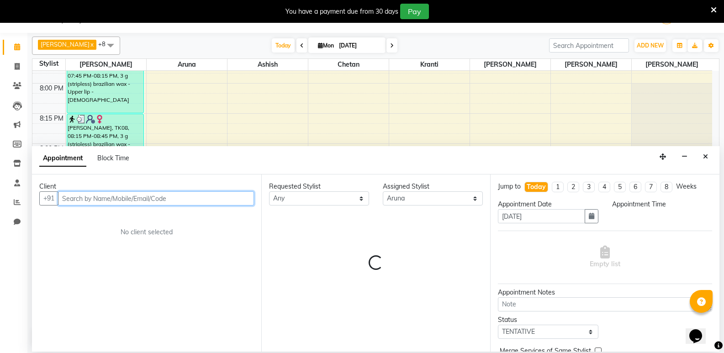
select select "1245"
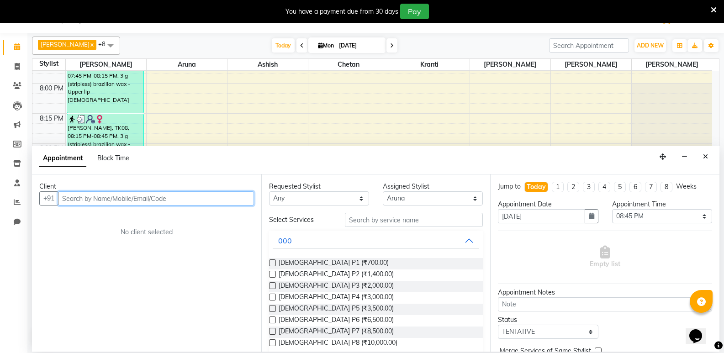
click at [212, 194] on input "text" at bounding box center [156, 198] width 196 height 14
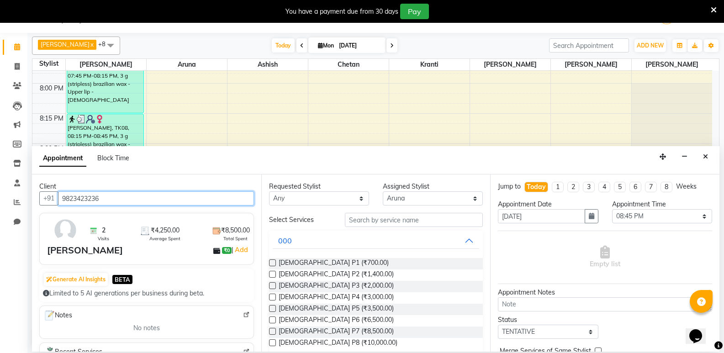
type input "9823423236"
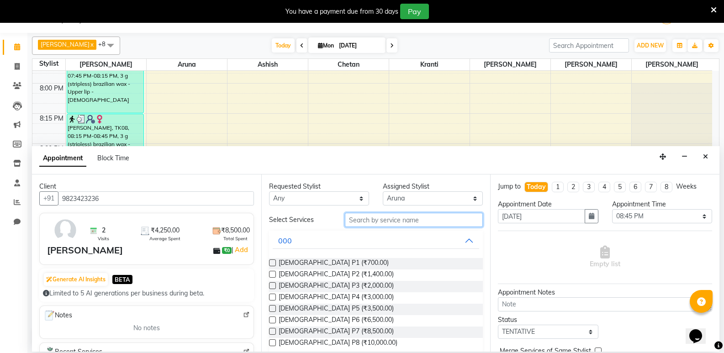
click at [360, 220] on input "text" at bounding box center [414, 220] width 138 height 14
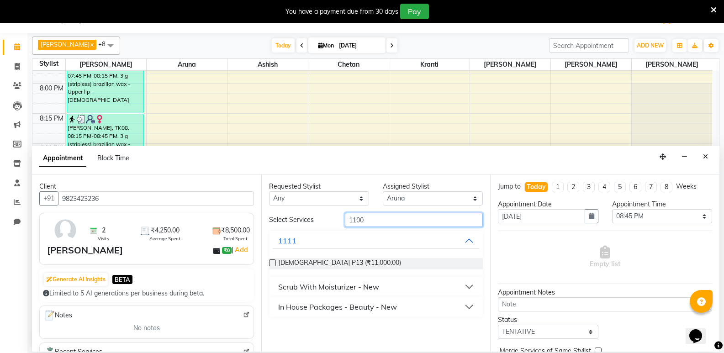
type input "1100"
click at [448, 307] on button "In House Packages - Beauty - New" at bounding box center [376, 307] width 207 height 16
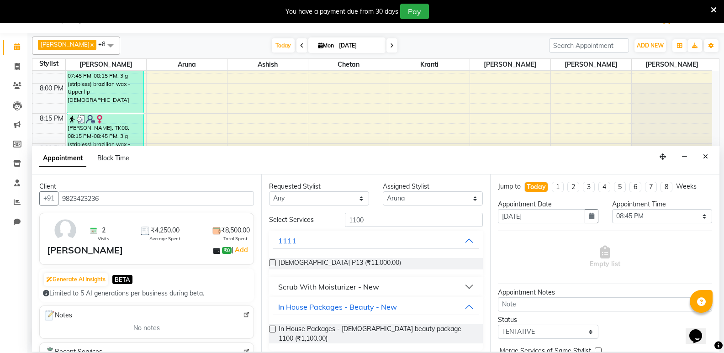
drag, startPoint x: 371, startPoint y: 331, endPoint x: 374, endPoint y: 292, distance: 39.4
click at [371, 332] on span "In House Packages - Female beauty package 1100 (₹1,100.00)" at bounding box center [377, 333] width 197 height 19
checkbox input "false"
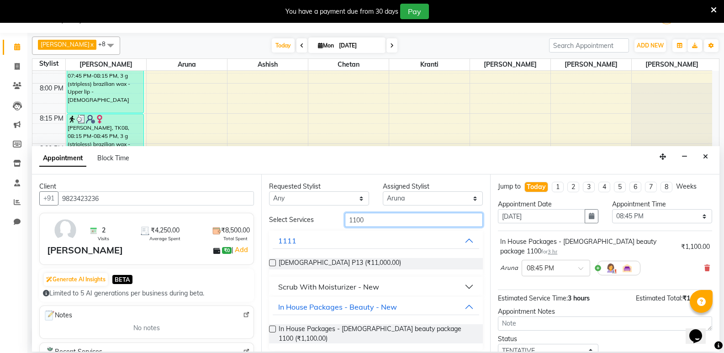
drag, startPoint x: 369, startPoint y: 219, endPoint x: 319, endPoint y: 231, distance: 51.2
click at [319, 231] on div "Select Services 1100 1111 Female P13 (₹11,000.00) Scrub With Moisturizer - New …" at bounding box center [376, 282] width 214 height 138
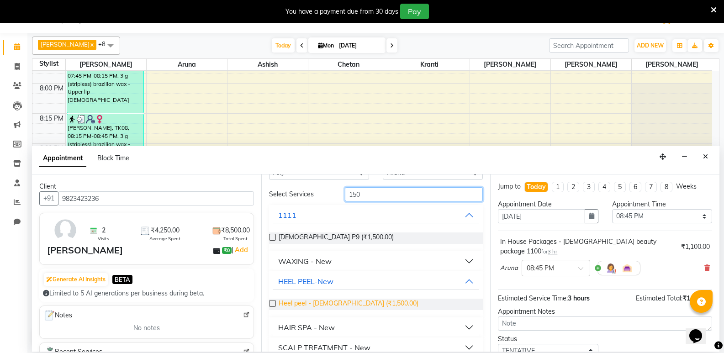
scroll to position [46, 0]
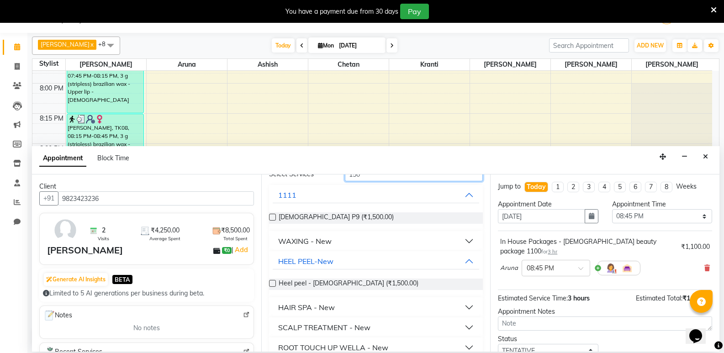
type input "150"
click at [343, 238] on button "WAXING - New" at bounding box center [376, 241] width 207 height 16
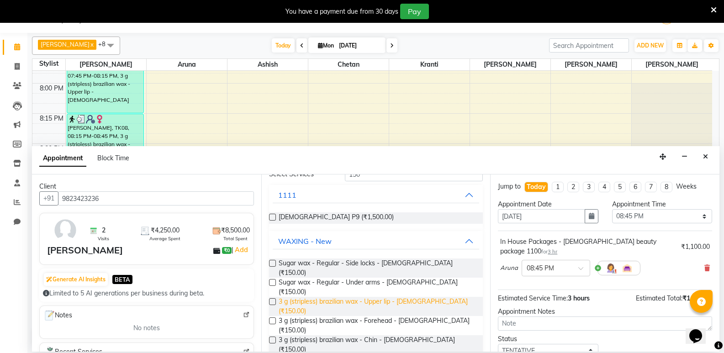
click at [360, 297] on span "3 g (stripless) brazilian wax - Upper lip - Female (₹150.00)" at bounding box center [377, 306] width 197 height 19
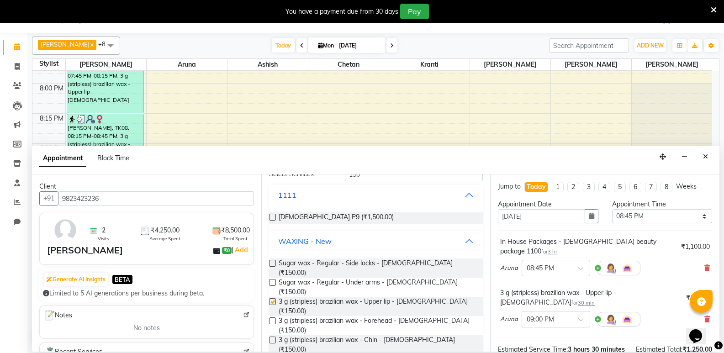
checkbox input "false"
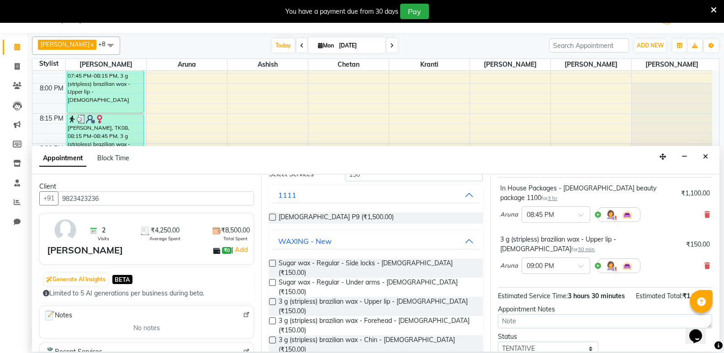
scroll to position [106, 0]
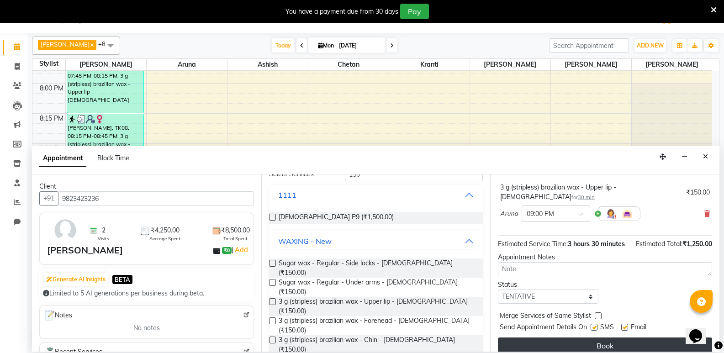
click at [602, 338] on button "Book" at bounding box center [605, 346] width 214 height 16
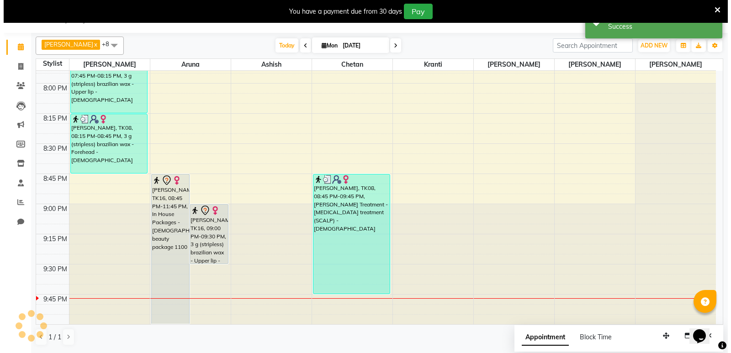
scroll to position [0, 0]
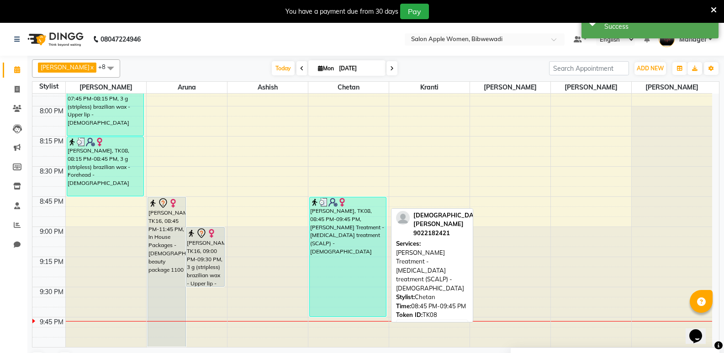
click at [338, 214] on div "[PERSON_NAME], TK08, 08:45 PM-09:45 PM, [PERSON_NAME] Treatment - [MEDICAL_DATA…" at bounding box center [348, 256] width 77 height 119
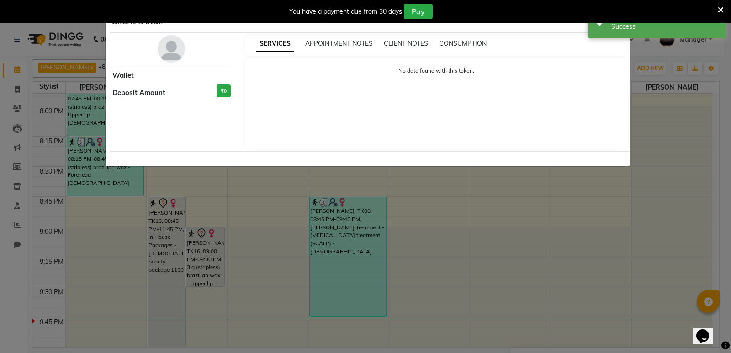
select select "3"
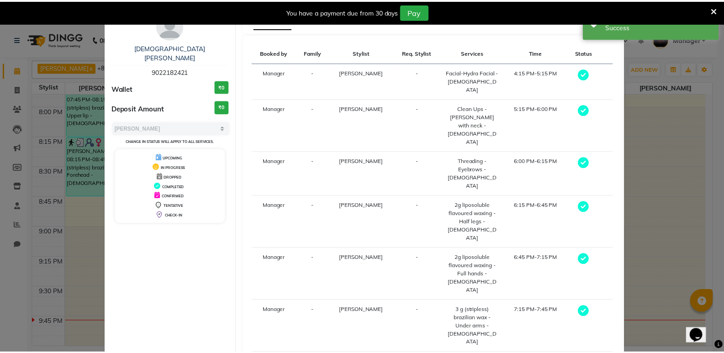
scroll to position [46, 0]
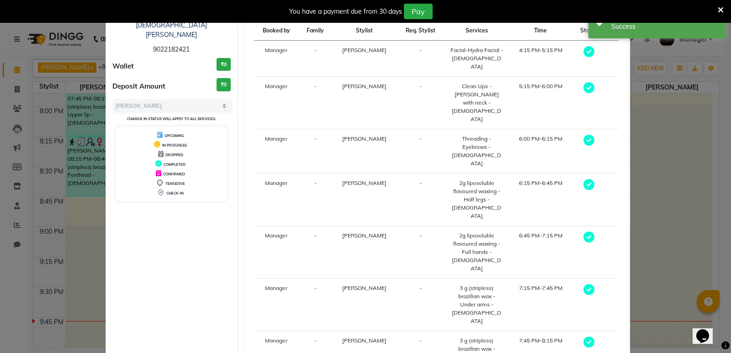
click at [74, 196] on ngb-modal-window "Client Detail Vaishnavi Naregavi 9022182421 Wallet ₹0 Deposit Amount ₹0 Select …" at bounding box center [365, 176] width 731 height 353
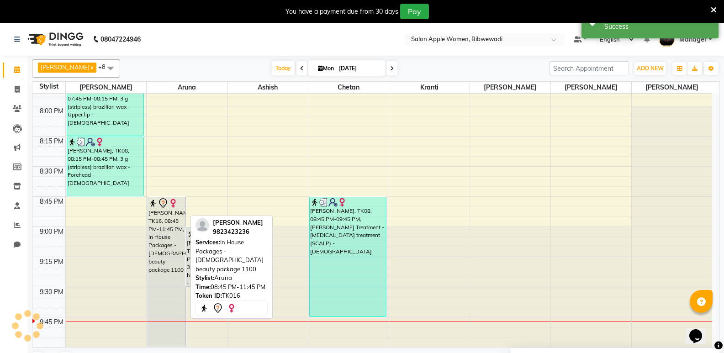
click at [170, 212] on div "Maya Kanawade, TK16, 08:45 PM-11:45 PM, In House Packages - Female beauty packa…" at bounding box center [167, 271] width 38 height 149
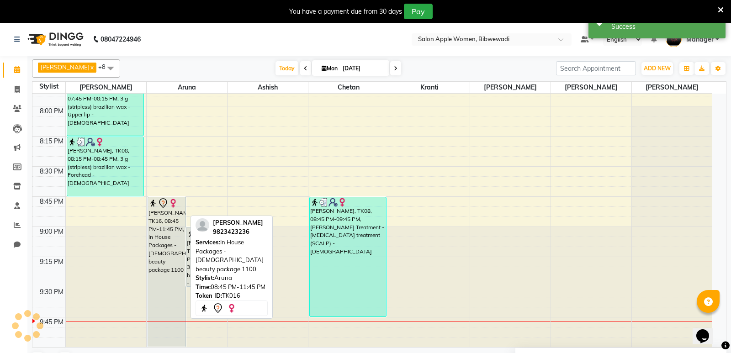
select select "7"
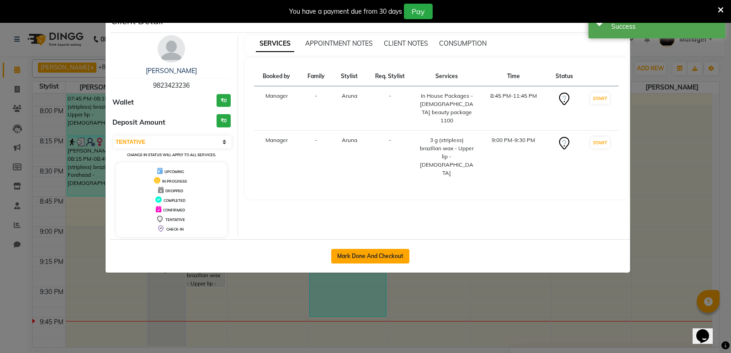
click at [358, 259] on button "Mark Done And Checkout" at bounding box center [370, 256] width 78 height 15
select select "service"
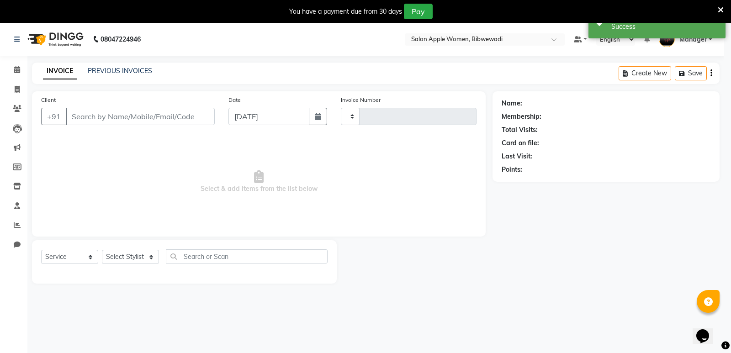
type input "1898"
select select "101"
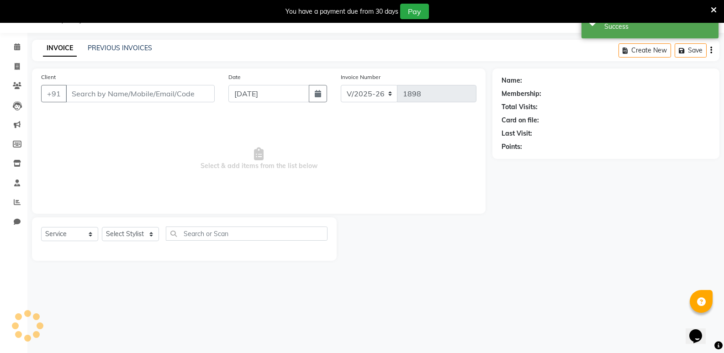
type input "9823423236"
select select "43466"
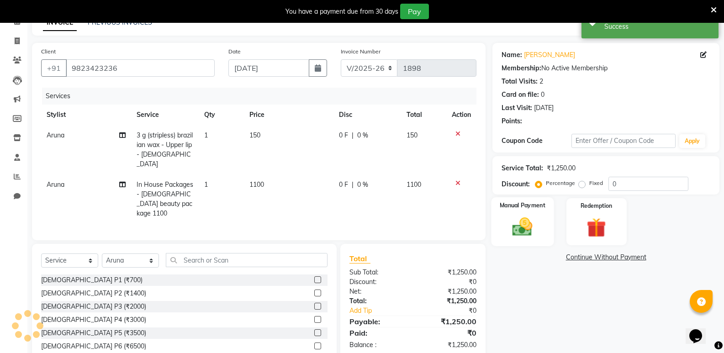
scroll to position [75, 0]
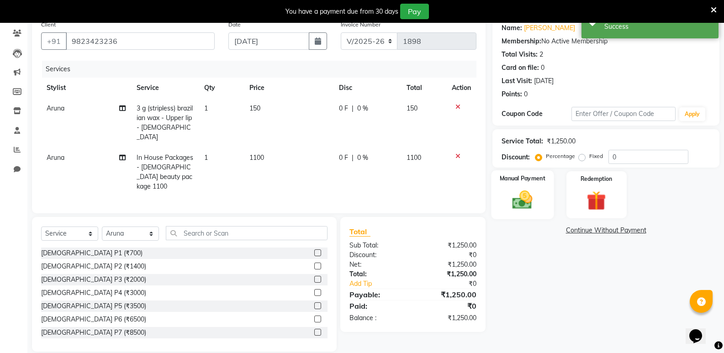
click at [520, 193] on img at bounding box center [522, 199] width 32 height 23
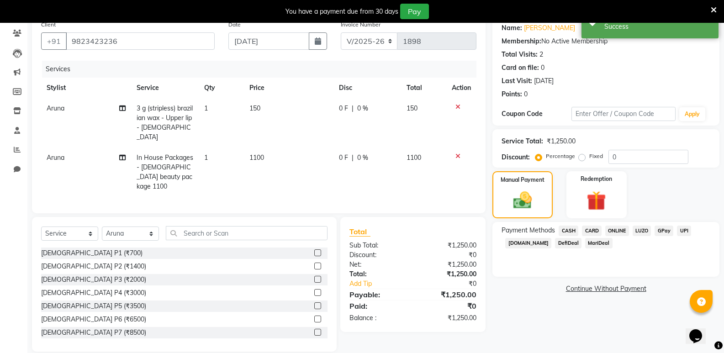
click at [617, 232] on span "ONLINE" at bounding box center [617, 231] width 24 height 11
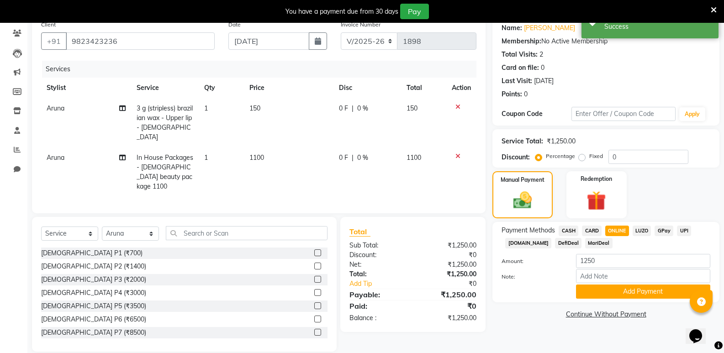
drag, startPoint x: 615, startPoint y: 290, endPoint x: 600, endPoint y: 352, distance: 63.8
click at [615, 295] on button "Add Payment" at bounding box center [643, 292] width 134 height 14
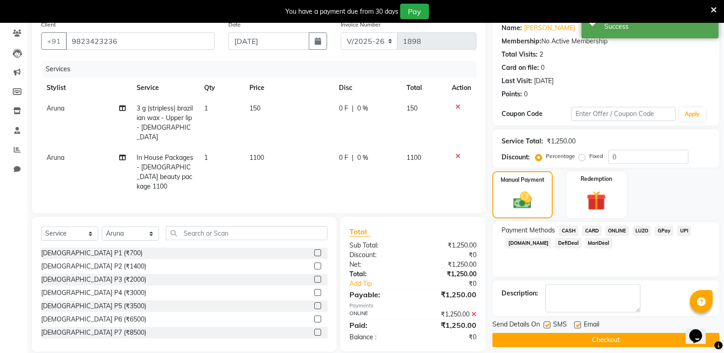
click at [598, 339] on button "Checkout" at bounding box center [606, 340] width 227 height 14
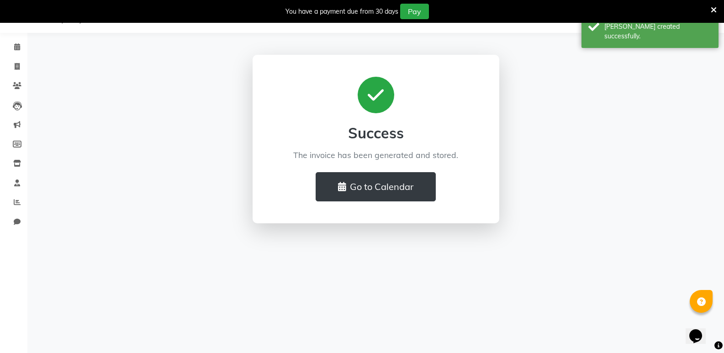
scroll to position [23, 0]
click at [373, 199] on button "Go to Calendar" at bounding box center [376, 186] width 120 height 29
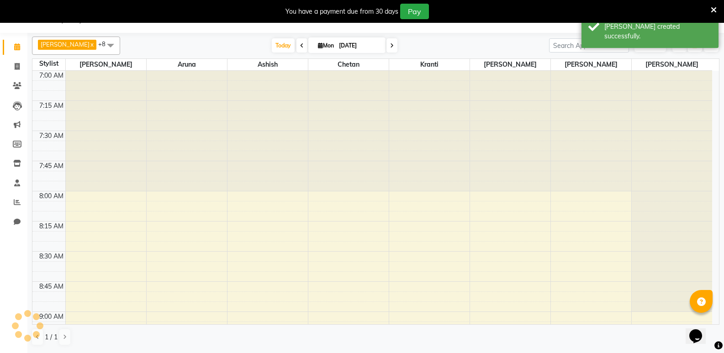
scroll to position [1538, 0]
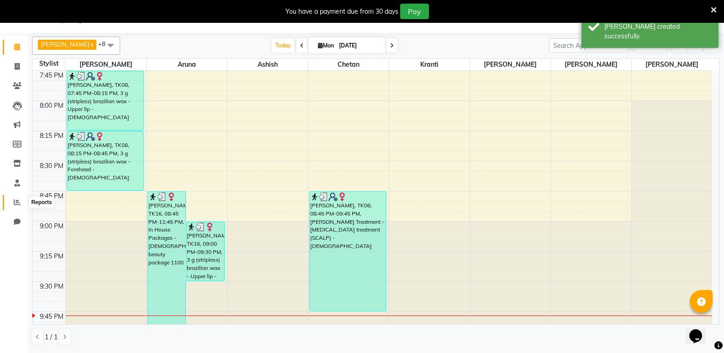
click at [20, 201] on icon at bounding box center [17, 202] width 7 height 7
